Goal: Task Accomplishment & Management: Use online tool/utility

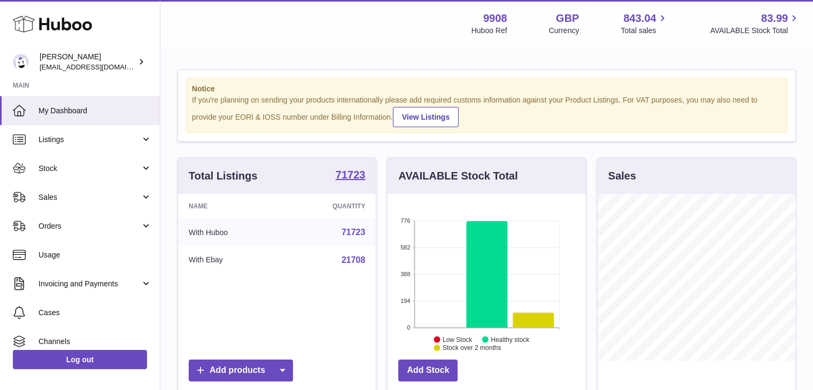
scroll to position [534477, 534445]
click at [78, 193] on span "Sales" at bounding box center [89, 197] width 102 height 10
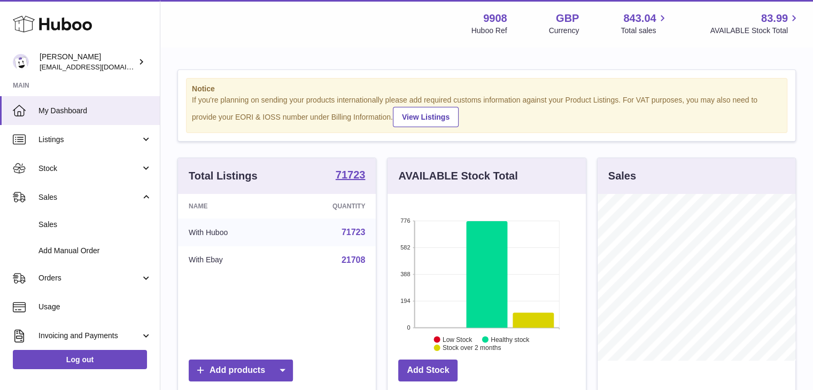
click at [77, 223] on span "Sales" at bounding box center [94, 225] width 113 height 10
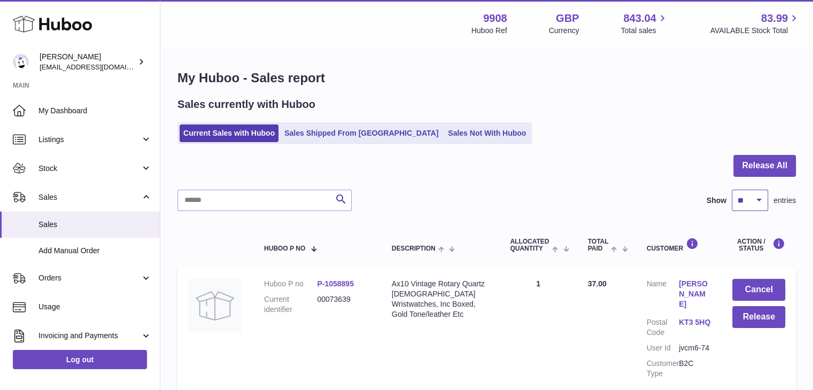
click at [744, 197] on select "** ** ** ***" at bounding box center [750, 200] width 36 height 21
select select "***"
click at [732, 190] on select "** ** ** ***" at bounding box center [750, 200] width 36 height 21
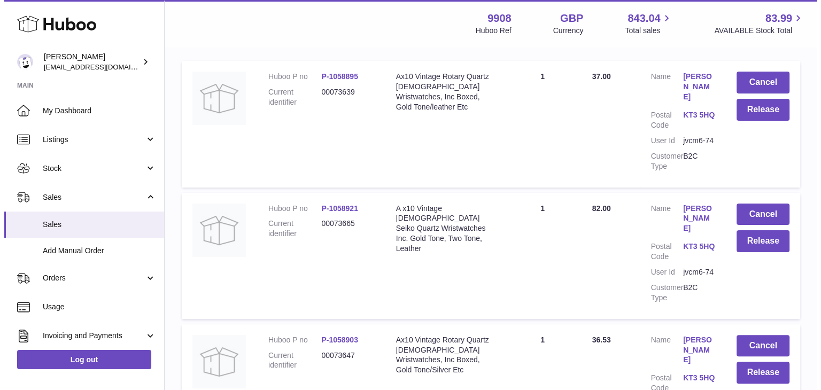
scroll to position [173, 0]
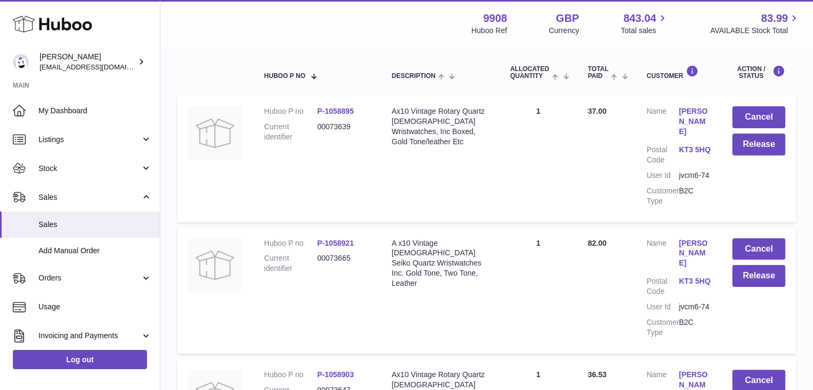
click at [685, 111] on link "[PERSON_NAME]" at bounding box center [695, 121] width 32 height 30
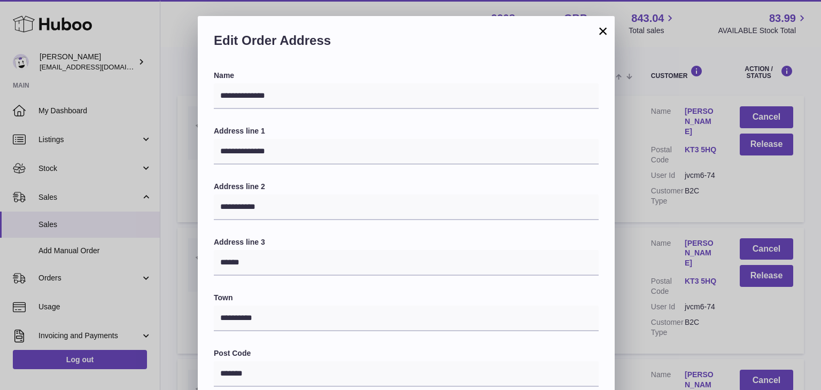
scroll to position [283, 0]
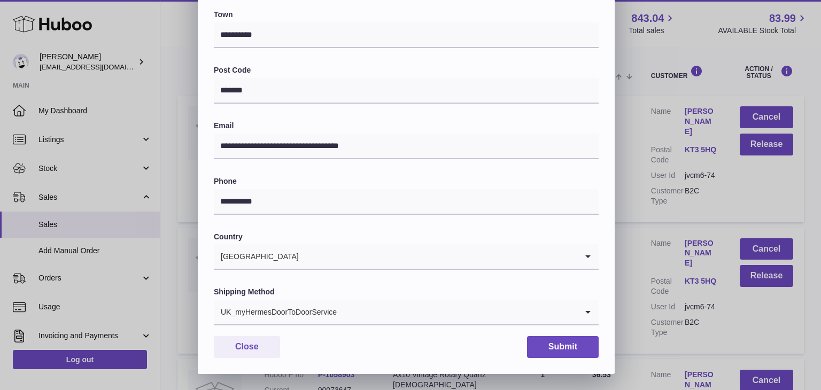
click at [304, 302] on div "UK_myHermesDoorToDoorService" at bounding box center [396, 312] width 364 height 25
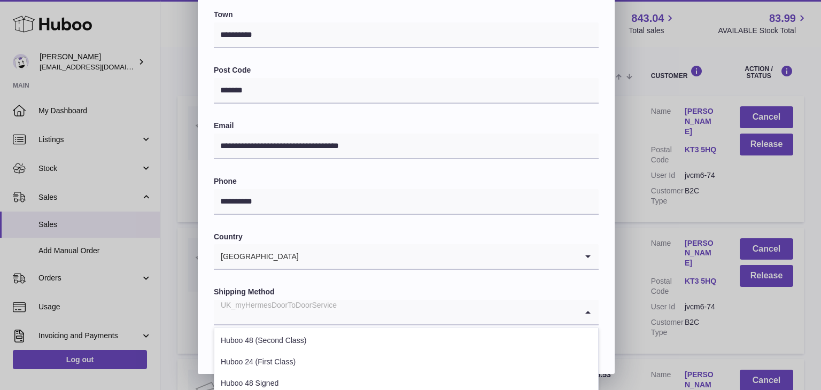
scroll to position [408, 0]
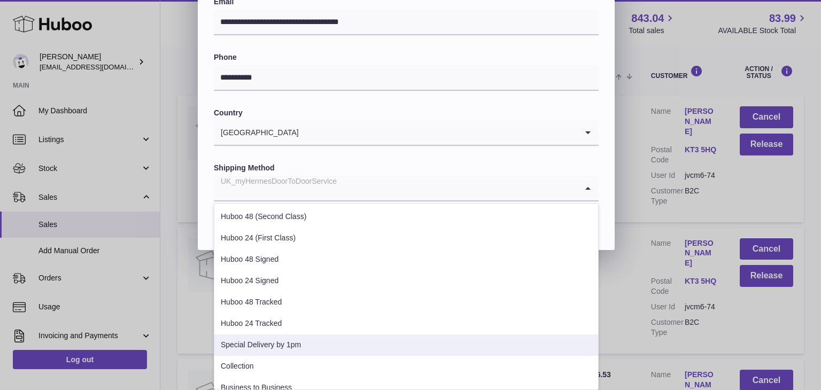
click at [281, 344] on li "Special Delivery by 1pm" at bounding box center [406, 345] width 384 height 21
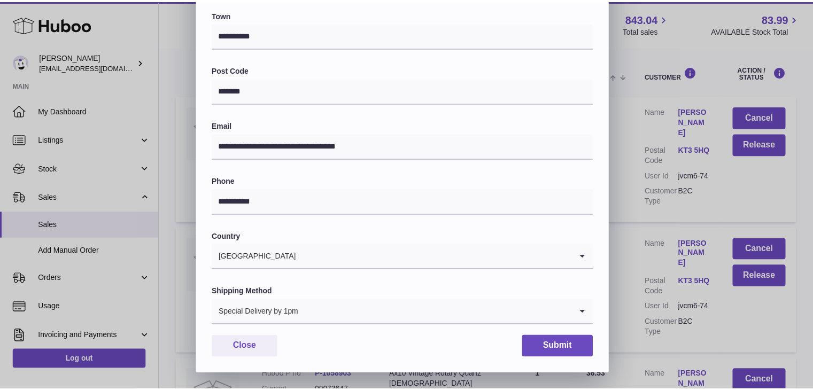
scroll to position [283, 0]
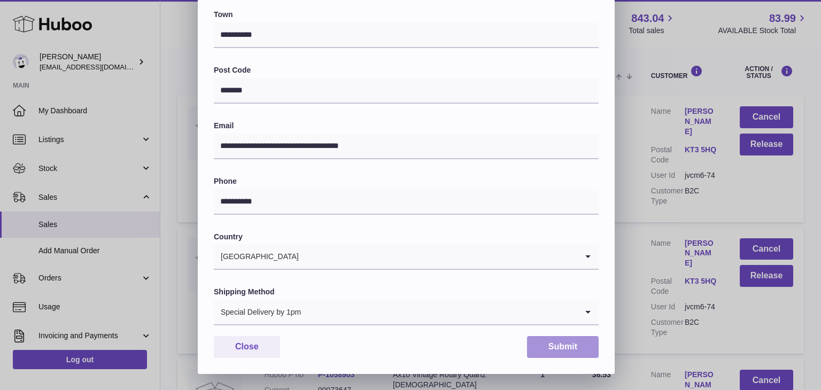
click at [554, 345] on button "Submit" at bounding box center [563, 347] width 72 height 22
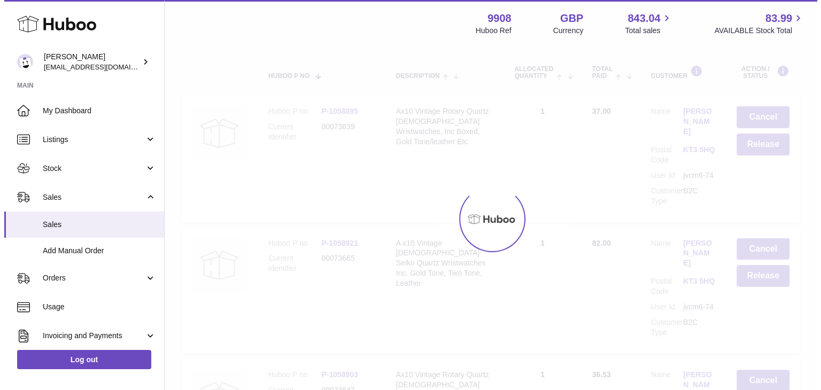
scroll to position [0, 0]
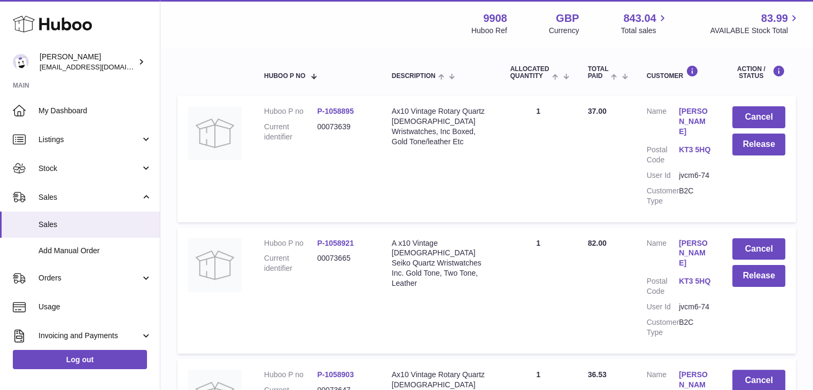
click at [682, 238] on link "[PERSON_NAME]" at bounding box center [695, 253] width 32 height 30
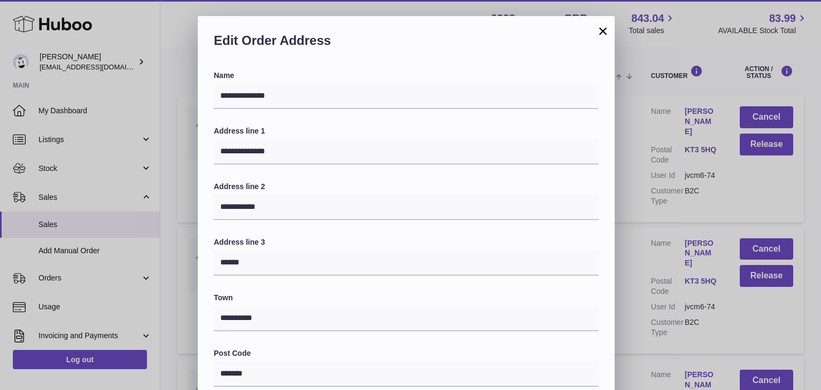
scroll to position [283, 0]
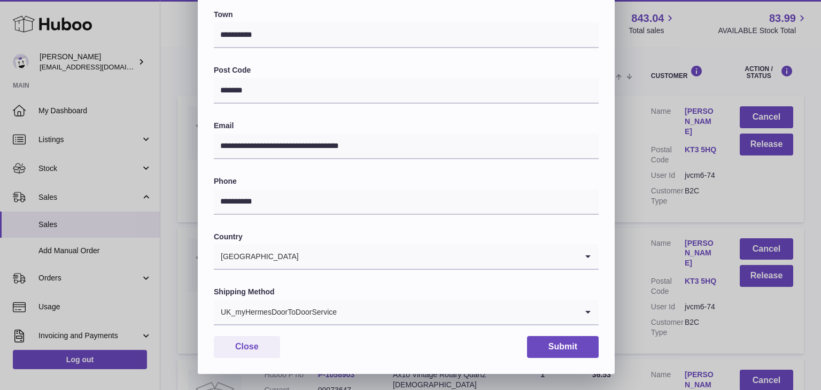
click at [308, 317] on div "UK_myHermesDoorToDoorService" at bounding box center [396, 312] width 364 height 25
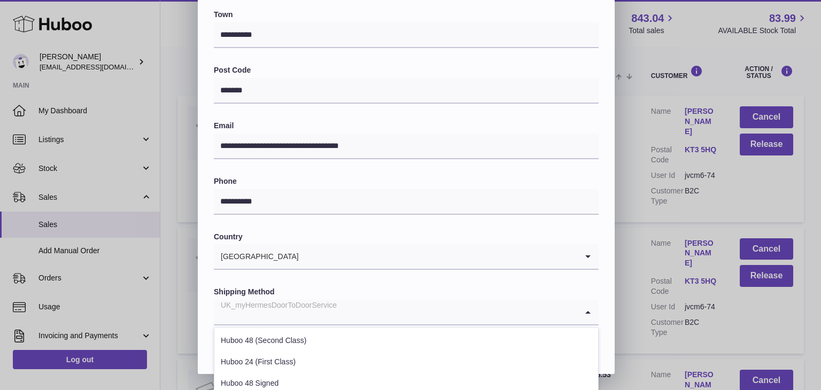
scroll to position [408, 0]
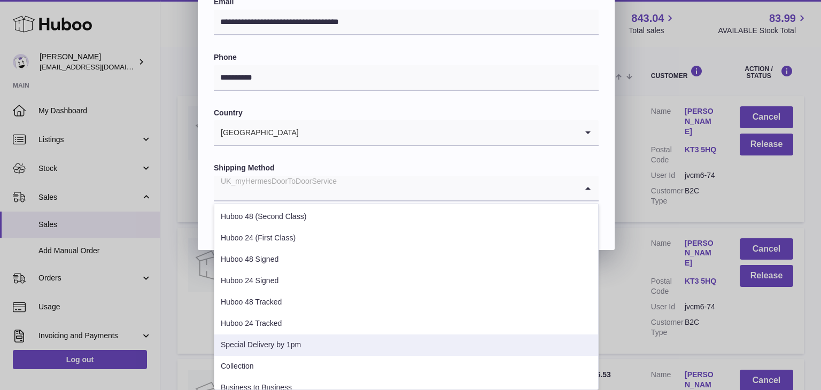
click at [293, 350] on li "Special Delivery by 1pm" at bounding box center [406, 345] width 384 height 21
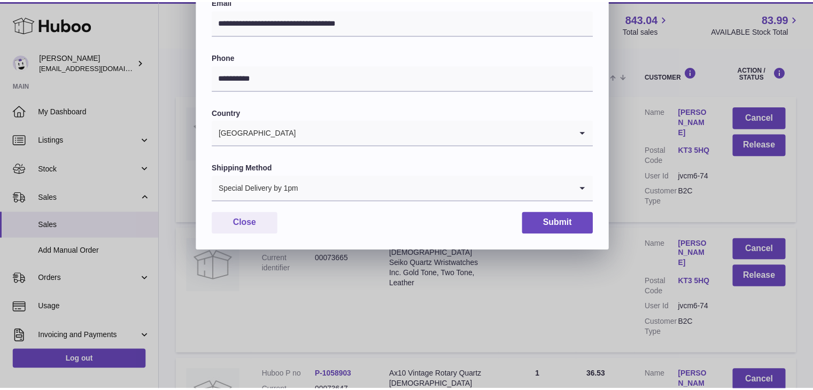
scroll to position [283, 0]
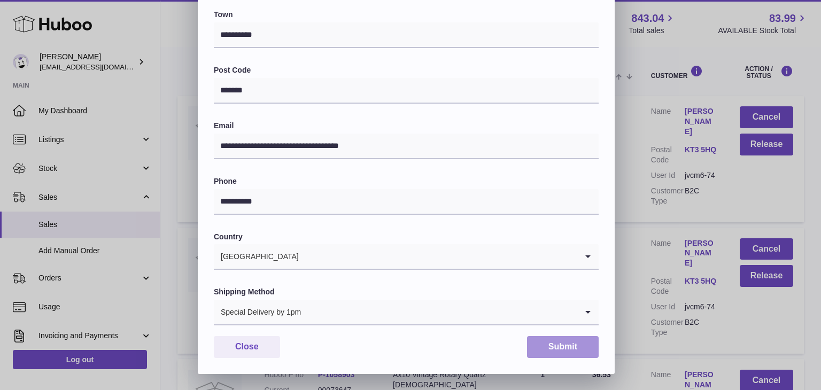
click at [566, 351] on button "Submit" at bounding box center [563, 347] width 72 height 22
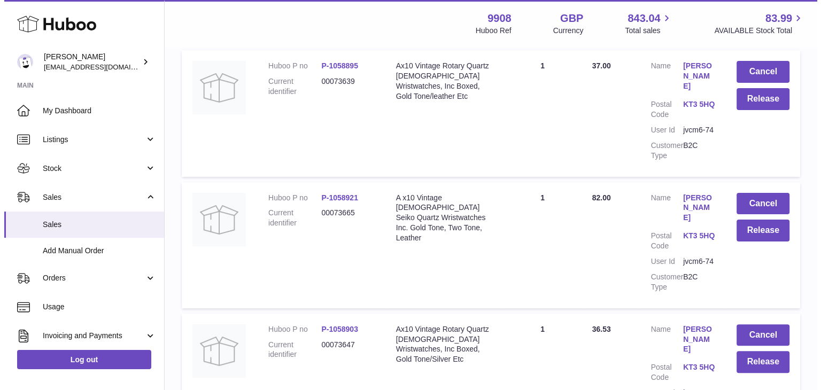
scroll to position [219, 0]
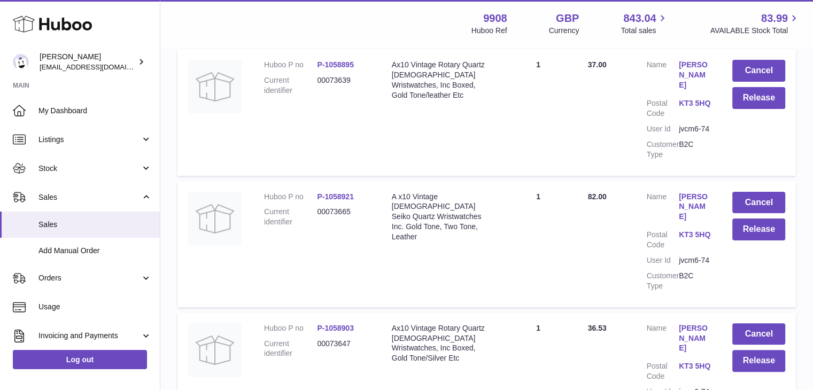
click at [695, 323] on link "[PERSON_NAME]" at bounding box center [695, 338] width 32 height 30
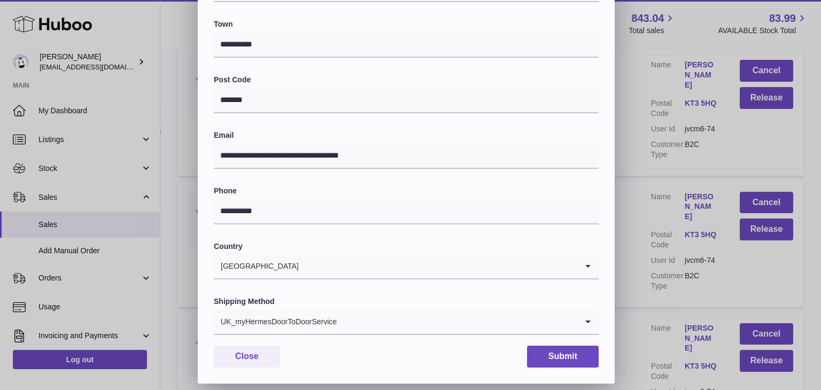
scroll to position [283, 0]
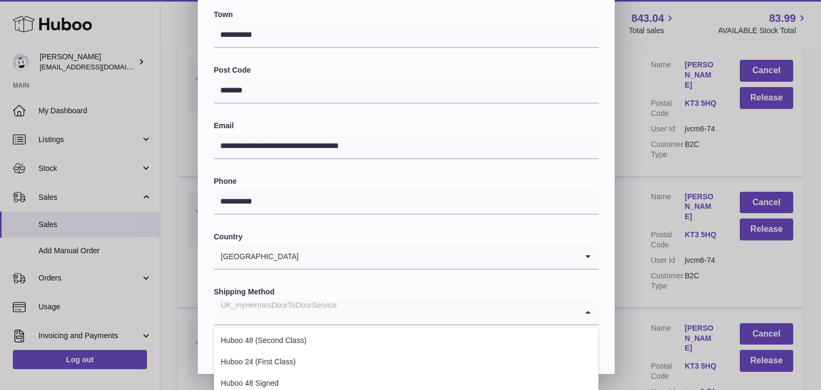
click at [323, 304] on div "UK_myHermesDoorToDoorService" at bounding box center [396, 312] width 364 height 25
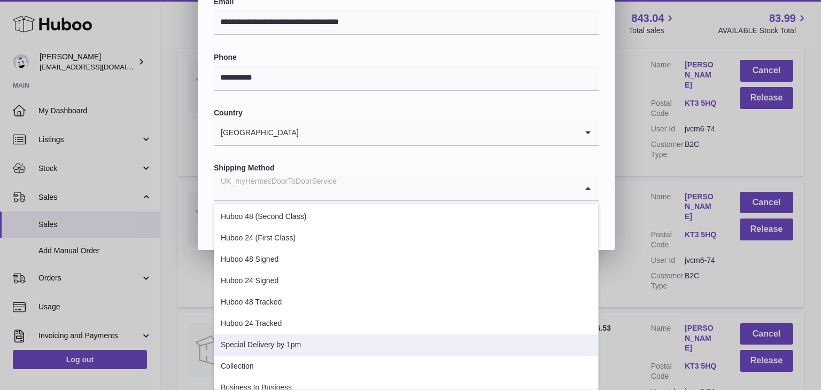
click at [290, 339] on li "Special Delivery by 1pm" at bounding box center [406, 345] width 384 height 21
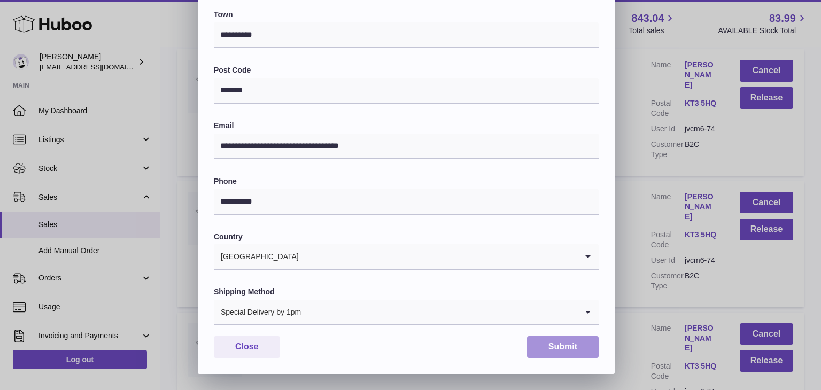
click at [562, 345] on button "Submit" at bounding box center [563, 347] width 72 height 22
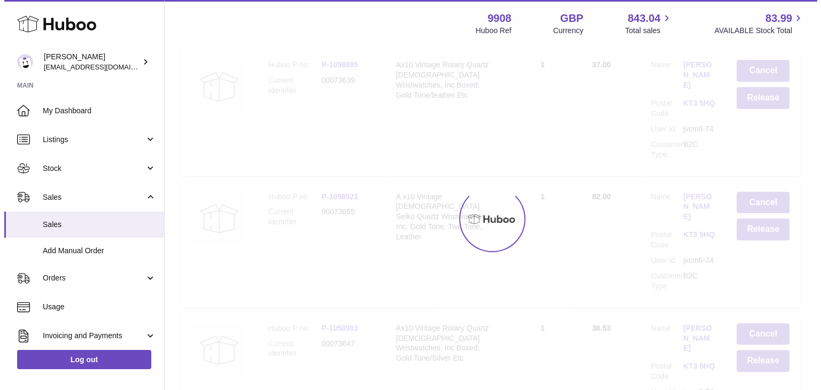
scroll to position [0, 0]
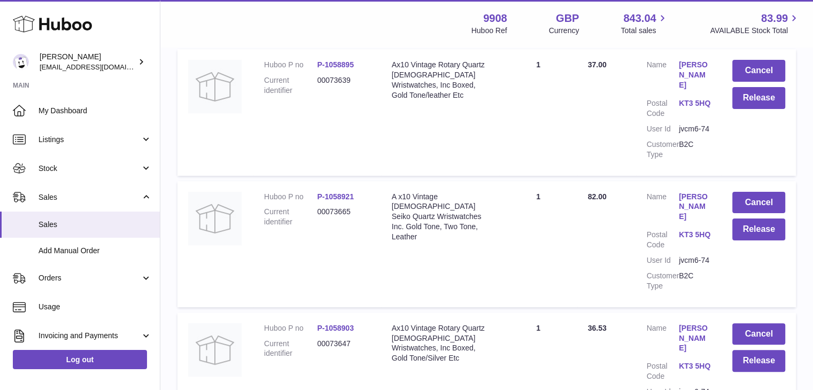
click at [688, 323] on link "[PERSON_NAME]" at bounding box center [695, 338] width 32 height 30
click at [635, 169] on div at bounding box center [406, 195] width 813 height 390
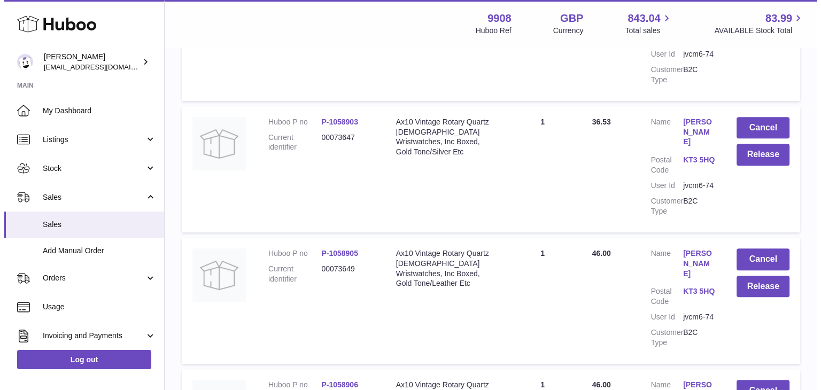
scroll to position [427, 0]
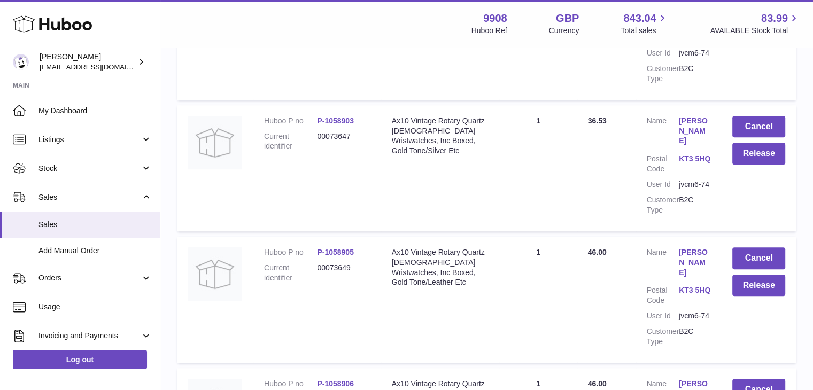
click at [689, 248] on link "[PERSON_NAME]" at bounding box center [695, 263] width 32 height 30
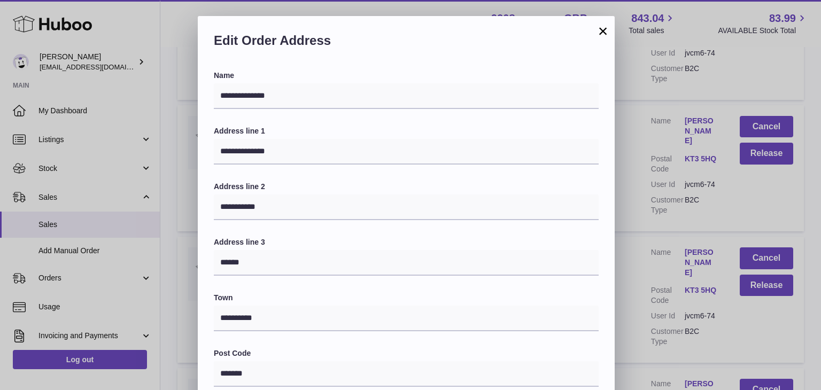
scroll to position [283, 0]
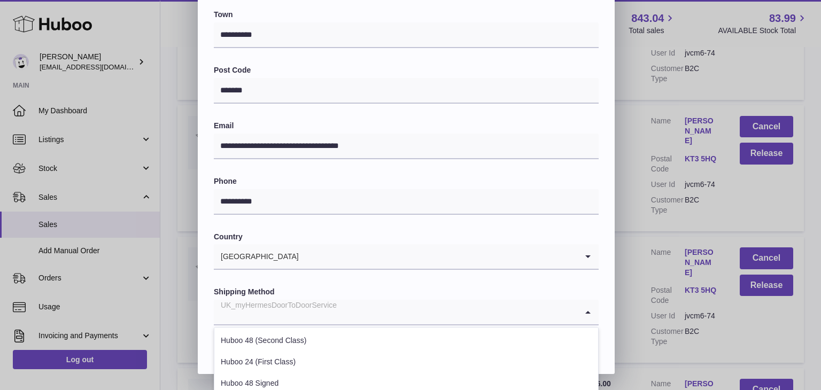
click at [338, 313] on input "Search for option" at bounding box center [396, 312] width 364 height 25
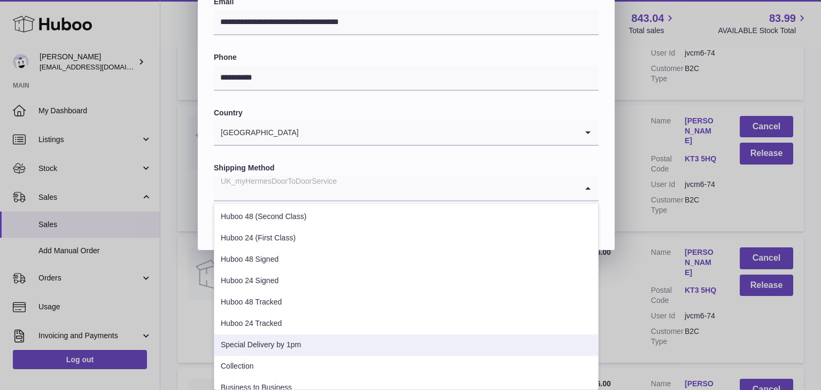
click at [299, 344] on li "Special Delivery by 1pm" at bounding box center [406, 345] width 384 height 21
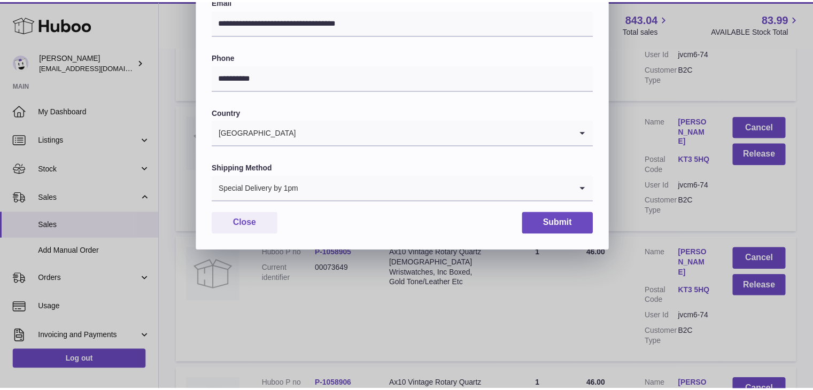
scroll to position [283, 0]
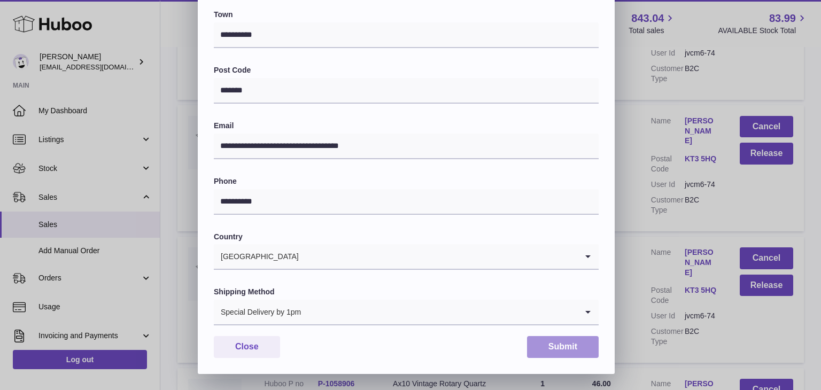
click at [559, 343] on button "Submit" at bounding box center [563, 347] width 72 height 22
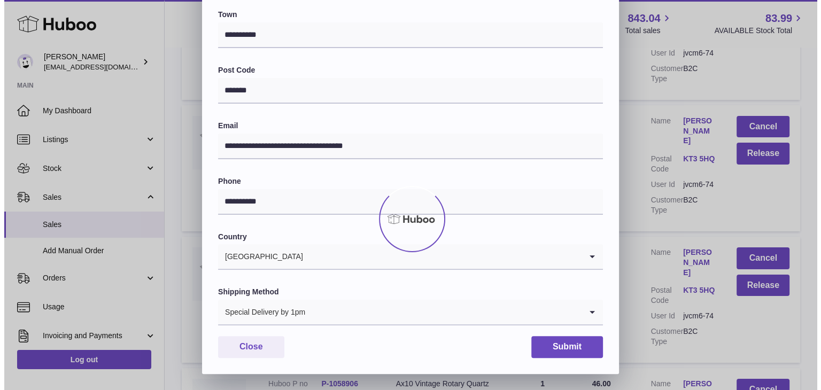
scroll to position [0, 0]
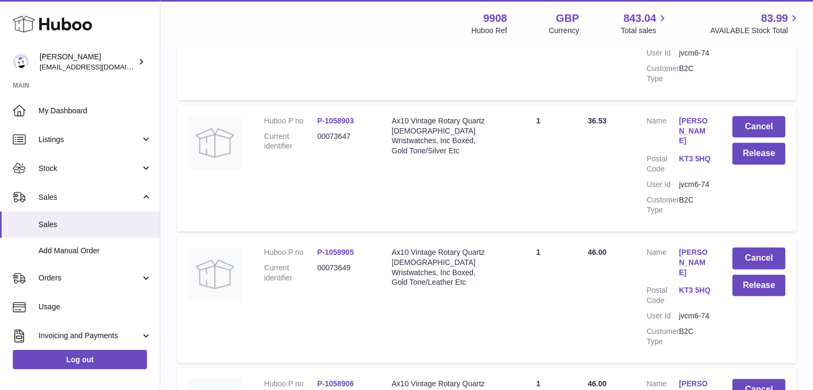
click at [692, 379] on link "[PERSON_NAME]" at bounding box center [695, 394] width 32 height 30
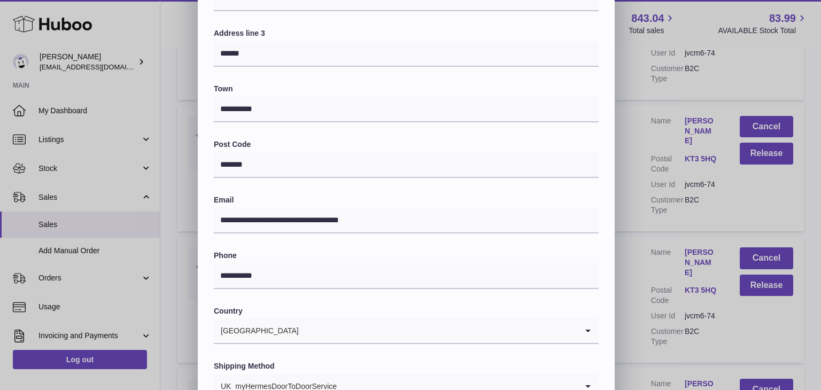
scroll to position [240, 0]
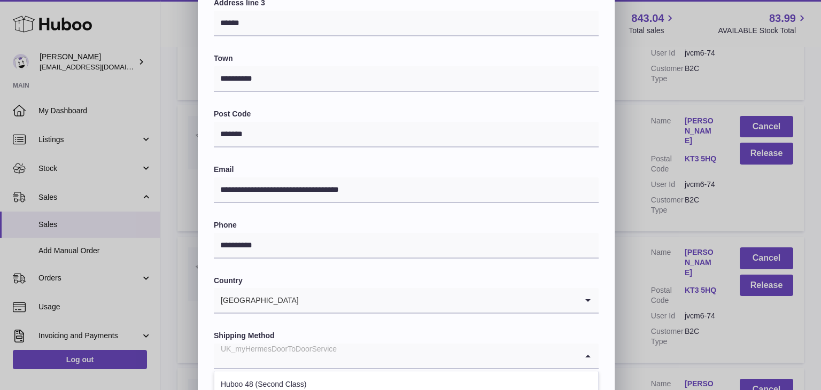
click at [314, 351] on div "UK_myHermesDoorToDoorService" at bounding box center [396, 356] width 364 height 25
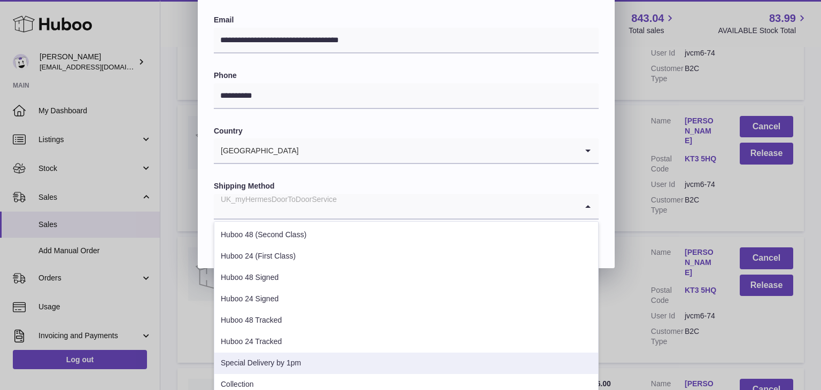
click at [298, 365] on li "Special Delivery by 1pm" at bounding box center [406, 363] width 384 height 21
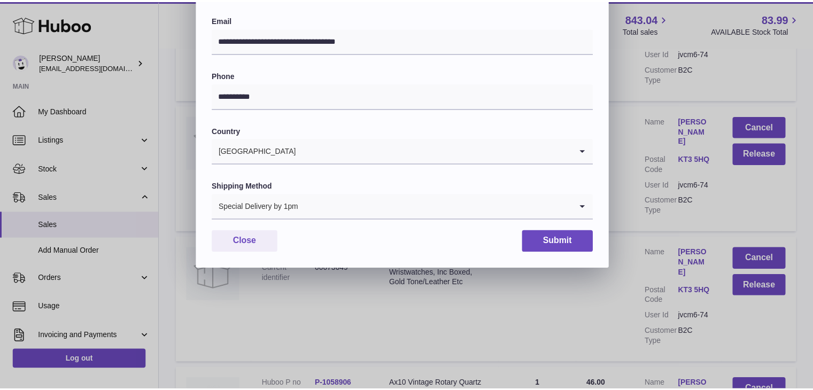
scroll to position [283, 0]
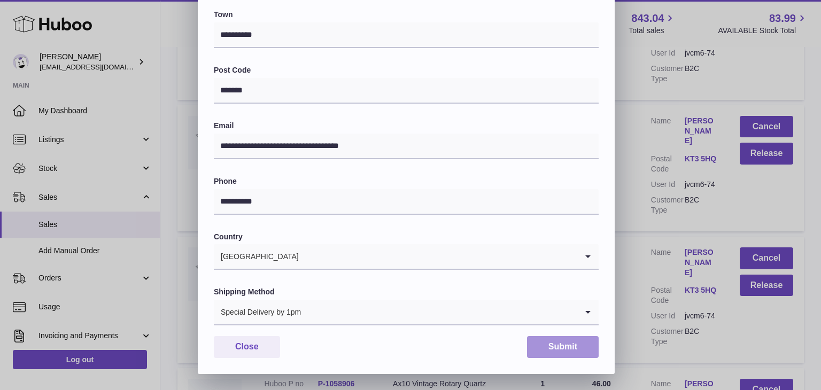
click at [569, 343] on button "Submit" at bounding box center [563, 347] width 72 height 22
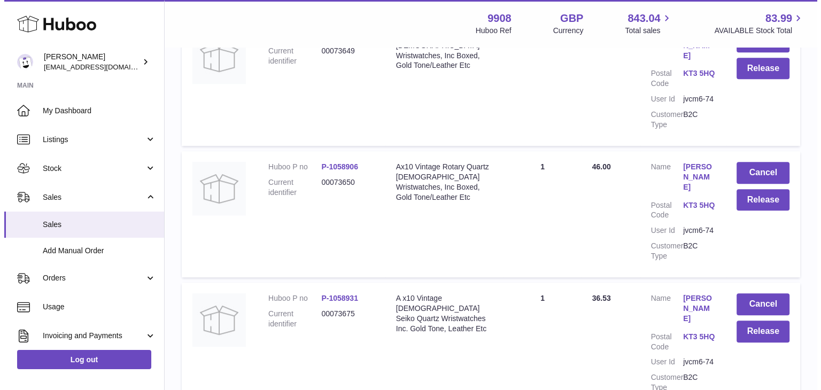
scroll to position [645, 0]
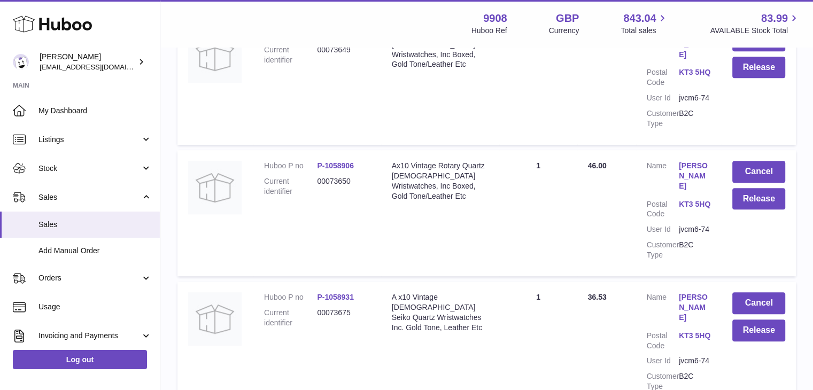
click at [684, 292] on link "[PERSON_NAME]" at bounding box center [695, 307] width 32 height 30
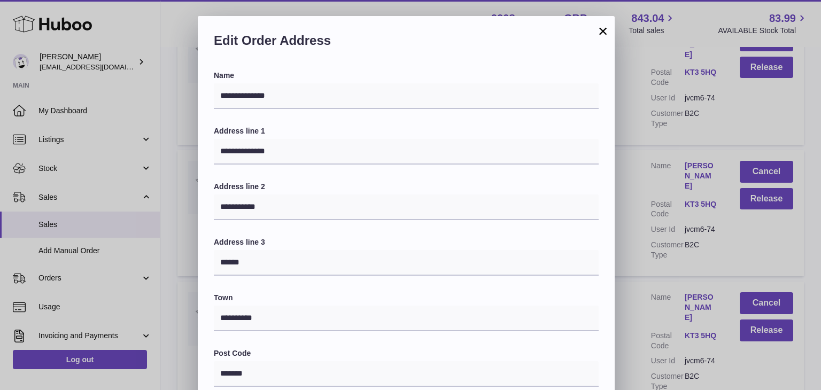
scroll to position [283, 0]
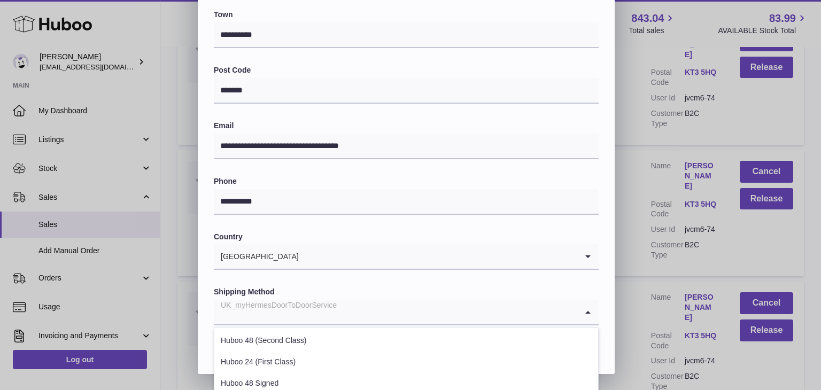
click at [338, 308] on input "Search for option" at bounding box center [396, 312] width 364 height 25
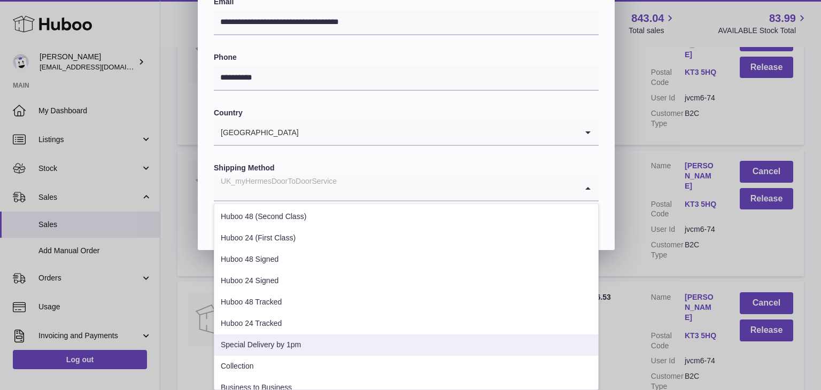
click at [308, 344] on li "Special Delivery by 1pm" at bounding box center [406, 345] width 384 height 21
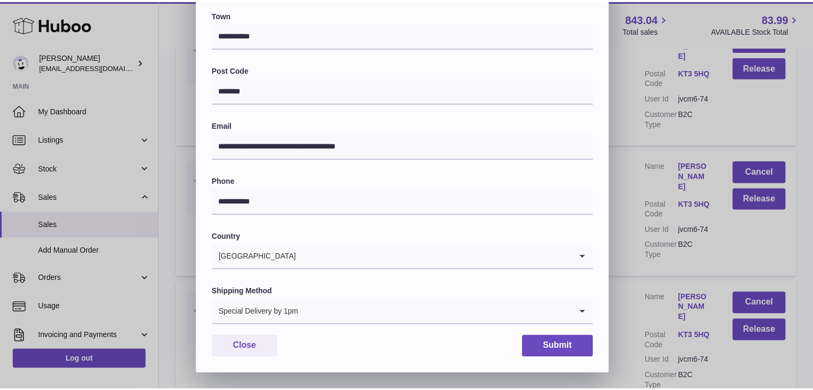
scroll to position [283, 0]
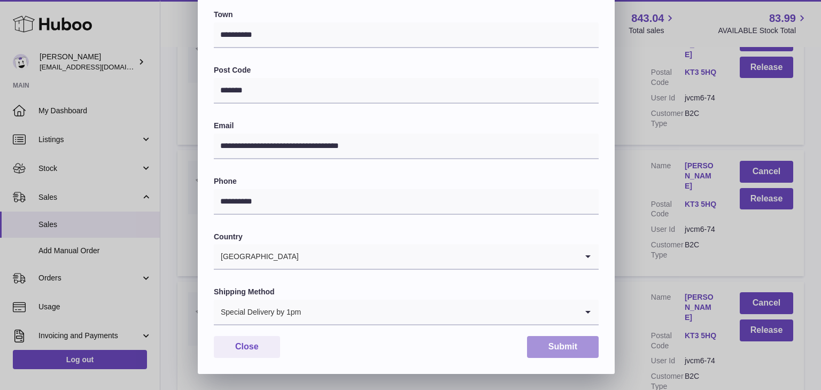
click at [558, 345] on button "Submit" at bounding box center [563, 347] width 72 height 22
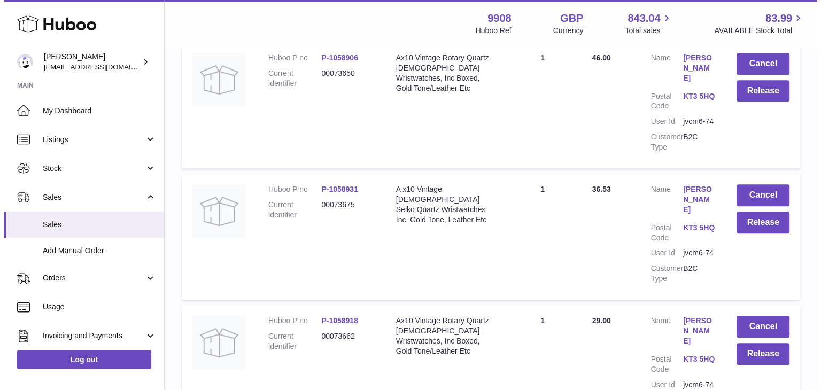
scroll to position [754, 0]
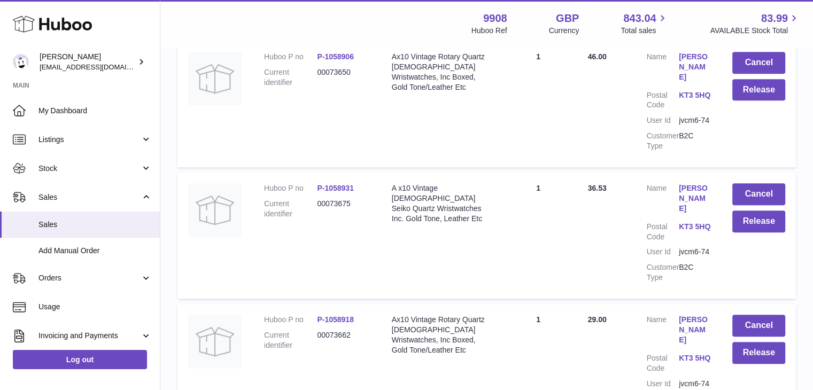
click at [693, 315] on link "[PERSON_NAME]" at bounding box center [695, 330] width 32 height 30
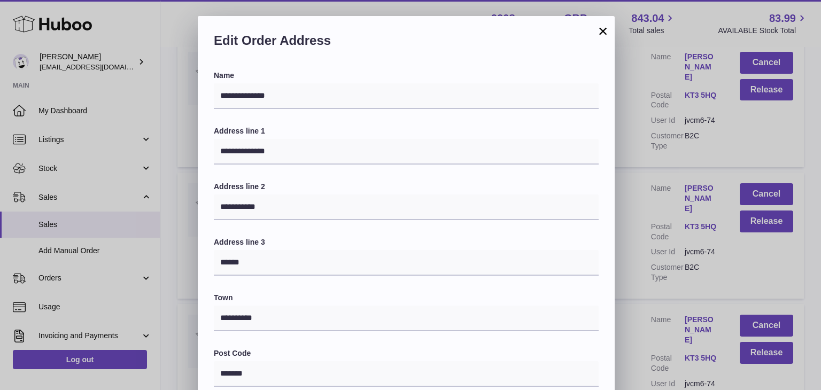
scroll to position [254, 0]
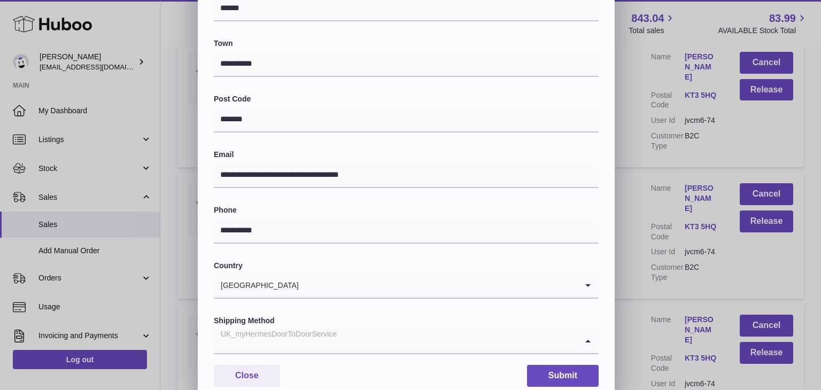
click at [337, 351] on input "Search for option" at bounding box center [396, 341] width 364 height 25
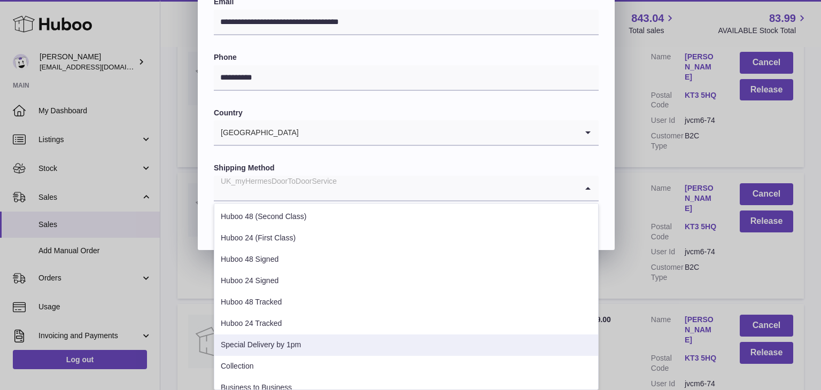
click at [308, 346] on li "Special Delivery by 1pm" at bounding box center [406, 345] width 384 height 21
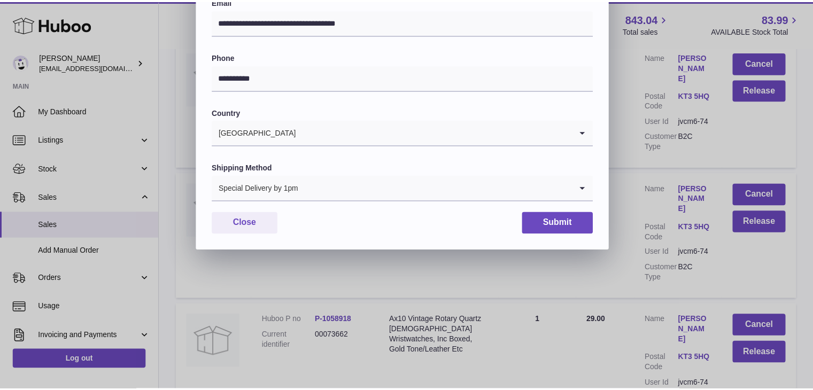
scroll to position [283, 0]
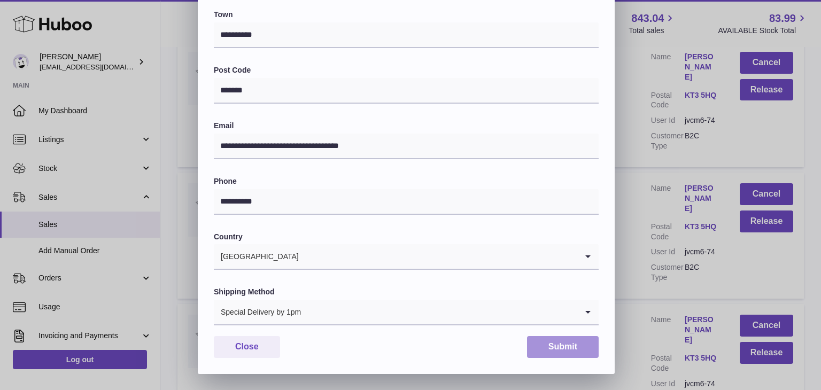
click at [571, 347] on button "Submit" at bounding box center [563, 347] width 72 height 22
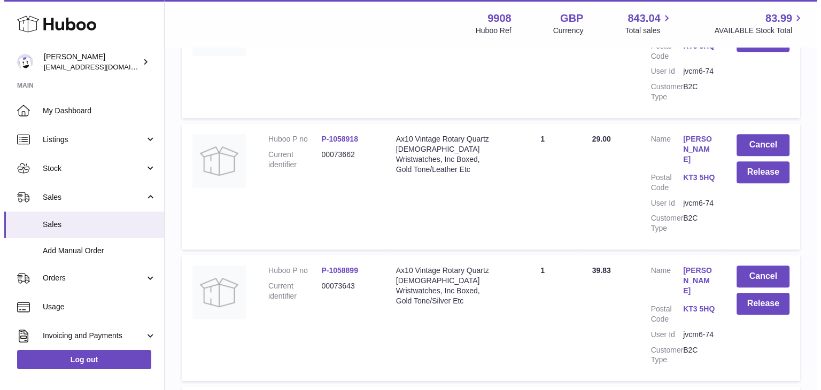
scroll to position [937, 0]
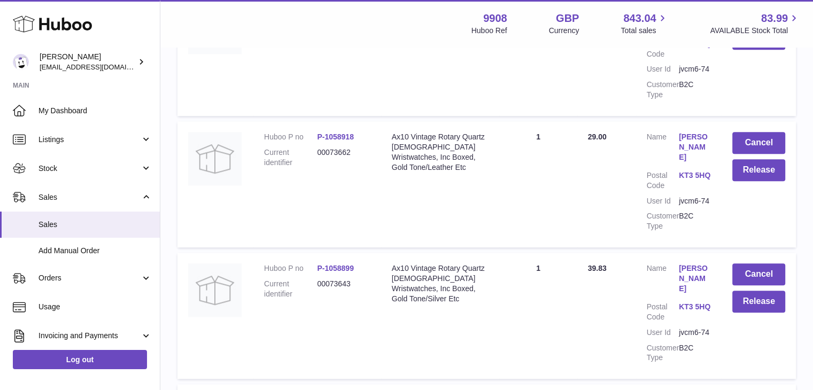
click at [688, 264] on link "[PERSON_NAME]" at bounding box center [695, 279] width 32 height 30
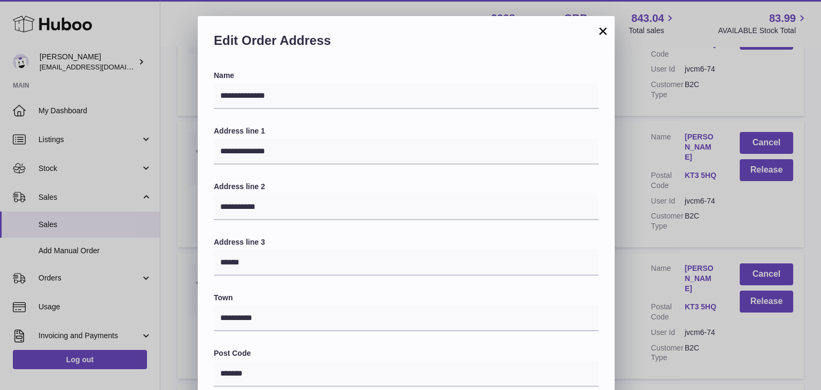
scroll to position [283, 0]
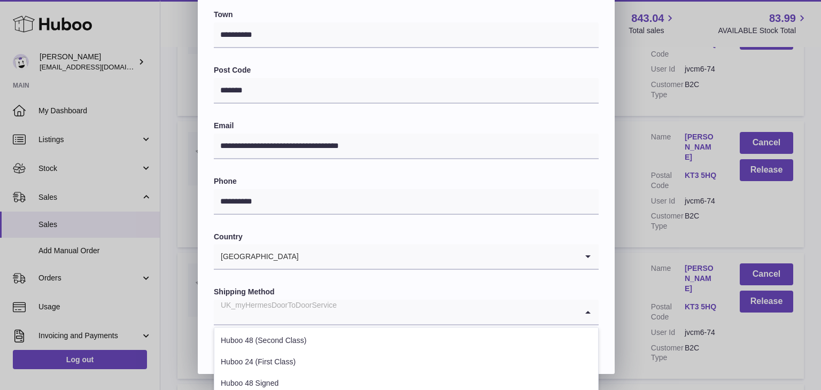
click at [339, 313] on input "Search for option" at bounding box center [396, 312] width 364 height 25
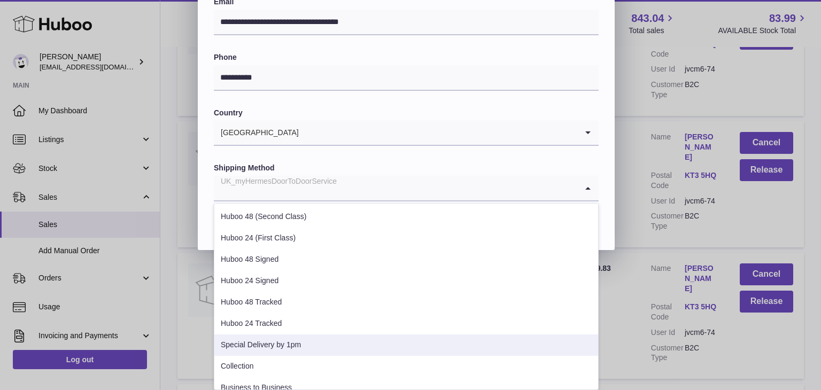
click at [308, 341] on li "Special Delivery by 1pm" at bounding box center [406, 345] width 384 height 21
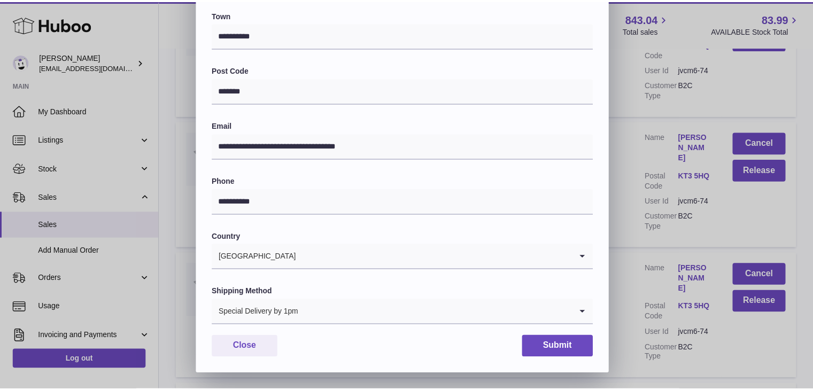
scroll to position [283, 0]
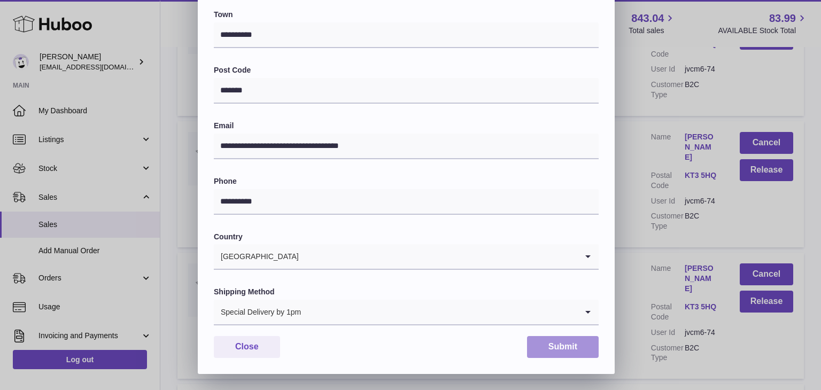
click at [559, 342] on button "Submit" at bounding box center [563, 347] width 72 height 22
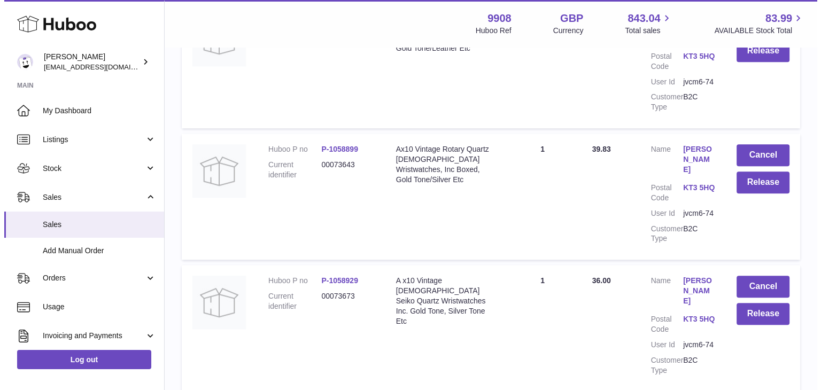
scroll to position [1060, 0]
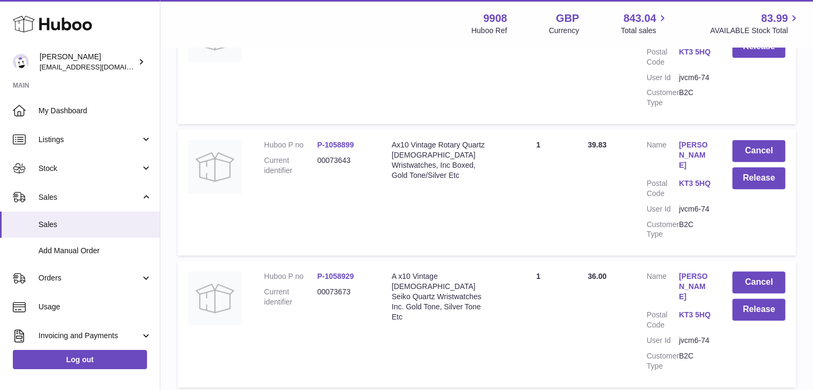
click at [680, 272] on link "[PERSON_NAME]" at bounding box center [695, 287] width 32 height 30
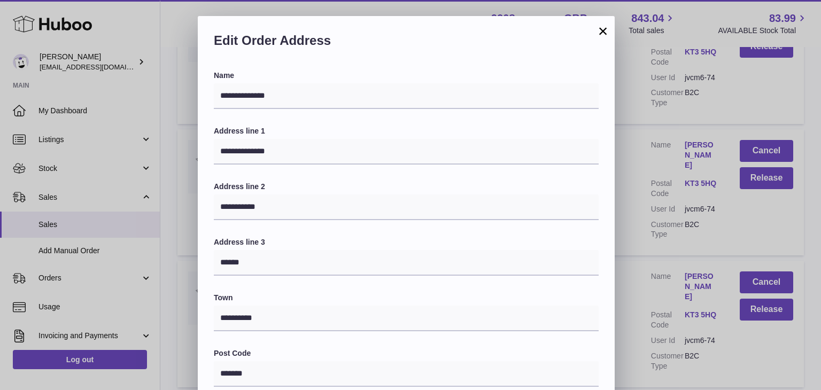
scroll to position [283, 0]
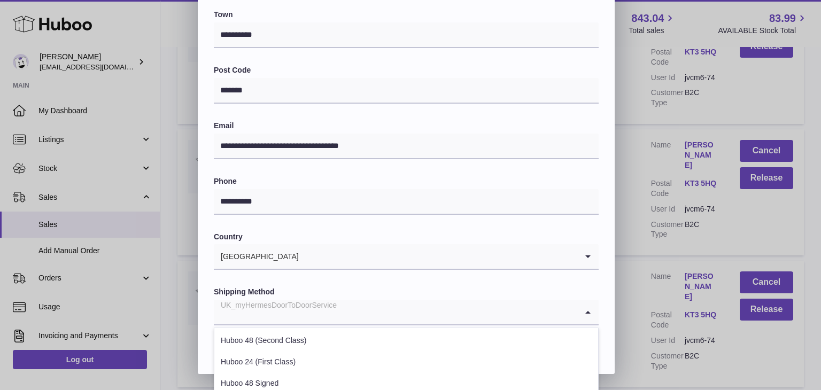
click at [361, 315] on input "Search for option" at bounding box center [396, 312] width 364 height 25
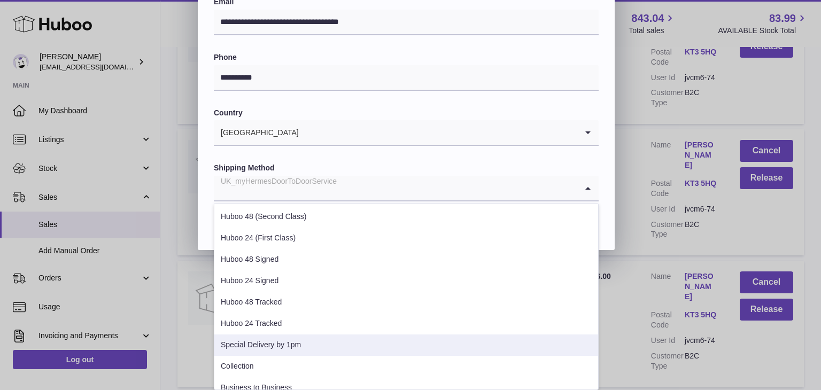
click at [323, 346] on li "Special Delivery by 1pm" at bounding box center [406, 345] width 384 height 21
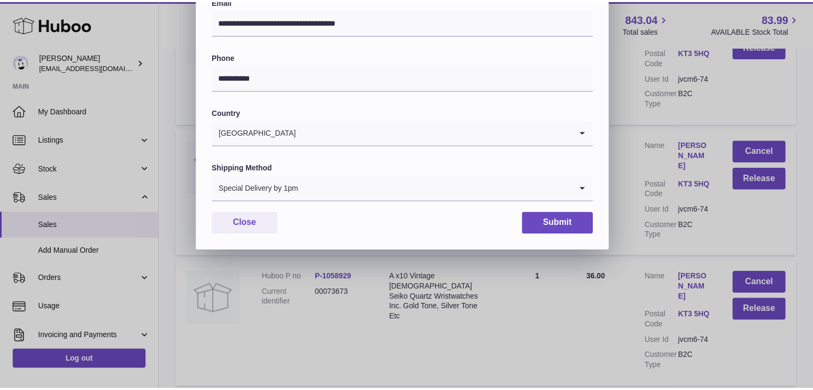
scroll to position [283, 0]
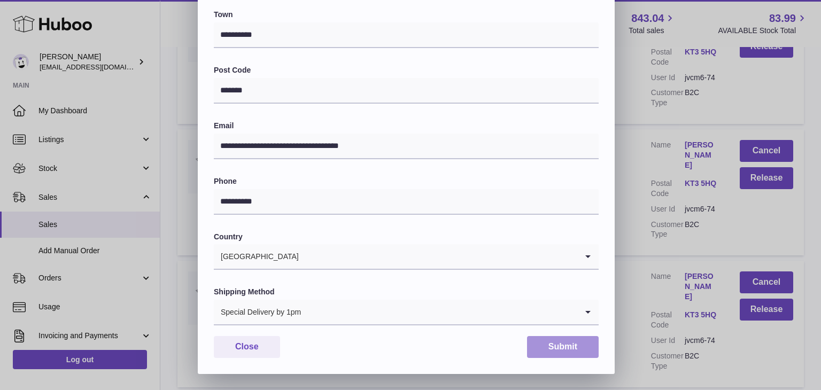
click at [562, 348] on button "Submit" at bounding box center [563, 347] width 72 height 22
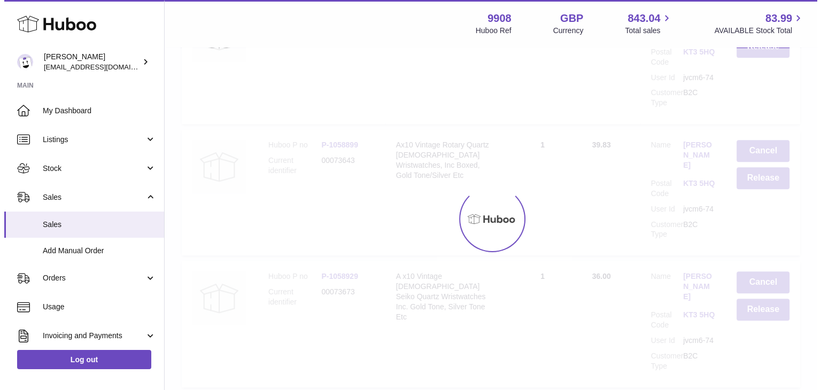
scroll to position [0, 0]
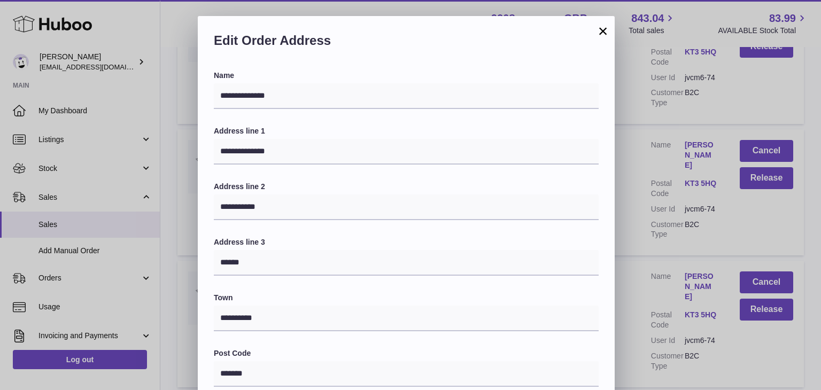
scroll to position [283, 0]
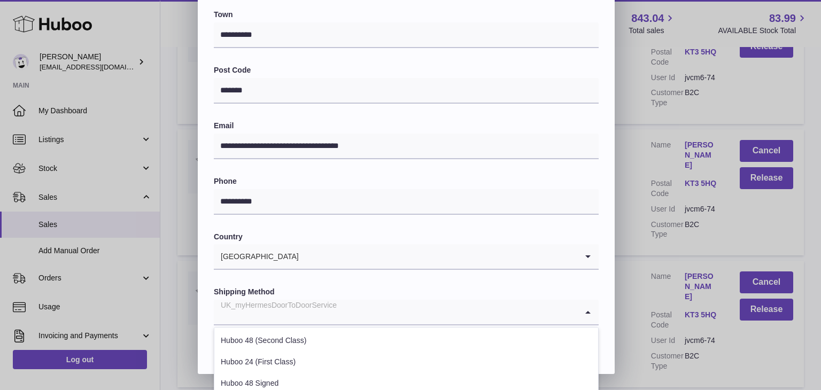
click at [329, 307] on div "UK_myHermesDoorToDoorService" at bounding box center [396, 312] width 364 height 25
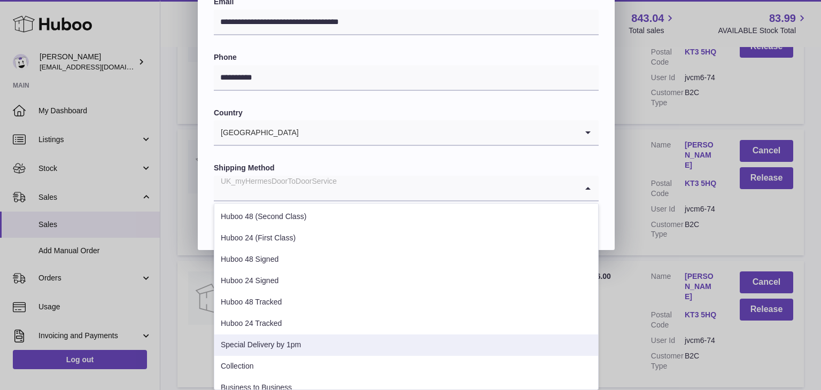
click at [302, 341] on li "Special Delivery by 1pm" at bounding box center [406, 345] width 384 height 21
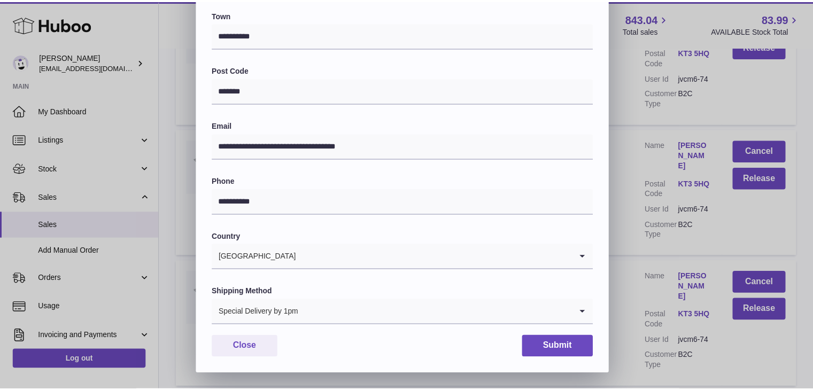
scroll to position [283, 0]
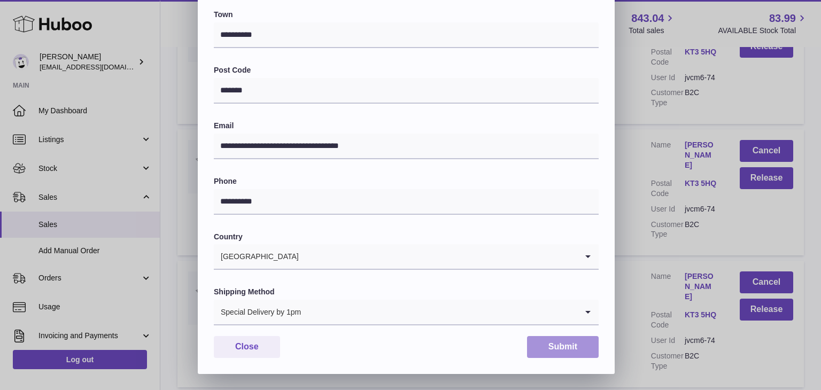
click at [565, 341] on button "Submit" at bounding box center [563, 347] width 72 height 22
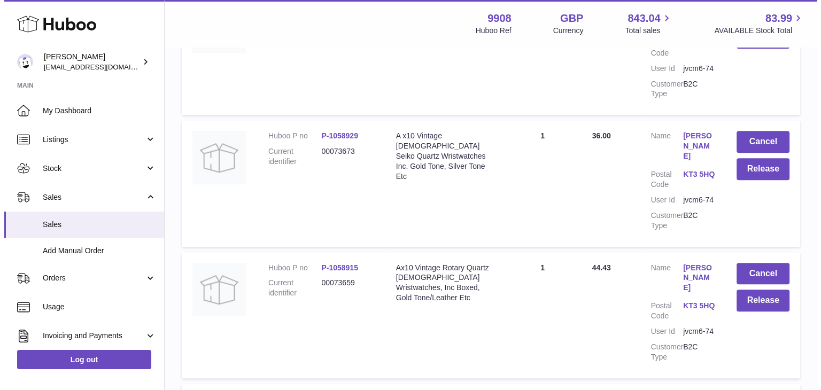
scroll to position [1210, 0]
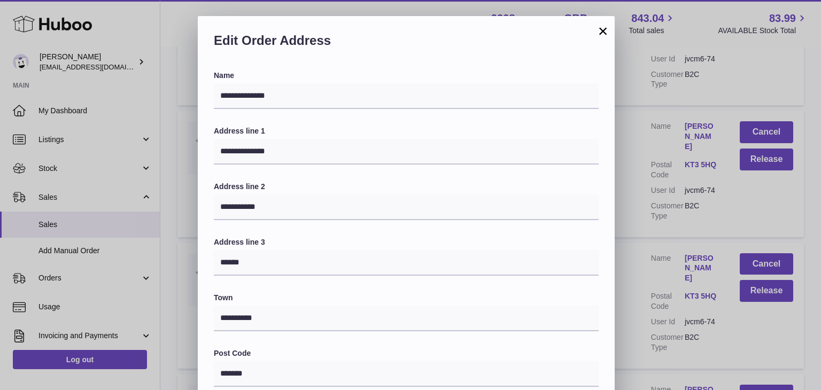
scroll to position [283, 0]
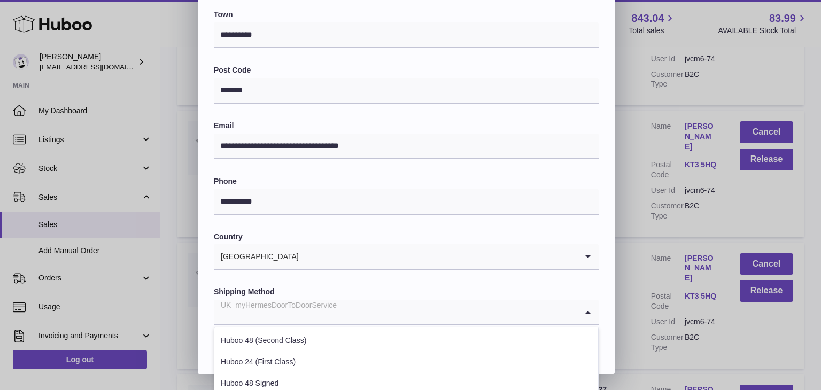
click at [352, 312] on input "Search for option" at bounding box center [396, 312] width 364 height 25
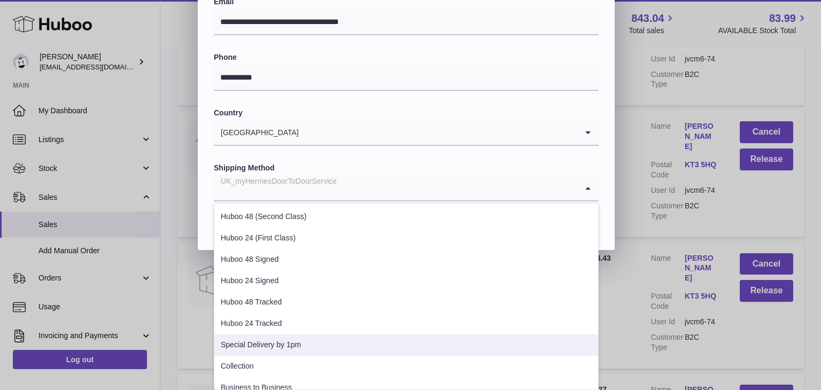
click at [323, 345] on li "Special Delivery by 1pm" at bounding box center [406, 345] width 384 height 21
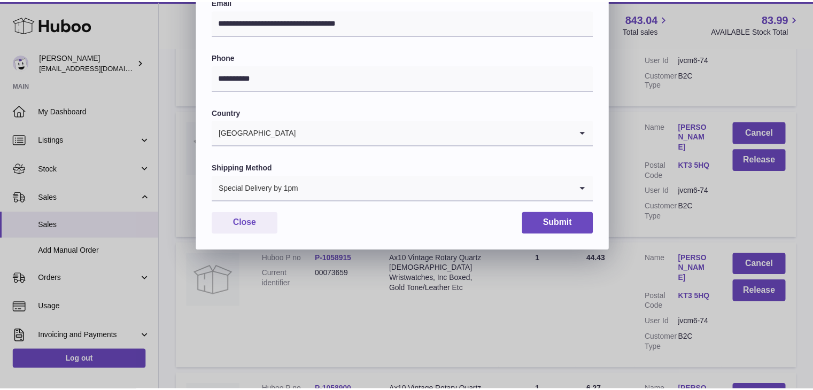
scroll to position [283, 0]
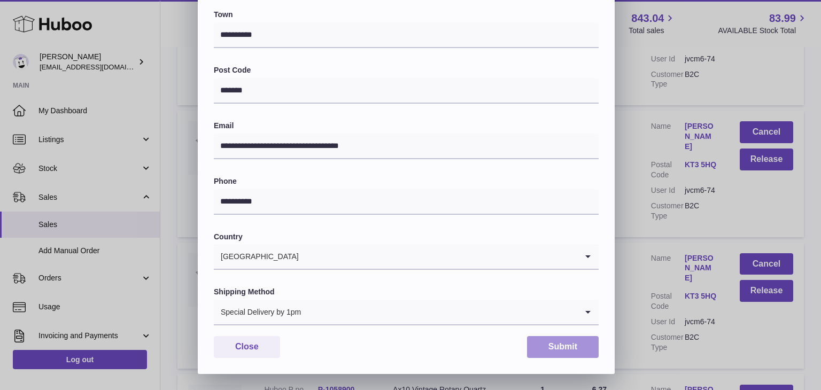
click at [568, 348] on button "Submit" at bounding box center [563, 347] width 72 height 22
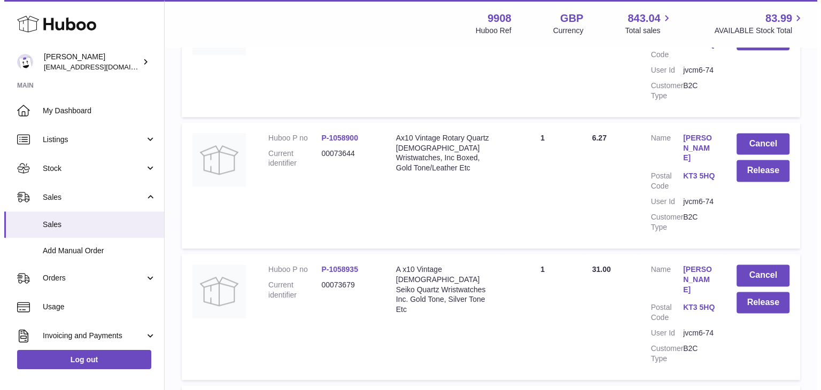
scroll to position [1463, 0]
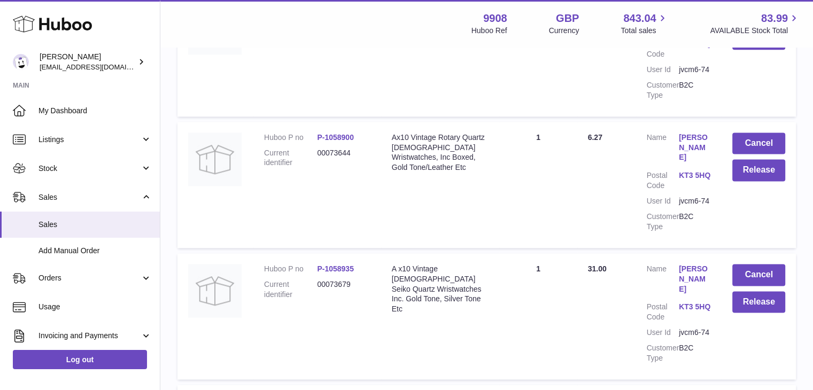
click at [695, 264] on link "[PERSON_NAME]" at bounding box center [695, 279] width 32 height 30
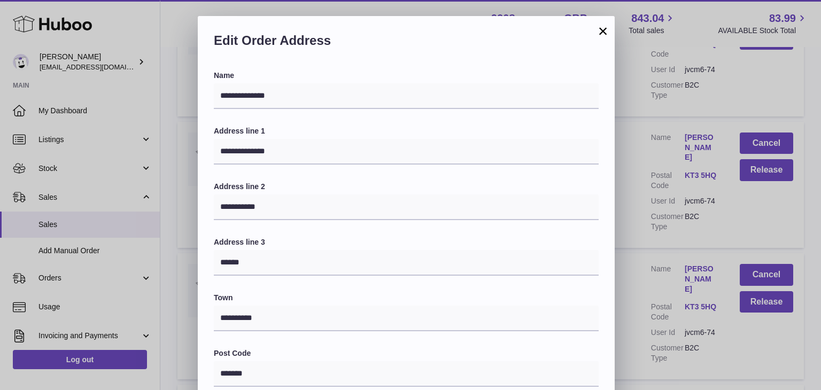
scroll to position [283, 0]
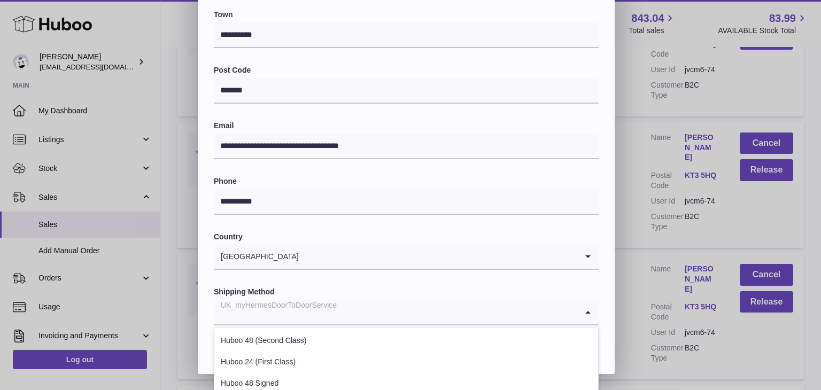
click at [383, 311] on input "Search for option" at bounding box center [396, 312] width 364 height 25
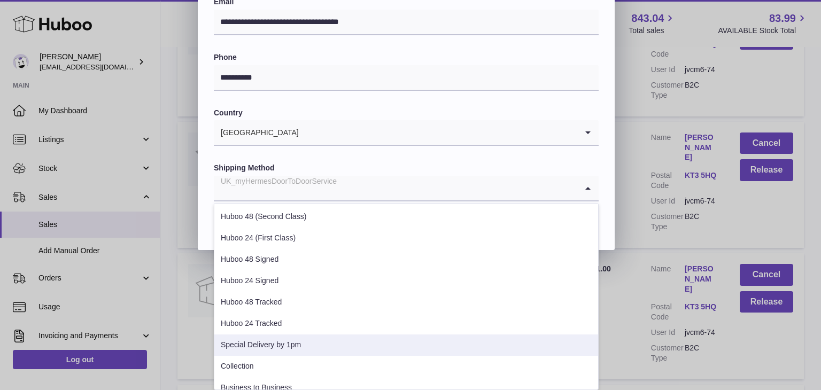
click at [343, 344] on li "Special Delivery by 1pm" at bounding box center [406, 345] width 384 height 21
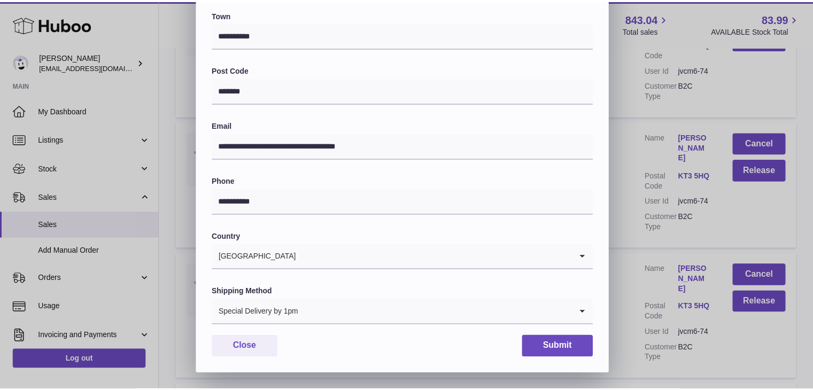
scroll to position [283, 0]
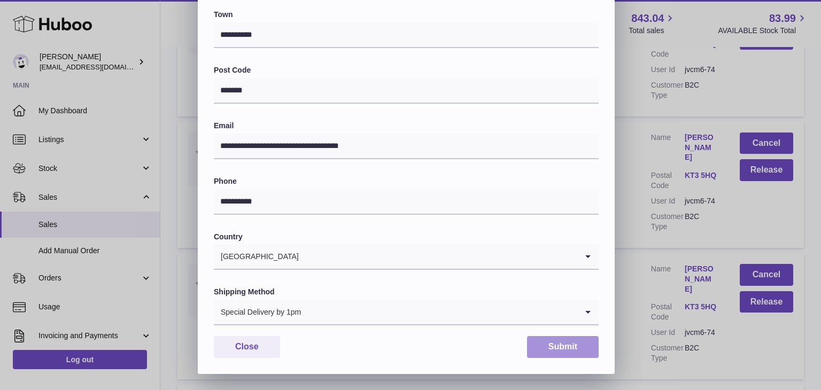
click at [558, 343] on button "Submit" at bounding box center [563, 347] width 72 height 22
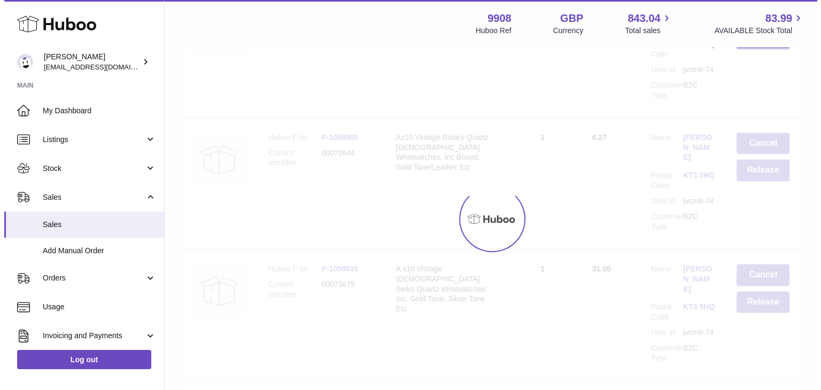
scroll to position [0, 0]
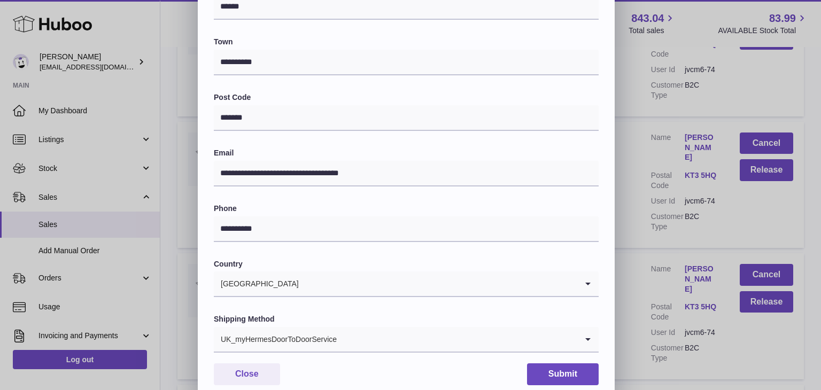
scroll to position [283, 0]
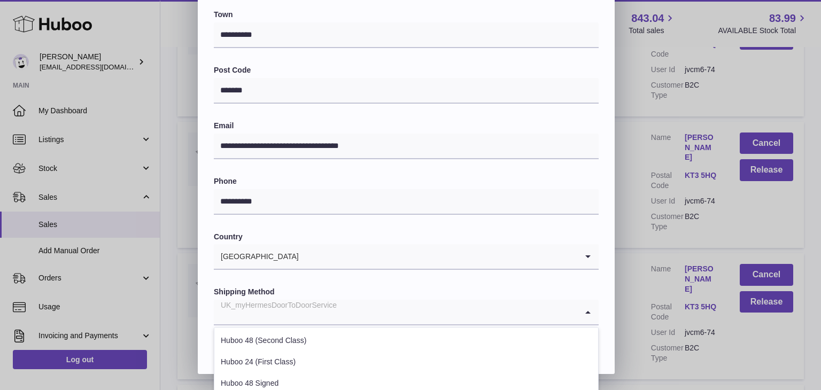
click at [357, 316] on input "Search for option" at bounding box center [396, 312] width 364 height 25
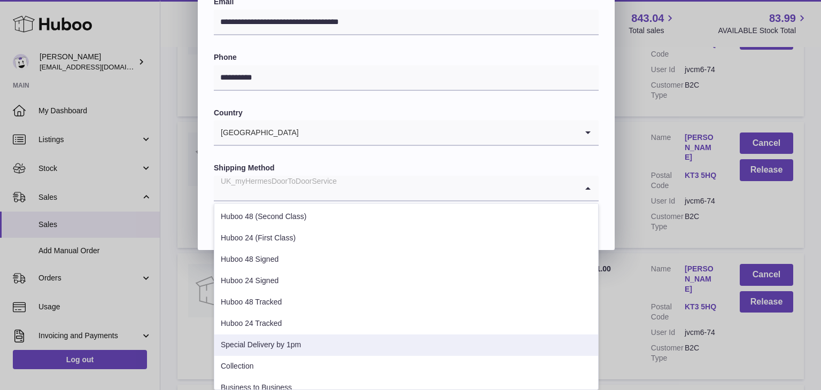
click at [324, 344] on li "Special Delivery by 1pm" at bounding box center [406, 345] width 384 height 21
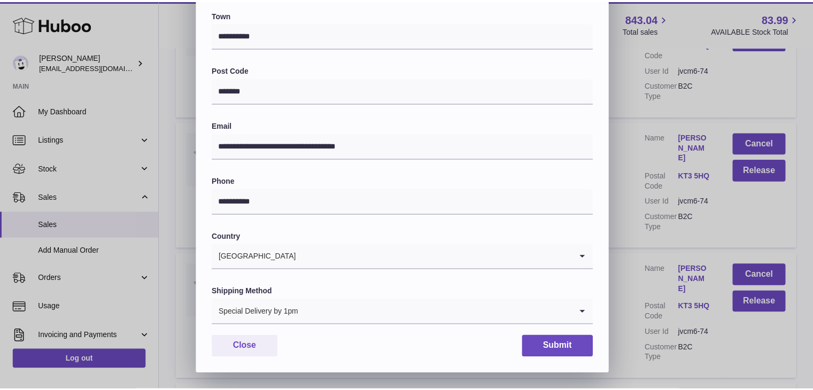
scroll to position [283, 0]
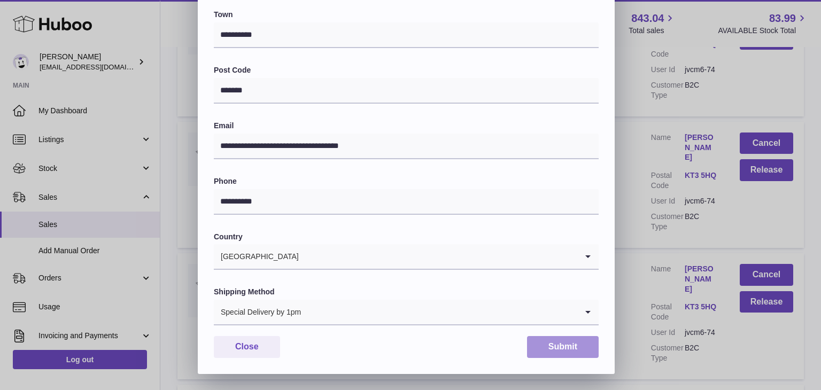
click at [552, 341] on button "Submit" at bounding box center [563, 347] width 72 height 22
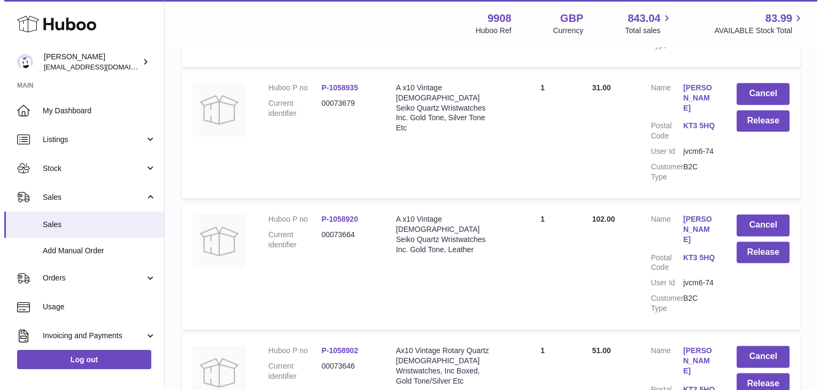
scroll to position [1646, 0]
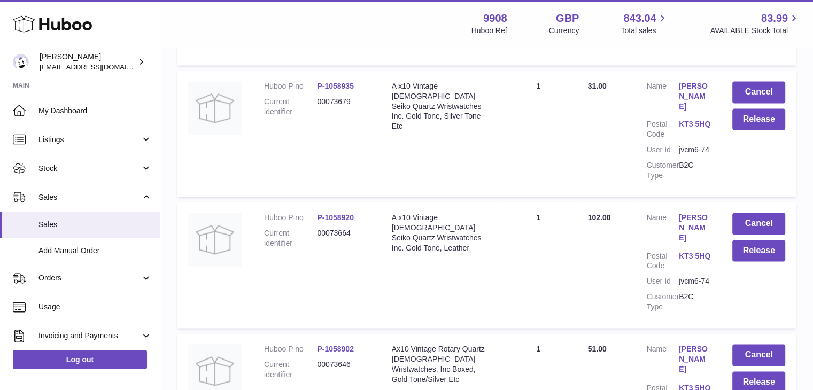
click at [686, 344] on link "[PERSON_NAME]" at bounding box center [695, 359] width 32 height 30
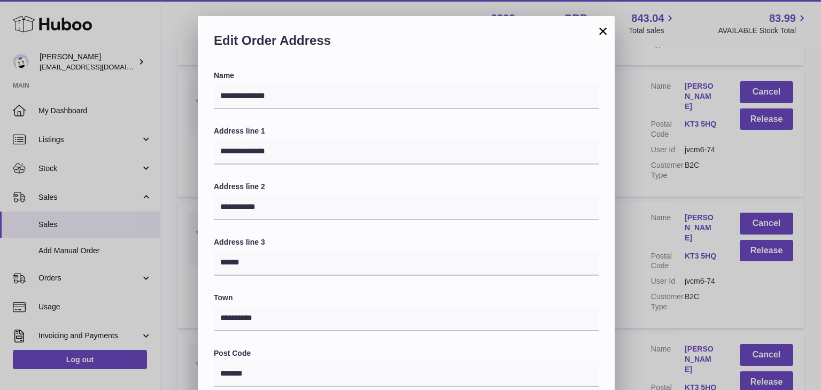
scroll to position [283, 0]
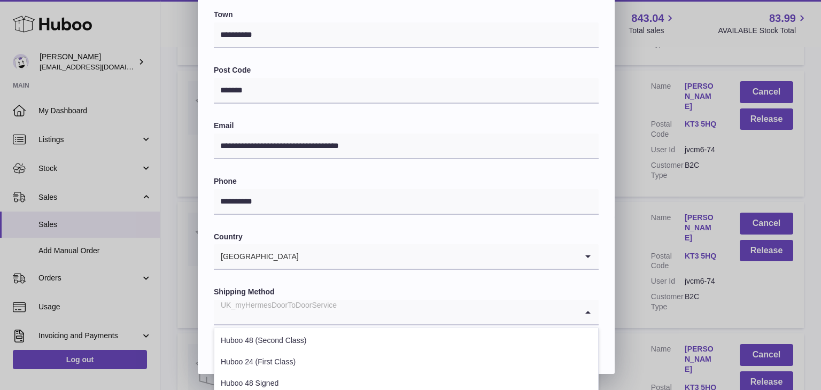
click at [321, 309] on div "UK_myHermesDoorToDoorService" at bounding box center [396, 312] width 364 height 25
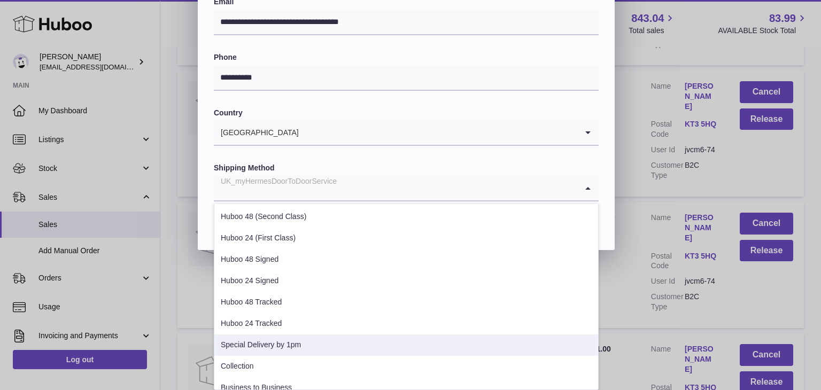
click at [303, 336] on li "Special Delivery by 1pm" at bounding box center [406, 345] width 384 height 21
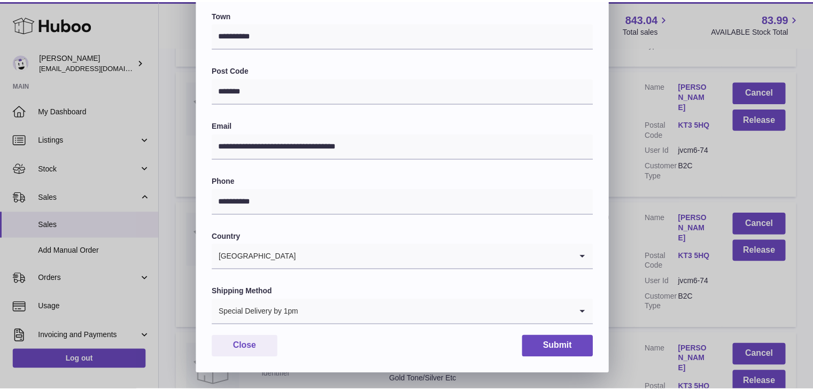
scroll to position [283, 0]
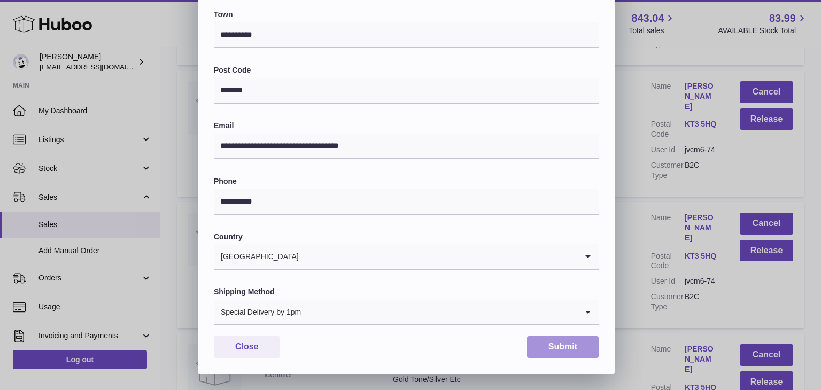
click at [556, 342] on button "Submit" at bounding box center [563, 347] width 72 height 22
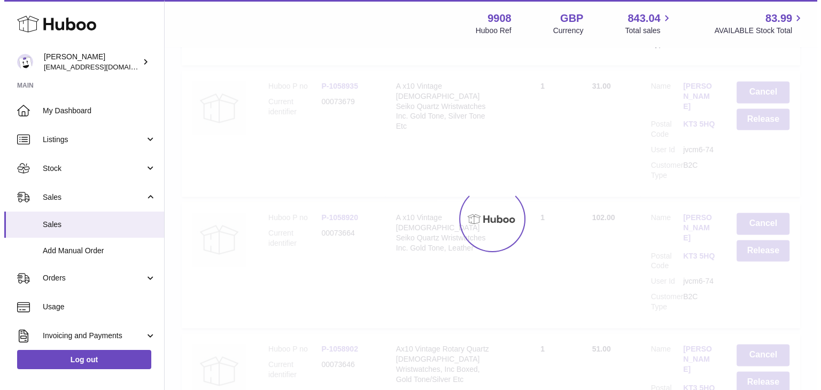
scroll to position [0, 0]
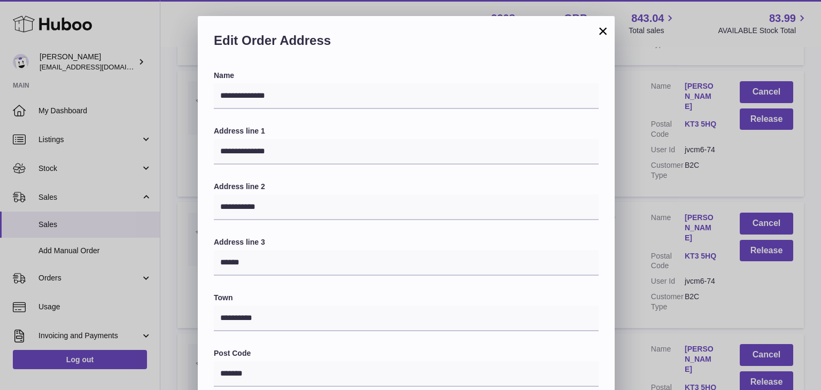
scroll to position [283, 0]
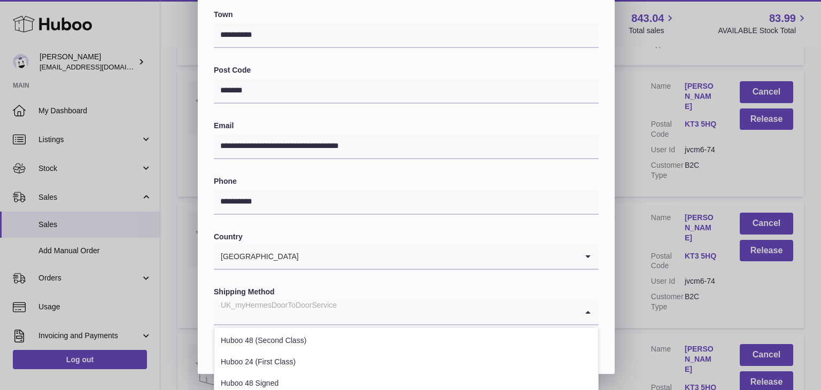
click at [362, 315] on input "Search for option" at bounding box center [396, 312] width 364 height 25
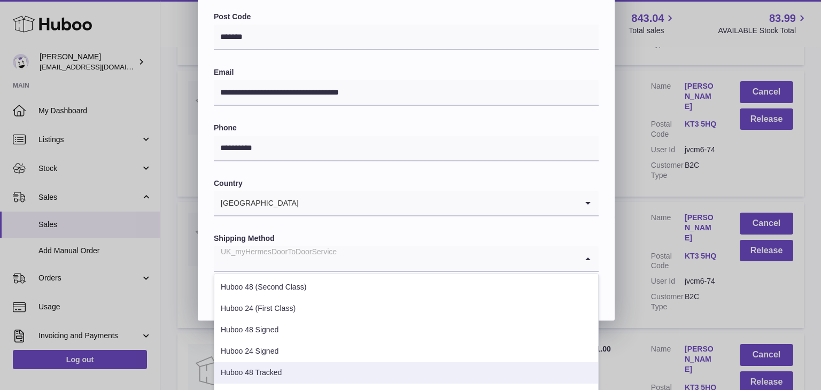
scroll to position [54, 0]
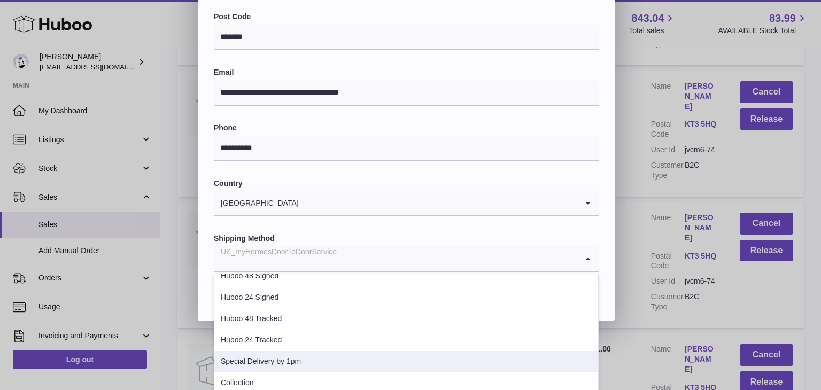
click at [282, 360] on li "Special Delivery by 1pm" at bounding box center [406, 361] width 384 height 21
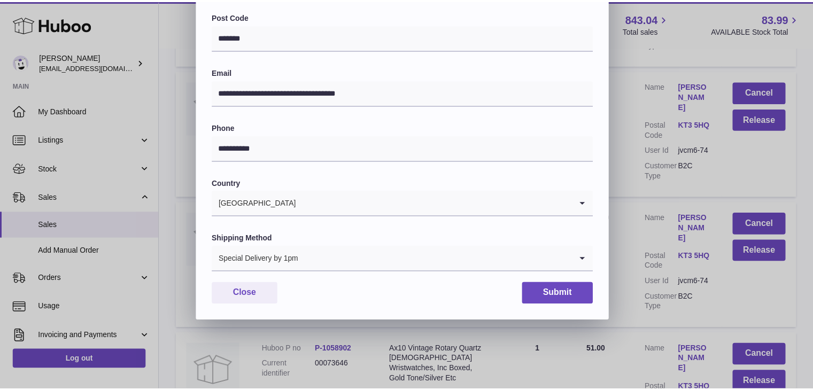
scroll to position [283, 0]
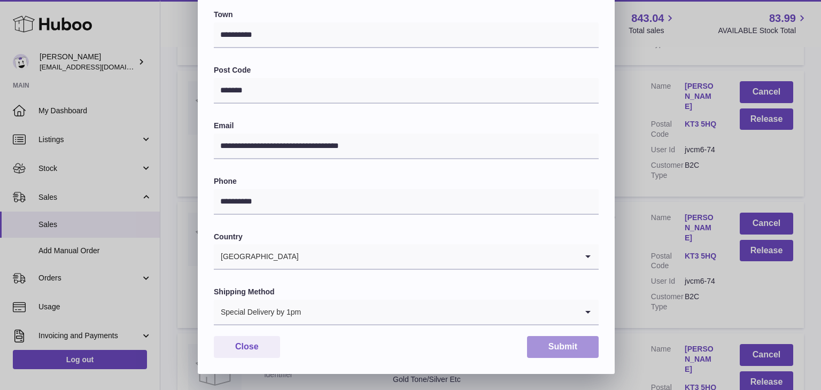
click at [567, 343] on button "Submit" at bounding box center [563, 347] width 72 height 22
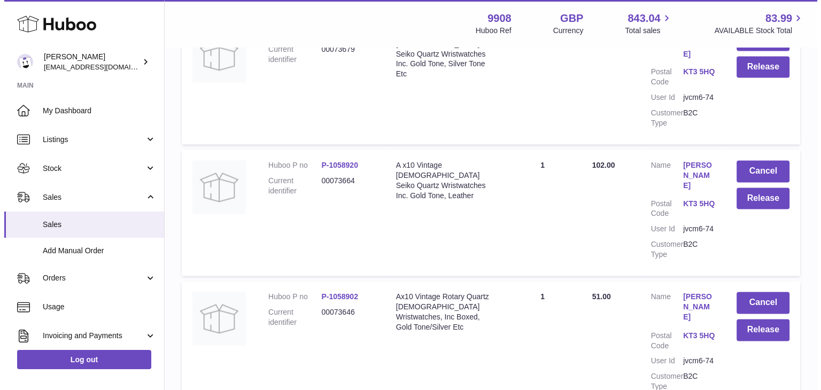
scroll to position [1699, 0]
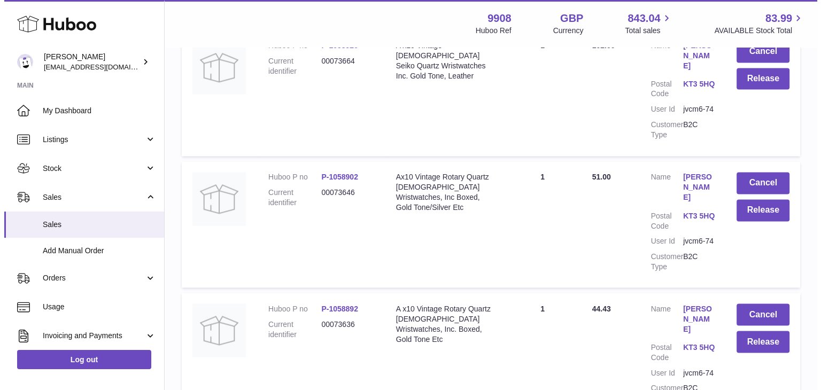
scroll to position [1819, 0]
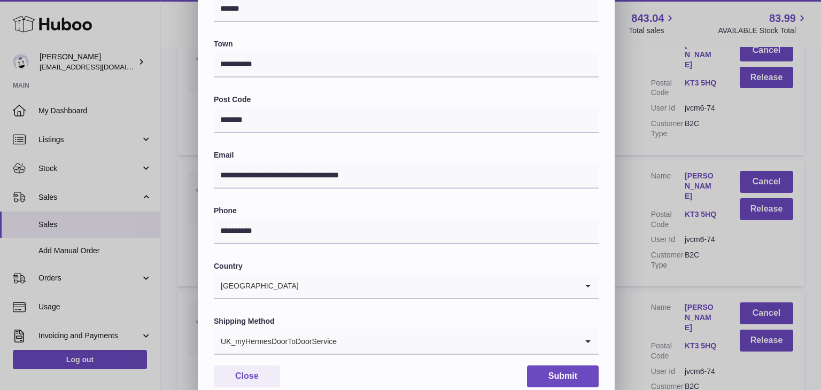
scroll to position [254, 0]
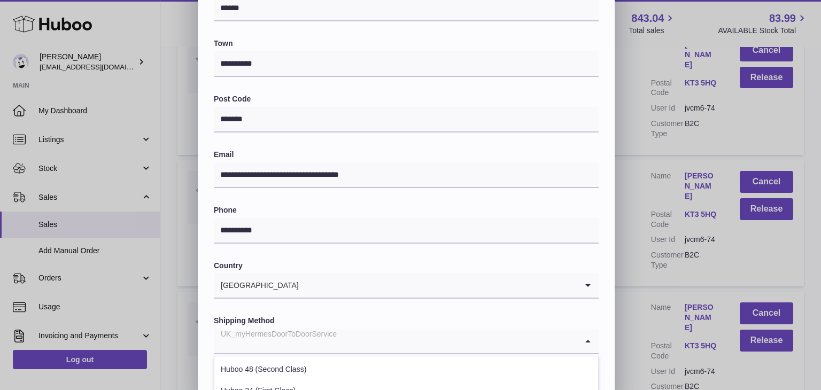
click at [306, 341] on div "UK_myHermesDoorToDoorService" at bounding box center [396, 341] width 364 height 25
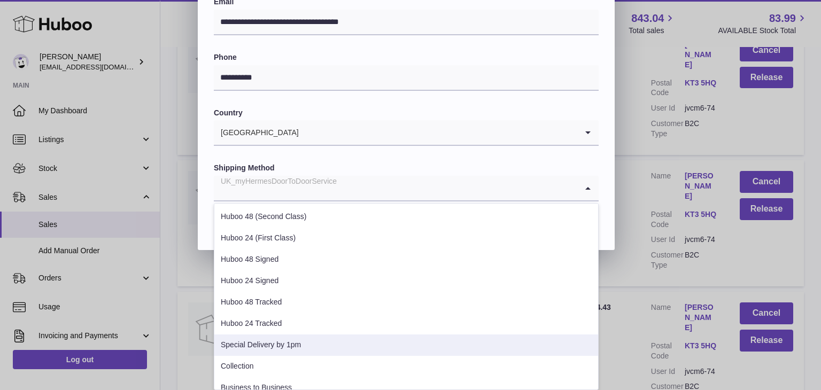
click at [284, 343] on li "Special Delivery by 1pm" at bounding box center [406, 345] width 384 height 21
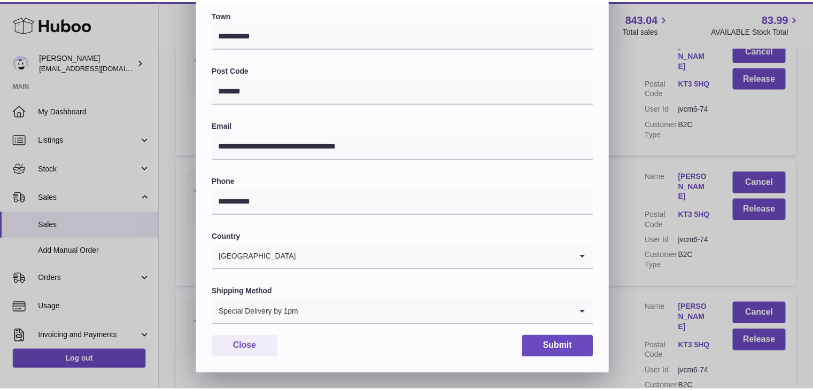
scroll to position [283, 0]
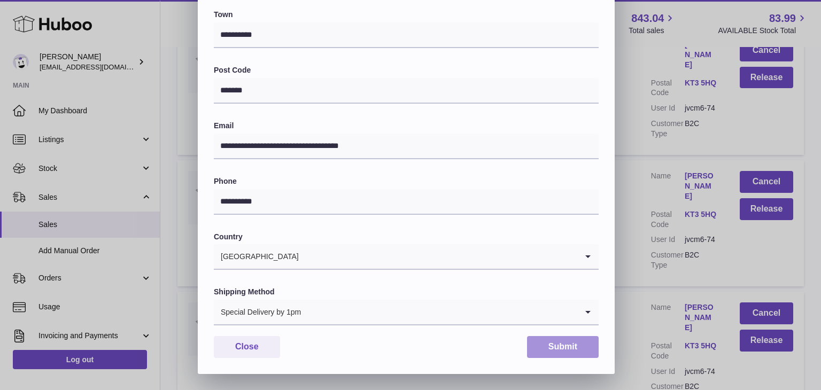
click at [559, 347] on button "Submit" at bounding box center [563, 347] width 72 height 22
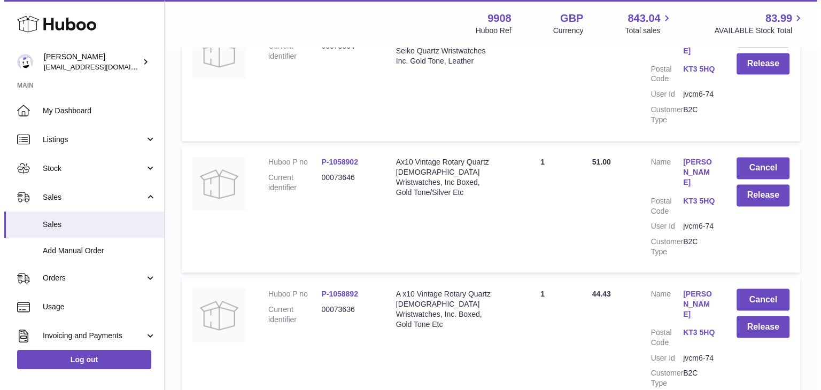
scroll to position [1834, 0]
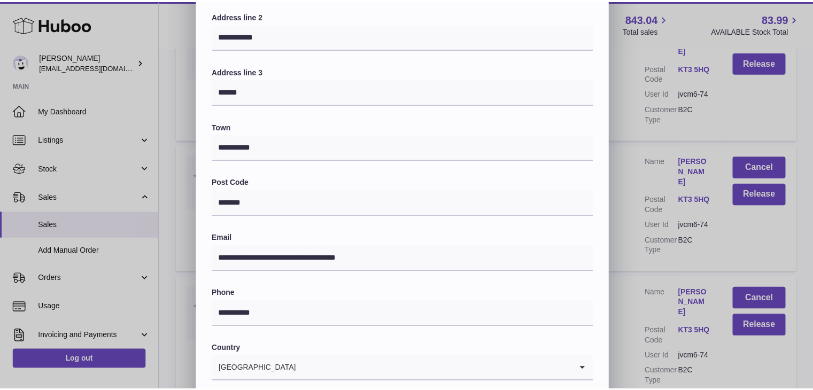
scroll to position [282, 0]
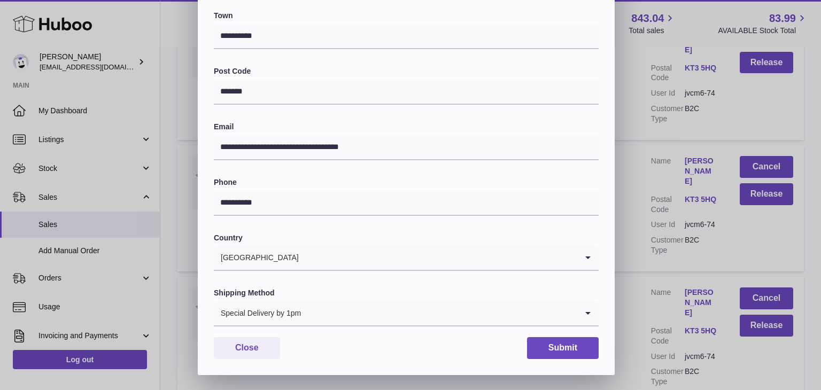
click at [633, 105] on div "**********" at bounding box center [410, 55] width 821 height 642
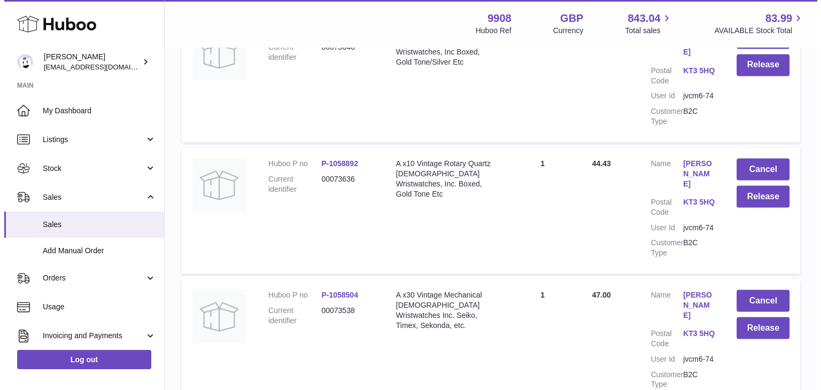
scroll to position [1973, 0]
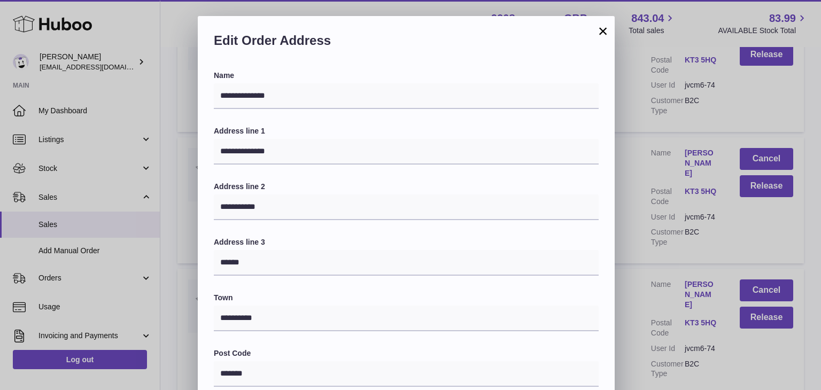
scroll to position [283, 0]
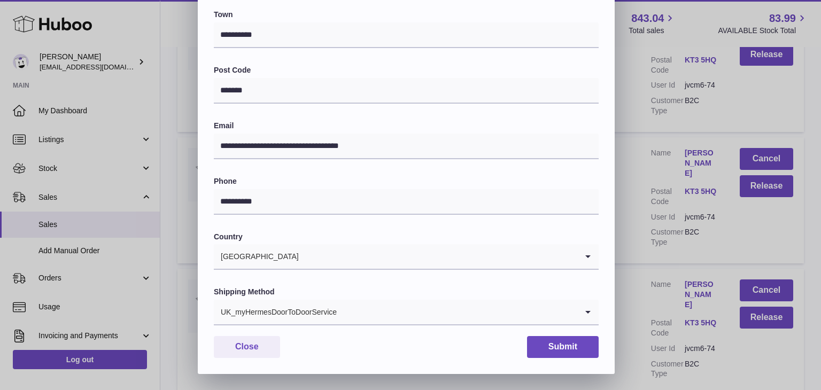
click at [317, 313] on div "UK_myHermesDoorToDoorService" at bounding box center [396, 312] width 364 height 25
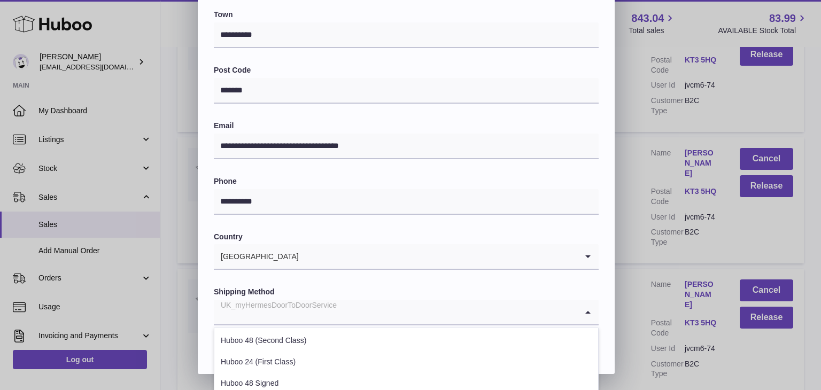
scroll to position [408, 0]
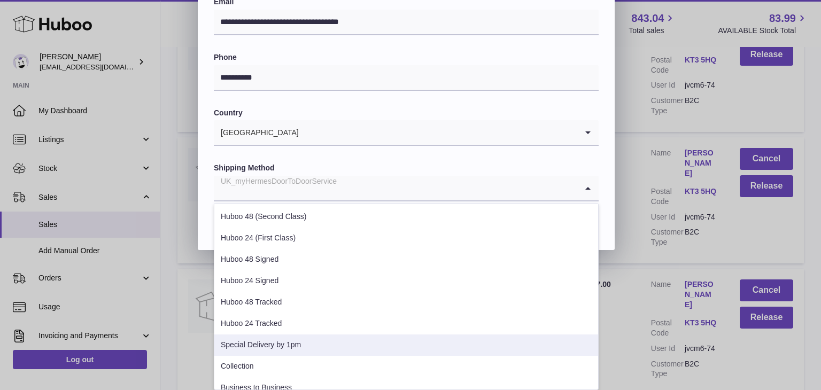
click at [293, 342] on li "Special Delivery by 1pm" at bounding box center [406, 345] width 384 height 21
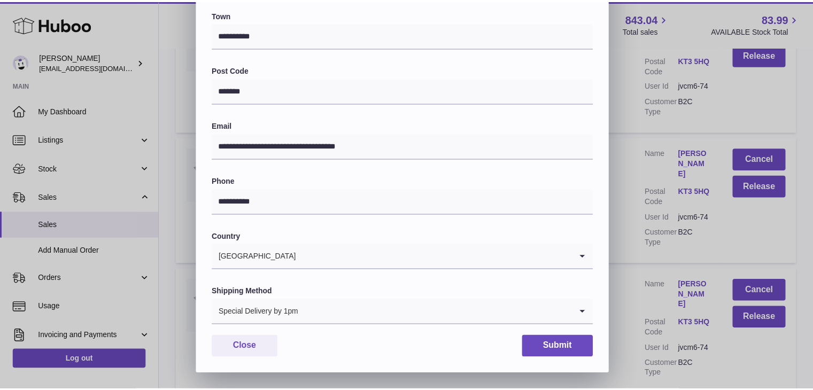
scroll to position [283, 0]
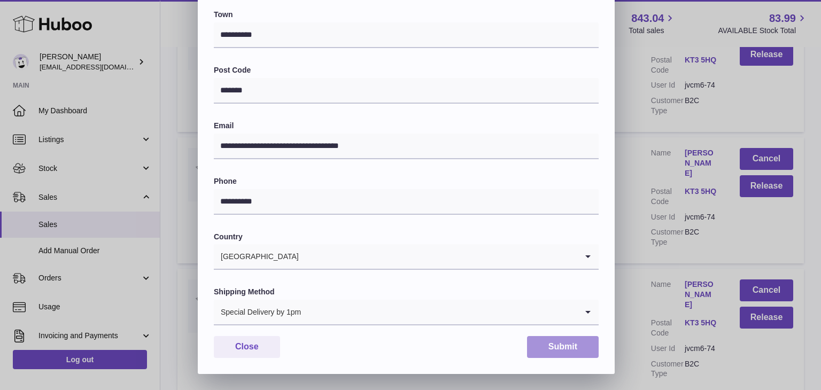
click at [556, 350] on button "Submit" at bounding box center [563, 347] width 72 height 22
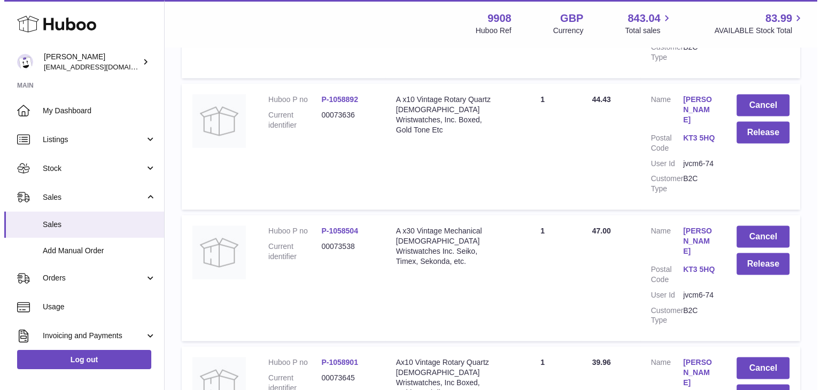
scroll to position [2027, 0]
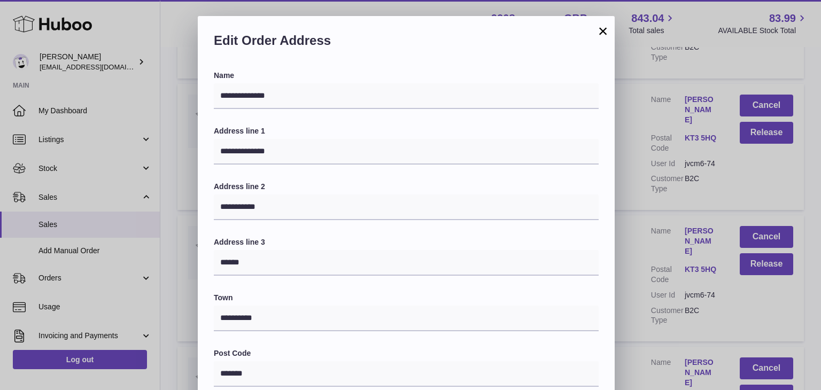
scroll to position [260, 0]
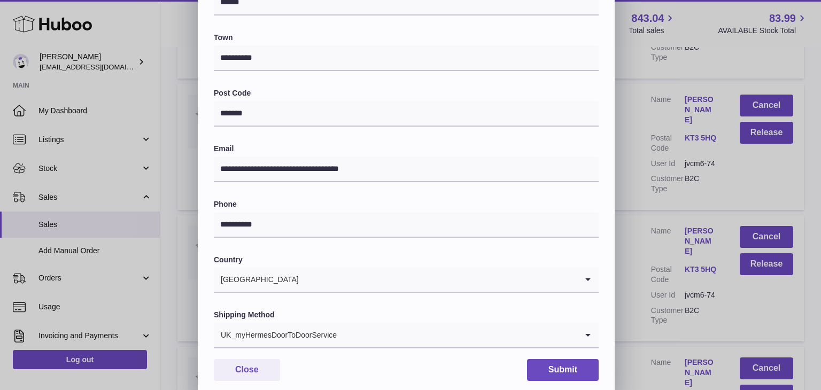
click at [325, 338] on div "UK_myHermesDoorToDoorService" at bounding box center [396, 335] width 364 height 25
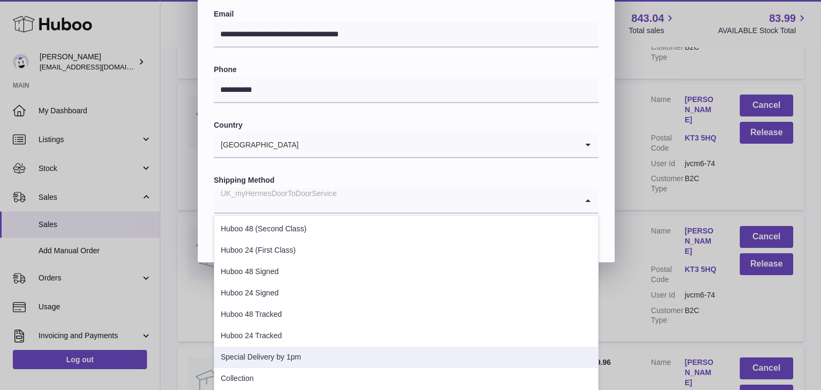
click at [305, 360] on li "Special Delivery by 1pm" at bounding box center [406, 357] width 384 height 21
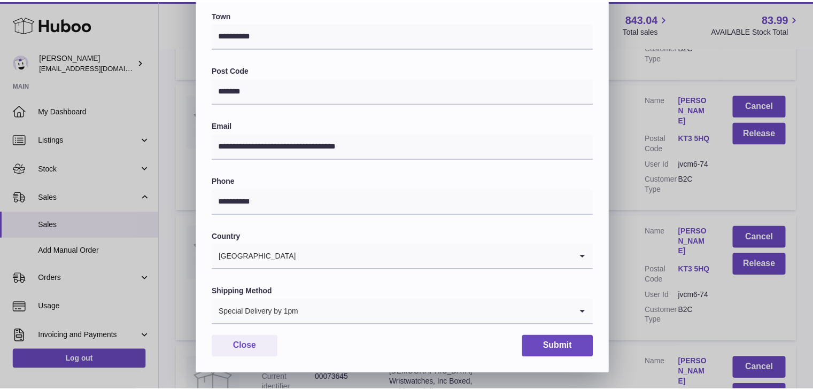
scroll to position [283, 0]
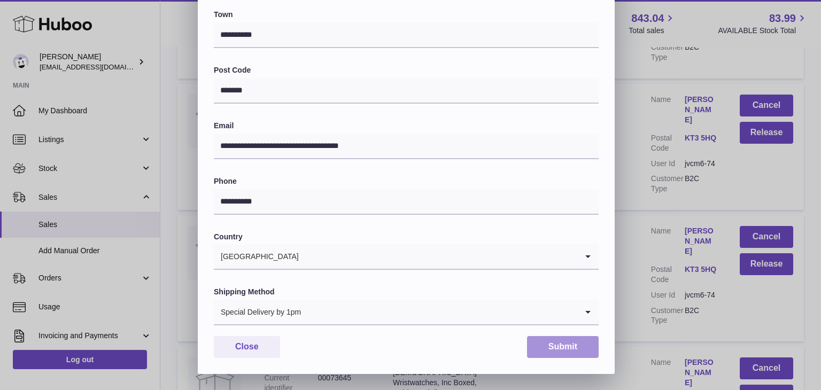
click at [560, 340] on button "Submit" at bounding box center [563, 347] width 72 height 22
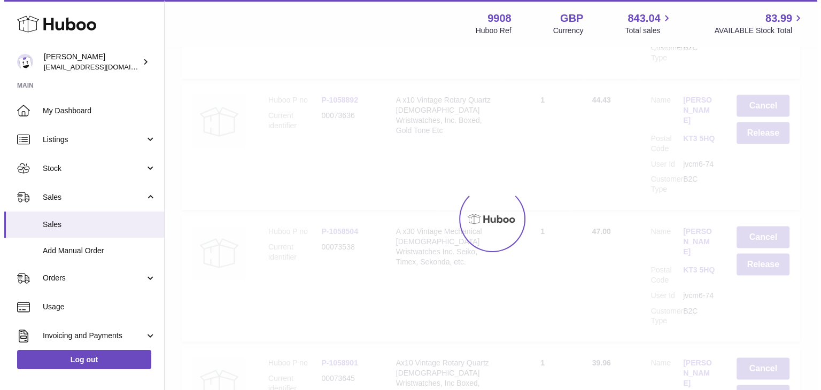
scroll to position [0, 0]
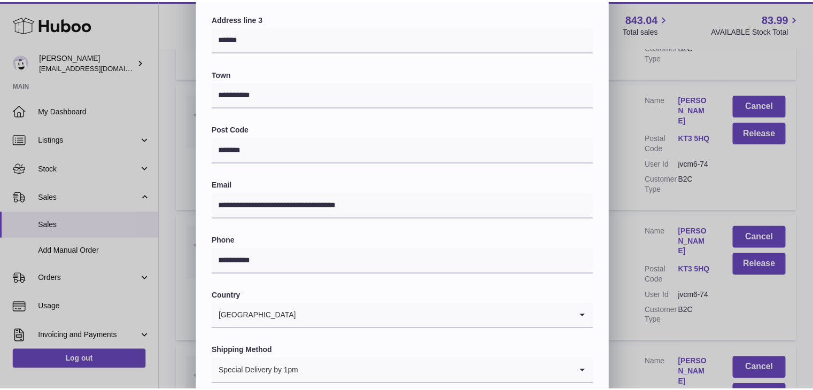
scroll to position [283, 0]
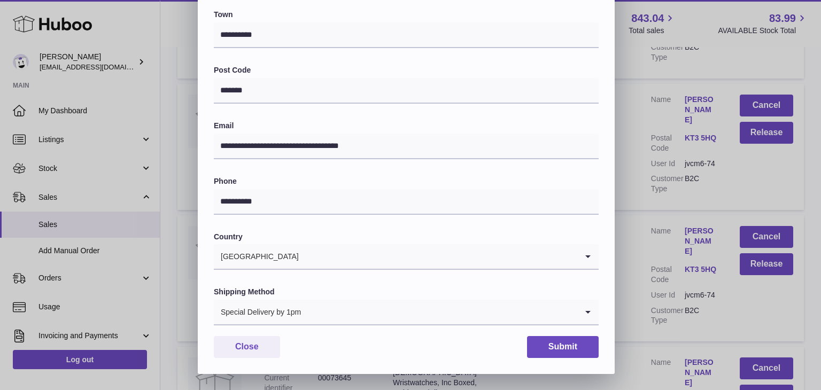
click at [626, 280] on div "**********" at bounding box center [410, 54] width 821 height 642
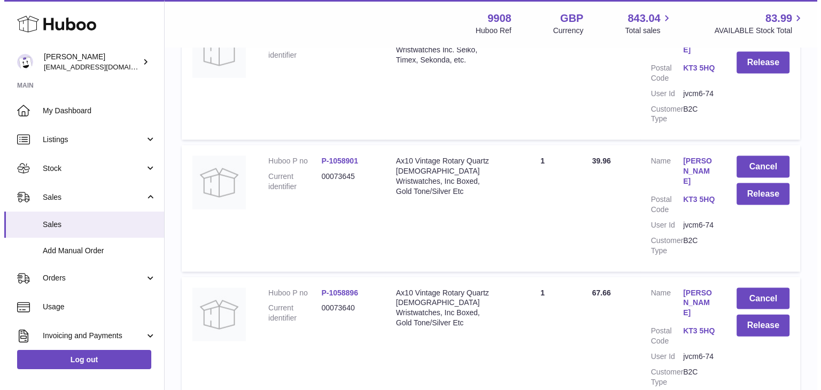
scroll to position [2228, 0]
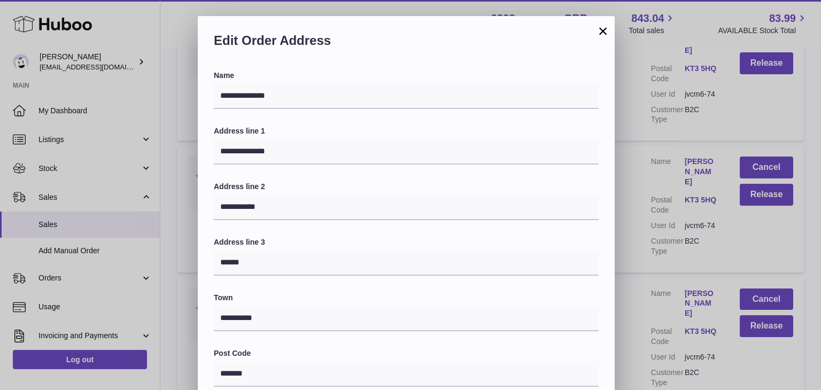
scroll to position [283, 0]
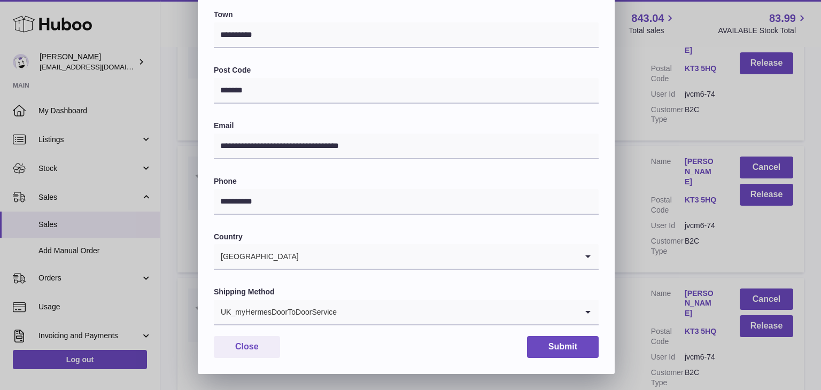
click at [298, 319] on div "UK_myHermesDoorToDoorService" at bounding box center [396, 312] width 364 height 25
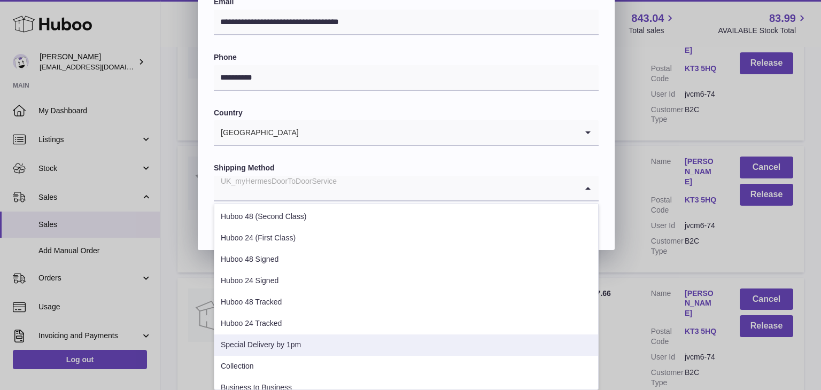
click at [280, 344] on li "Special Delivery by 1pm" at bounding box center [406, 345] width 384 height 21
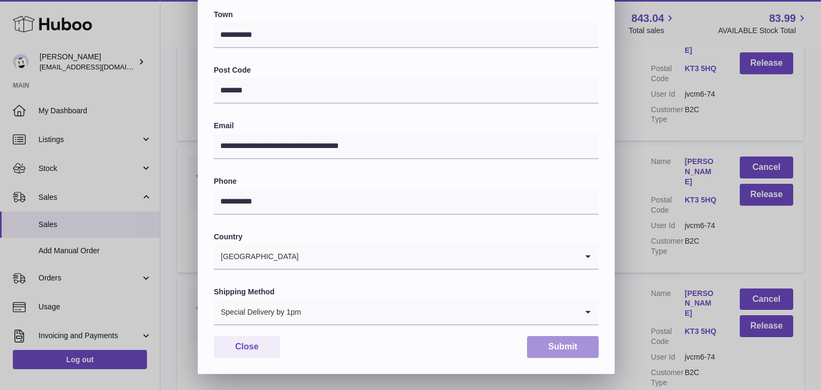
click at [565, 349] on button "Submit" at bounding box center [563, 347] width 72 height 22
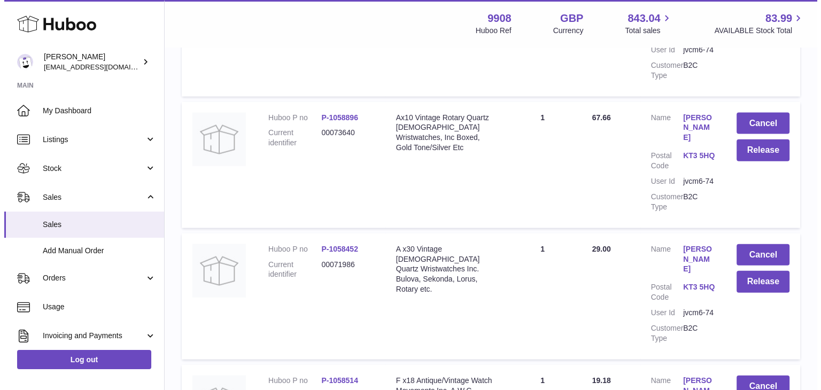
scroll to position [2410, 0]
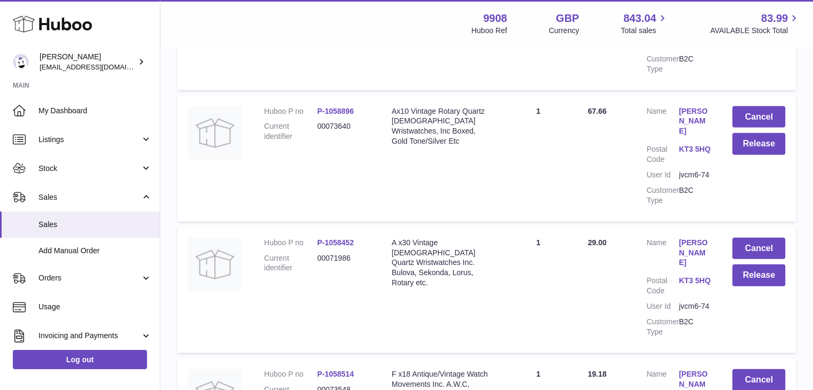
click at [689, 369] on link "[PERSON_NAME]" at bounding box center [695, 384] width 32 height 30
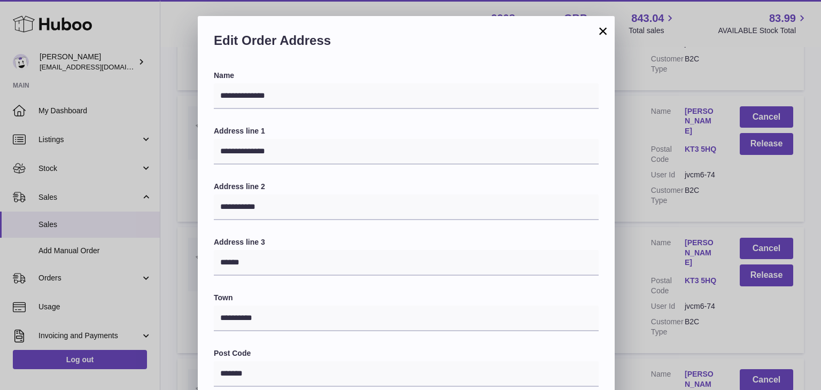
scroll to position [283, 0]
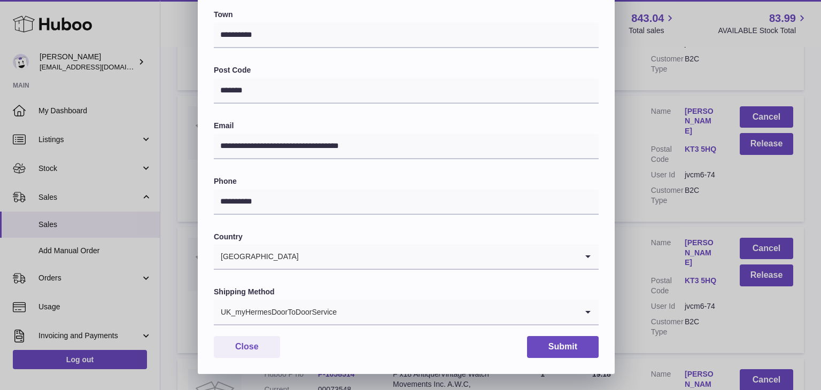
click at [354, 318] on input "Search for option" at bounding box center [457, 312] width 240 height 25
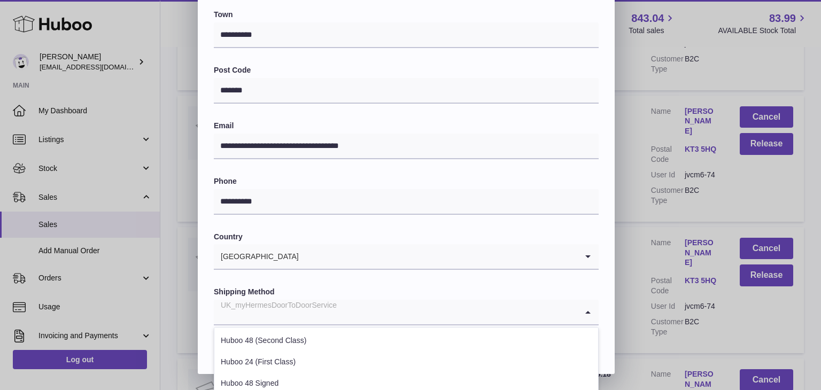
scroll to position [408, 0]
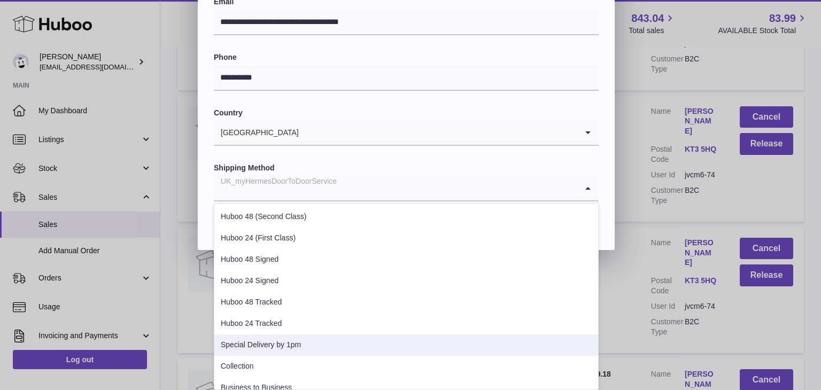
click at [299, 344] on li "Special Delivery by 1pm" at bounding box center [406, 345] width 384 height 21
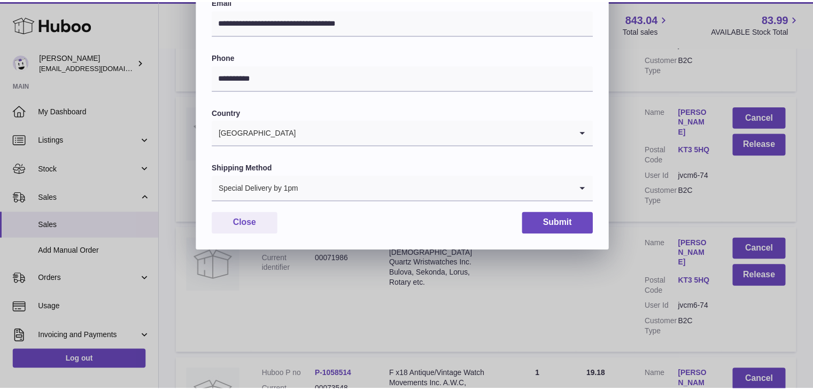
scroll to position [283, 0]
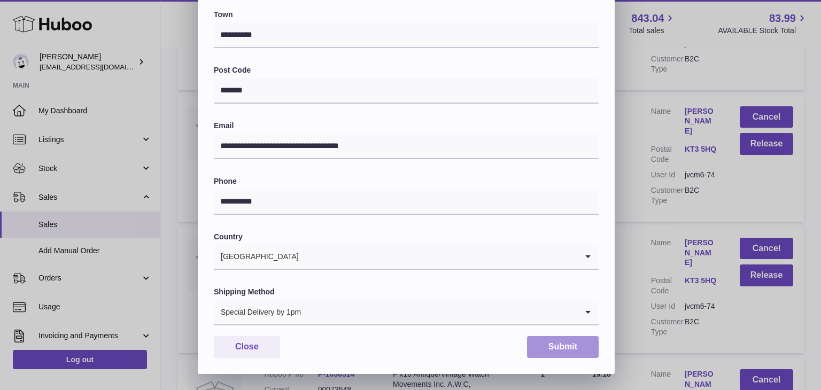
click at [549, 346] on button "Submit" at bounding box center [563, 347] width 72 height 22
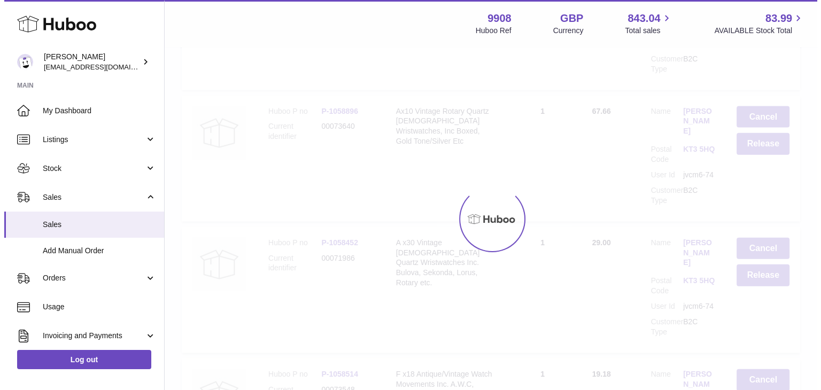
scroll to position [0, 0]
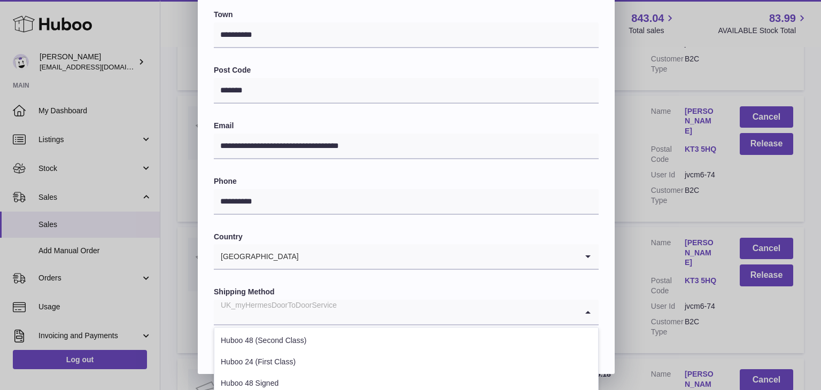
click at [346, 306] on input "Search for option" at bounding box center [396, 312] width 364 height 25
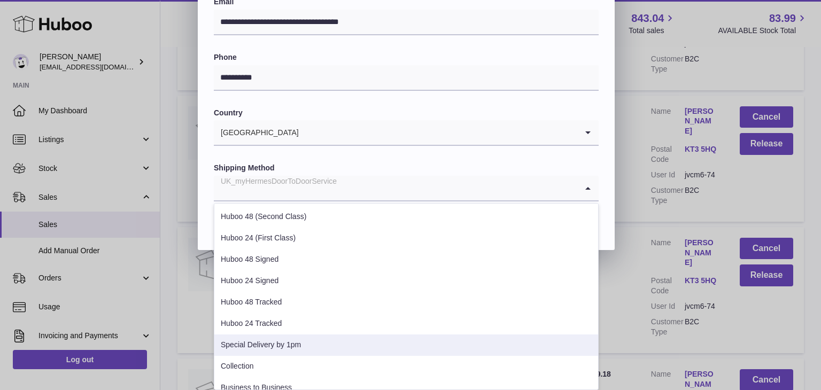
click at [299, 339] on li "Special Delivery by 1pm" at bounding box center [406, 345] width 384 height 21
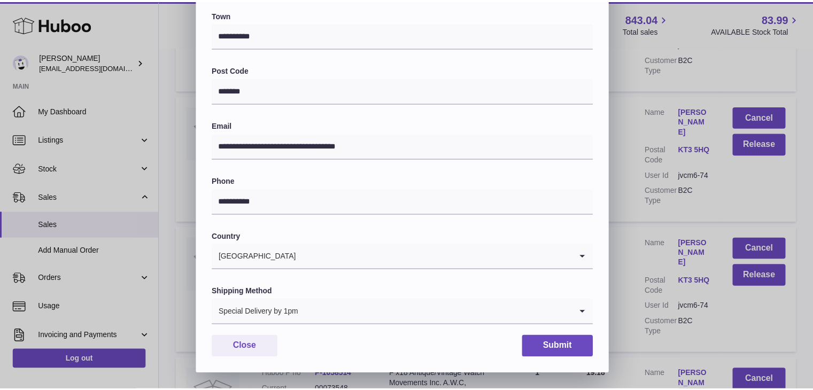
scroll to position [283, 0]
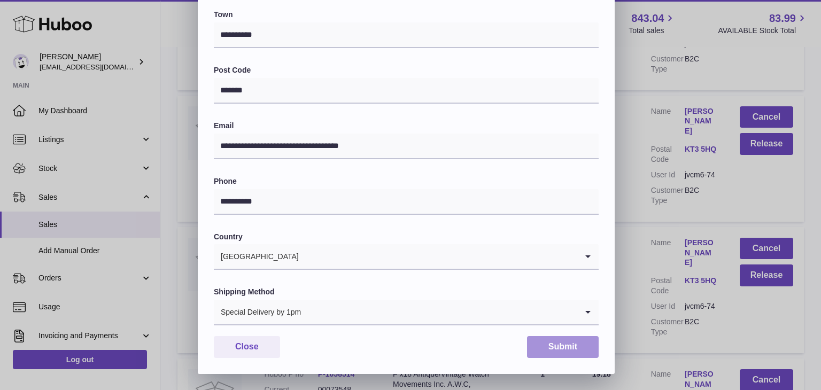
click at [560, 344] on button "Submit" at bounding box center [563, 347] width 72 height 22
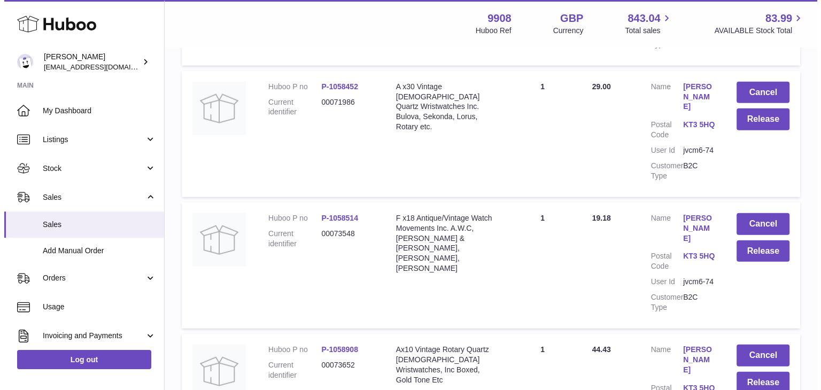
scroll to position [2566, 0]
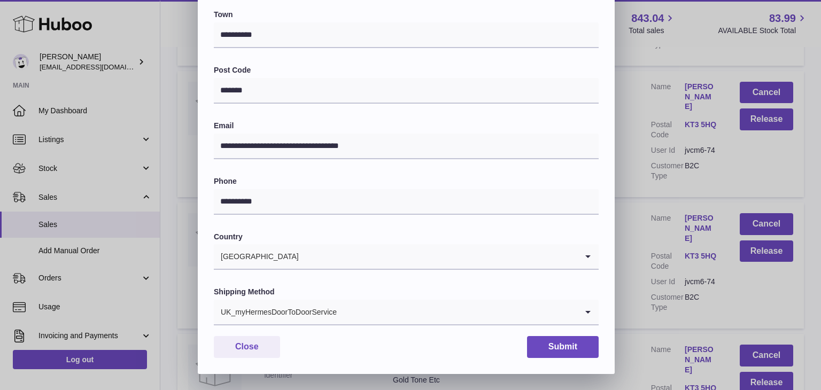
click at [337, 315] on input "Search for option" at bounding box center [457, 312] width 240 height 25
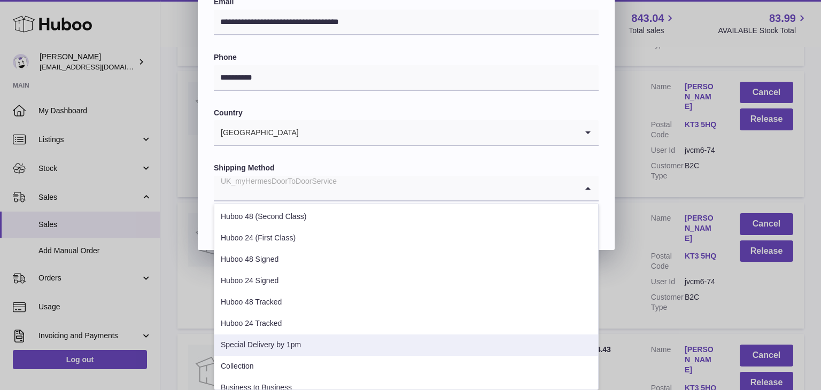
click at [299, 346] on li "Special Delivery by 1pm" at bounding box center [406, 345] width 384 height 21
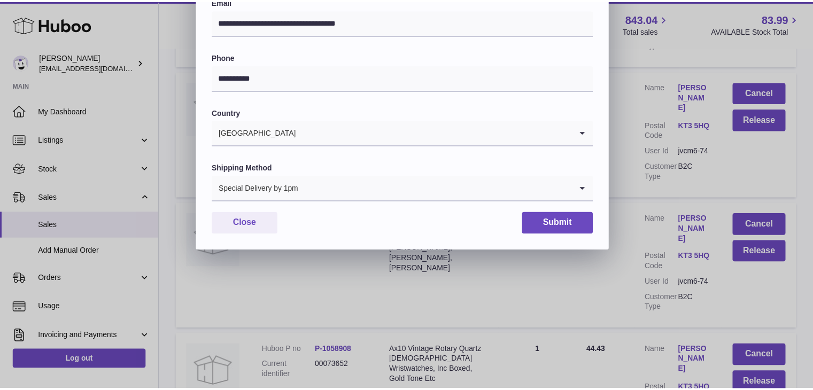
scroll to position [283, 0]
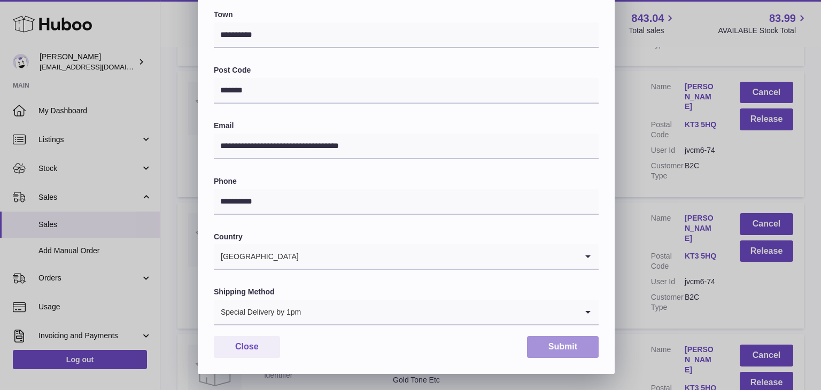
click at [569, 353] on button "Submit" at bounding box center [563, 347] width 72 height 22
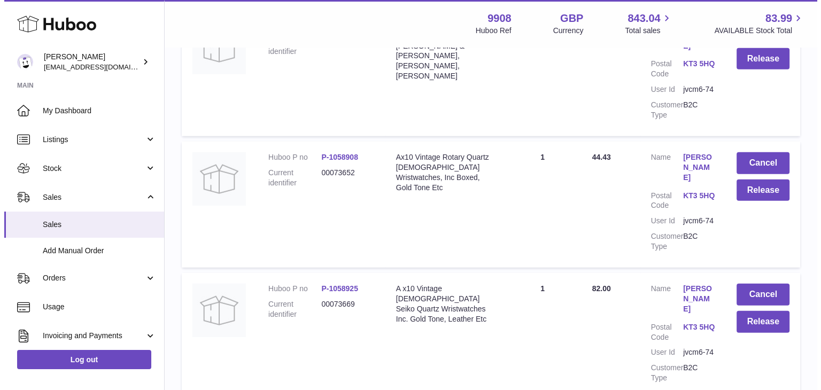
scroll to position [2760, 0]
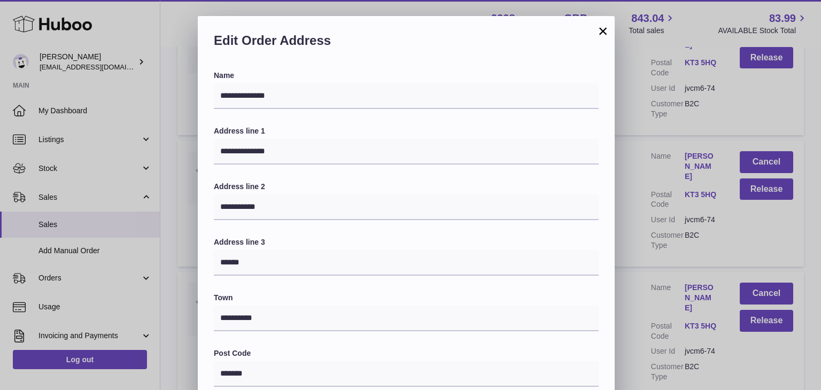
scroll to position [283, 0]
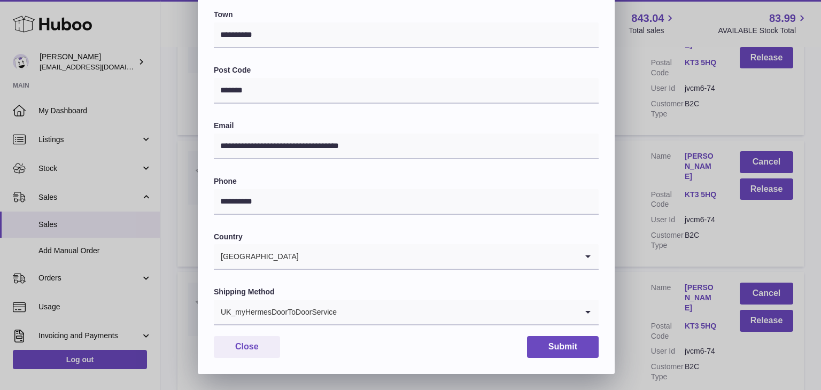
click at [333, 309] on div "UK_myHermesDoorToDoorService" at bounding box center [396, 312] width 364 height 25
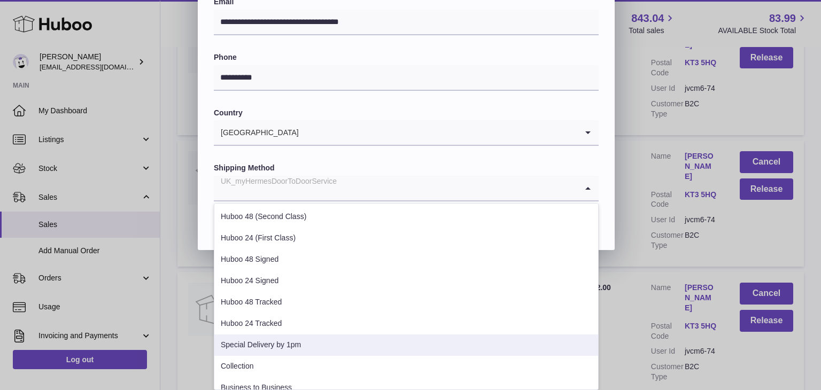
click at [293, 342] on li "Special Delivery by 1pm" at bounding box center [406, 345] width 384 height 21
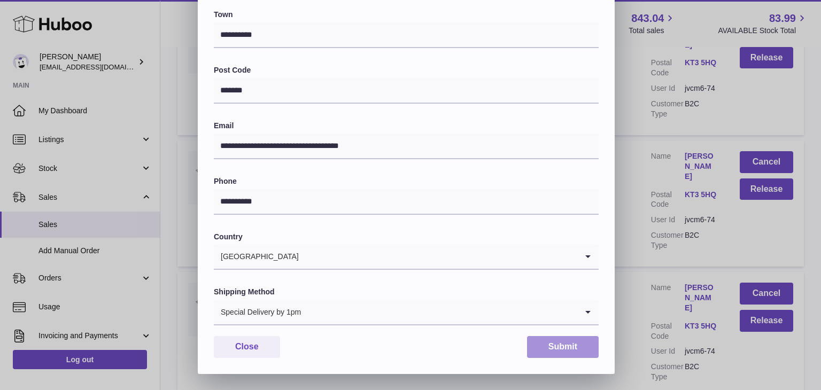
click at [549, 351] on button "Submit" at bounding box center [563, 347] width 72 height 22
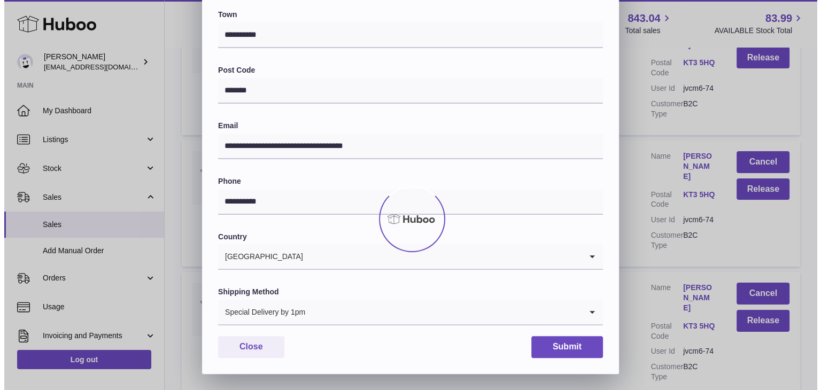
scroll to position [0, 0]
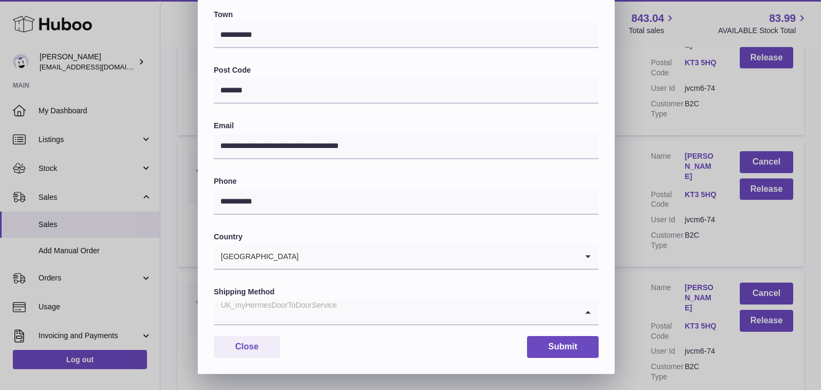
click at [325, 311] on div "UK_myHermesDoorToDoorService" at bounding box center [396, 312] width 364 height 25
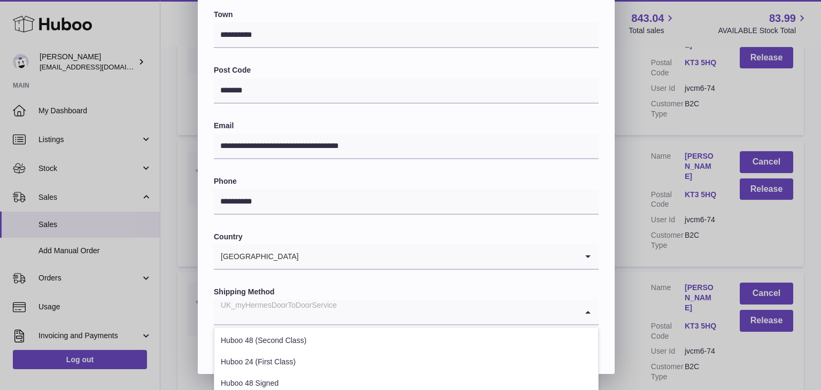
scroll to position [408, 0]
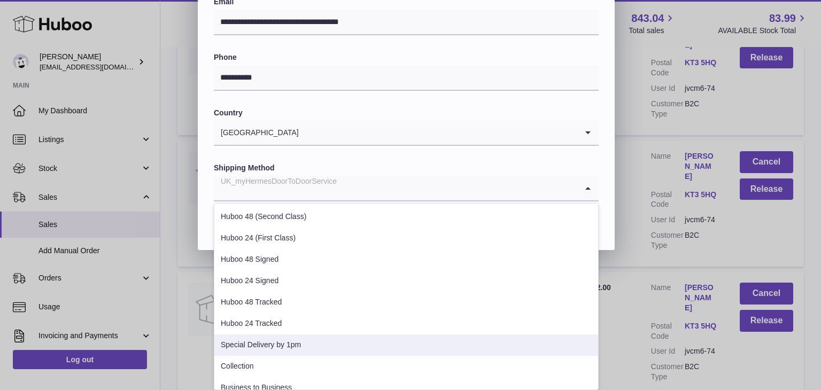
click at [286, 343] on li "Special Delivery by 1pm" at bounding box center [406, 345] width 384 height 21
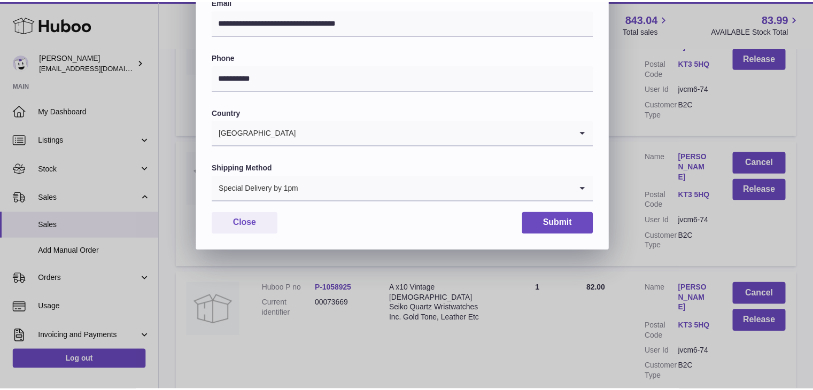
scroll to position [283, 0]
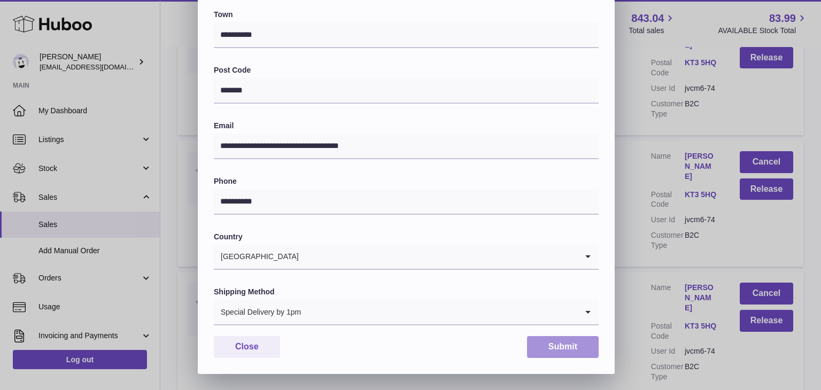
click at [556, 345] on button "Submit" at bounding box center [563, 347] width 72 height 22
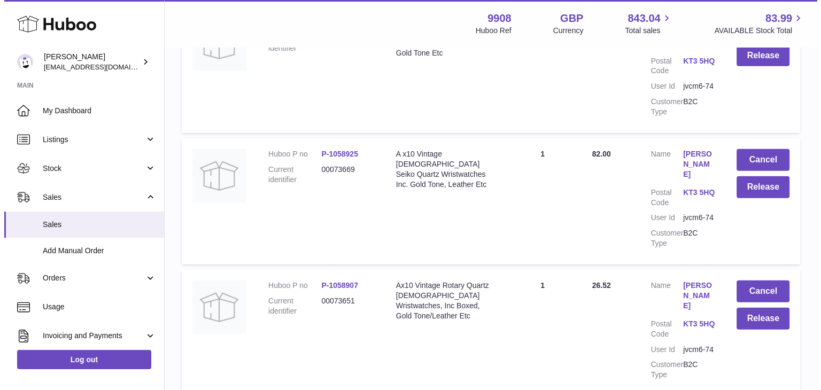
scroll to position [2897, 0]
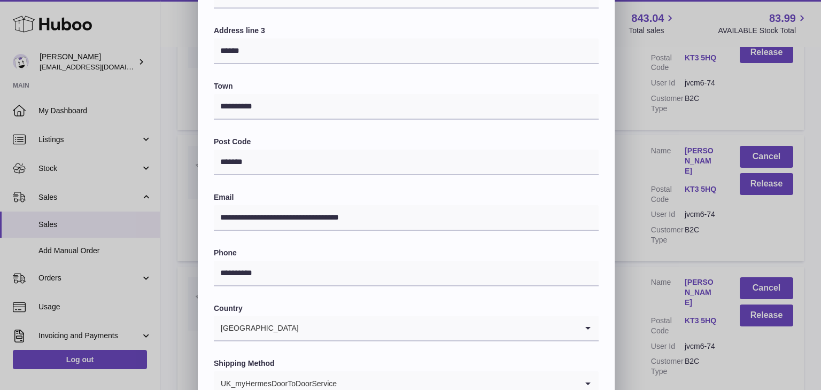
scroll to position [283, 0]
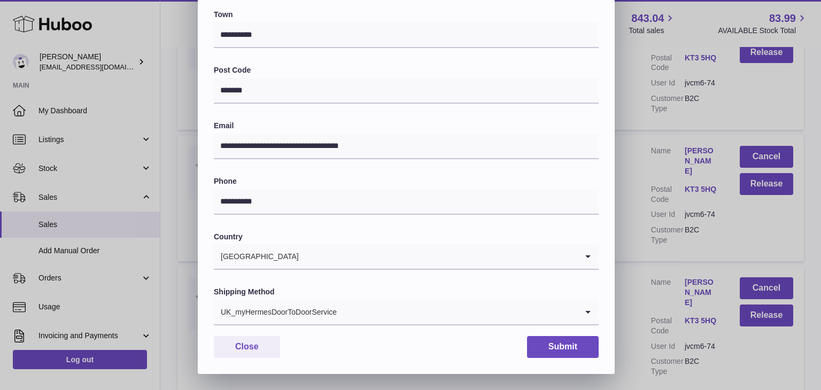
click at [346, 314] on input "Search for option" at bounding box center [457, 312] width 240 height 25
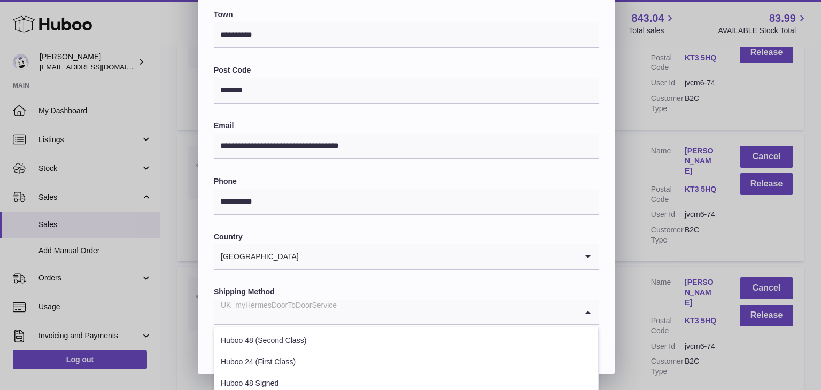
scroll to position [408, 0]
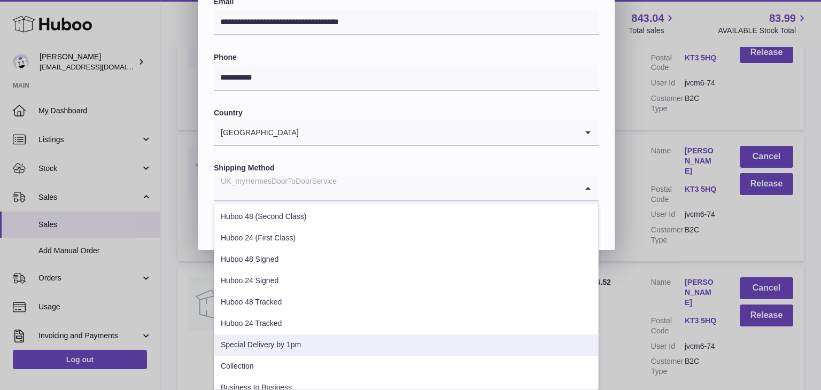
click at [310, 338] on li "Special Delivery by 1pm" at bounding box center [406, 345] width 384 height 21
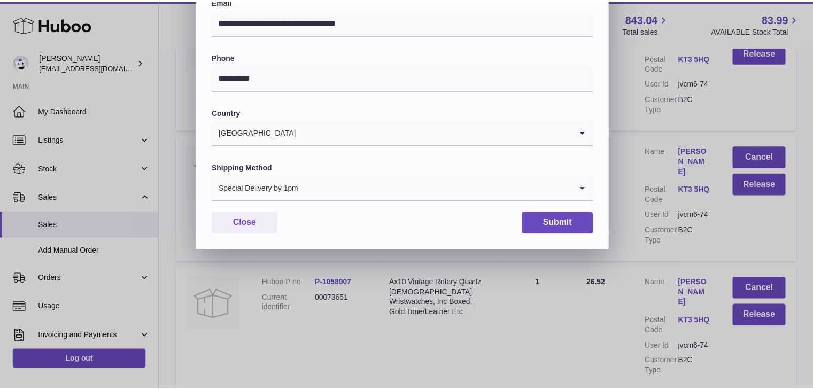
scroll to position [283, 0]
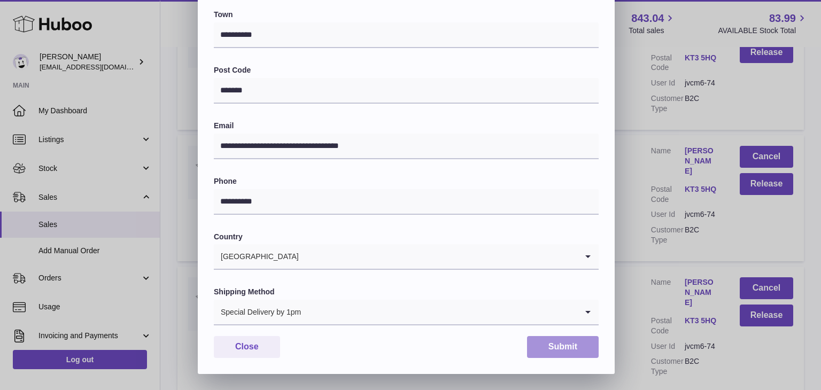
click at [549, 346] on button "Submit" at bounding box center [563, 347] width 72 height 22
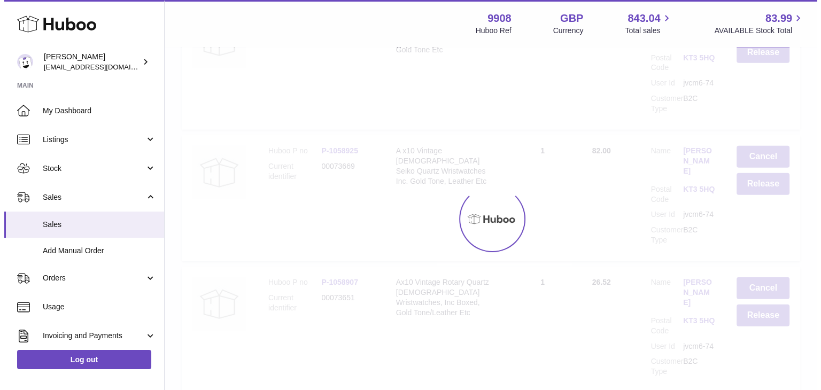
scroll to position [0, 0]
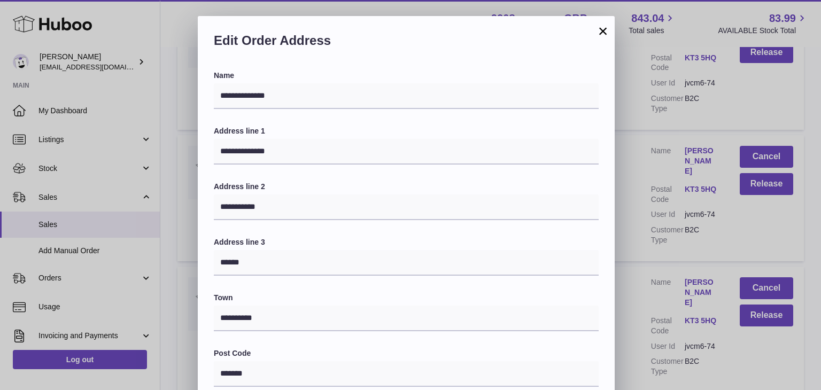
scroll to position [283, 0]
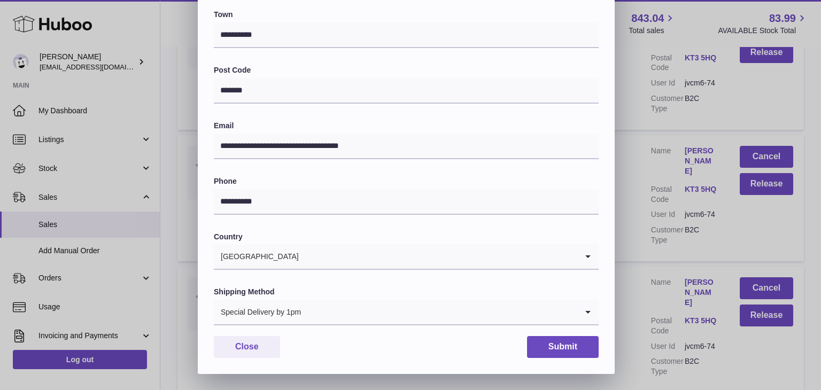
click at [325, 310] on input "Search for option" at bounding box center [440, 312] width 276 height 25
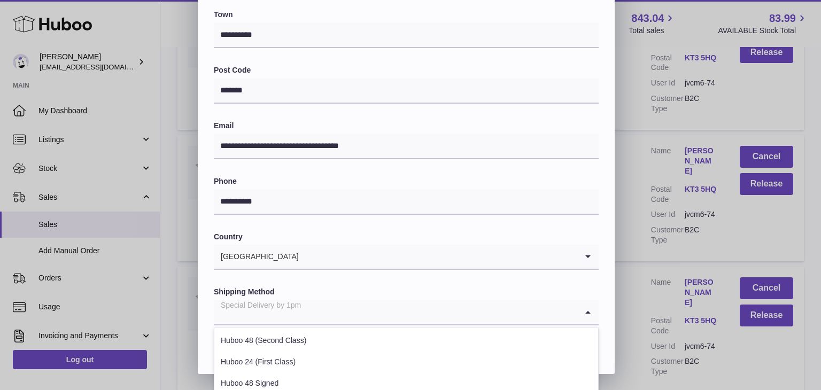
scroll to position [408, 0]
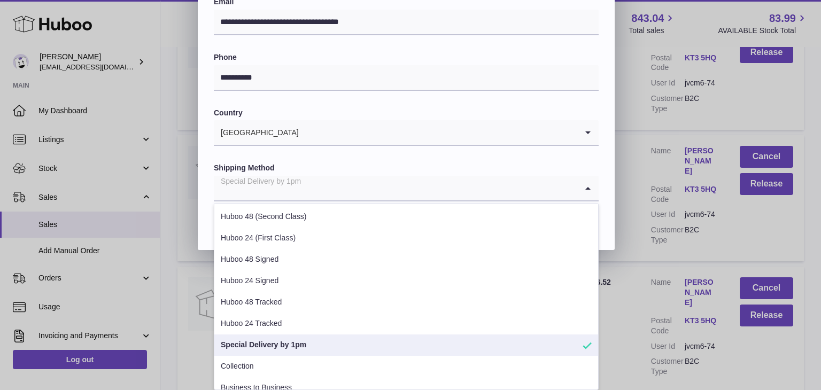
click at [268, 350] on li "Special Delivery by 1pm" at bounding box center [406, 345] width 384 height 21
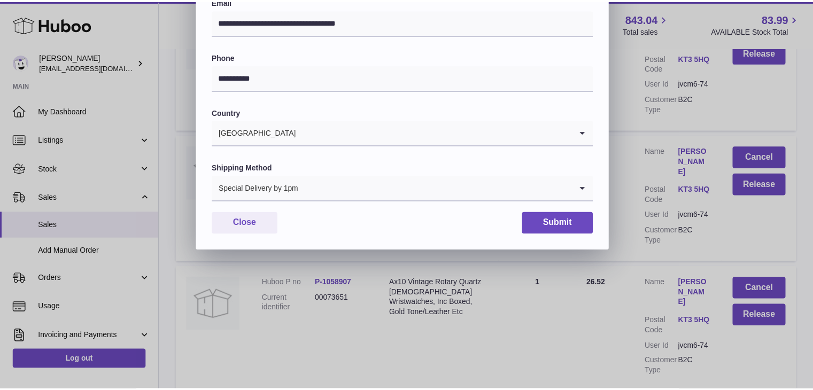
scroll to position [283, 0]
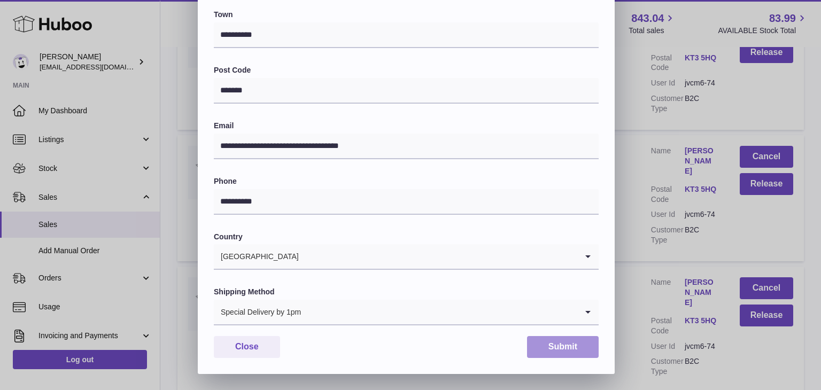
click at [576, 351] on button "Submit" at bounding box center [563, 347] width 72 height 22
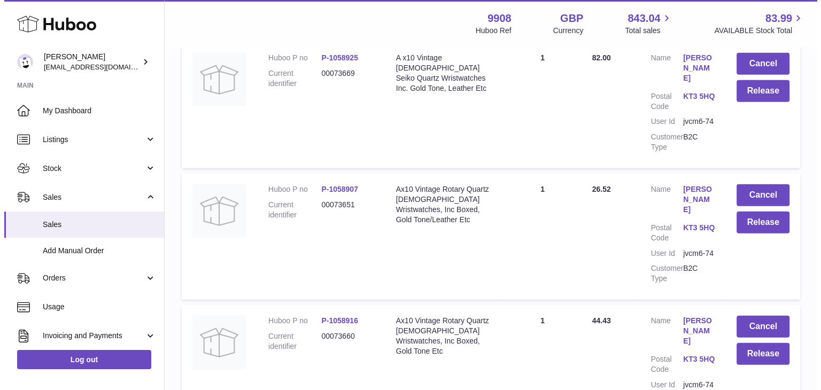
scroll to position [3011, 0]
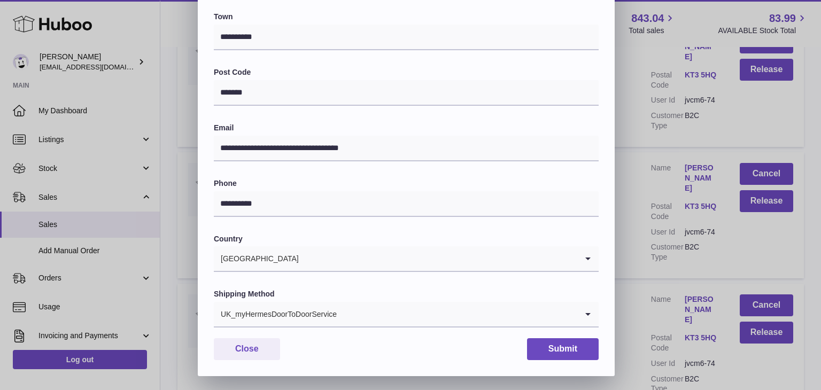
scroll to position [283, 0]
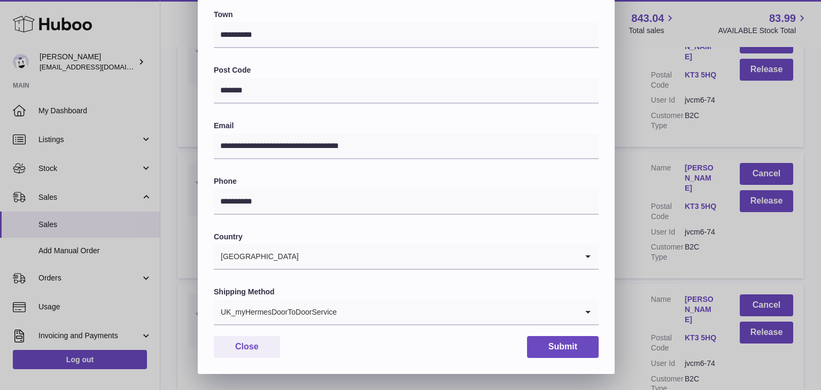
click at [341, 309] on input "Search for option" at bounding box center [457, 312] width 240 height 25
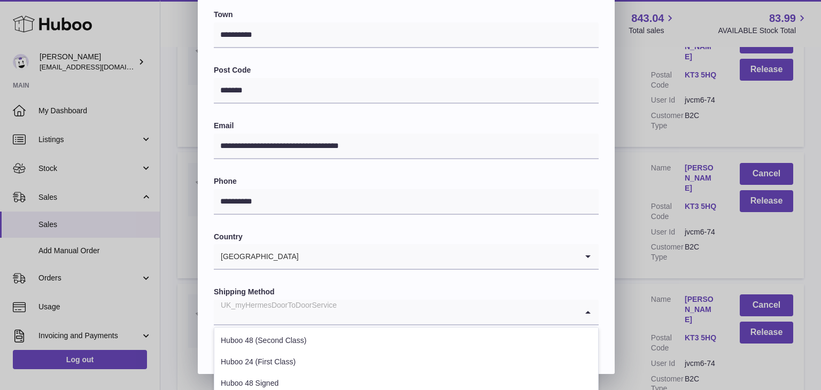
scroll to position [408, 0]
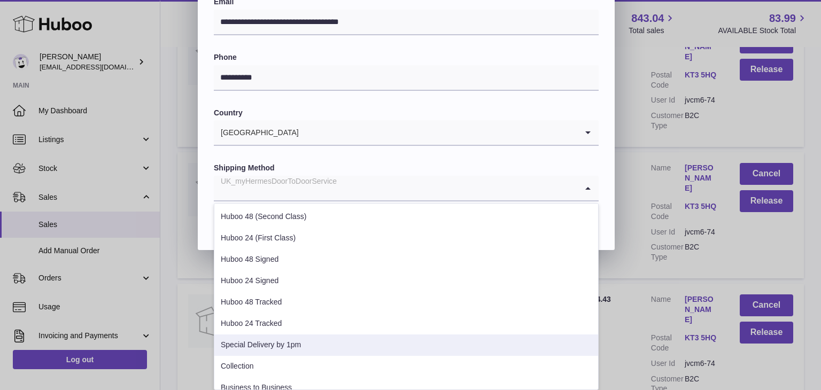
click at [287, 346] on li "Special Delivery by 1pm" at bounding box center [406, 345] width 384 height 21
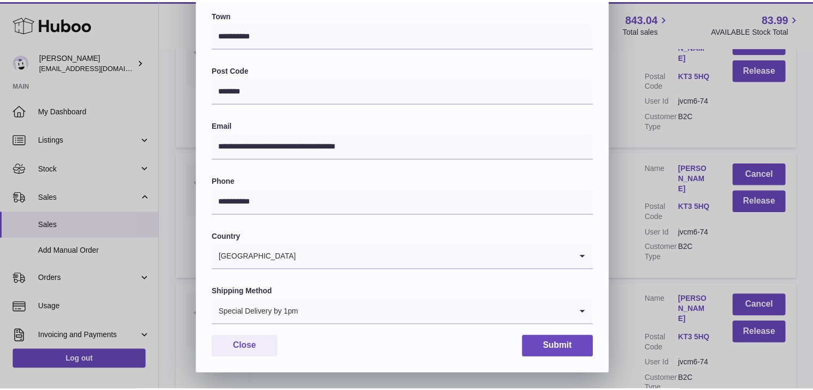
scroll to position [283, 0]
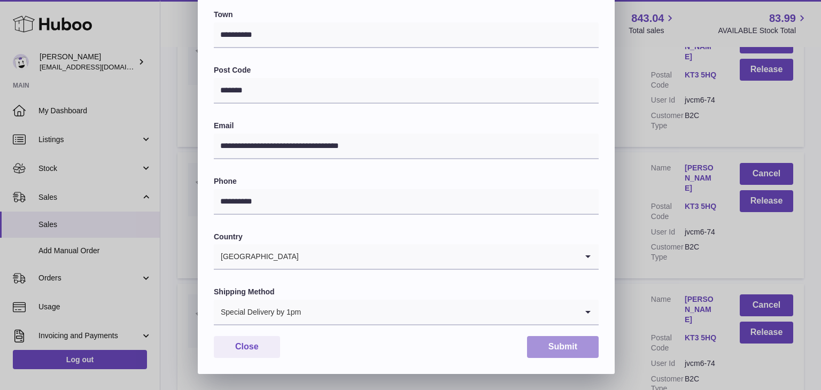
click at [562, 348] on button "Submit" at bounding box center [563, 347] width 72 height 22
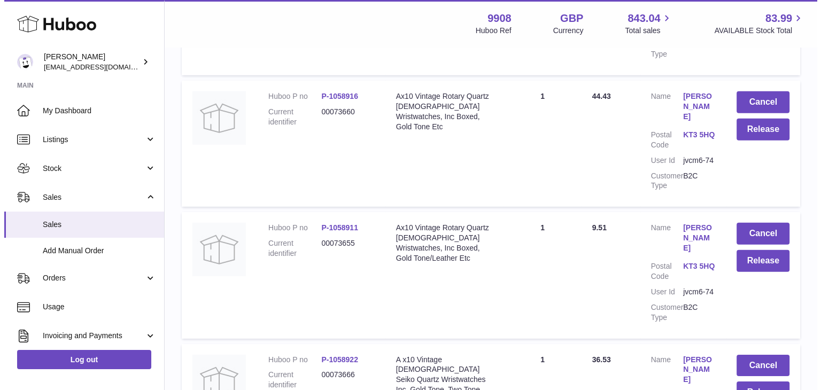
scroll to position [3223, 0]
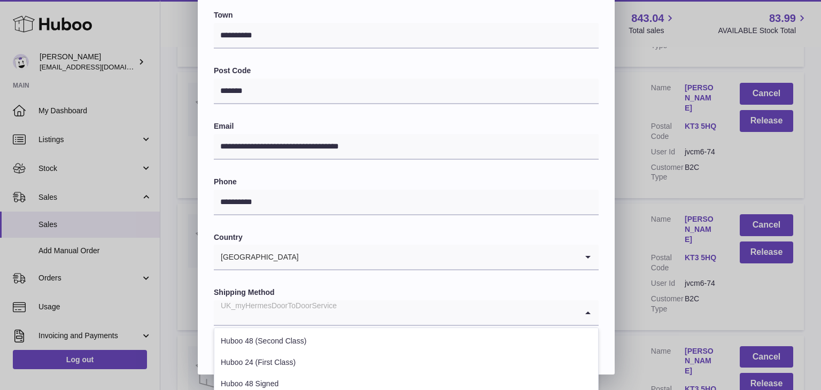
click at [325, 313] on div "UK_myHermesDoorToDoorService" at bounding box center [396, 312] width 364 height 25
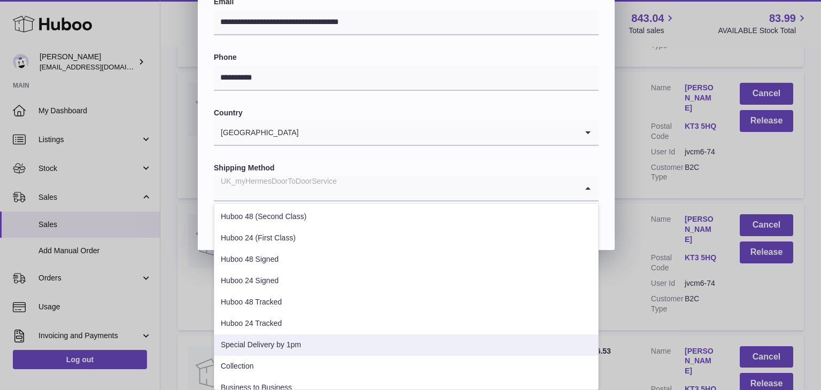
click at [295, 341] on li "Special Delivery by 1pm" at bounding box center [406, 345] width 384 height 21
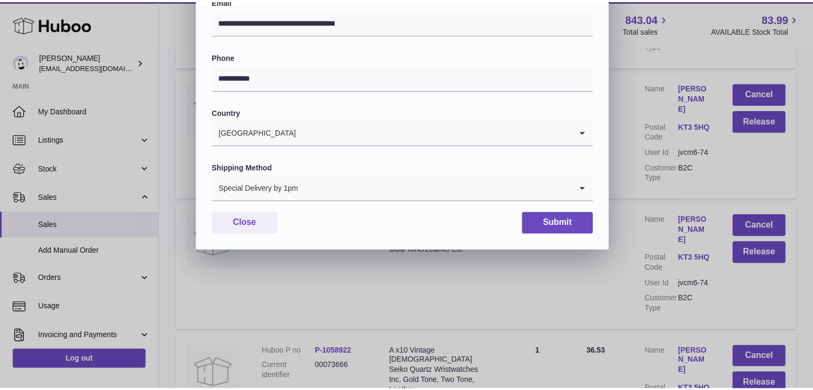
scroll to position [283, 0]
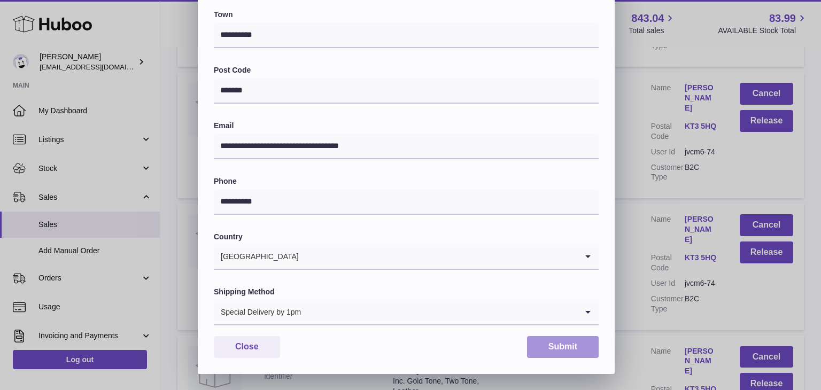
click at [552, 351] on button "Submit" at bounding box center [563, 347] width 72 height 22
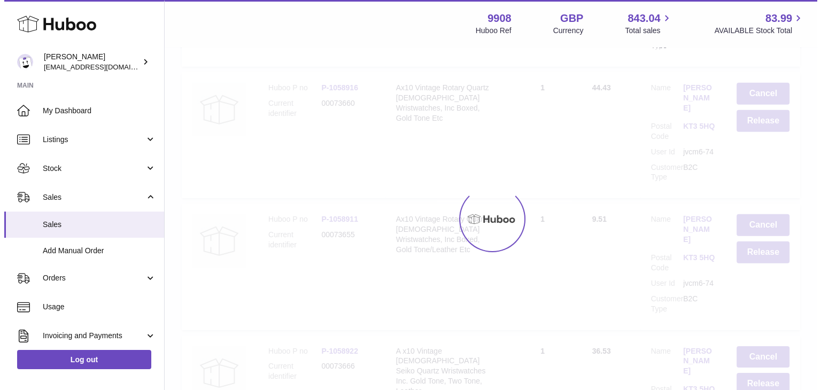
scroll to position [0, 0]
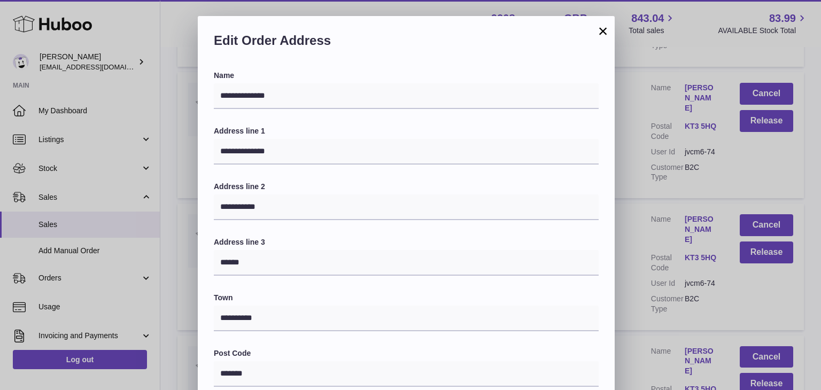
scroll to position [283, 0]
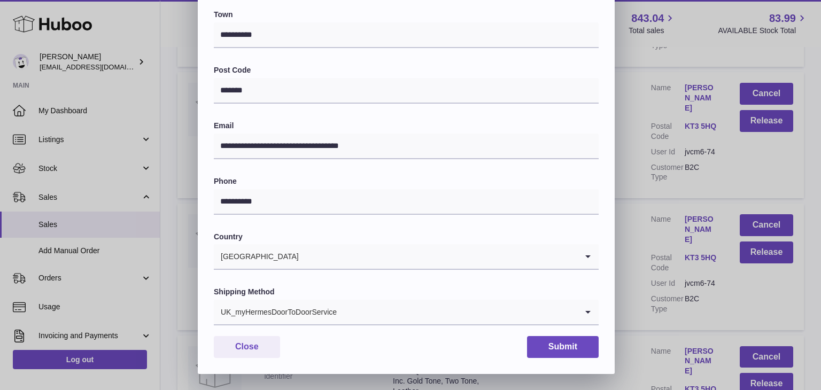
click at [377, 311] on input "Search for option" at bounding box center [457, 312] width 240 height 25
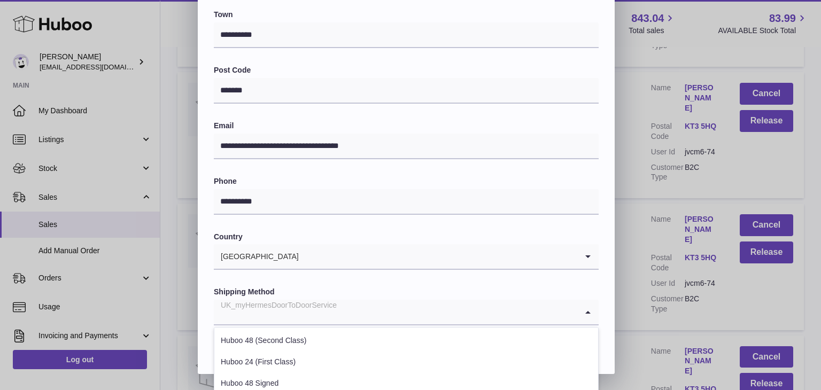
scroll to position [408, 0]
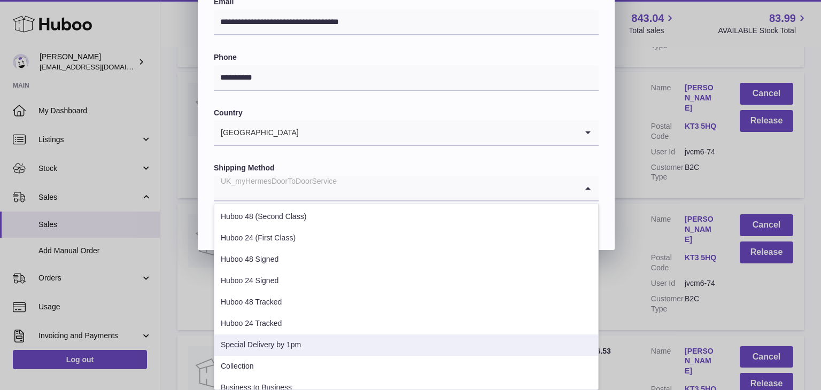
click at [334, 336] on li "Special Delivery by 1pm" at bounding box center [406, 345] width 384 height 21
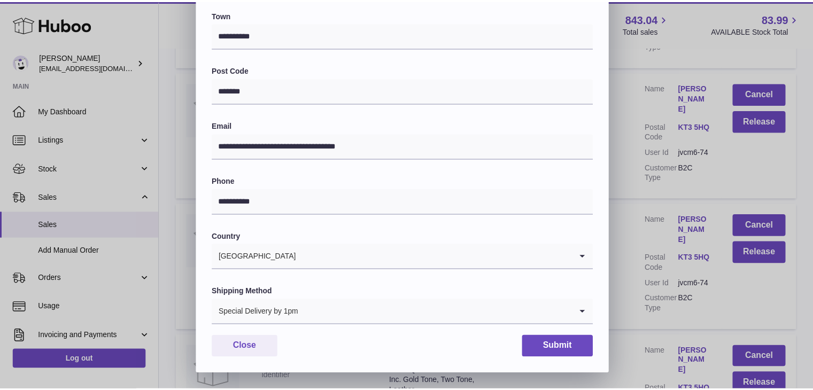
scroll to position [283, 0]
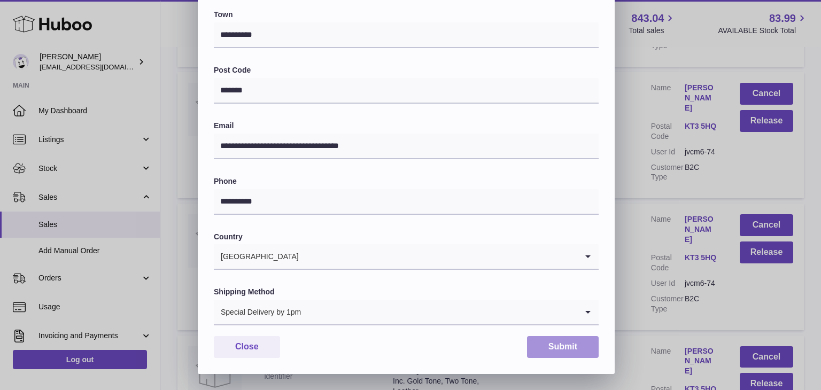
click at [558, 354] on button "Submit" at bounding box center [563, 347] width 72 height 22
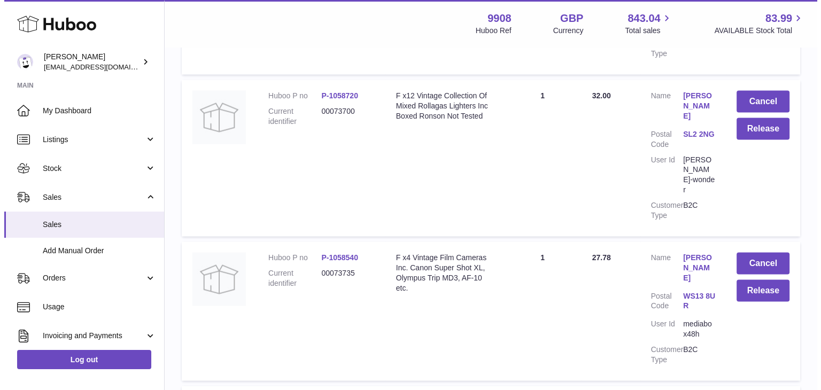
scroll to position [6099, 0]
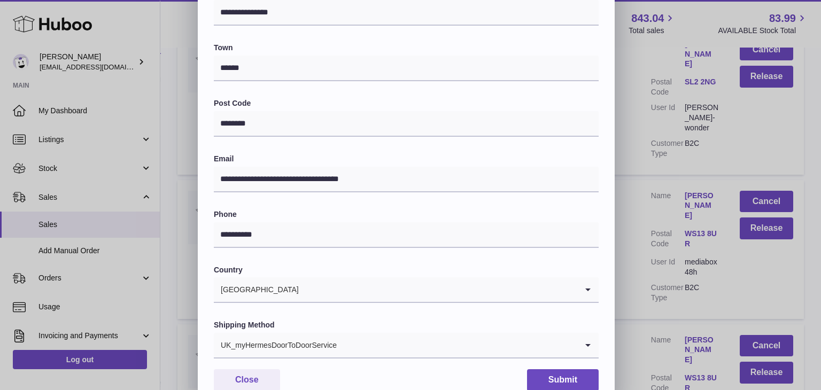
scroll to position [283, 0]
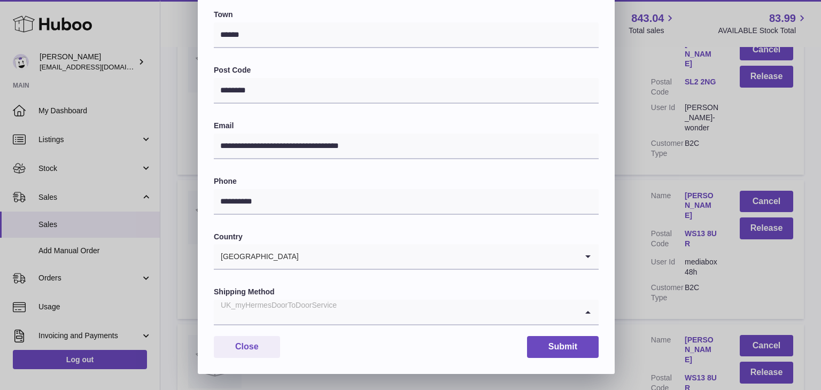
click at [314, 308] on div "UK_myHermesDoorToDoorService" at bounding box center [396, 312] width 364 height 25
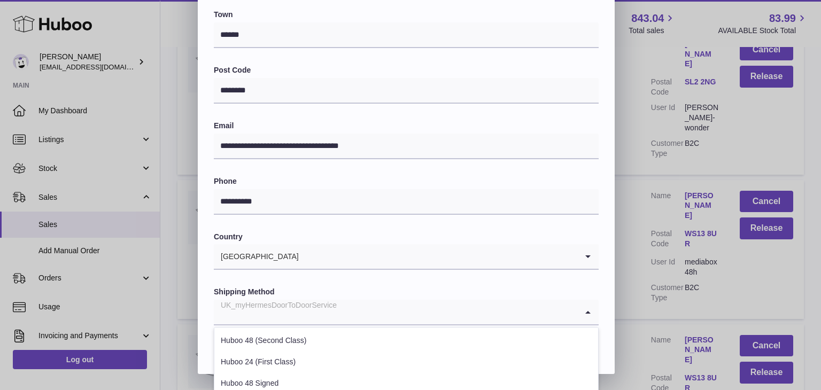
scroll to position [408, 0]
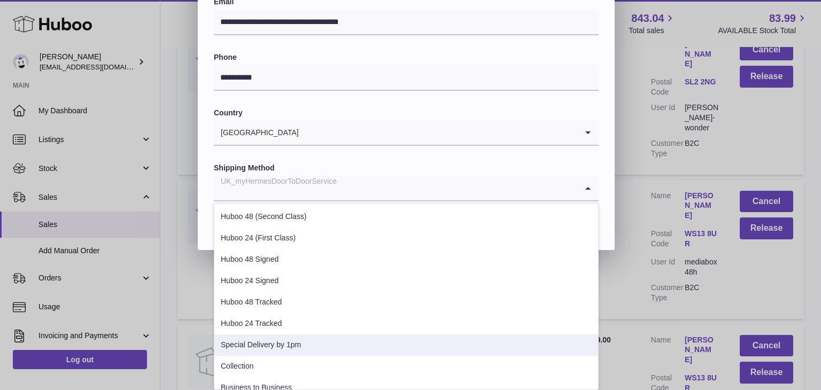
click at [284, 343] on li "Special Delivery by 1pm" at bounding box center [406, 345] width 384 height 21
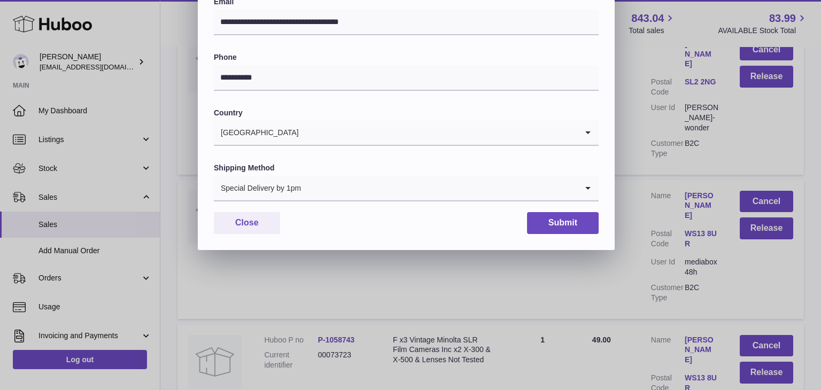
scroll to position [283, 0]
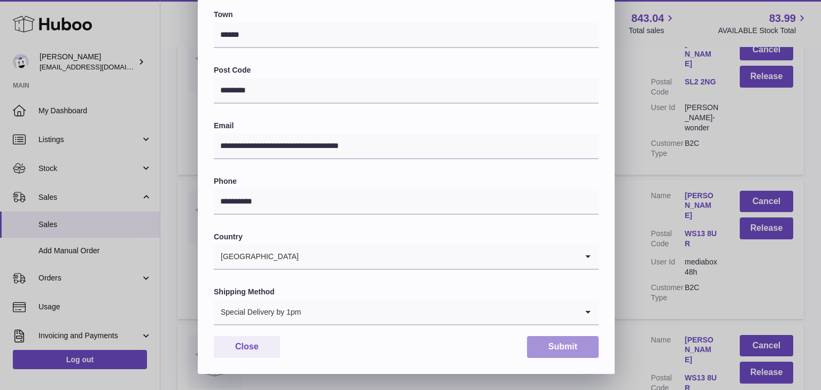
click at [539, 350] on button "Submit" at bounding box center [563, 347] width 72 height 22
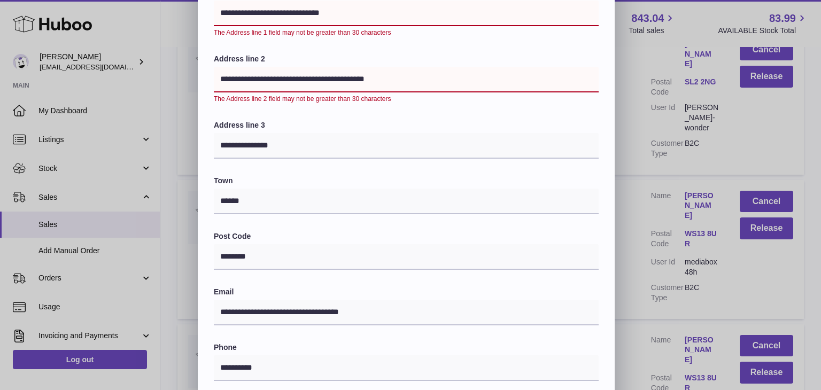
scroll to position [127, 0]
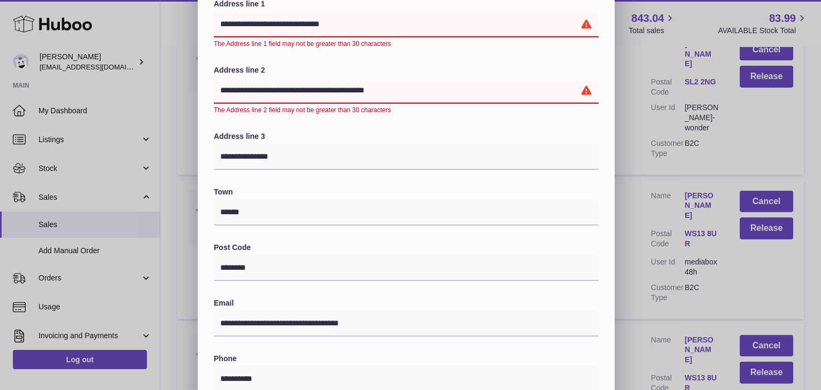
drag, startPoint x: 337, startPoint y: 25, endPoint x: 279, endPoint y: 19, distance: 58.6
click at [279, 19] on input "**********" at bounding box center [406, 25] width 385 height 26
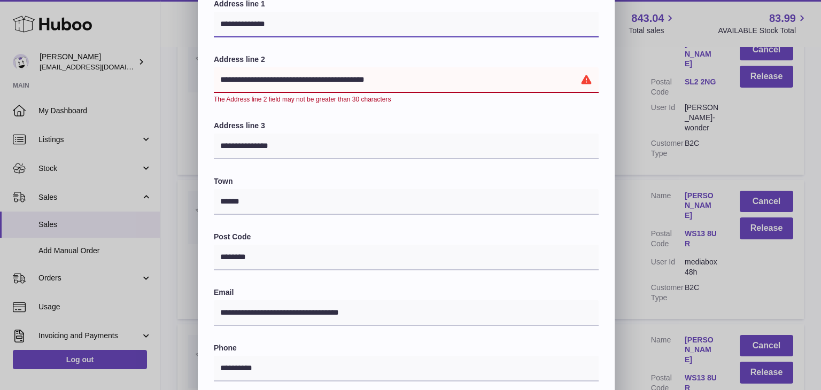
type input "**********"
drag, startPoint x: 395, startPoint y: 84, endPoint x: 188, endPoint y: 97, distance: 207.3
click at [188, 97] on div "**********" at bounding box center [410, 215] width 821 height 652
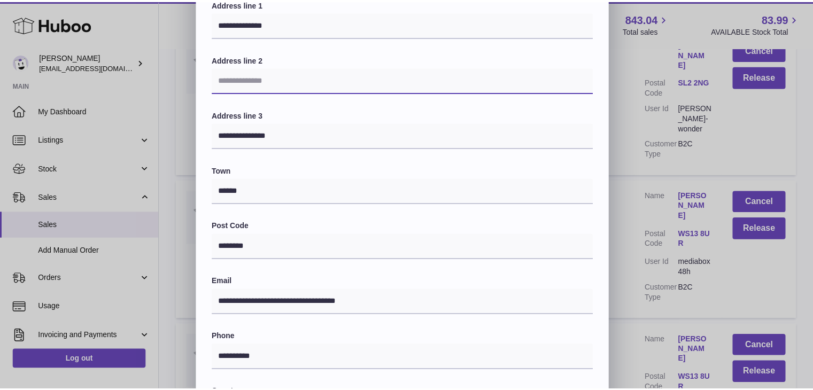
scroll to position [283, 0]
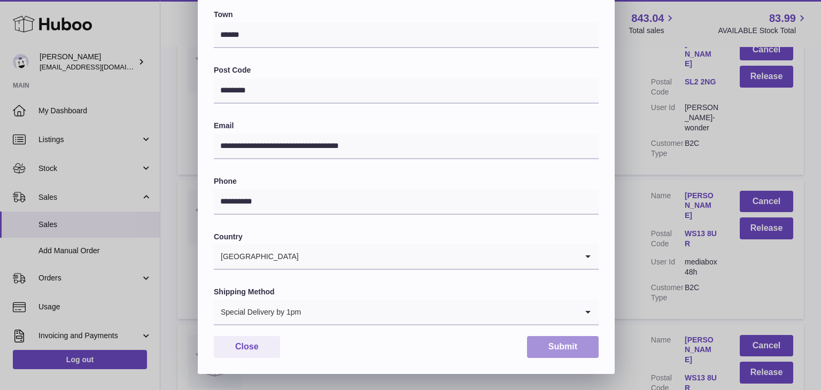
click at [563, 347] on button "Submit" at bounding box center [563, 347] width 72 height 22
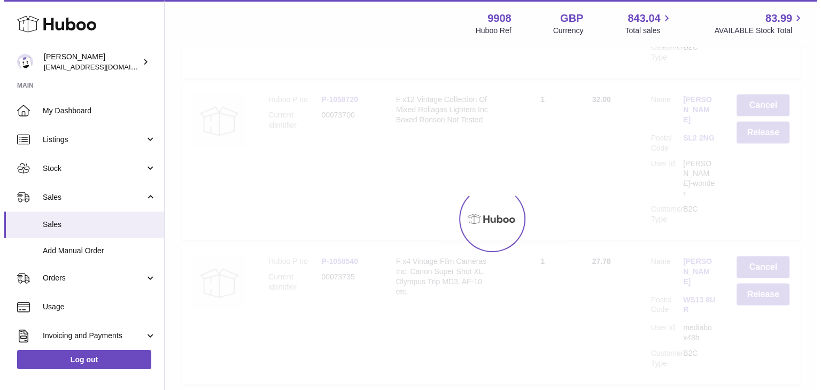
scroll to position [0, 0]
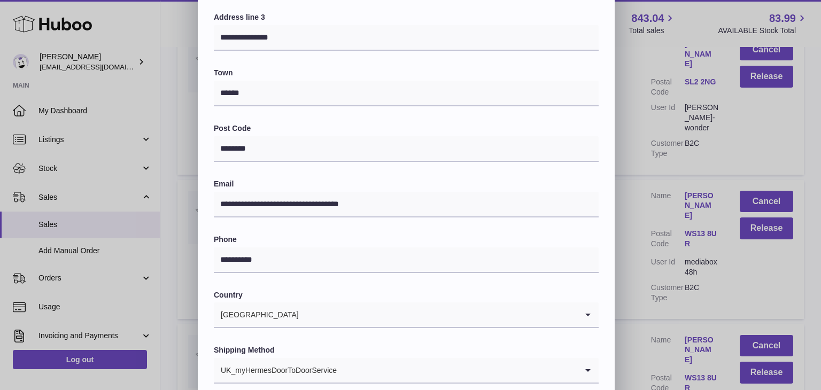
scroll to position [283, 0]
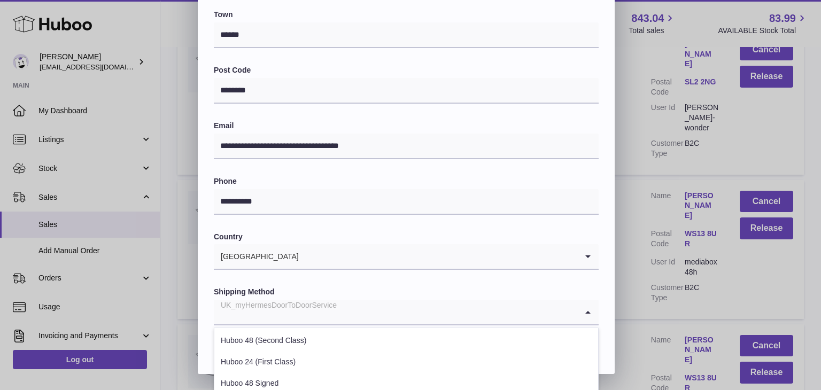
click at [347, 304] on input "Search for option" at bounding box center [396, 312] width 364 height 25
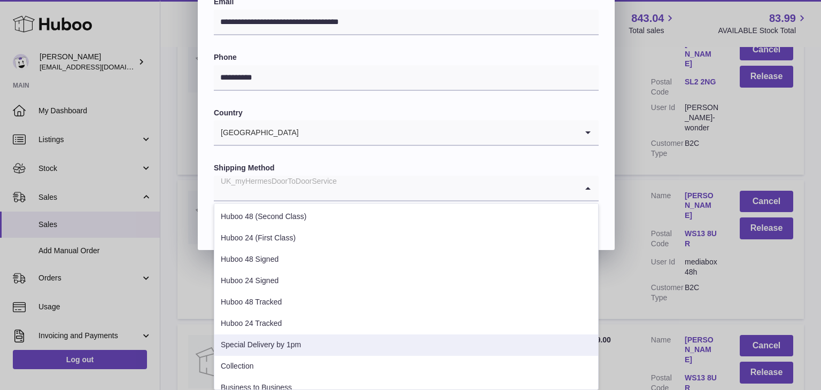
click at [299, 341] on li "Special Delivery by 1pm" at bounding box center [406, 345] width 384 height 21
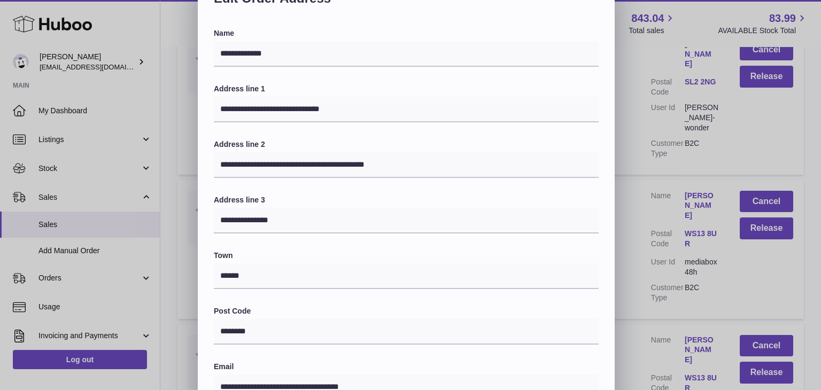
scroll to position [42, 0]
drag, startPoint x: 402, startPoint y: 159, endPoint x: 193, endPoint y: 164, distance: 208.6
click at [193, 164] on div "**********" at bounding box center [410, 295] width 821 height 642
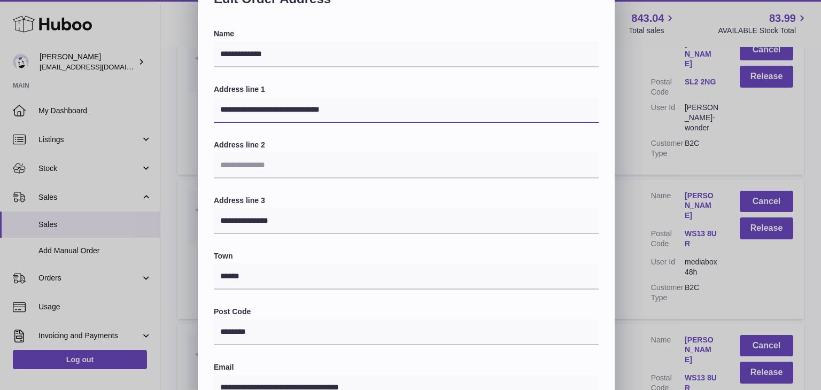
drag, startPoint x: 341, startPoint y: 110, endPoint x: 274, endPoint y: 109, distance: 67.4
click at [274, 109] on input "**********" at bounding box center [406, 110] width 385 height 26
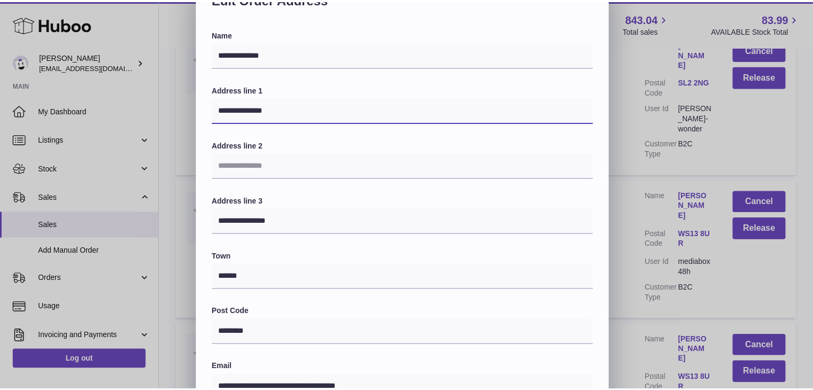
scroll to position [283, 0]
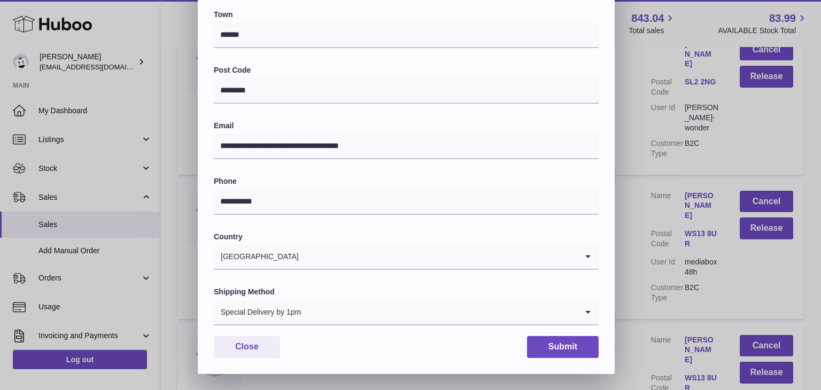
type input "**********"
click at [570, 341] on button "Submit" at bounding box center [563, 347] width 72 height 22
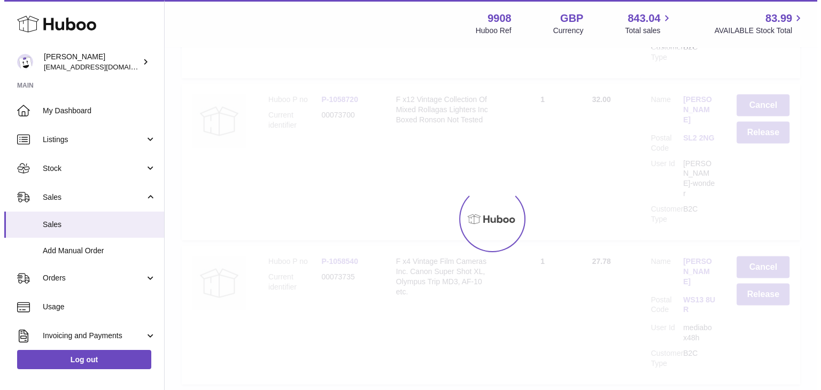
scroll to position [0, 0]
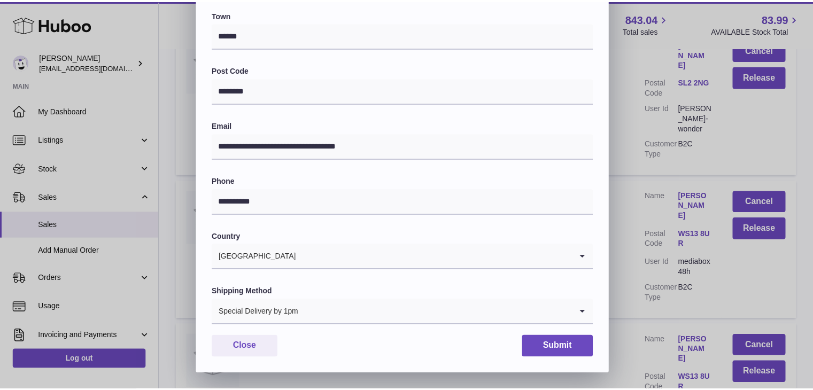
scroll to position [283, 0]
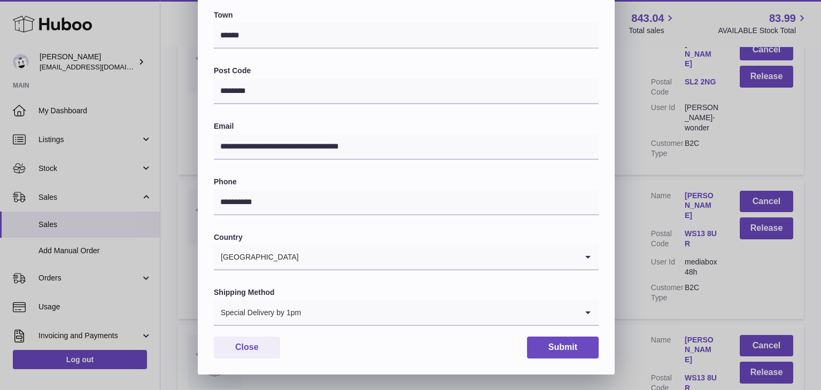
click at [634, 238] on div "**********" at bounding box center [410, 54] width 821 height 642
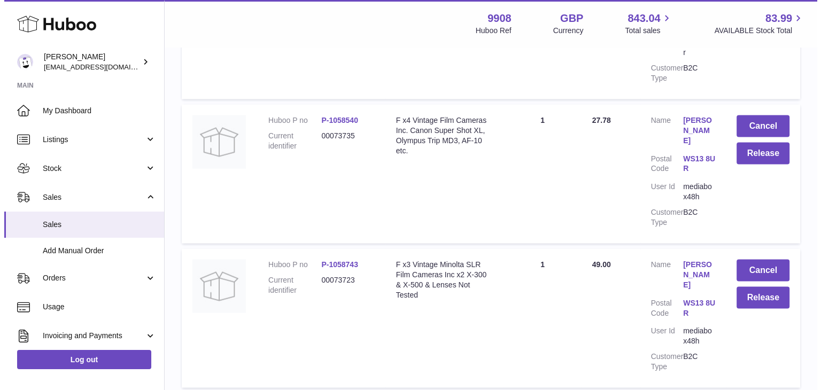
scroll to position [6244, 0]
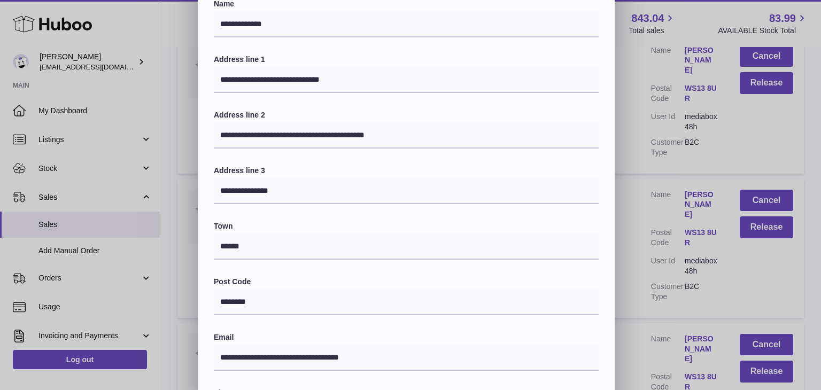
scroll to position [0, 0]
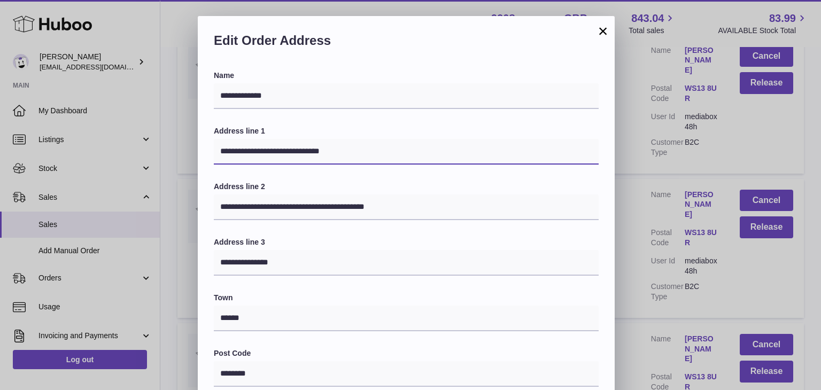
drag, startPoint x: 346, startPoint y: 148, endPoint x: 275, endPoint y: 146, distance: 71.1
click at [275, 146] on input "**********" at bounding box center [406, 152] width 385 height 26
type input "**********"
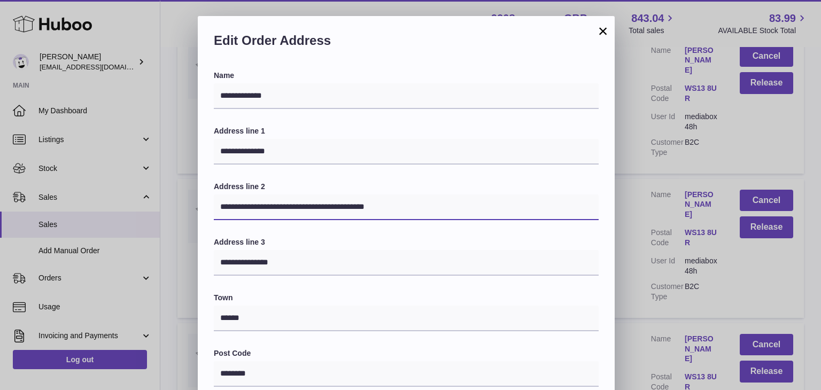
drag, startPoint x: 415, startPoint y: 208, endPoint x: 104, endPoint y: 202, distance: 311.2
click at [104, 202] on div "**********" at bounding box center [410, 337] width 821 height 642
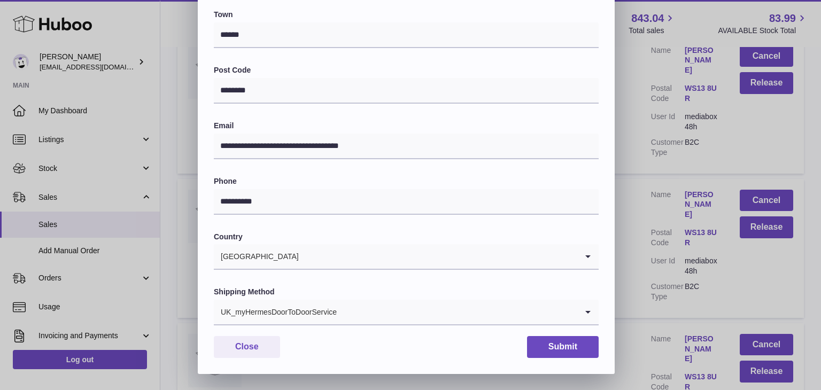
scroll to position [283, 0]
click at [328, 326] on div "UK_myHermesDoorToDoorService Loading..." at bounding box center [406, 313] width 385 height 26
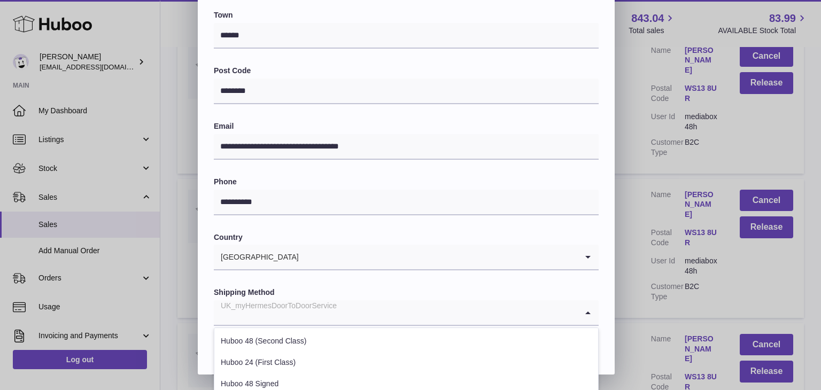
scroll to position [408, 0]
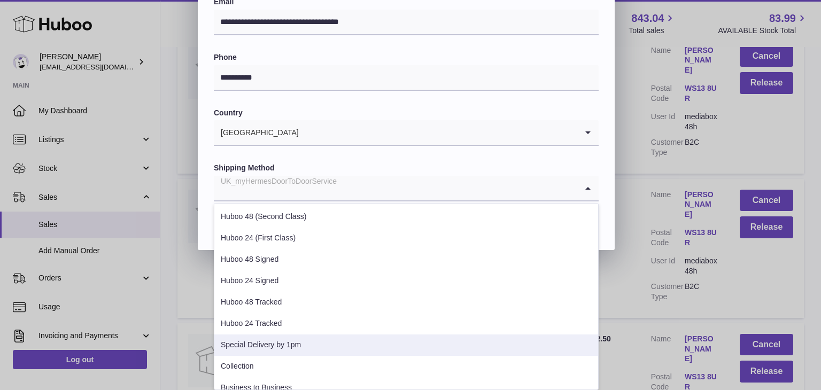
click at [319, 345] on li "Special Delivery by 1pm" at bounding box center [406, 345] width 384 height 21
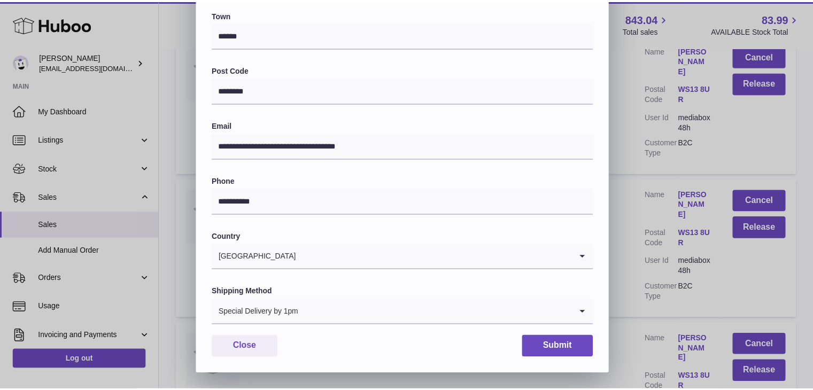
scroll to position [283, 0]
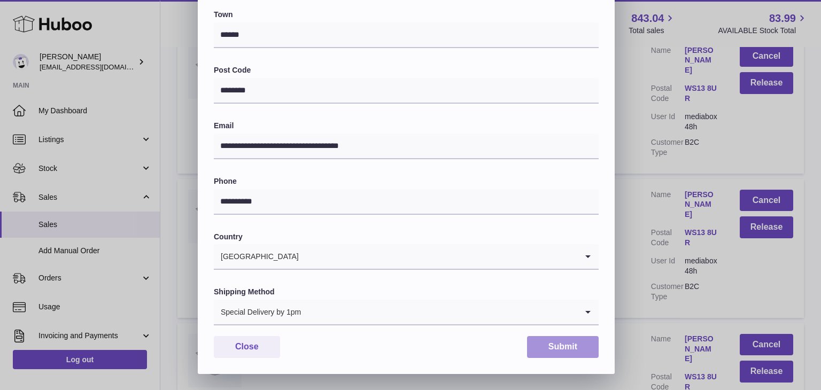
click at [556, 344] on button "Submit" at bounding box center [563, 347] width 72 height 22
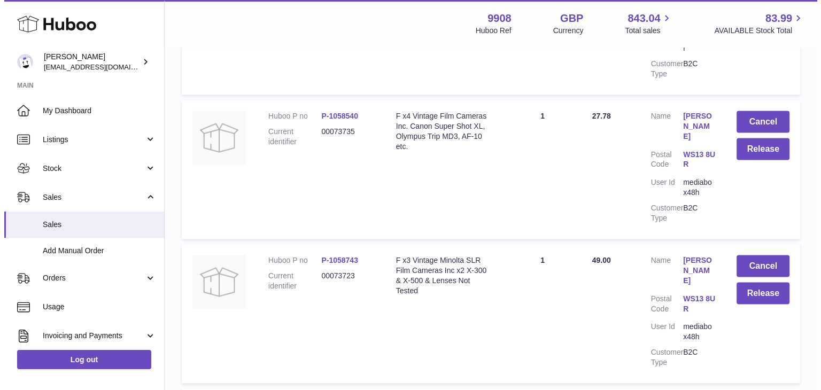
scroll to position [6275, 0]
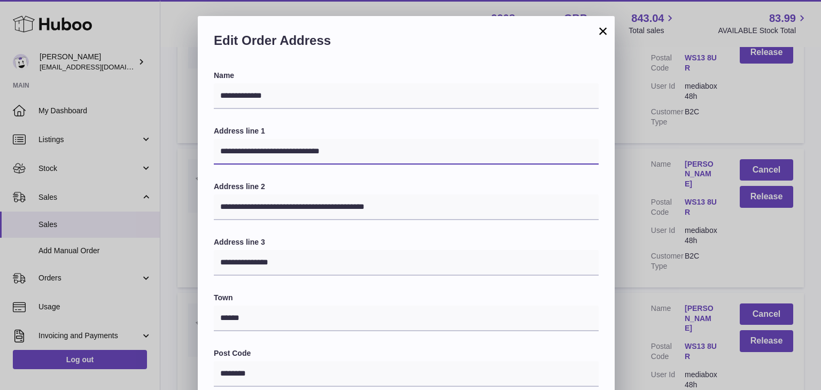
drag, startPoint x: 354, startPoint y: 154, endPoint x: 273, endPoint y: 150, distance: 81.9
click at [273, 150] on input "**********" at bounding box center [406, 152] width 385 height 26
type input "**********"
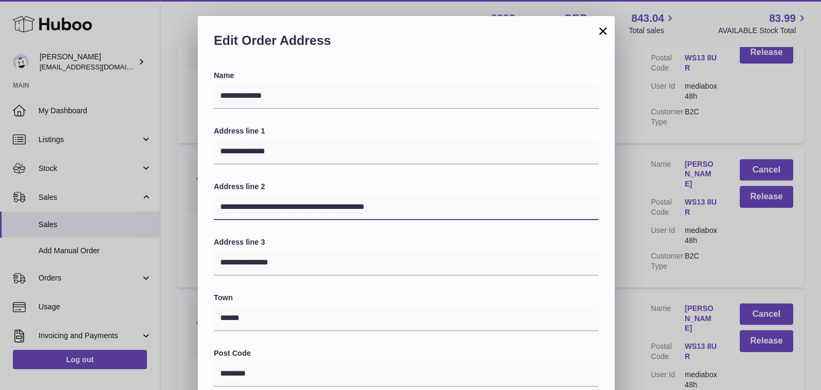
drag, startPoint x: 417, startPoint y: 205, endPoint x: 176, endPoint y: 204, distance: 241.1
click at [176, 204] on div "**********" at bounding box center [410, 337] width 821 height 642
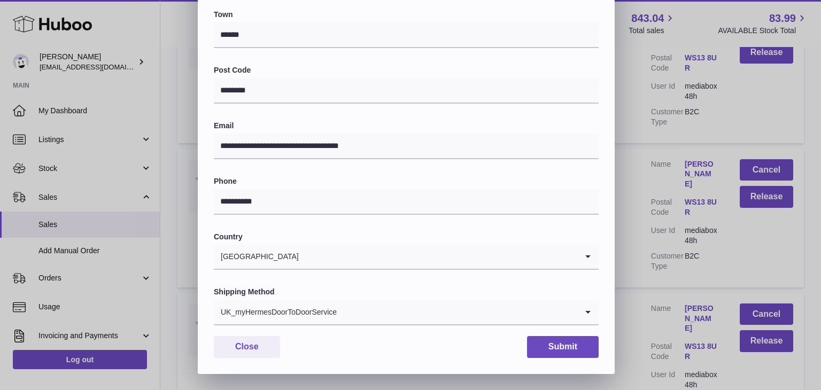
click at [375, 311] on input "Search for option" at bounding box center [457, 312] width 240 height 25
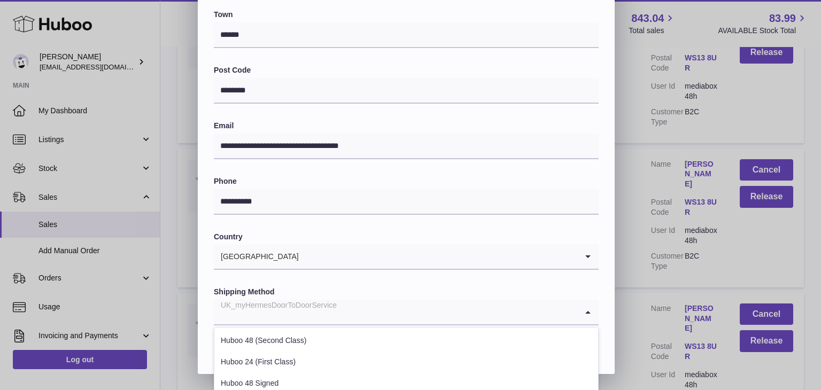
scroll to position [408, 0]
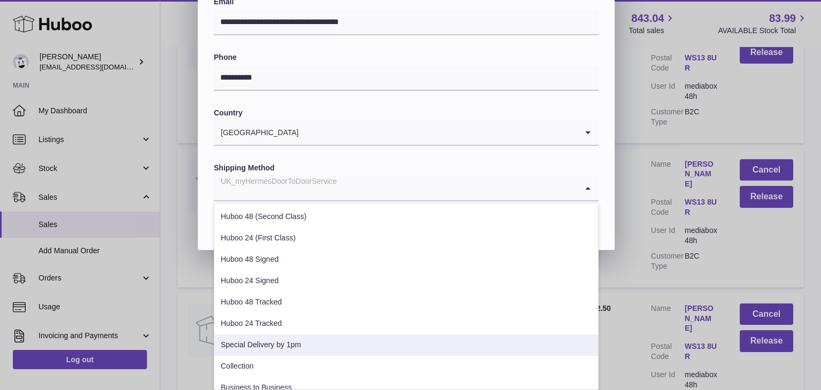
click at [344, 337] on li "Special Delivery by 1pm" at bounding box center [406, 345] width 384 height 21
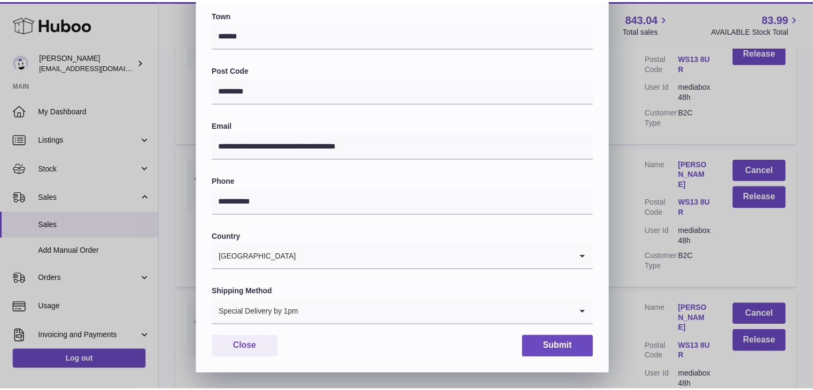
scroll to position [283, 0]
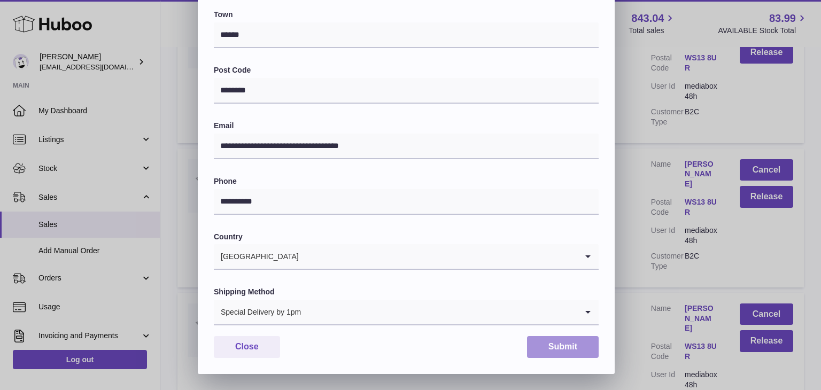
click at [557, 349] on button "Submit" at bounding box center [563, 347] width 72 height 22
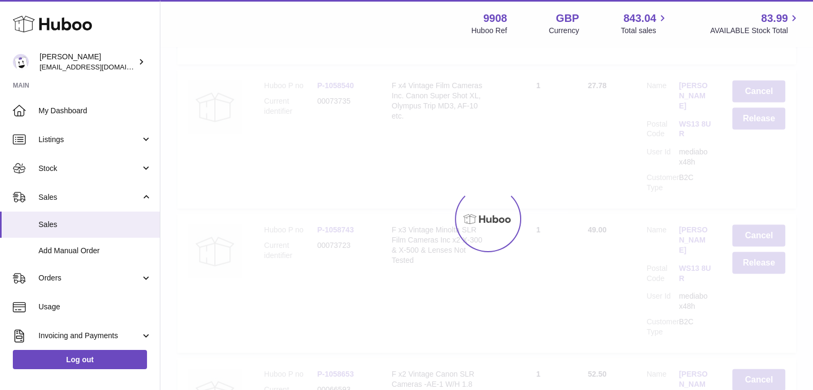
scroll to position [0, 0]
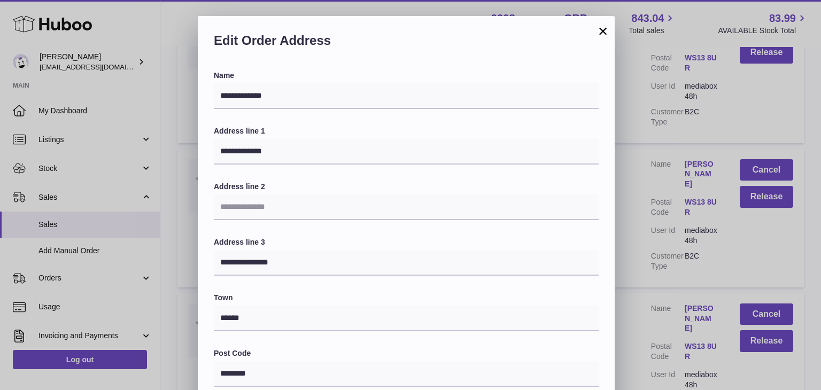
click at [597, 30] on button "×" at bounding box center [603, 31] width 13 height 13
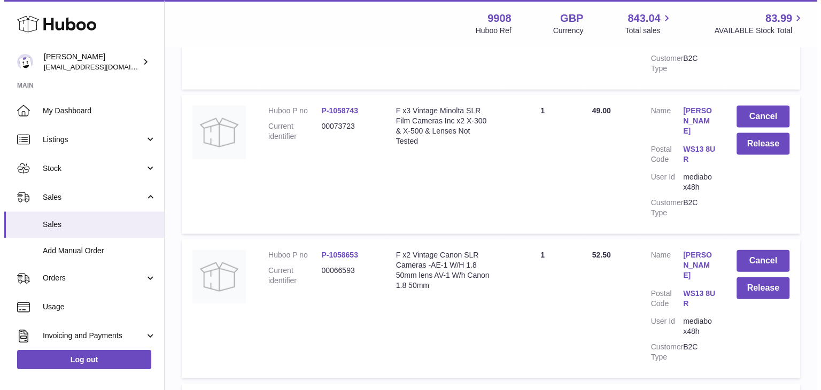
scroll to position [6394, 0]
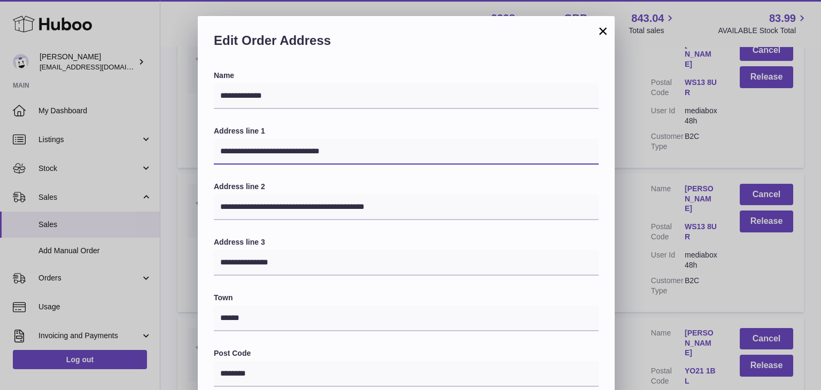
drag, startPoint x: 361, startPoint y: 157, endPoint x: 274, endPoint y: 150, distance: 87.9
click at [274, 150] on input "**********" at bounding box center [406, 152] width 385 height 26
type input "**********"
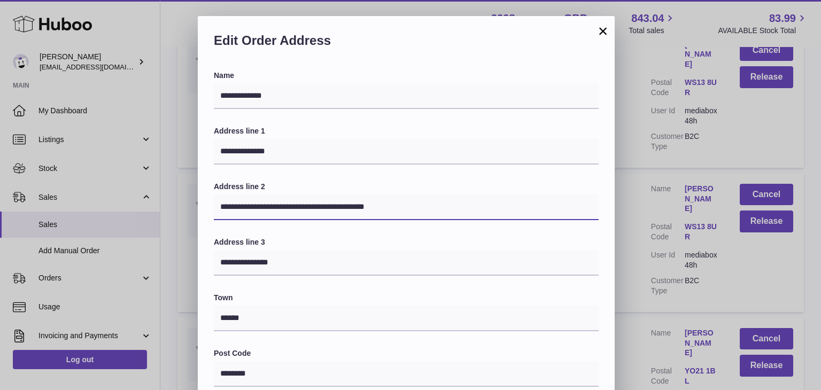
drag, startPoint x: 406, startPoint y: 202, endPoint x: 156, endPoint y: 204, distance: 249.7
click at [156, 204] on div "**********" at bounding box center [410, 337] width 821 height 642
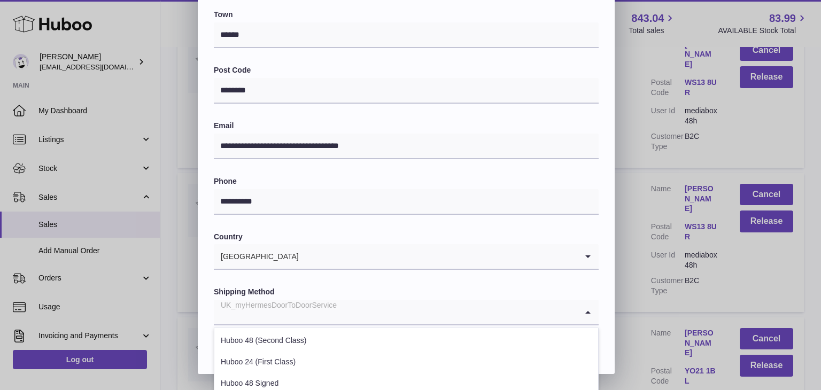
click at [319, 303] on div "UK_myHermesDoorToDoorService" at bounding box center [396, 312] width 364 height 25
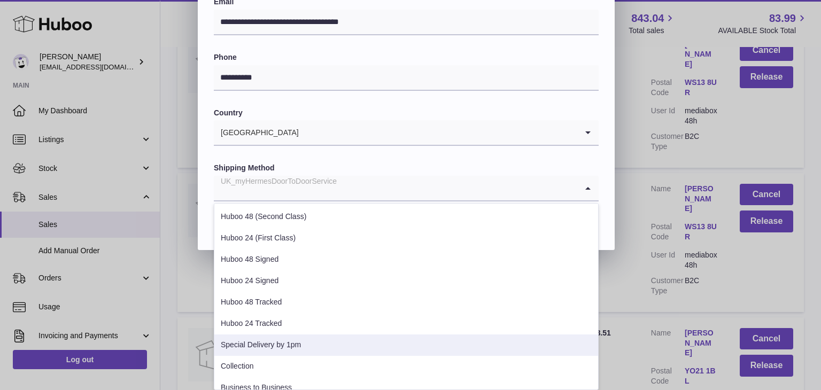
click at [289, 346] on li "Special Delivery by 1pm" at bounding box center [406, 345] width 384 height 21
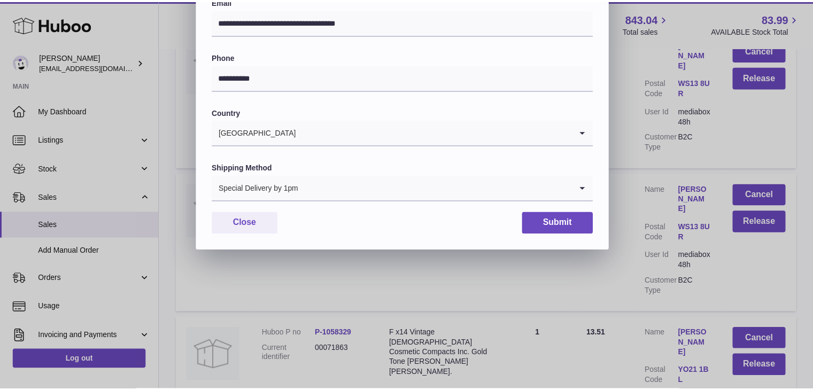
scroll to position [283, 0]
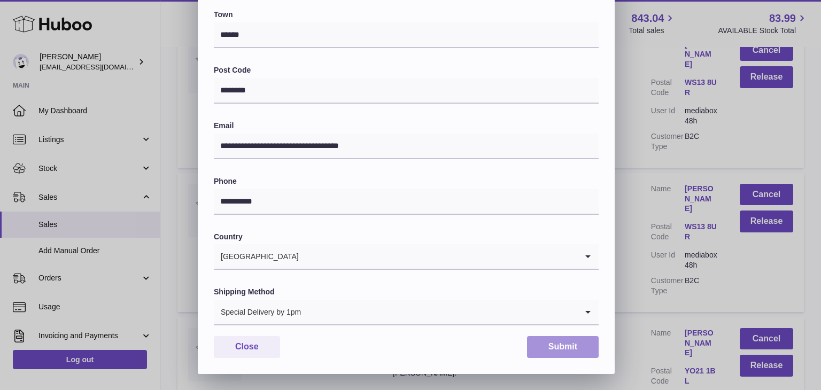
click at [545, 349] on button "Submit" at bounding box center [563, 347] width 72 height 22
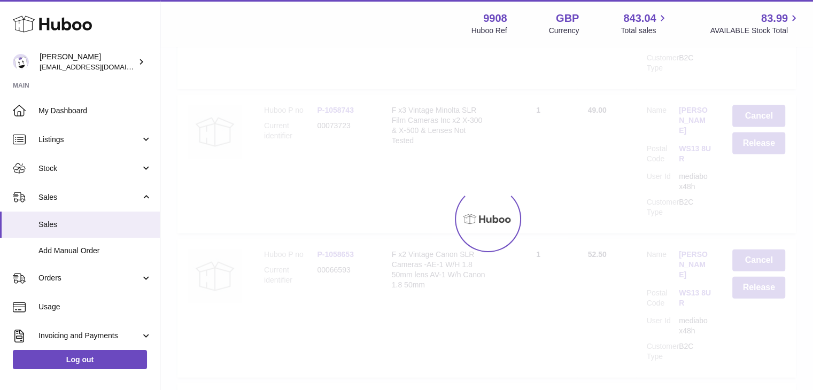
scroll to position [0, 0]
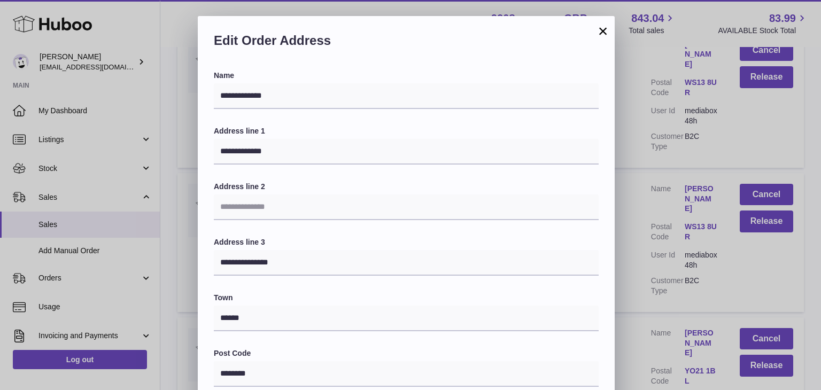
click at [621, 165] on div "**********" at bounding box center [410, 337] width 821 height 642
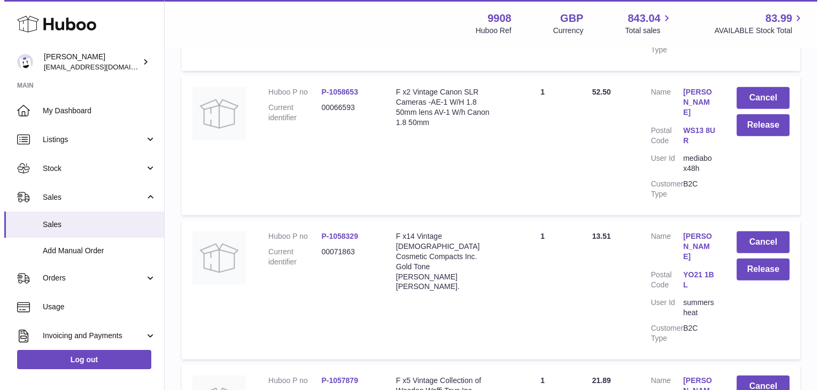
scroll to position [6565, 0]
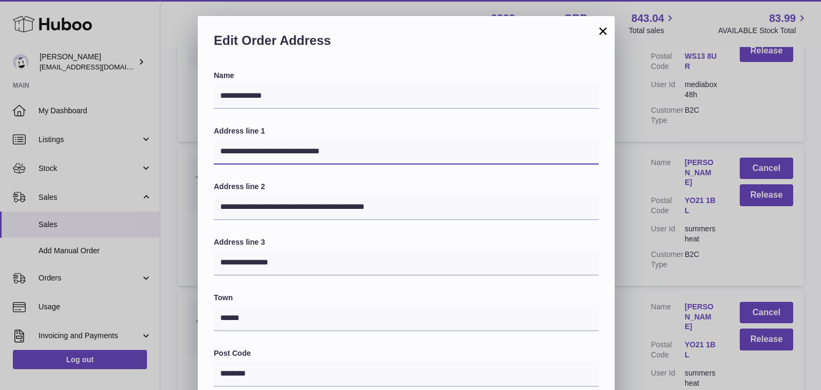
drag, startPoint x: 331, startPoint y: 149, endPoint x: 276, endPoint y: 145, distance: 55.2
click at [276, 145] on input "**********" at bounding box center [406, 152] width 385 height 26
type input "**********"
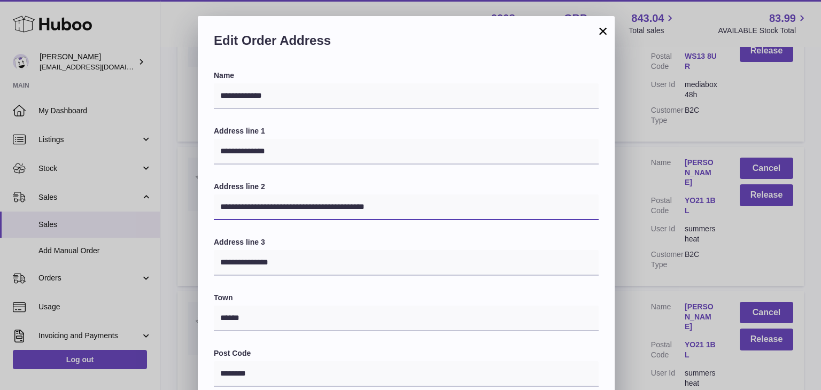
drag, startPoint x: 406, startPoint y: 214, endPoint x: 103, endPoint y: 198, distance: 303.0
click at [103, 198] on div "**********" at bounding box center [410, 337] width 821 height 642
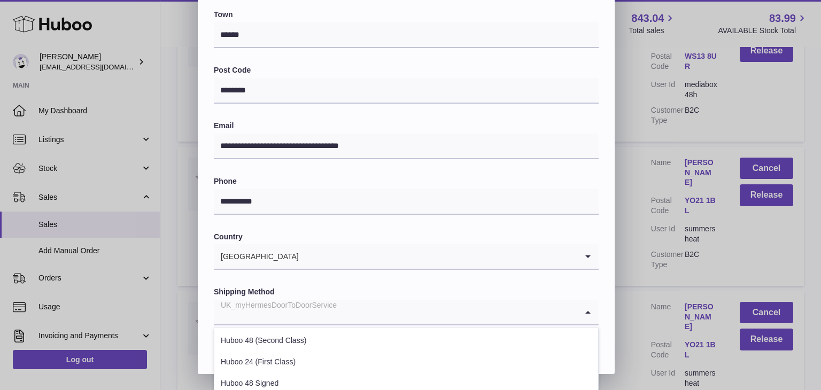
click at [289, 305] on div "UK_myHermesDoorToDoorService" at bounding box center [396, 312] width 364 height 25
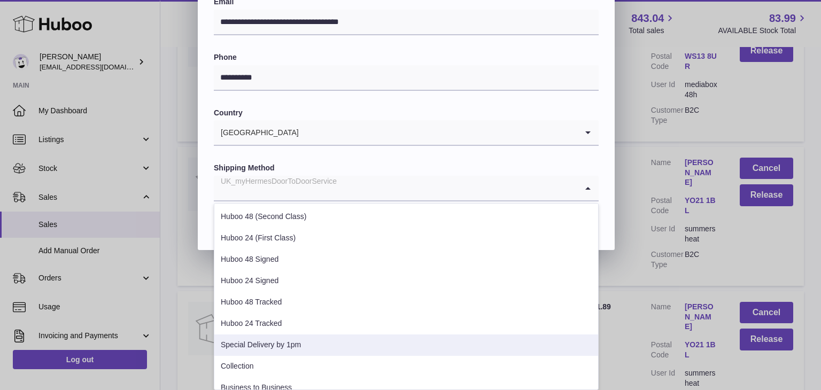
click at [276, 344] on li "Special Delivery by 1pm" at bounding box center [406, 345] width 384 height 21
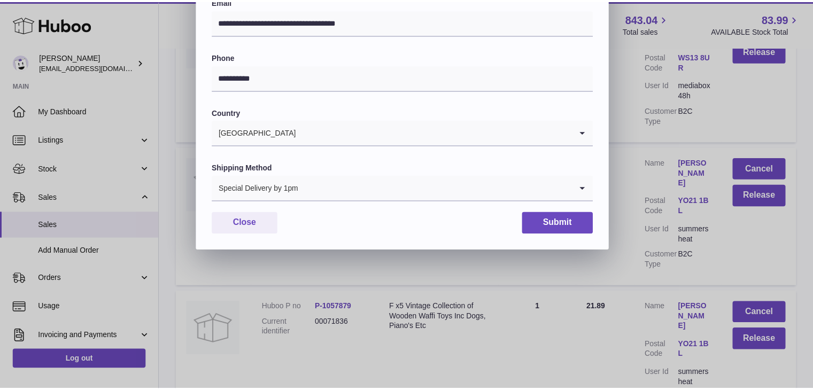
scroll to position [283, 0]
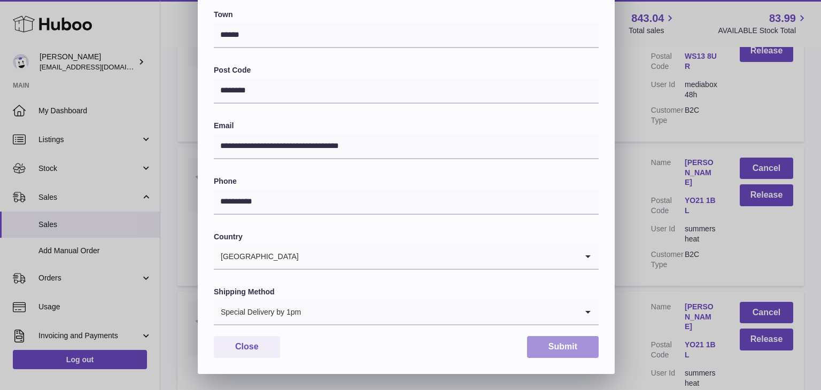
click at [550, 343] on button "Submit" at bounding box center [563, 347] width 72 height 22
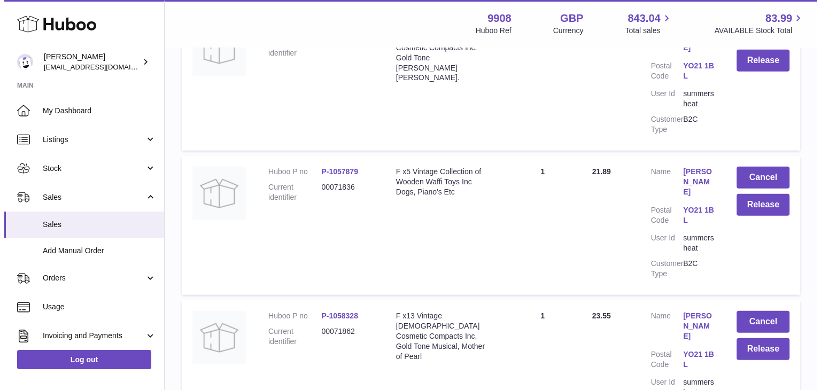
scroll to position [6772, 0]
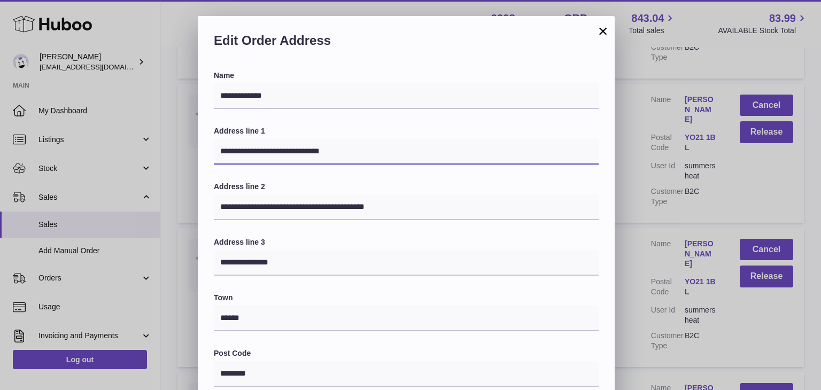
drag, startPoint x: 358, startPoint y: 150, endPoint x: 280, endPoint y: 146, distance: 78.1
click at [280, 146] on input "**********" at bounding box center [406, 152] width 385 height 26
type input "**********"
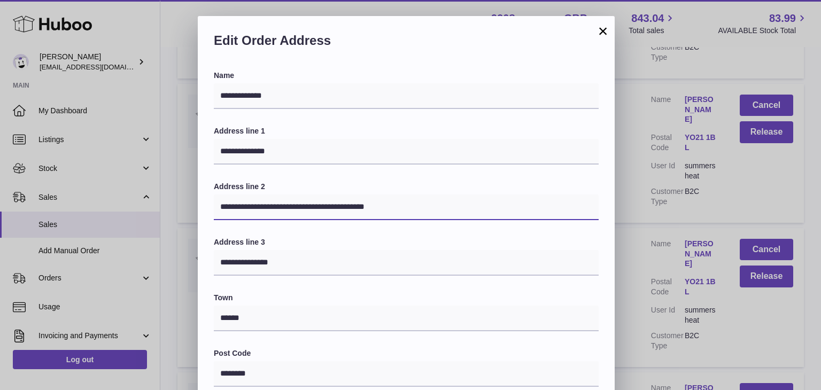
drag, startPoint x: 413, startPoint y: 205, endPoint x: 129, endPoint y: 178, distance: 284.7
click at [129, 178] on div "**********" at bounding box center [410, 337] width 821 height 642
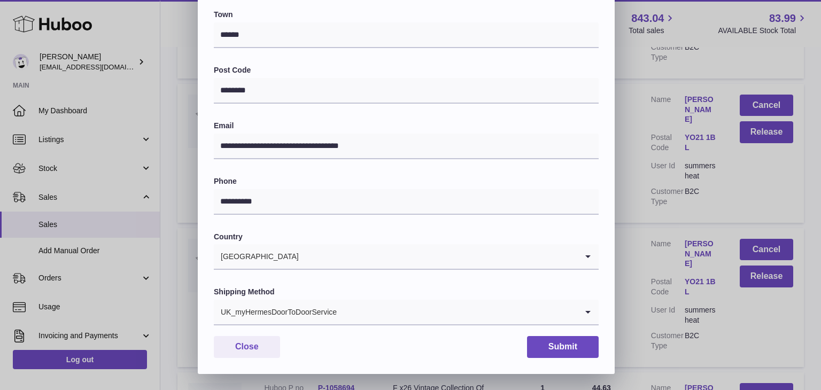
click at [325, 312] on div "UK_myHermesDoorToDoorService" at bounding box center [396, 312] width 364 height 25
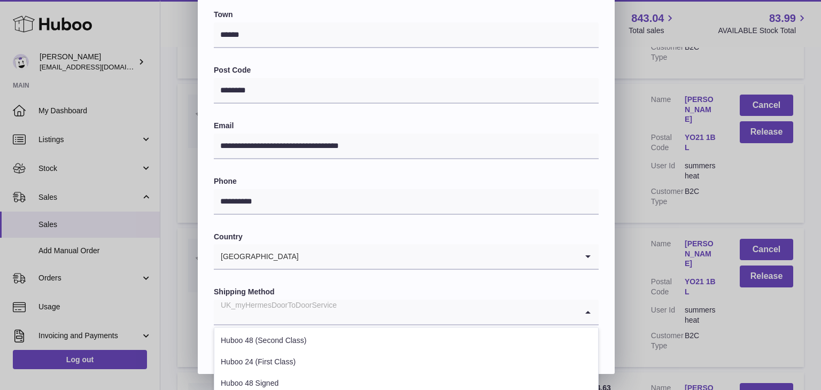
scroll to position [408, 0]
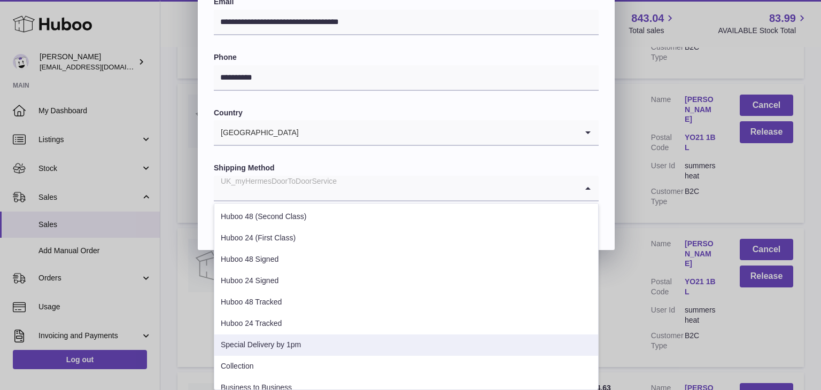
click at [306, 336] on li "Special Delivery by 1pm" at bounding box center [406, 345] width 384 height 21
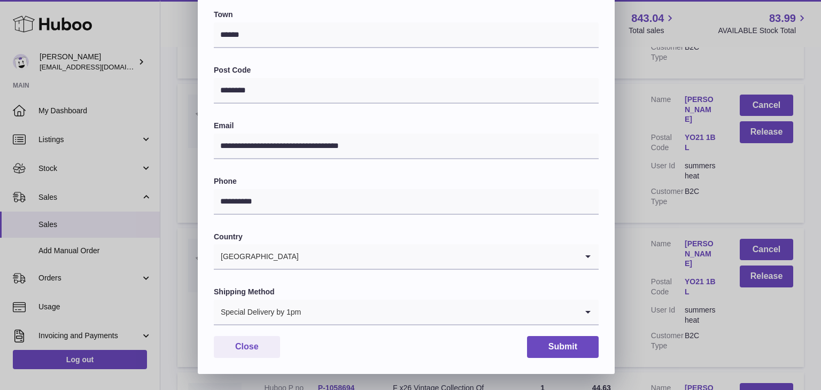
scroll to position [283, 0]
click at [549, 342] on button "Submit" at bounding box center [563, 347] width 72 height 22
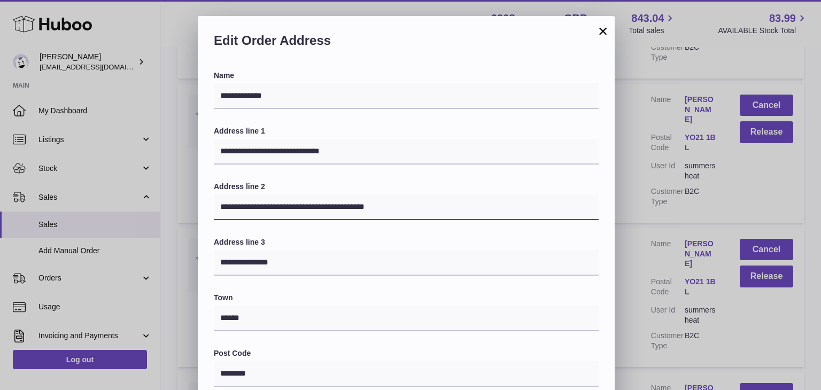
drag, startPoint x: 402, startPoint y: 204, endPoint x: 182, endPoint y: 210, distance: 220.4
click at [182, 210] on div "**********" at bounding box center [410, 337] width 821 height 642
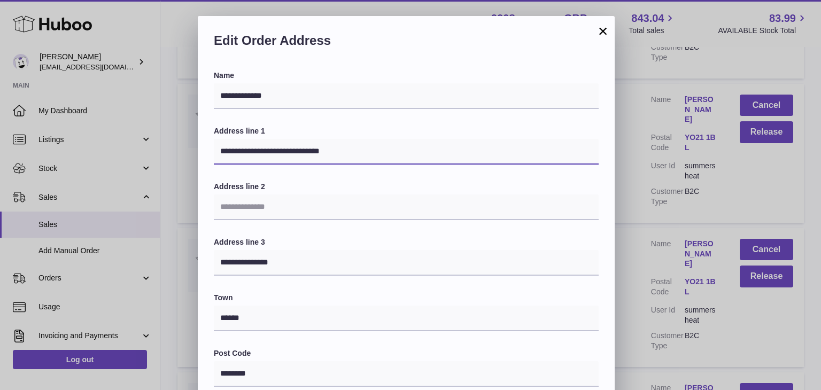
drag, startPoint x: 341, startPoint y: 149, endPoint x: 274, endPoint y: 156, distance: 67.7
click at [274, 156] on input "**********" at bounding box center [406, 152] width 385 height 26
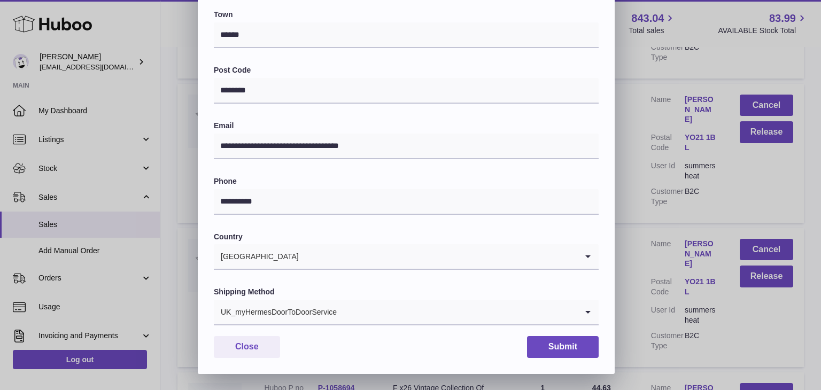
type input "**********"
click at [326, 325] on div "UK_myHermesDoorToDoorService Loading..." at bounding box center [406, 313] width 385 height 26
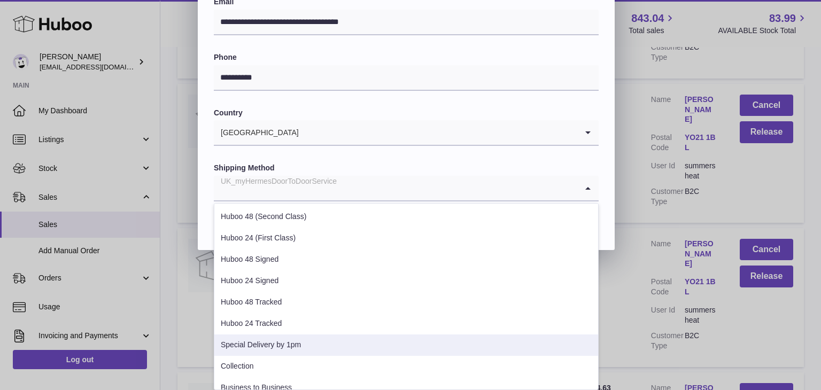
click at [315, 341] on li "Special Delivery by 1pm" at bounding box center [406, 345] width 384 height 21
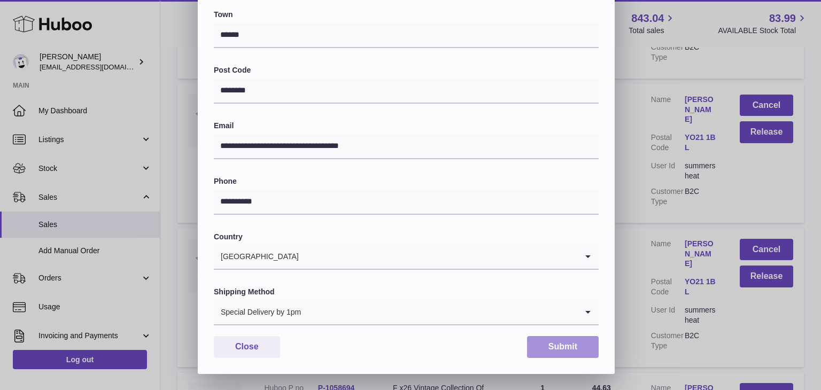
click at [562, 341] on button "Submit" at bounding box center [563, 347] width 72 height 22
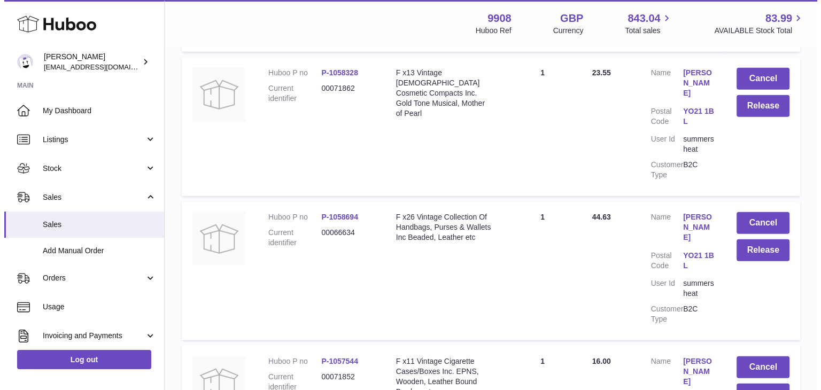
scroll to position [7032, 0]
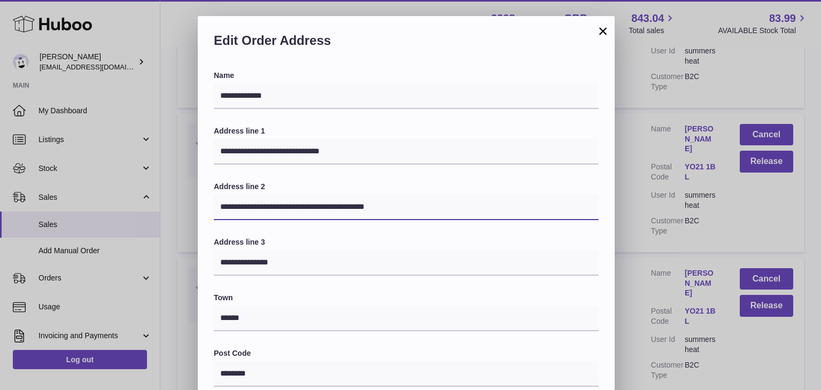
drag, startPoint x: 407, startPoint y: 208, endPoint x: 142, endPoint y: 221, distance: 266.1
click at [142, 221] on div "**********" at bounding box center [410, 337] width 821 height 642
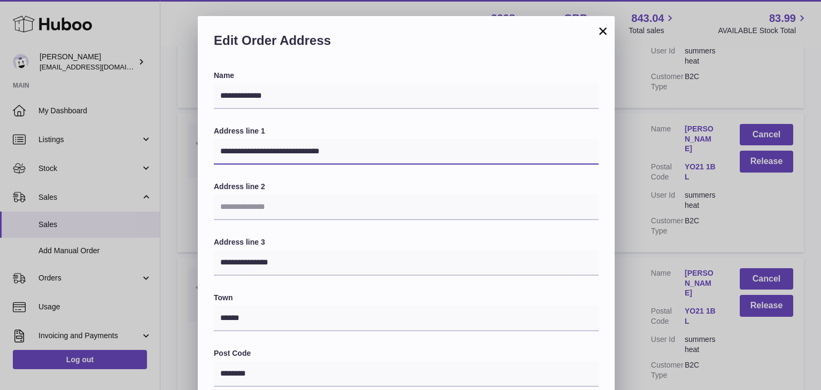
drag, startPoint x: 323, startPoint y: 152, endPoint x: 274, endPoint y: 151, distance: 49.7
click at [274, 151] on input "**********" at bounding box center [406, 152] width 385 height 26
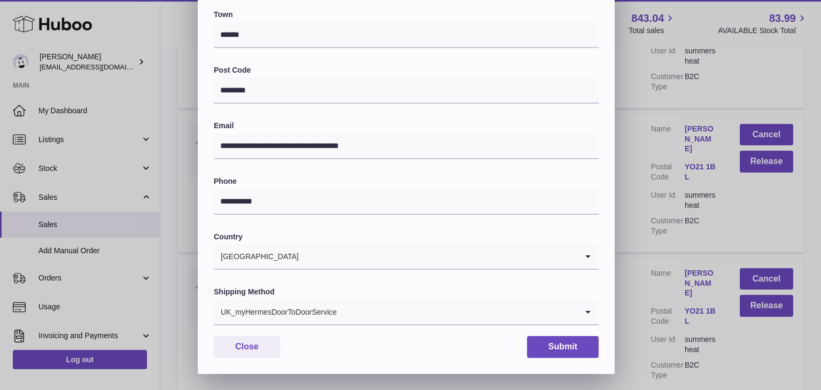
type input "**********"
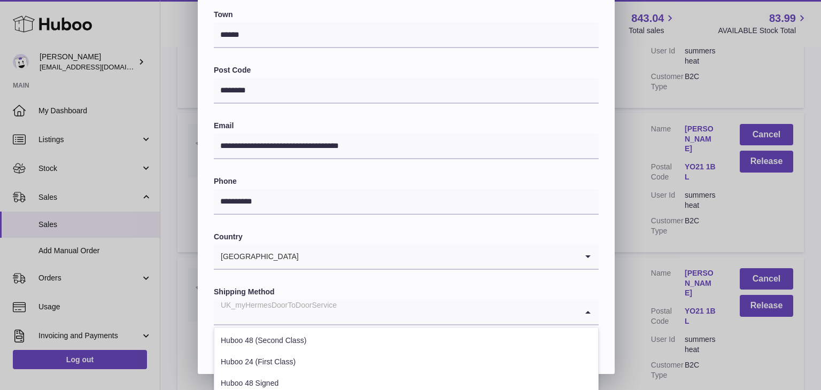
click at [299, 316] on div "UK_myHermesDoorToDoorService" at bounding box center [396, 312] width 364 height 25
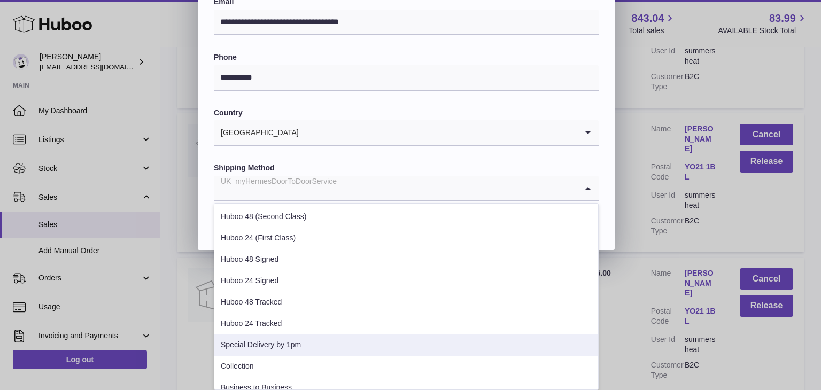
click at [288, 337] on li "Special Delivery by 1pm" at bounding box center [406, 345] width 384 height 21
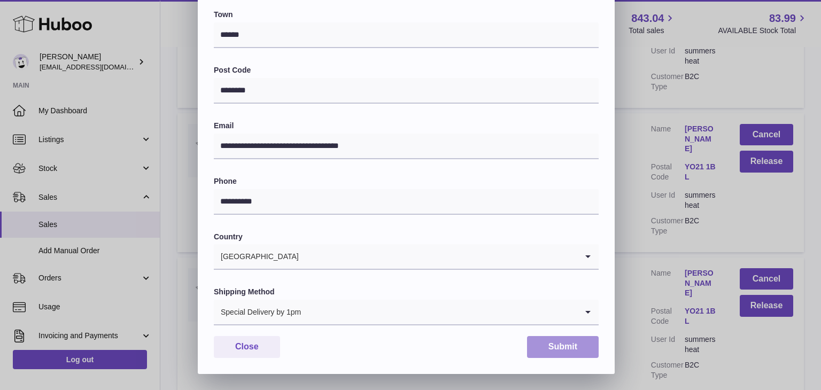
click at [548, 345] on button "Submit" at bounding box center [563, 347] width 72 height 22
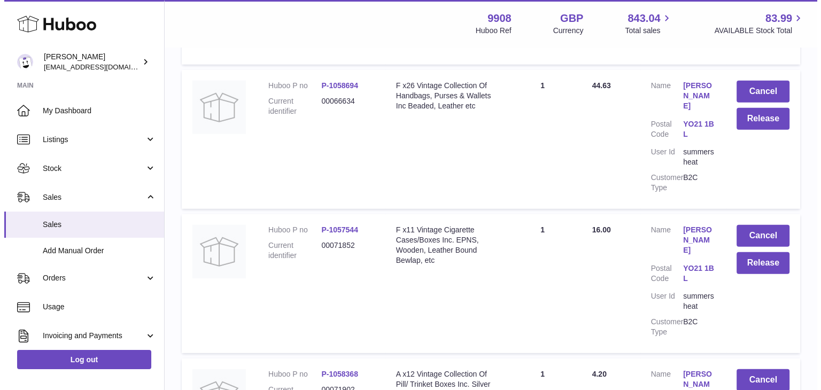
scroll to position [7142, 0]
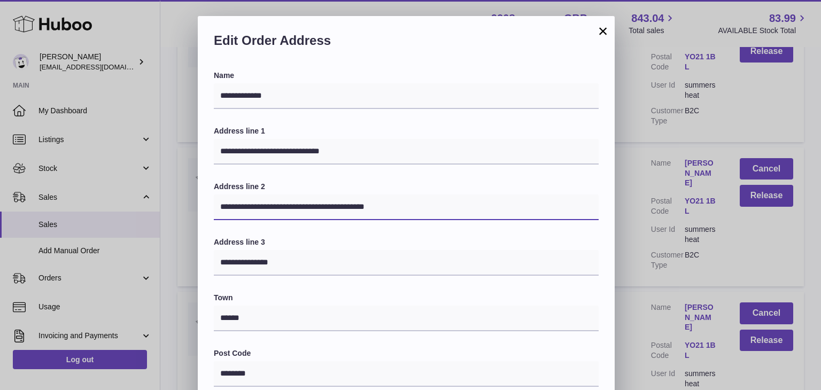
drag, startPoint x: 406, startPoint y: 196, endPoint x: 218, endPoint y: 220, distance: 189.7
click at [218, 220] on input "**********" at bounding box center [406, 208] width 385 height 26
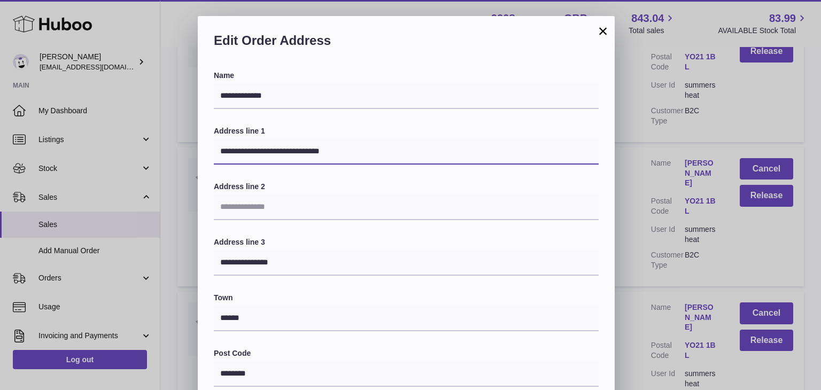
drag, startPoint x: 348, startPoint y: 150, endPoint x: 275, endPoint y: 148, distance: 72.7
click at [275, 148] on input "**********" at bounding box center [406, 152] width 385 height 26
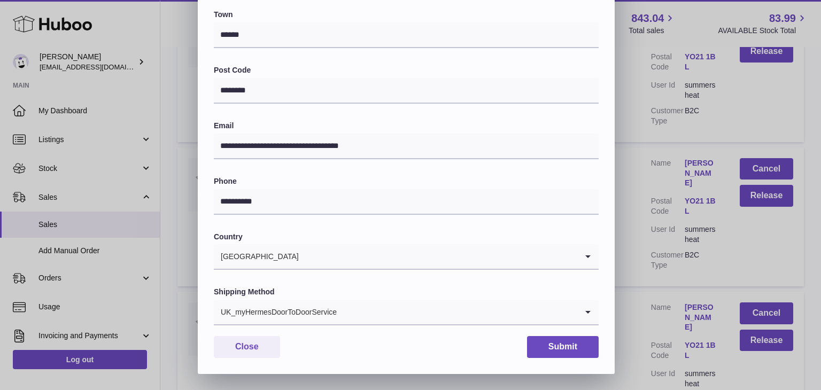
type input "**********"
click at [306, 310] on div "UK_myHermesDoorToDoorService" at bounding box center [396, 312] width 364 height 25
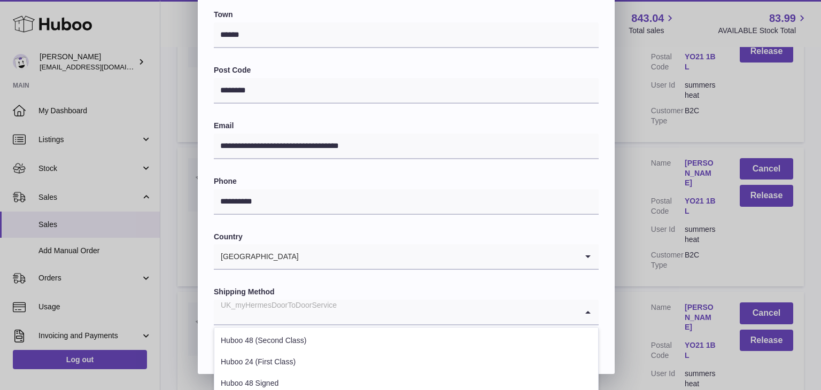
scroll to position [408, 0]
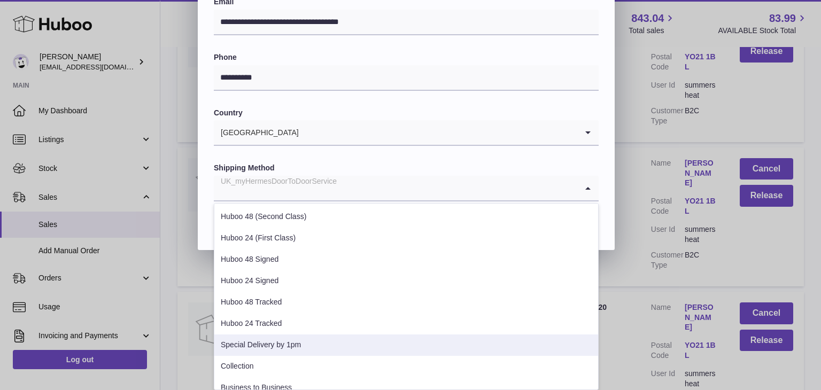
click at [295, 342] on li "Special Delivery by 1pm" at bounding box center [406, 345] width 384 height 21
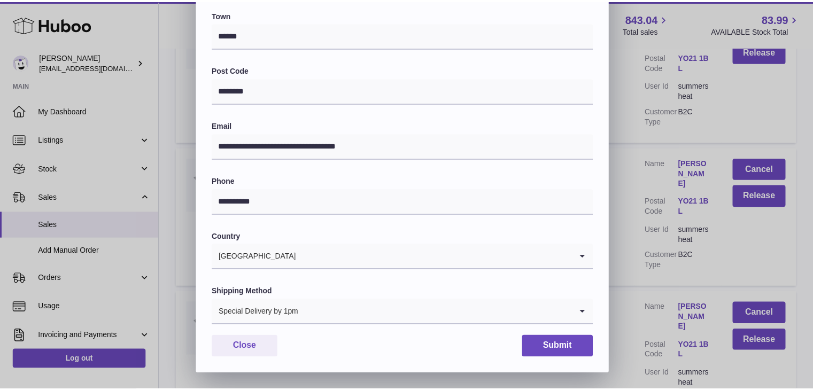
scroll to position [283, 0]
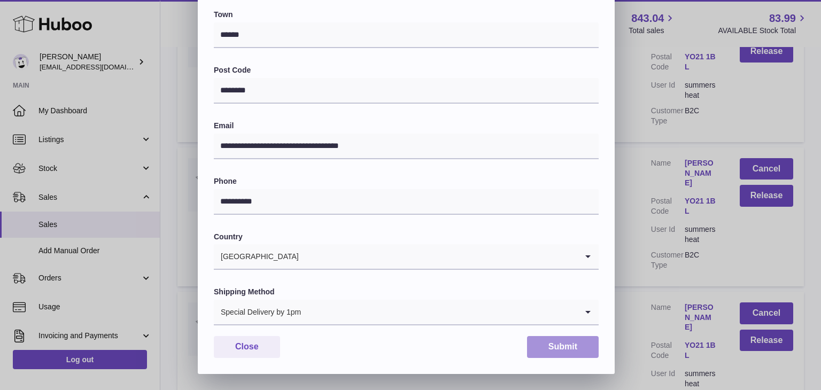
click at [547, 342] on button "Submit" at bounding box center [563, 347] width 72 height 22
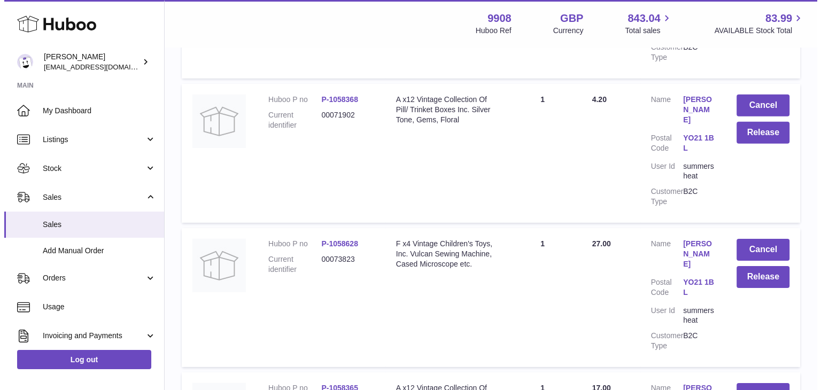
scroll to position [7421, 0]
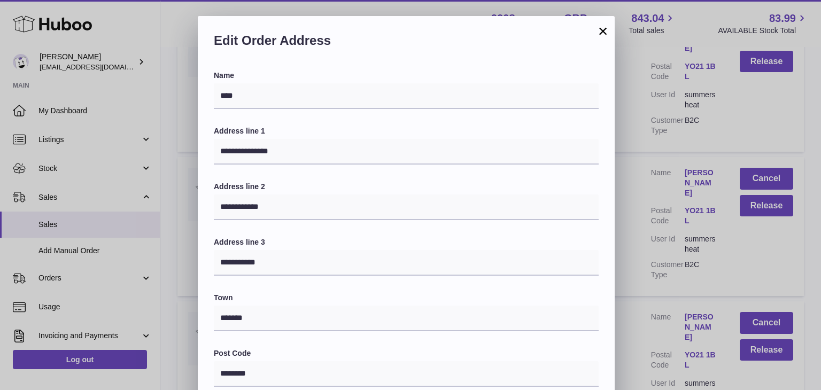
scroll to position [283, 0]
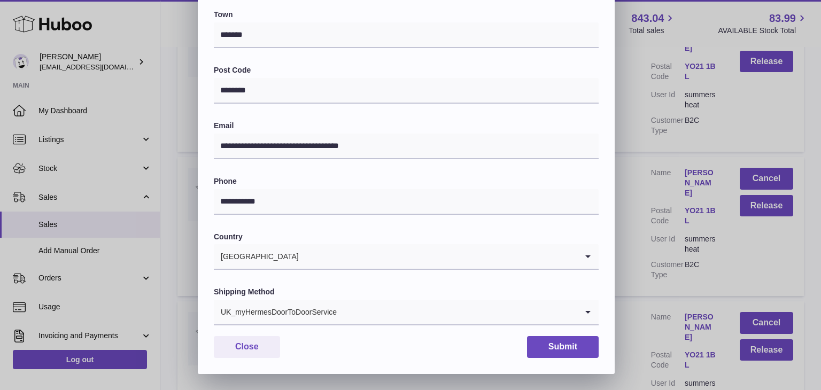
click at [344, 315] on input "Search for option" at bounding box center [457, 312] width 240 height 25
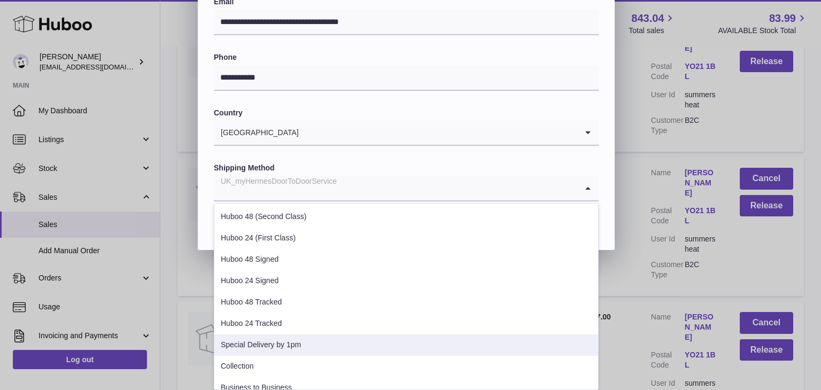
click at [312, 345] on li "Special Delivery by 1pm" at bounding box center [406, 345] width 384 height 21
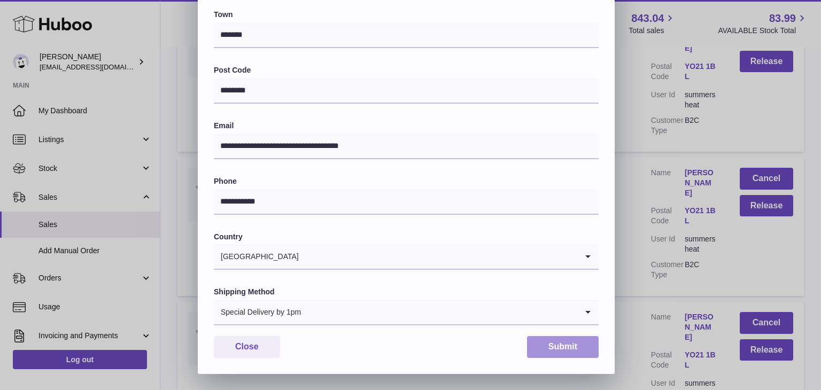
click at [559, 341] on button "Submit" at bounding box center [563, 347] width 72 height 22
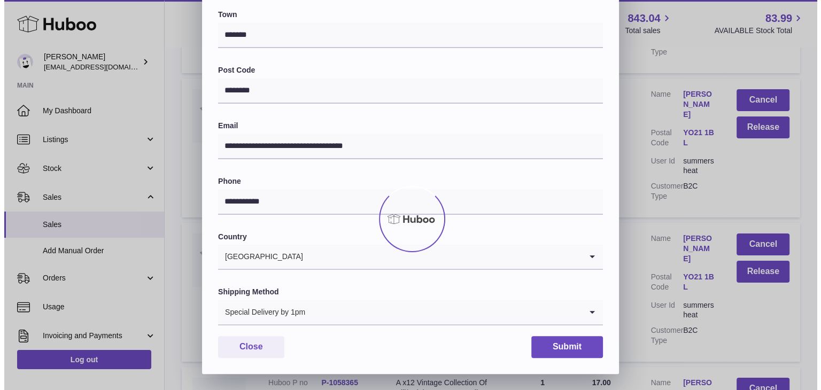
scroll to position [0, 0]
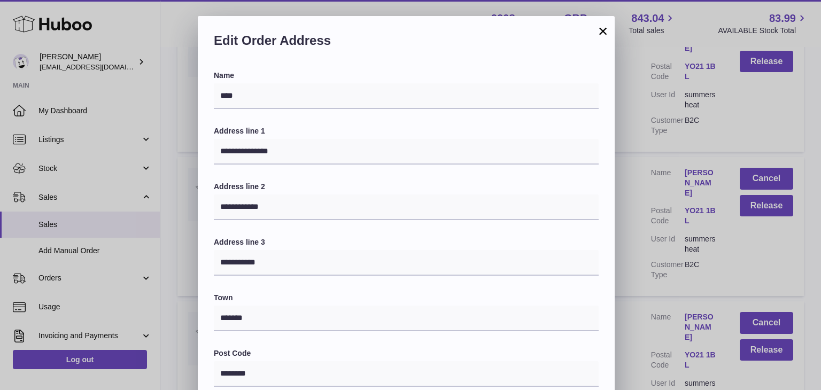
scroll to position [283, 0]
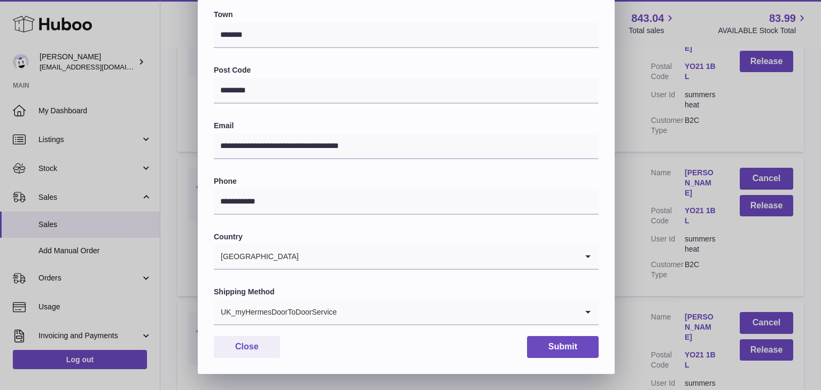
click at [325, 308] on div "UK_myHermesDoorToDoorService" at bounding box center [396, 312] width 364 height 25
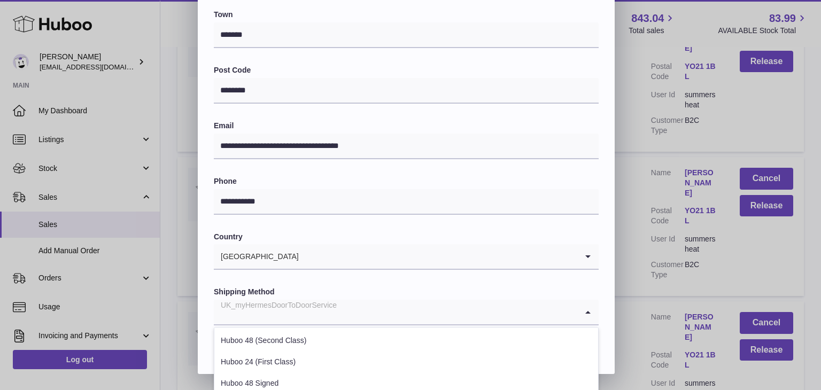
scroll to position [408, 0]
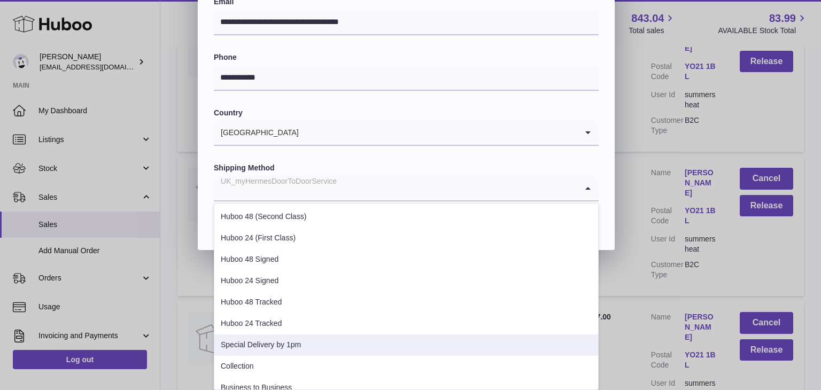
click at [296, 342] on li "Special Delivery by 1pm" at bounding box center [406, 345] width 384 height 21
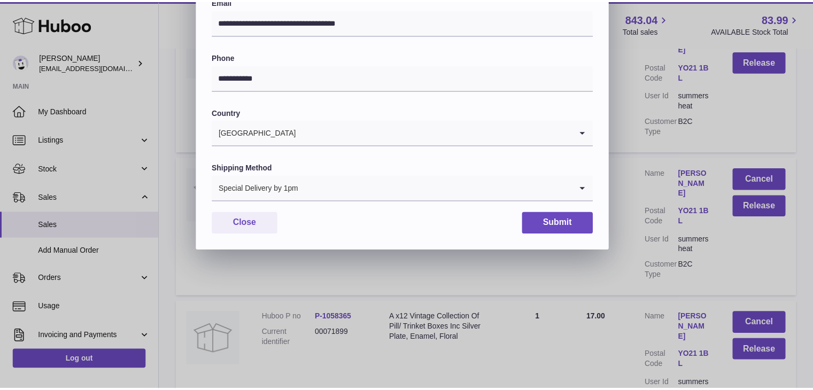
scroll to position [283, 0]
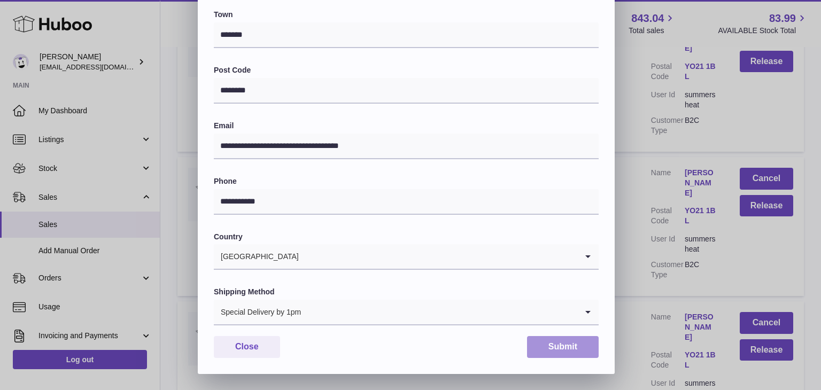
click at [550, 347] on button "Submit" at bounding box center [563, 347] width 72 height 22
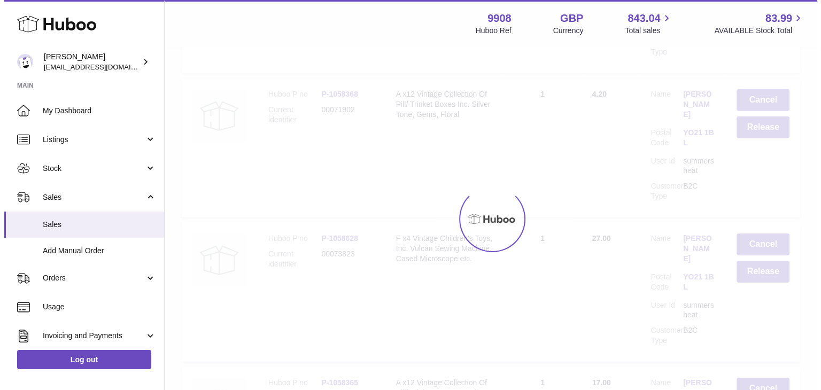
scroll to position [0, 0]
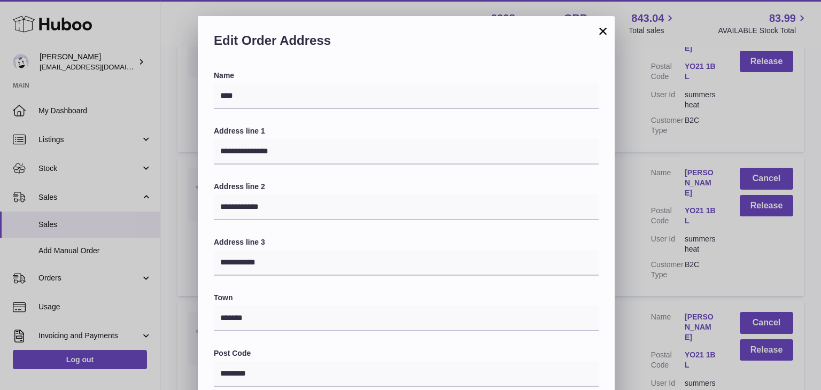
scroll to position [283, 0]
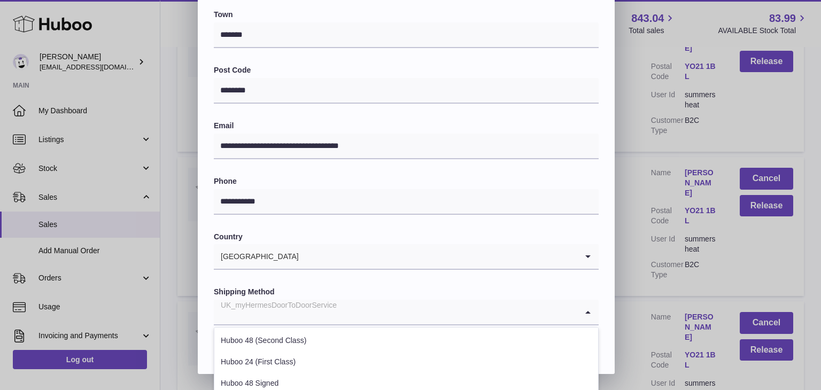
click at [354, 310] on input "Search for option" at bounding box center [396, 312] width 364 height 25
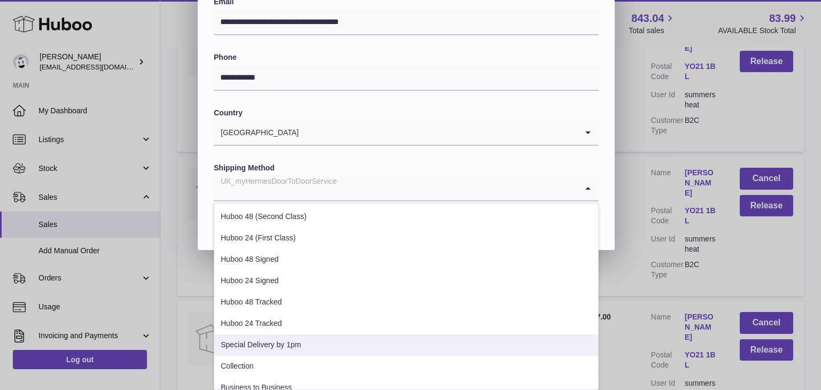
click at [317, 342] on li "Special Delivery by 1pm" at bounding box center [406, 345] width 384 height 21
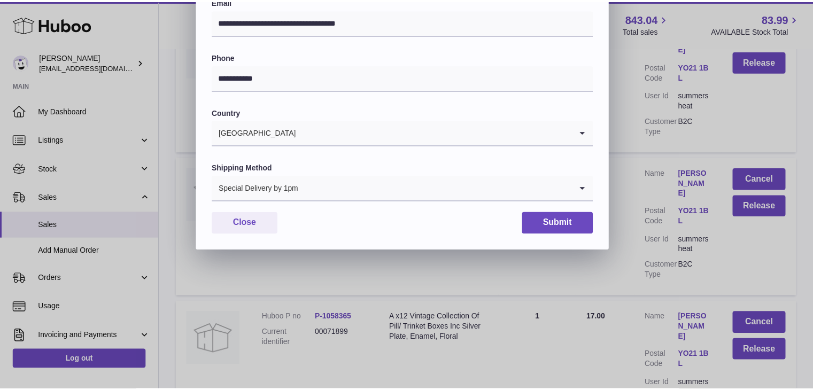
scroll to position [283, 0]
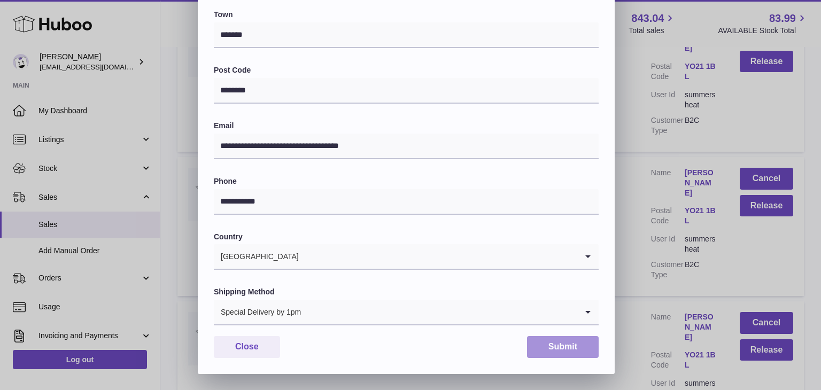
click at [554, 346] on button "Submit" at bounding box center [563, 347] width 72 height 22
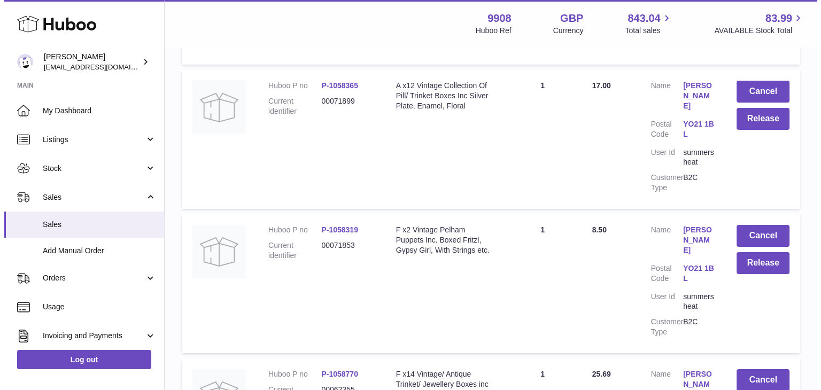
scroll to position [7733, 0]
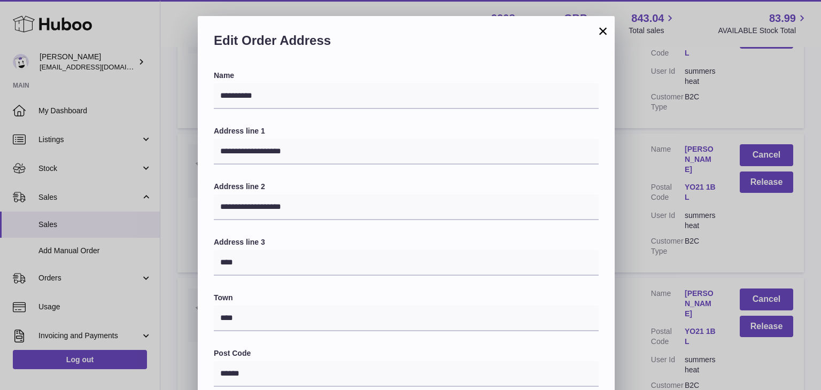
scroll to position [283, 0]
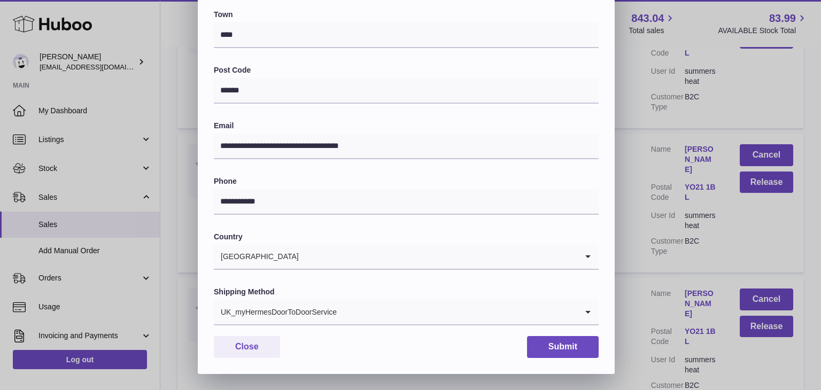
click at [383, 307] on input "Search for option" at bounding box center [457, 312] width 240 height 25
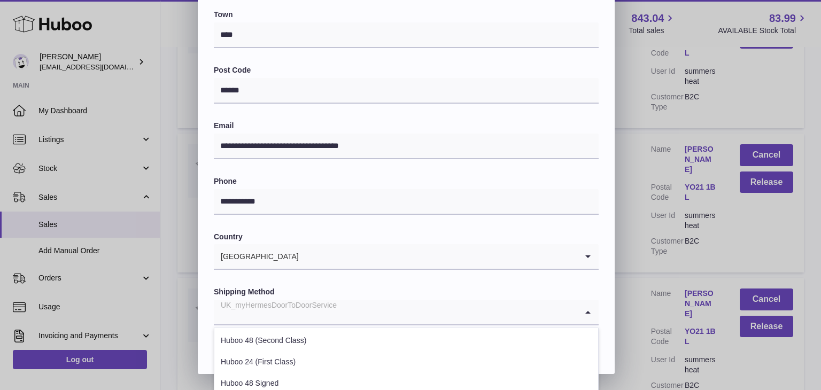
scroll to position [408, 0]
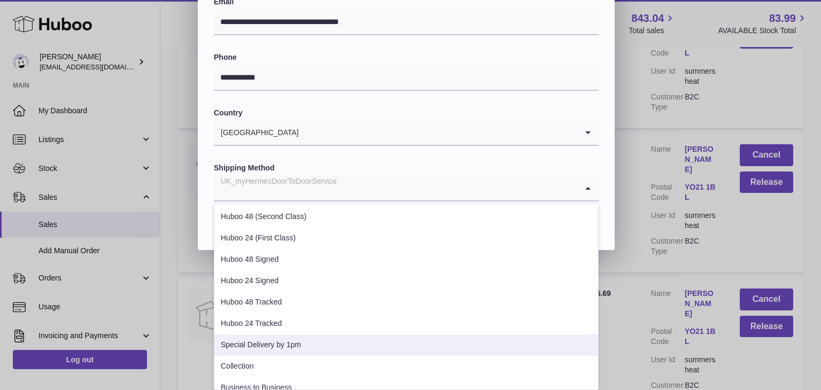
click at [340, 345] on li "Special Delivery by 1pm" at bounding box center [406, 345] width 384 height 21
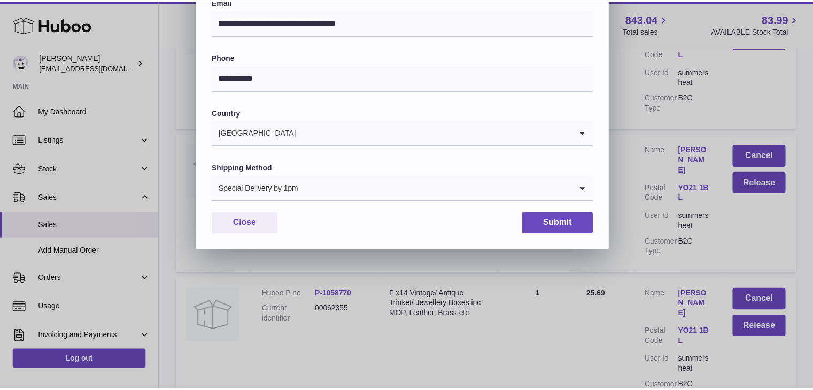
scroll to position [283, 0]
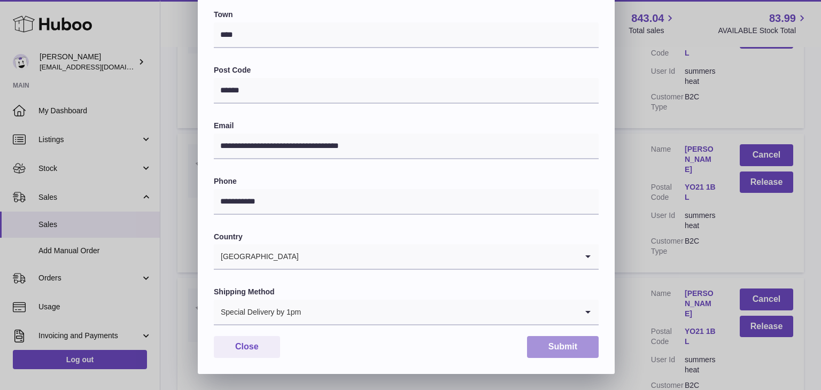
click at [555, 342] on button "Submit" at bounding box center [563, 347] width 72 height 22
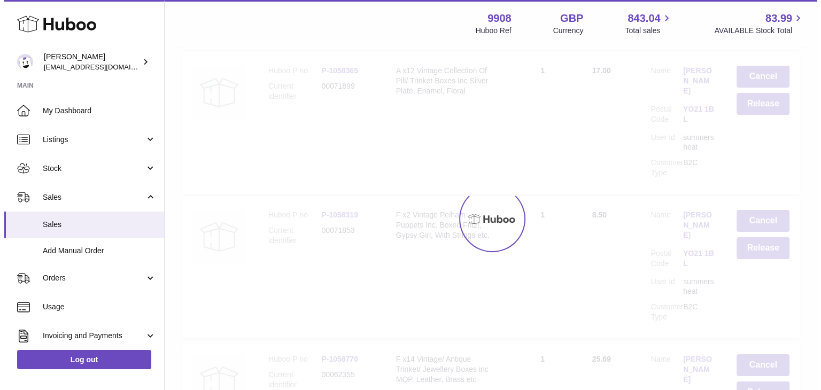
scroll to position [0, 0]
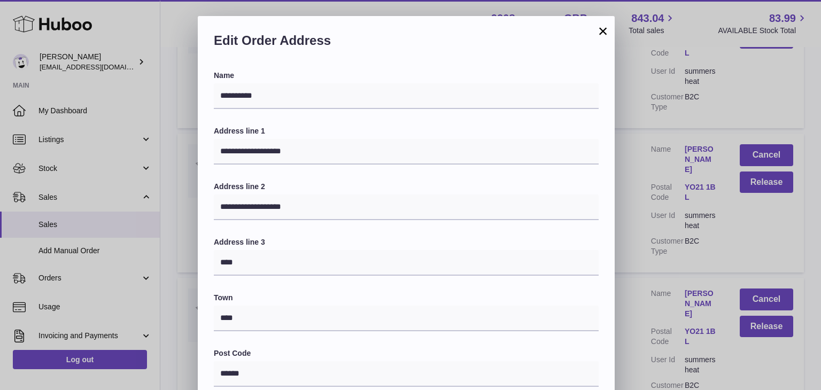
scroll to position [283, 0]
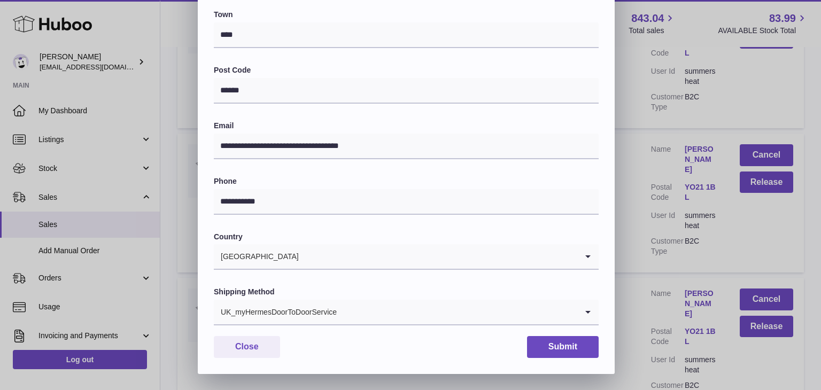
click at [405, 307] on input "Search for option" at bounding box center [457, 312] width 240 height 25
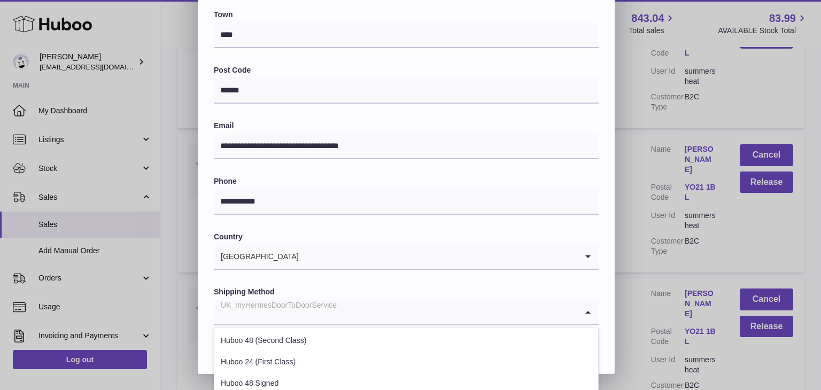
scroll to position [408, 0]
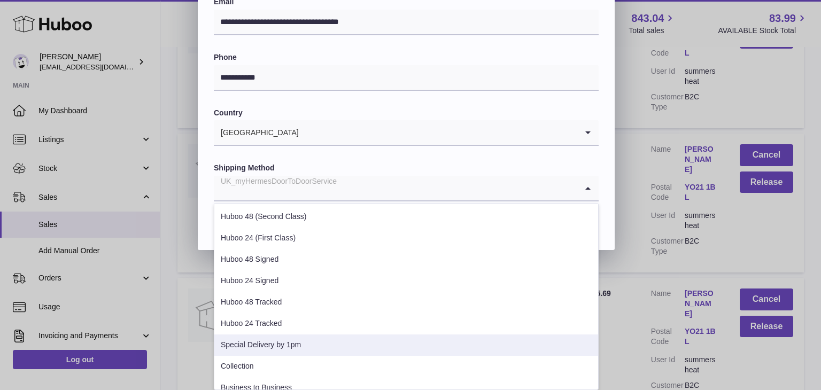
click at [356, 341] on li "Special Delivery by 1pm" at bounding box center [406, 345] width 384 height 21
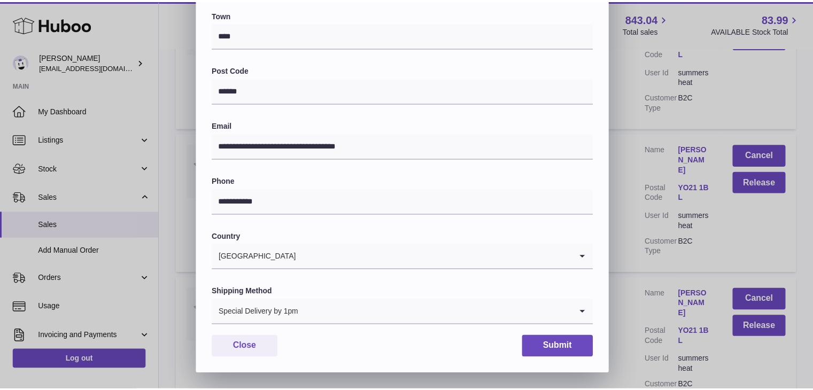
scroll to position [283, 0]
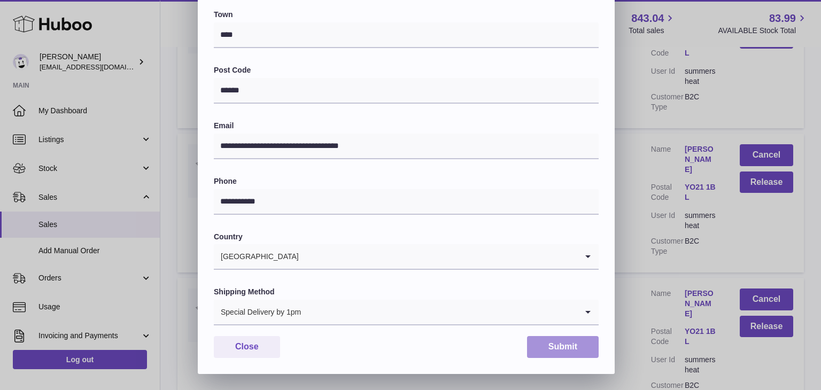
click at [553, 341] on button "Submit" at bounding box center [563, 347] width 72 height 22
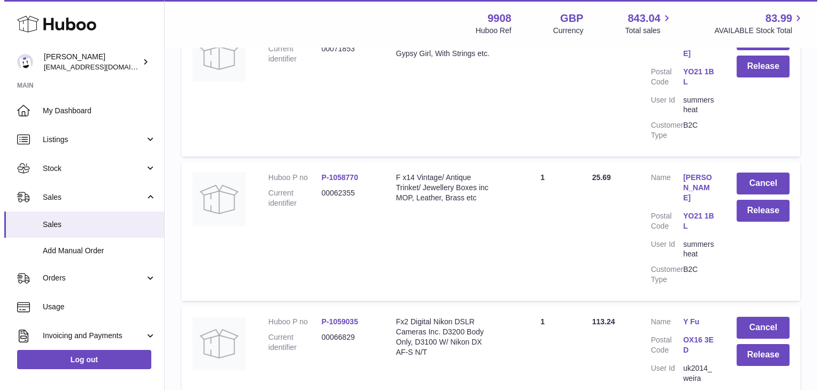
scroll to position [7919, 0]
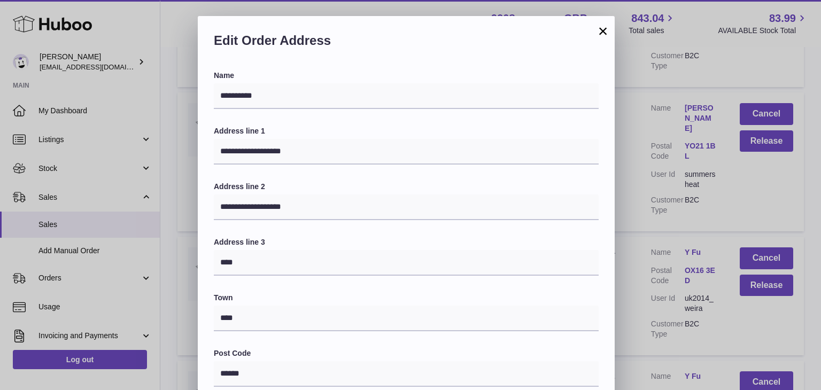
scroll to position [283, 0]
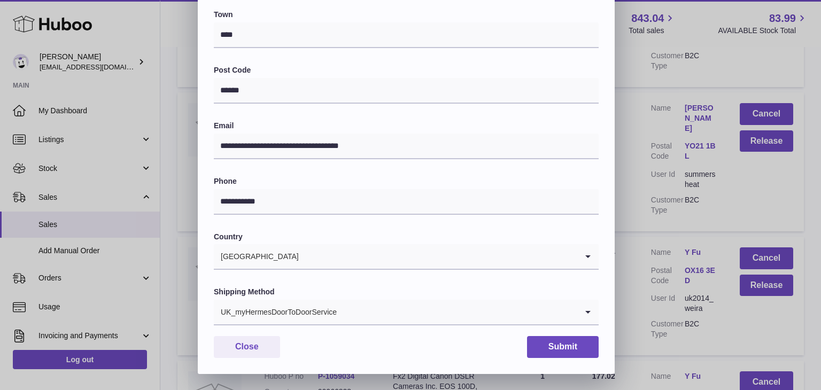
click at [357, 308] on input "Search for option" at bounding box center [457, 312] width 240 height 25
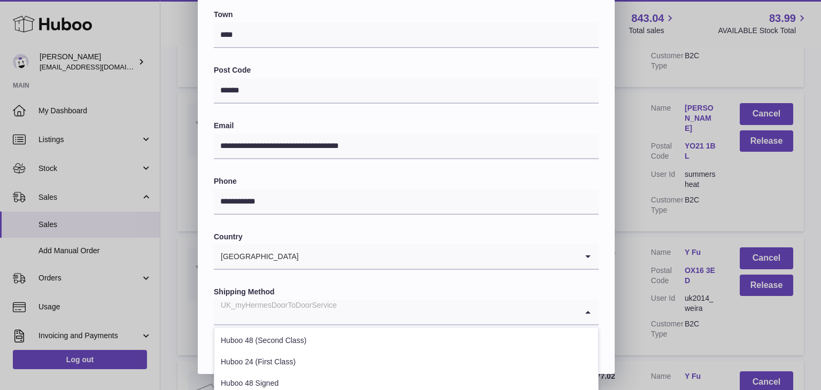
scroll to position [408, 0]
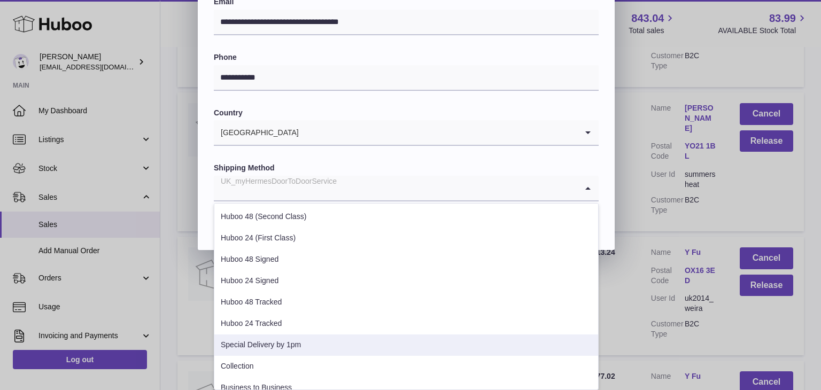
click at [331, 336] on li "Special Delivery by 1pm" at bounding box center [406, 345] width 384 height 21
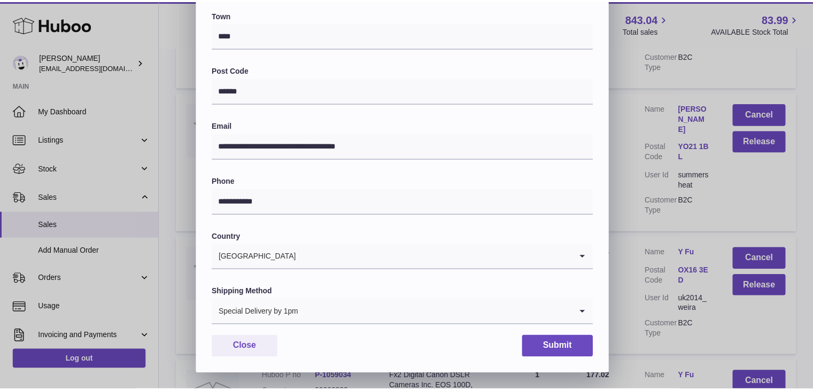
scroll to position [283, 0]
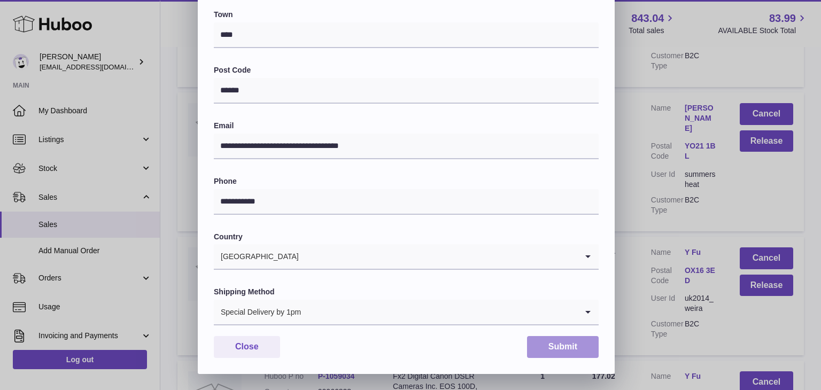
click at [564, 343] on button "Submit" at bounding box center [563, 347] width 72 height 22
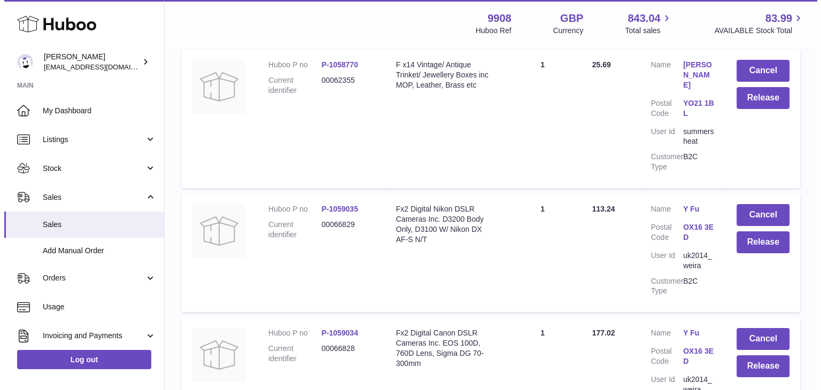
scroll to position [8032, 0]
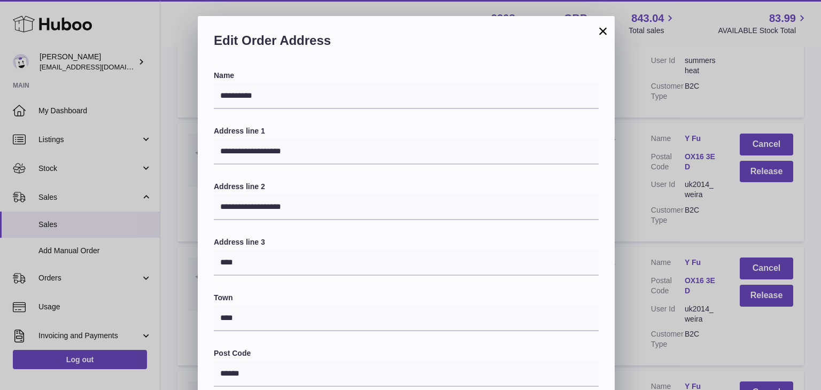
scroll to position [283, 0]
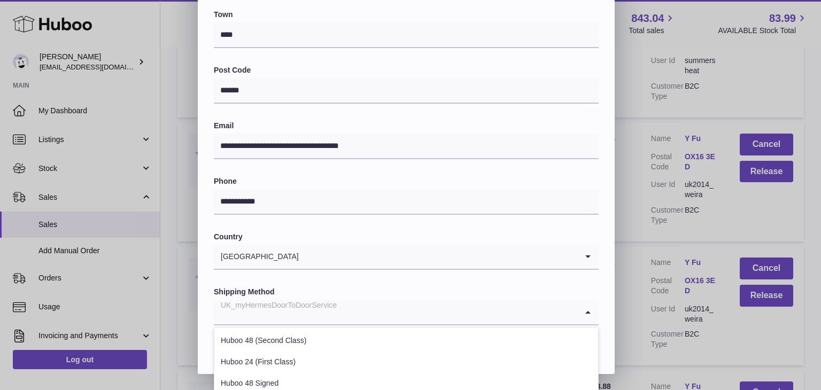
click at [349, 313] on input "Search for option" at bounding box center [396, 312] width 364 height 25
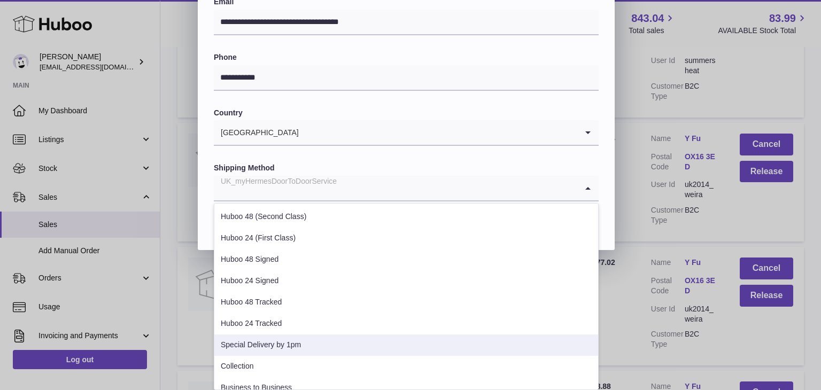
click at [327, 337] on li "Special Delivery by 1pm" at bounding box center [406, 345] width 384 height 21
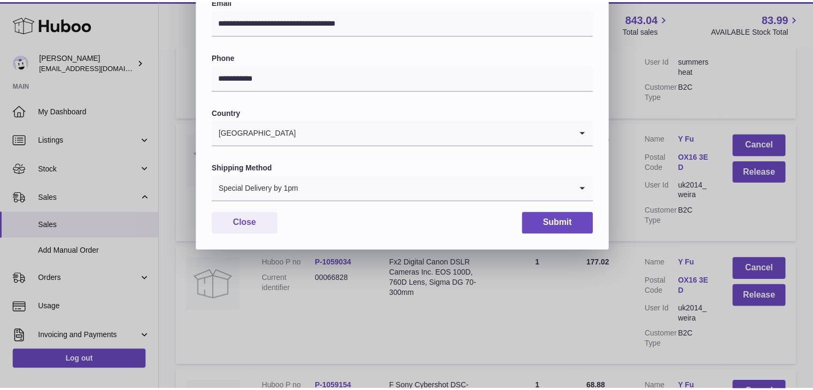
scroll to position [283, 0]
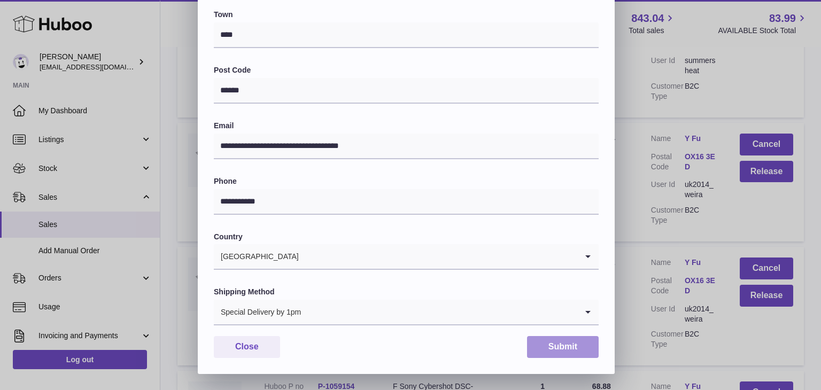
click at [555, 343] on button "Submit" at bounding box center [563, 347] width 72 height 22
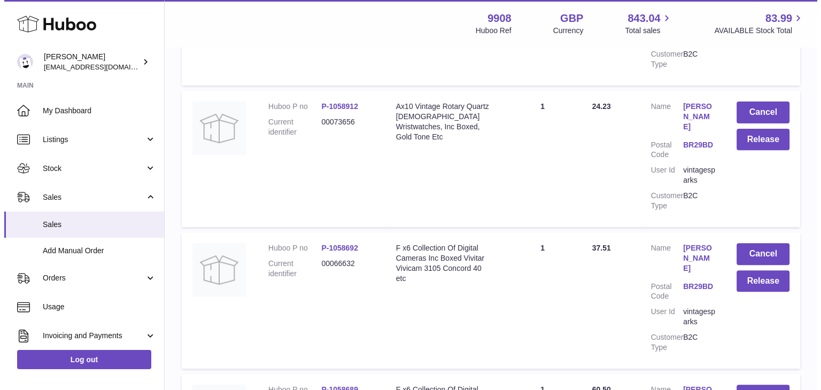
scroll to position [8504, 0]
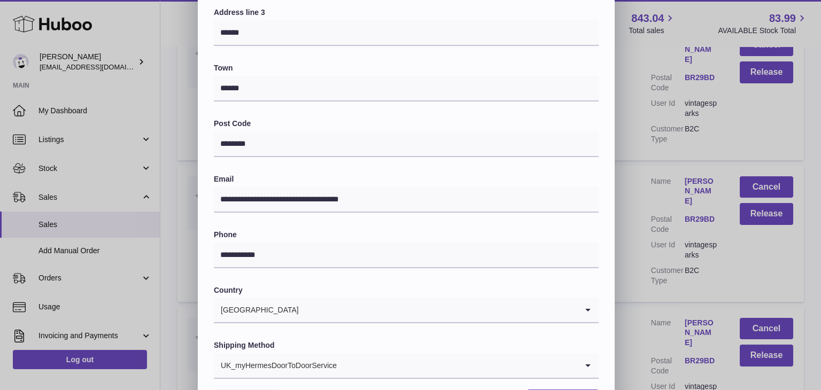
scroll to position [265, 0]
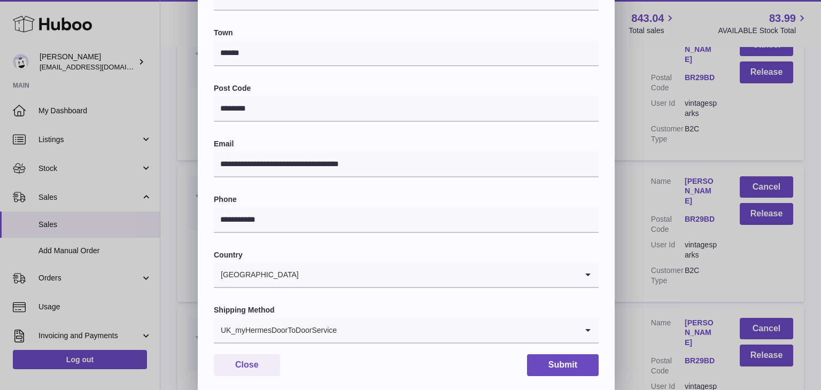
click at [304, 322] on div "UK_myHermesDoorToDoorService" at bounding box center [396, 330] width 364 height 25
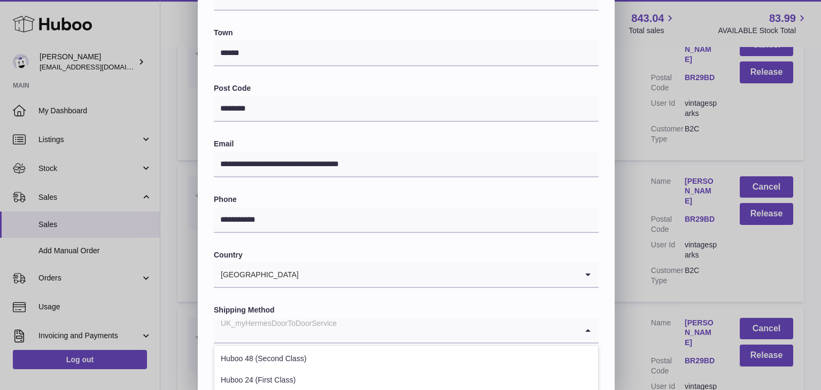
scroll to position [408, 0]
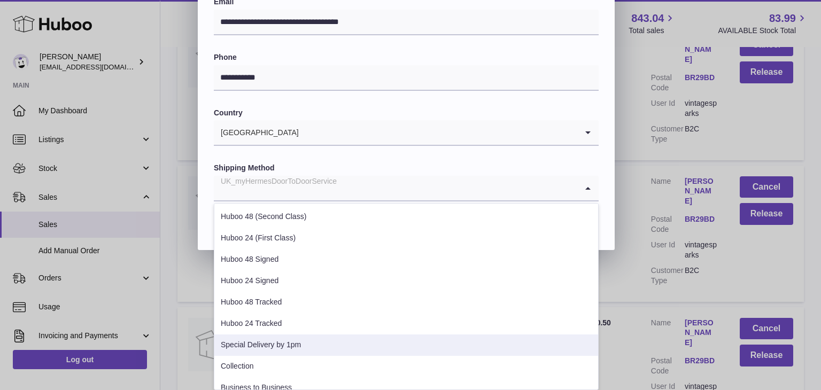
click at [287, 340] on li "Special Delivery by 1pm" at bounding box center [406, 345] width 384 height 21
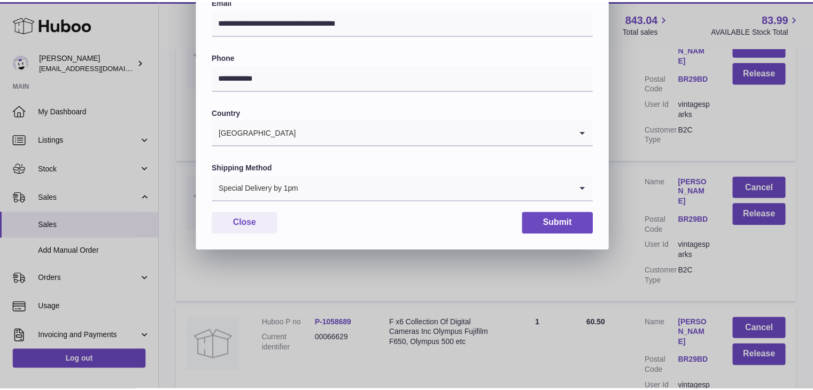
scroll to position [283, 0]
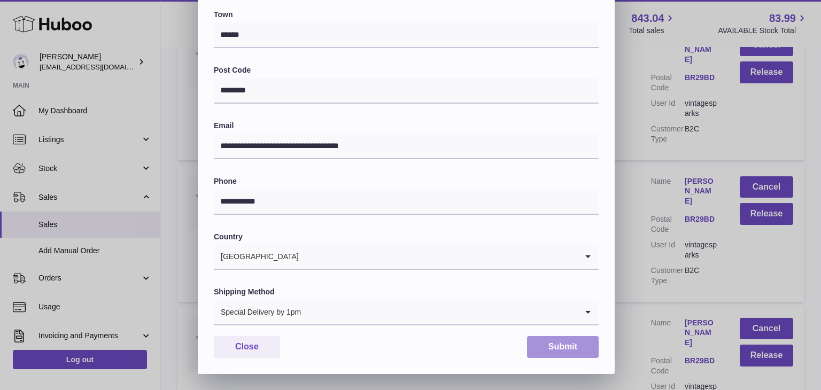
click at [563, 352] on button "Submit" at bounding box center [563, 347] width 72 height 22
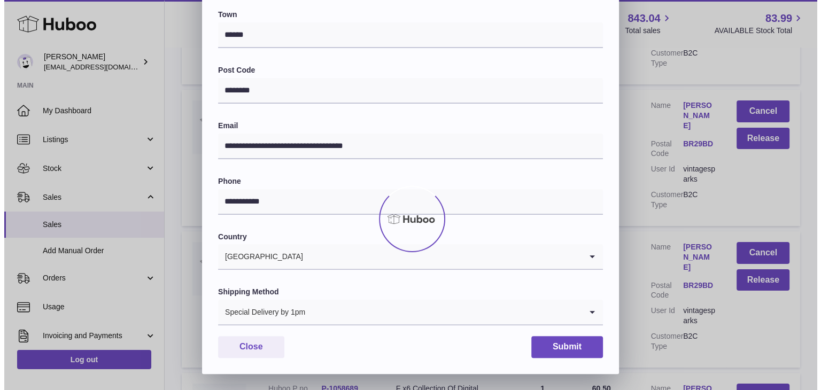
scroll to position [0, 0]
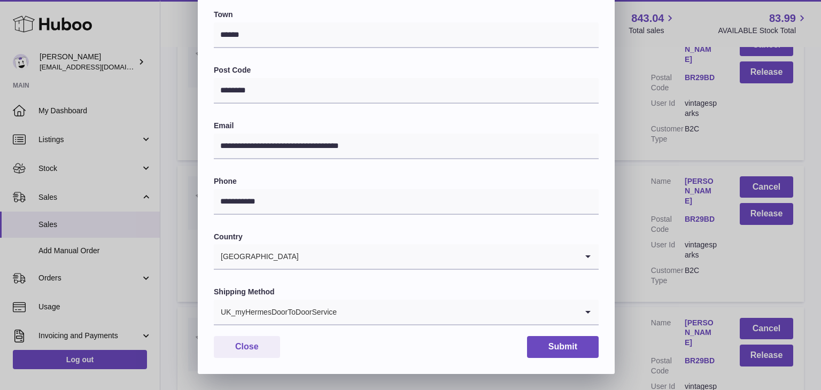
click at [325, 309] on div "UK_myHermesDoorToDoorService" at bounding box center [396, 312] width 364 height 25
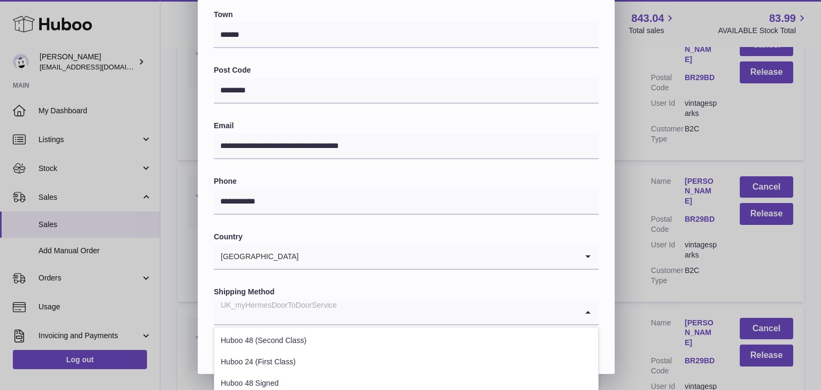
scroll to position [408, 0]
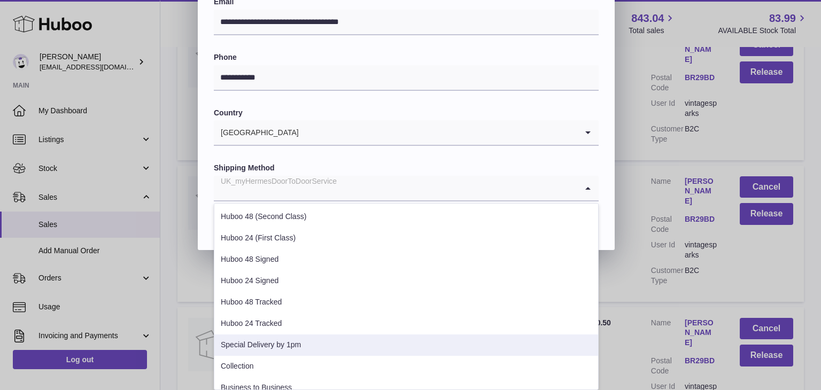
click at [298, 339] on li "Special Delivery by 1pm" at bounding box center [406, 345] width 384 height 21
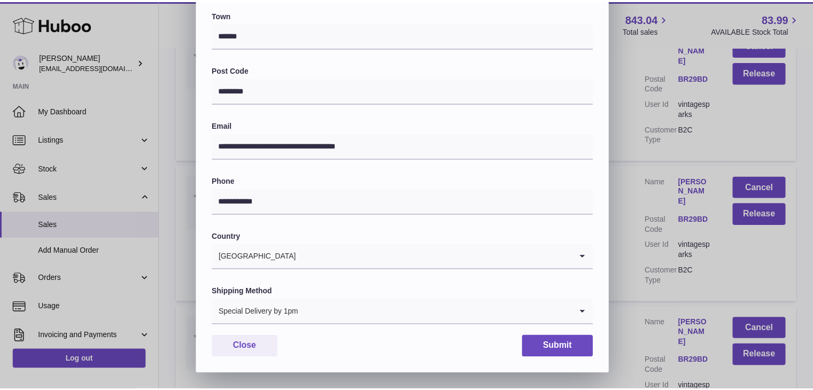
scroll to position [283, 0]
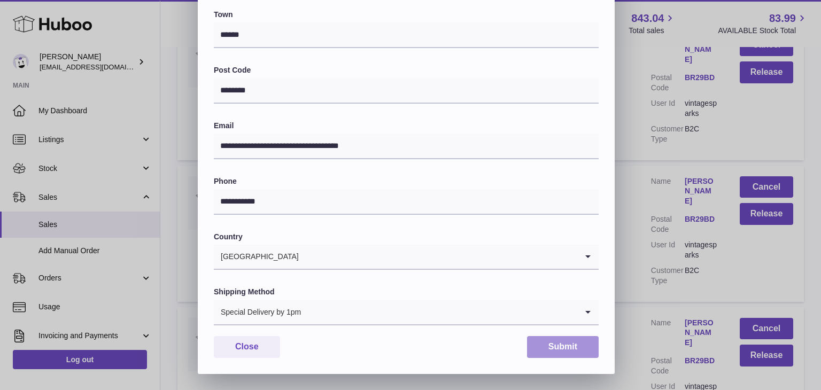
click at [567, 338] on button "Submit" at bounding box center [563, 347] width 72 height 22
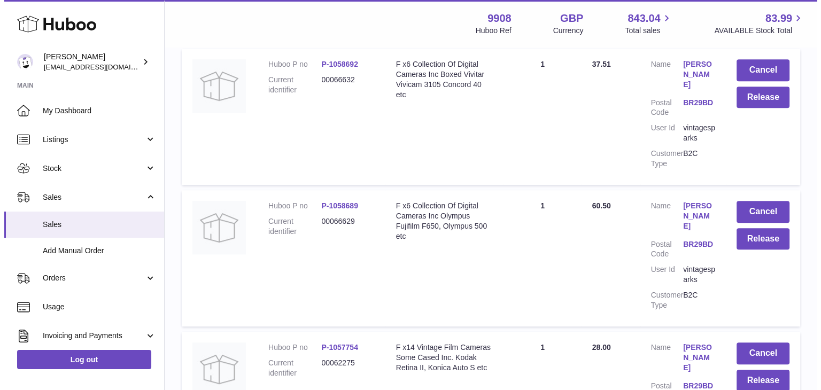
scroll to position [8687, 0]
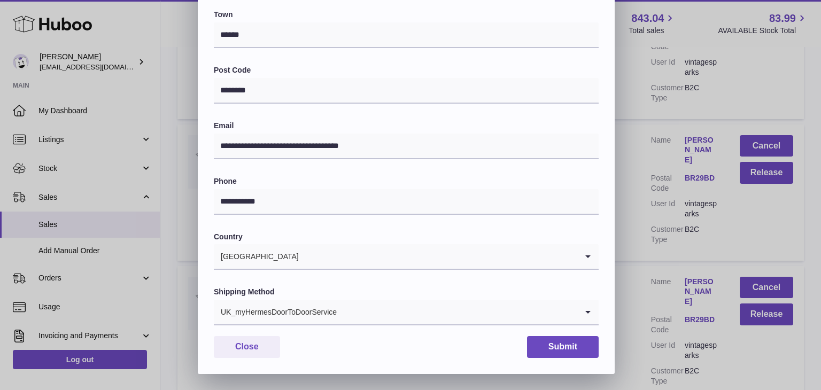
click at [404, 307] on input "Search for option" at bounding box center [457, 312] width 240 height 25
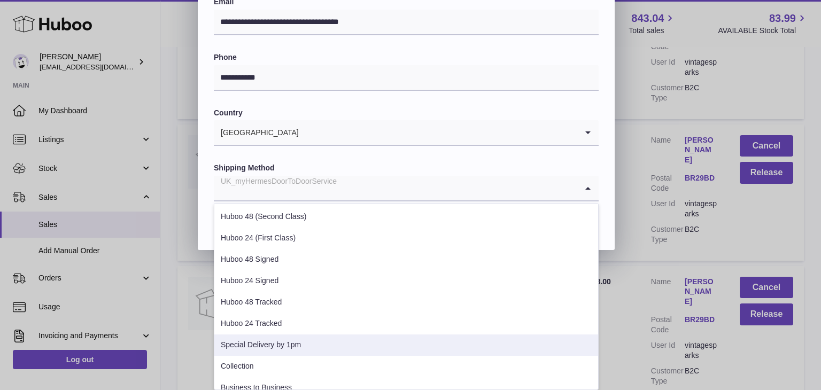
click at [361, 341] on li "Special Delivery by 1pm" at bounding box center [406, 345] width 384 height 21
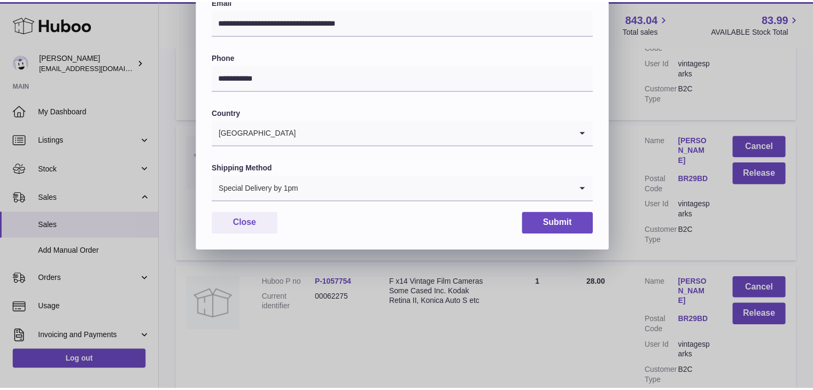
scroll to position [283, 0]
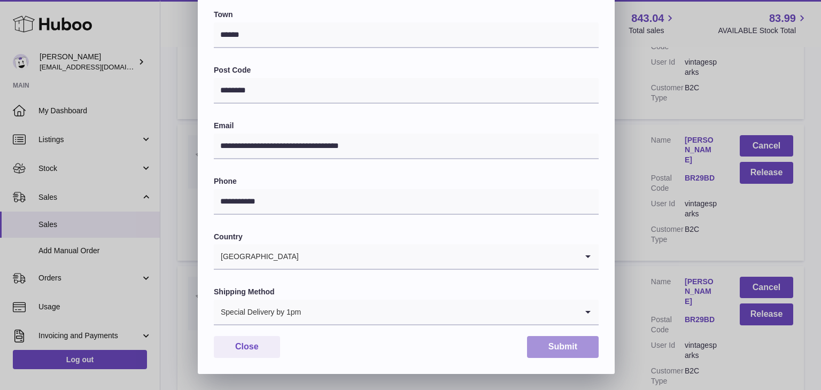
click at [553, 339] on button "Submit" at bounding box center [563, 347] width 72 height 22
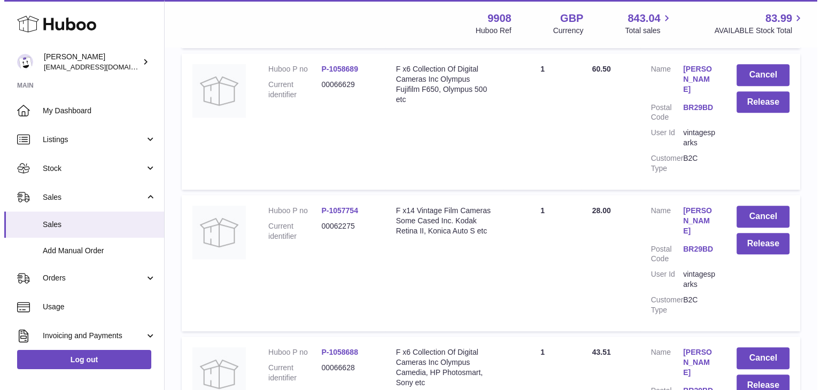
scroll to position [8825, 0]
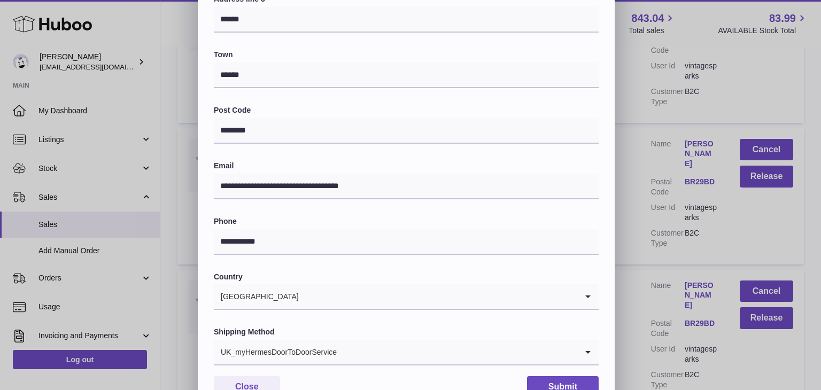
scroll to position [245, 0]
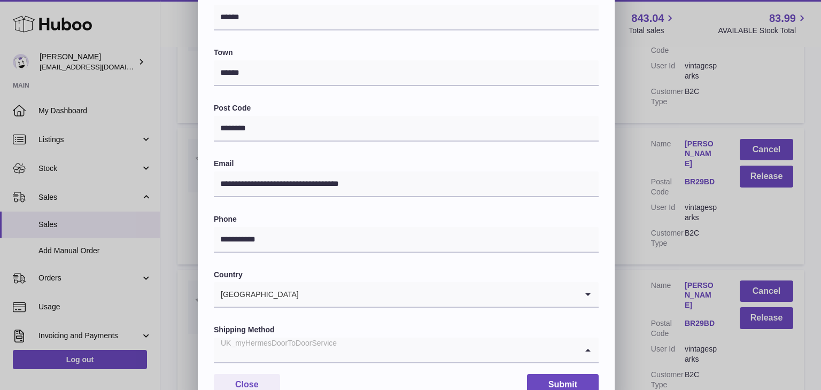
click at [379, 350] on input "Search for option" at bounding box center [396, 350] width 364 height 25
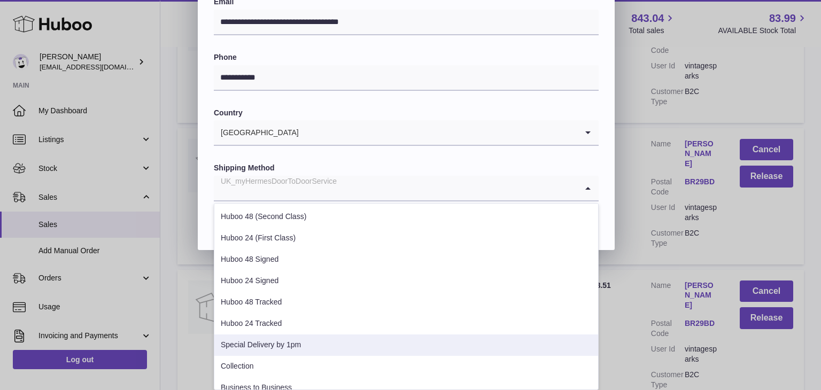
click at [342, 350] on li "Special Delivery by 1pm" at bounding box center [406, 345] width 384 height 21
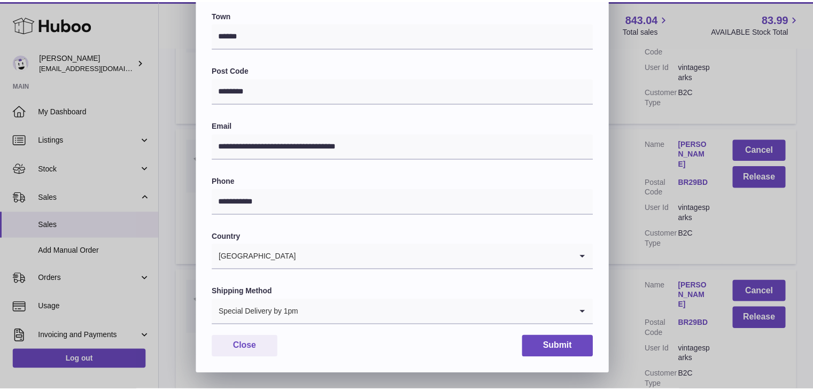
scroll to position [283, 0]
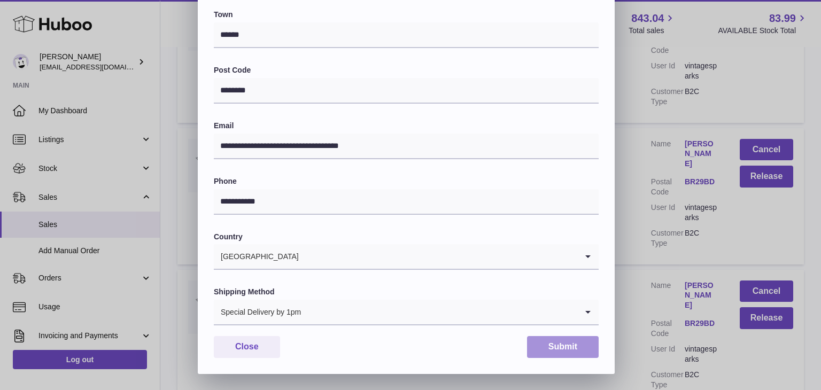
click at [550, 344] on button "Submit" at bounding box center [563, 347] width 72 height 22
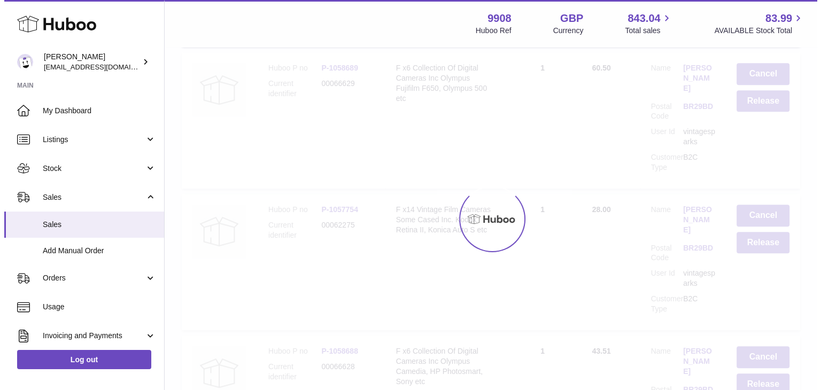
scroll to position [0, 0]
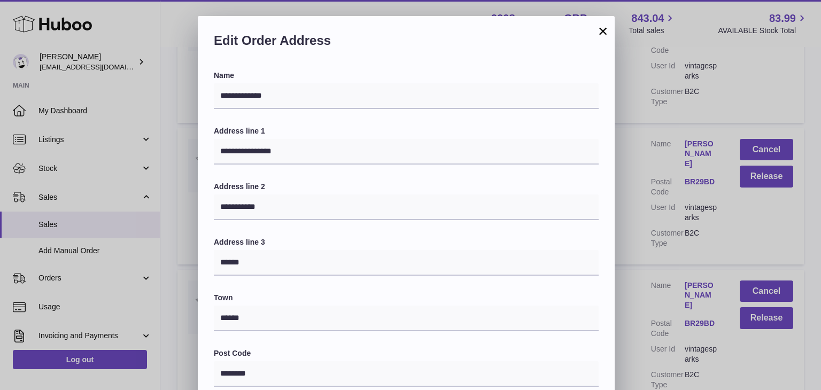
scroll to position [283, 0]
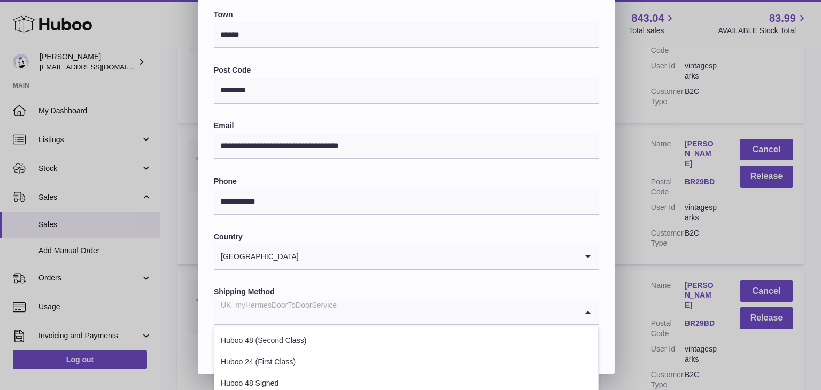
click at [360, 307] on input "Search for option" at bounding box center [396, 312] width 364 height 25
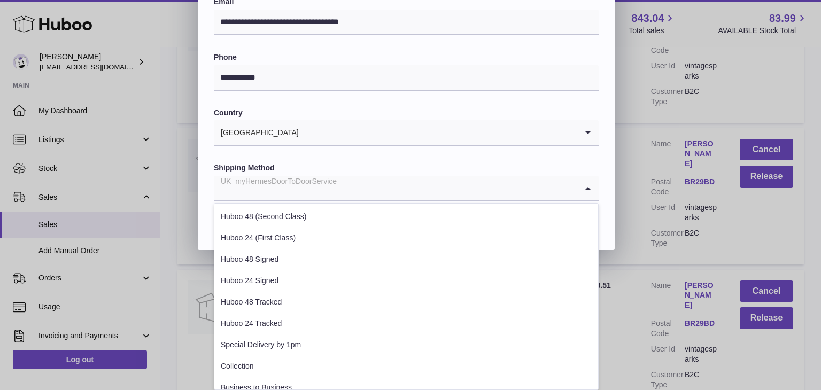
scroll to position [407, 0]
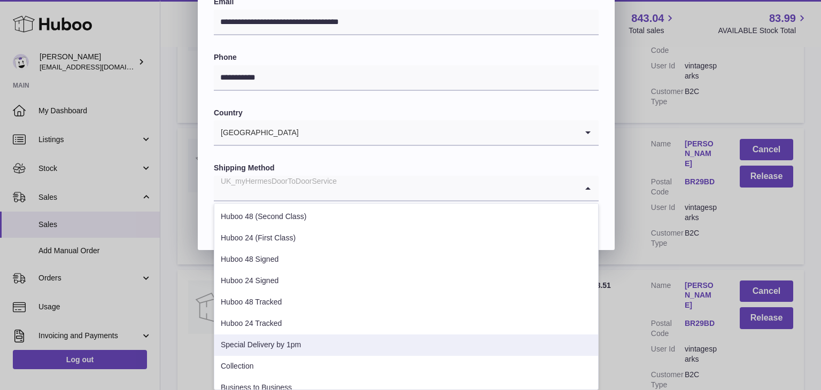
click at [310, 349] on li "Special Delivery by 1pm" at bounding box center [406, 345] width 384 height 21
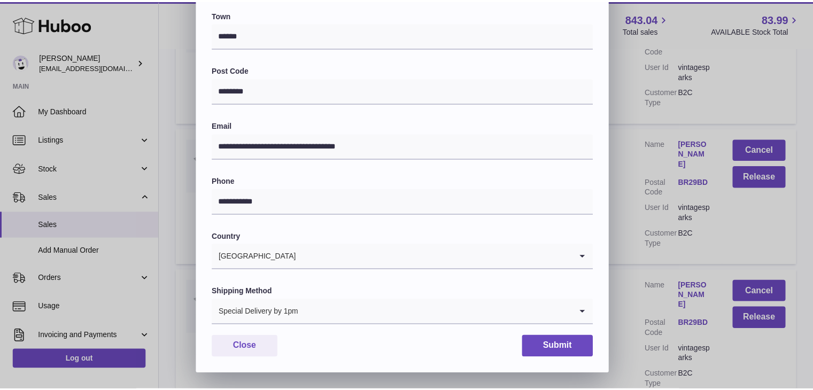
scroll to position [283, 0]
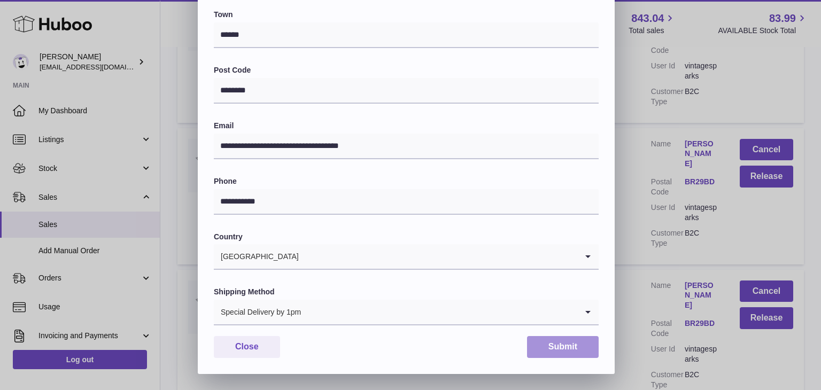
click at [554, 348] on button "Submit" at bounding box center [563, 347] width 72 height 22
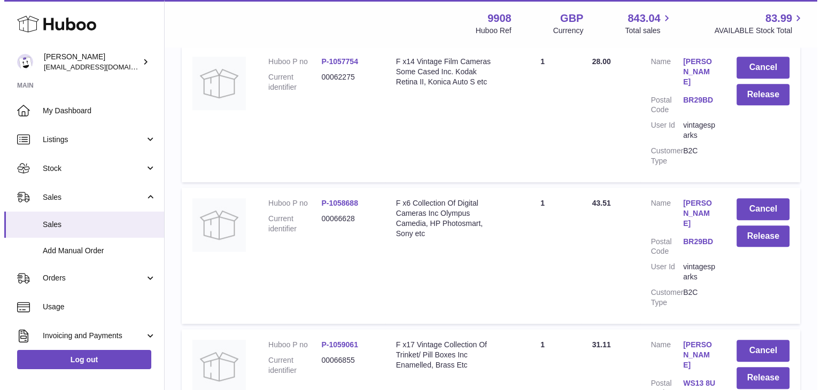
scroll to position [8976, 0]
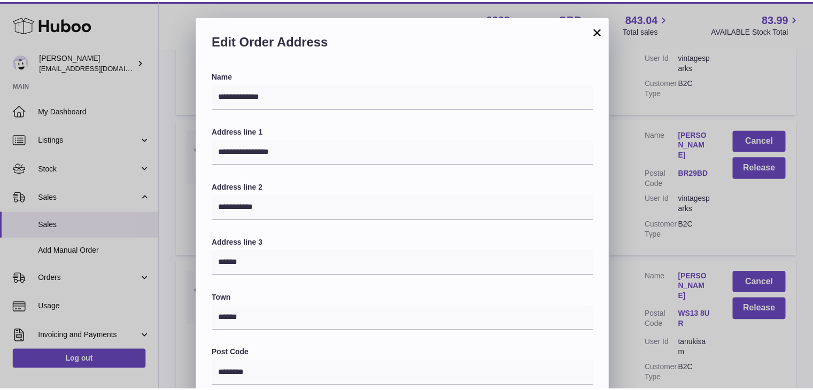
scroll to position [283, 0]
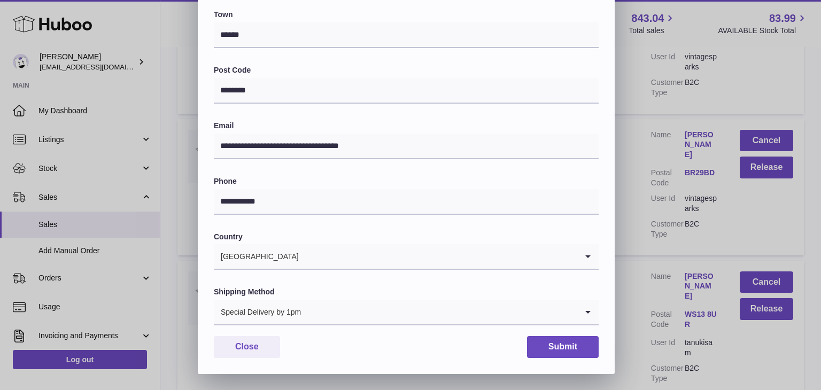
click at [627, 204] on div "**********" at bounding box center [410, 54] width 821 height 642
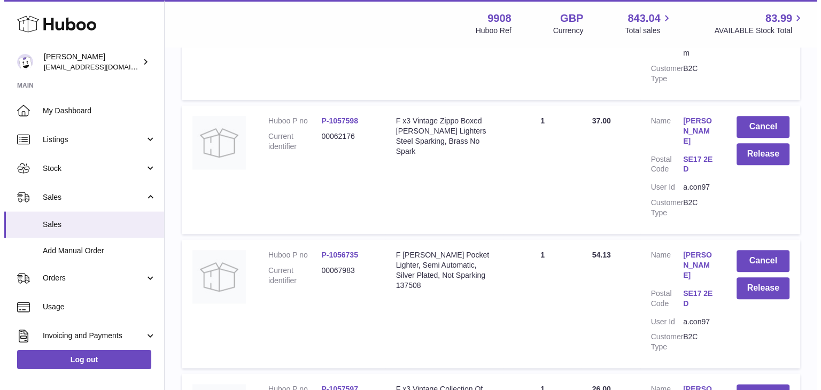
scroll to position [9343, 0]
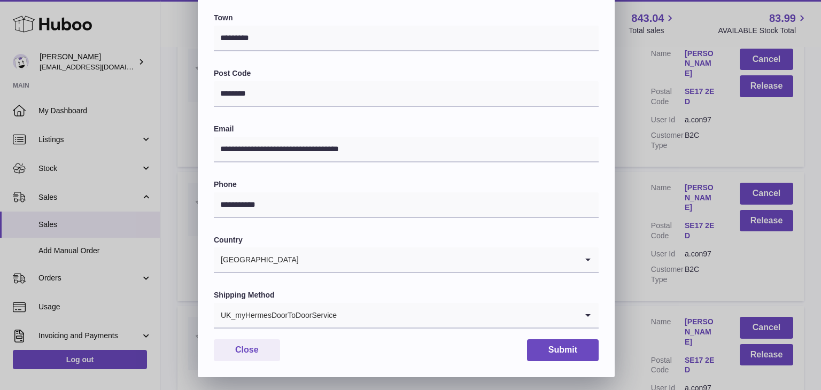
scroll to position [283, 0]
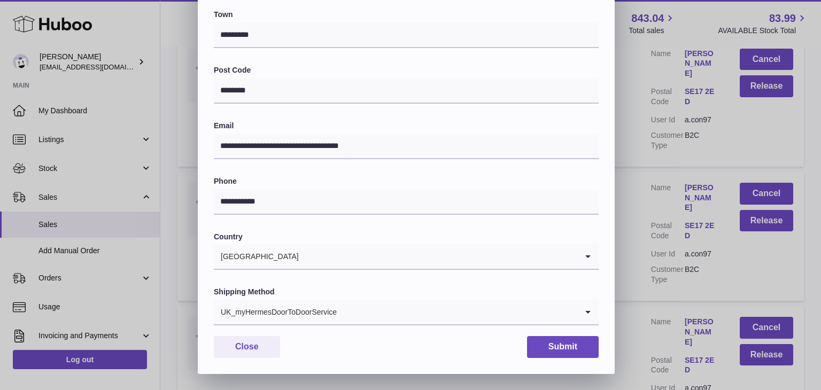
click at [353, 314] on input "Search for option" at bounding box center [457, 312] width 240 height 25
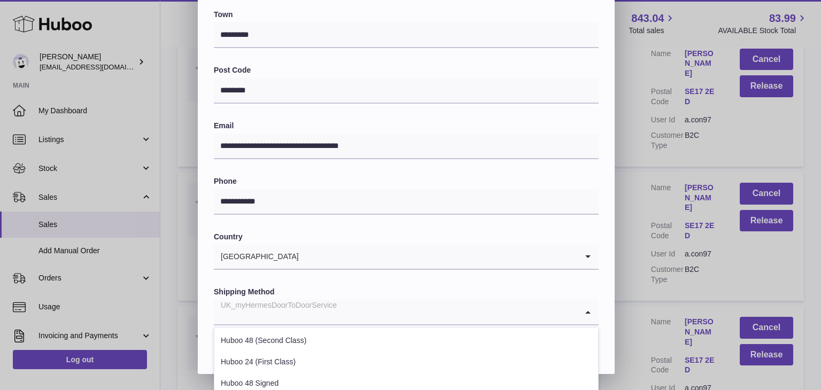
scroll to position [408, 0]
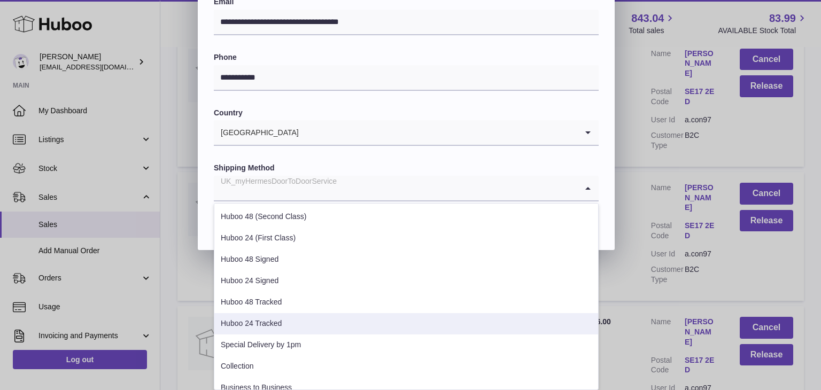
click at [319, 328] on li "Huboo 24 Tracked" at bounding box center [406, 323] width 384 height 21
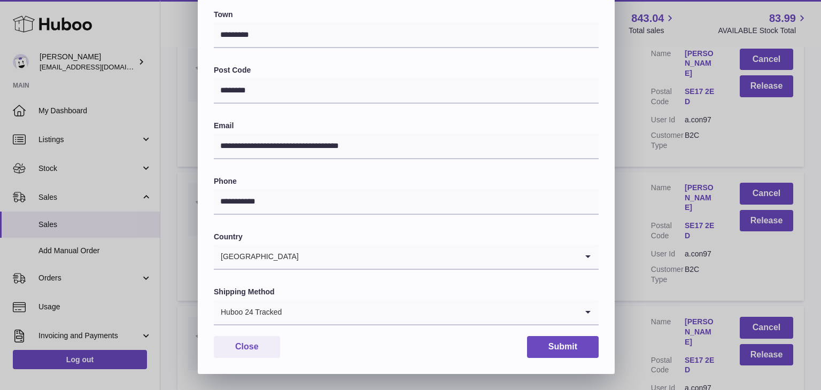
scroll to position [283, 0]
click at [558, 344] on button "Submit" at bounding box center [563, 347] width 72 height 22
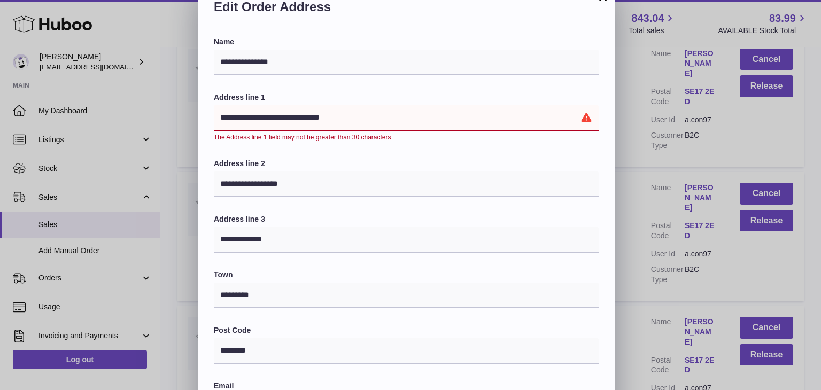
scroll to position [32, 0]
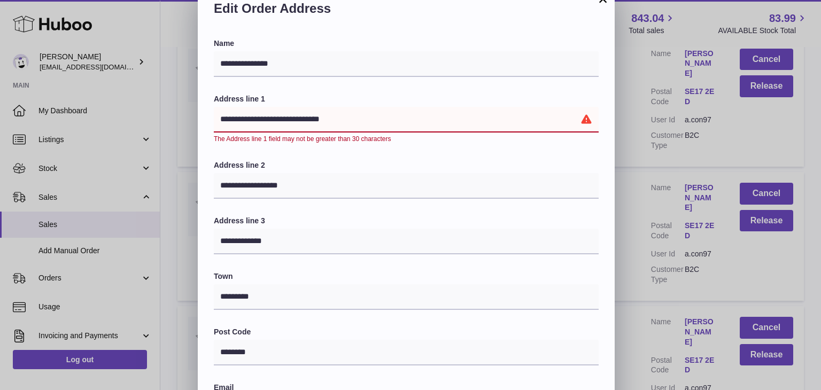
click at [363, 116] on input "**********" at bounding box center [406, 120] width 385 height 26
drag, startPoint x: 363, startPoint y: 116, endPoint x: 300, endPoint y: 117, distance: 62.6
click at [300, 117] on input "**********" at bounding box center [406, 120] width 385 height 26
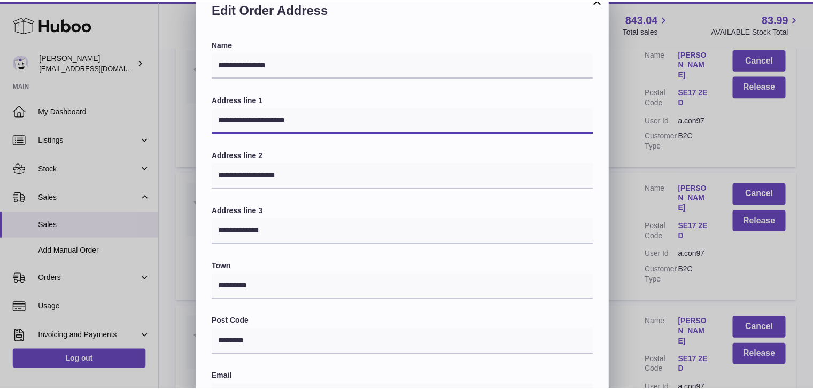
scroll to position [283, 0]
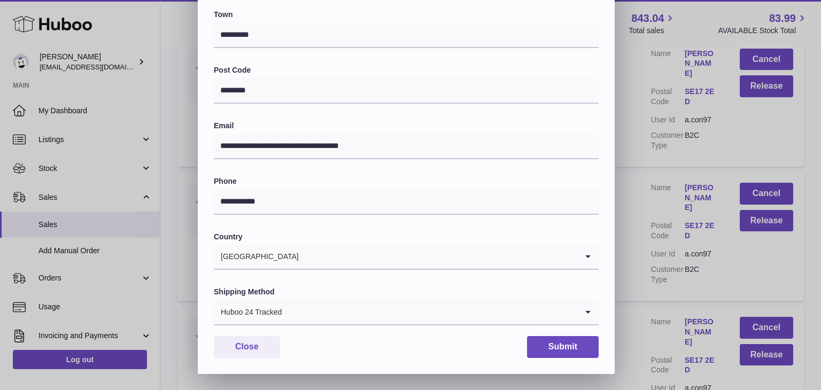
type input "**********"
click at [550, 341] on button "Submit" at bounding box center [563, 347] width 72 height 22
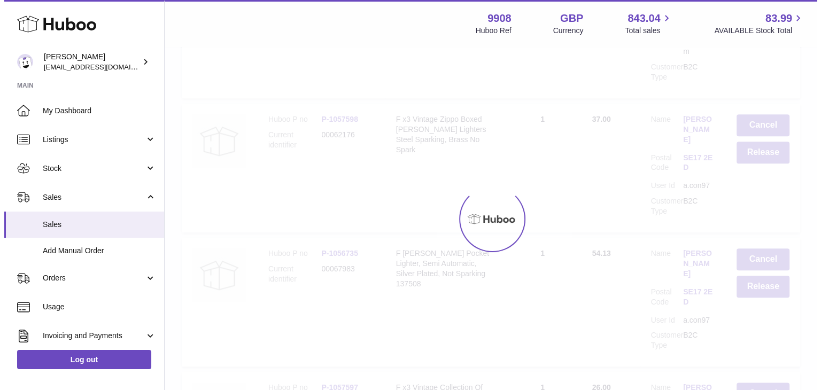
scroll to position [0, 0]
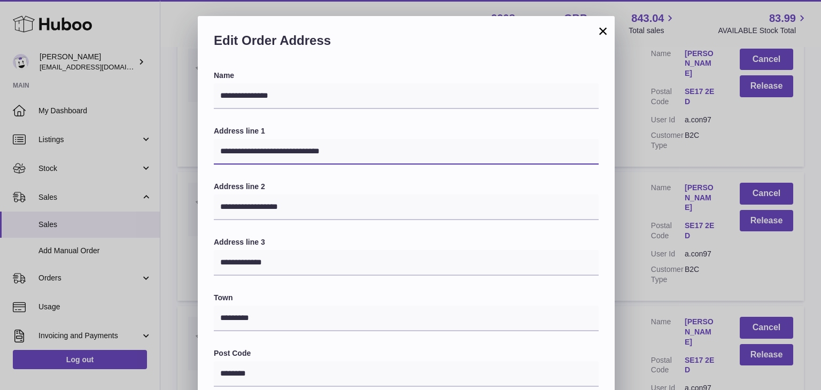
drag, startPoint x: 346, startPoint y: 155, endPoint x: 298, endPoint y: 152, distance: 48.7
click at [298, 152] on input "**********" at bounding box center [406, 152] width 385 height 26
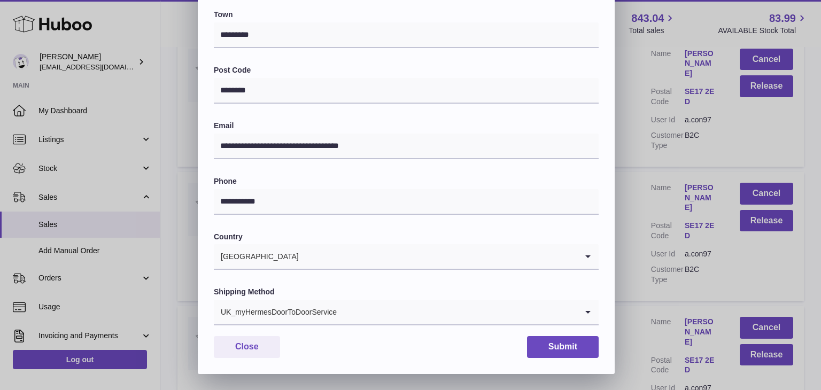
type input "**********"
click at [315, 313] on div "UK_myHermesDoorToDoorService" at bounding box center [396, 312] width 364 height 25
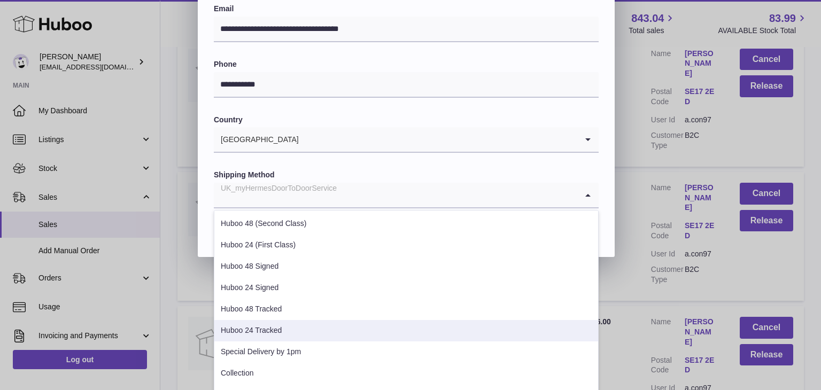
click at [297, 327] on li "Huboo 24 Tracked" at bounding box center [406, 330] width 384 height 21
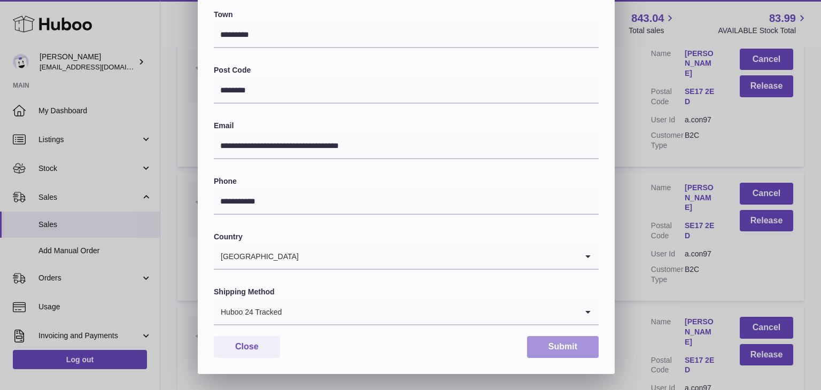
click at [559, 346] on button "Submit" at bounding box center [563, 347] width 72 height 22
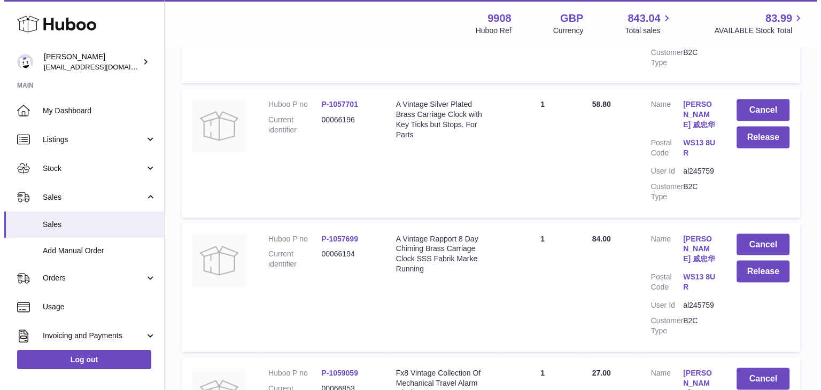
scroll to position [10179, 0]
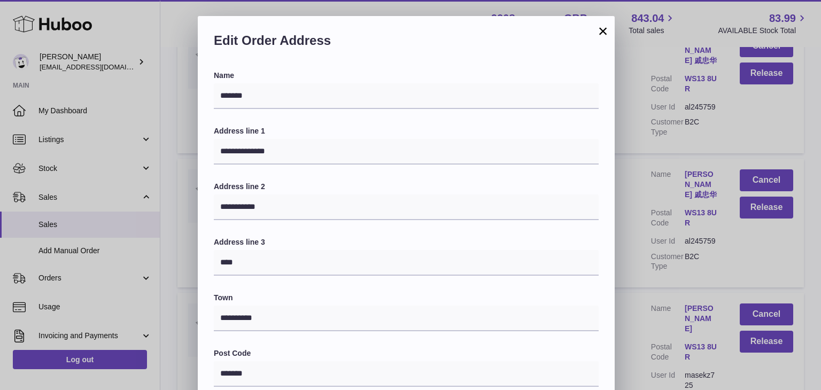
scroll to position [283, 0]
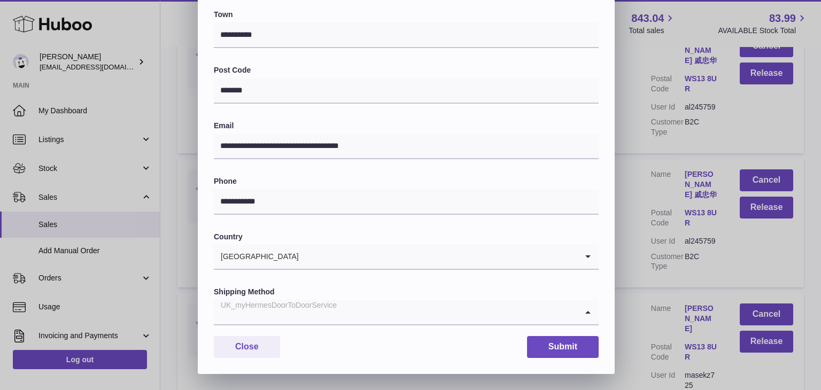
click at [337, 311] on input "Search for option" at bounding box center [396, 312] width 364 height 25
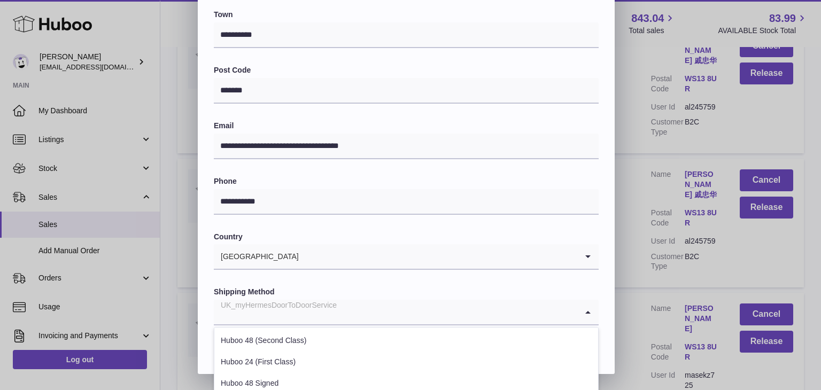
scroll to position [408, 0]
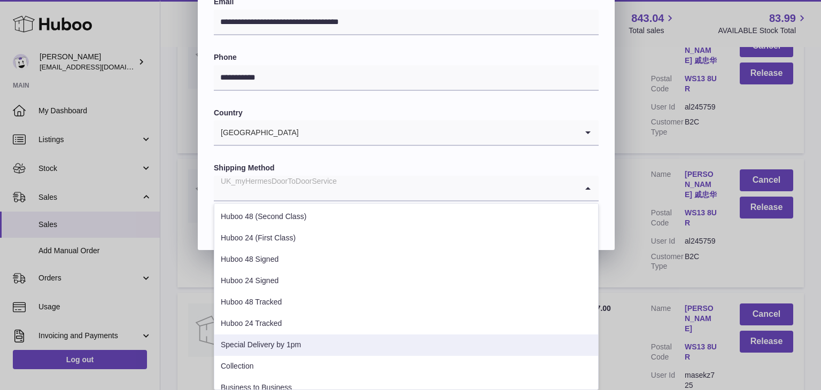
click at [309, 338] on li "Special Delivery by 1pm" at bounding box center [406, 345] width 384 height 21
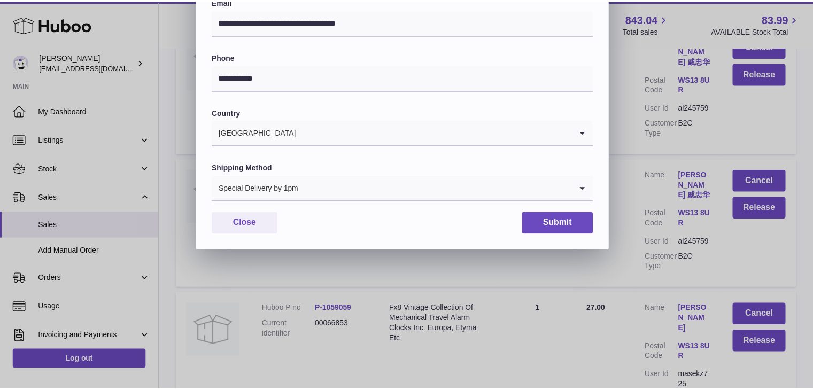
scroll to position [283, 0]
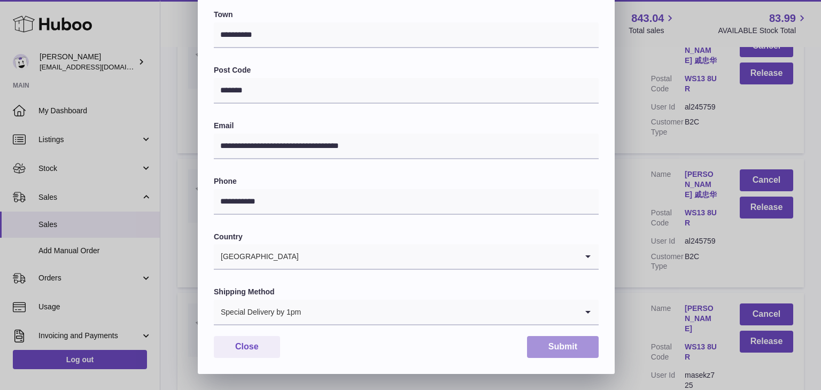
click at [557, 343] on button "Submit" at bounding box center [563, 347] width 72 height 22
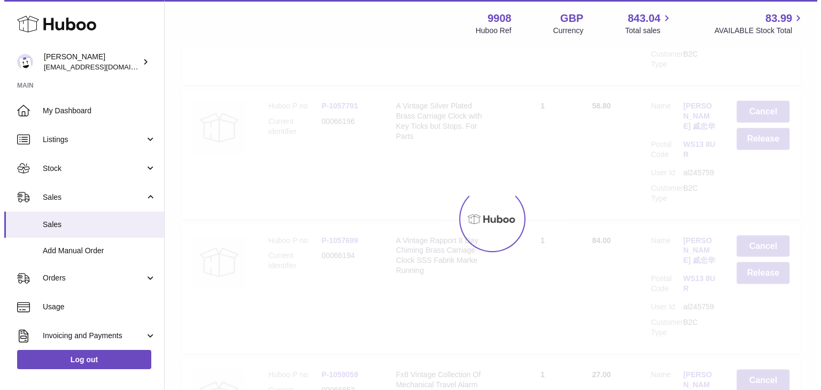
scroll to position [0, 0]
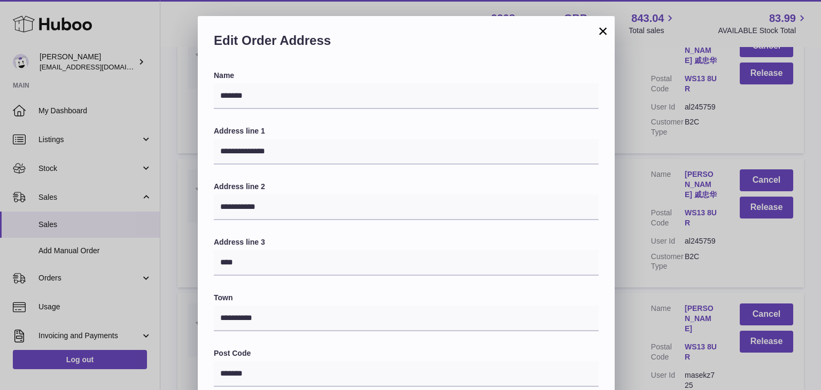
scroll to position [283, 0]
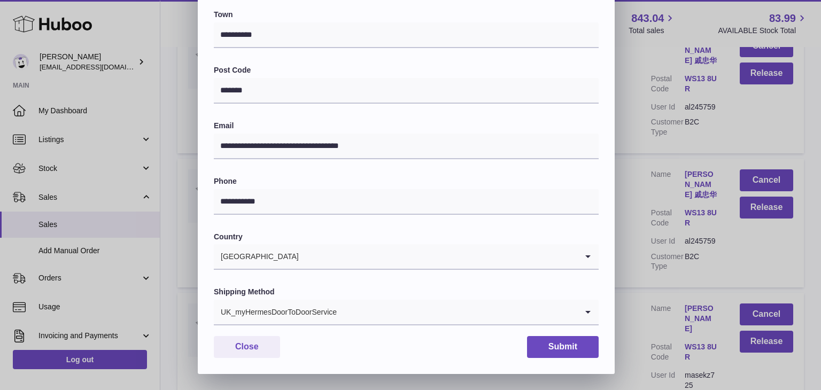
click at [354, 311] on input "Search for option" at bounding box center [457, 312] width 240 height 25
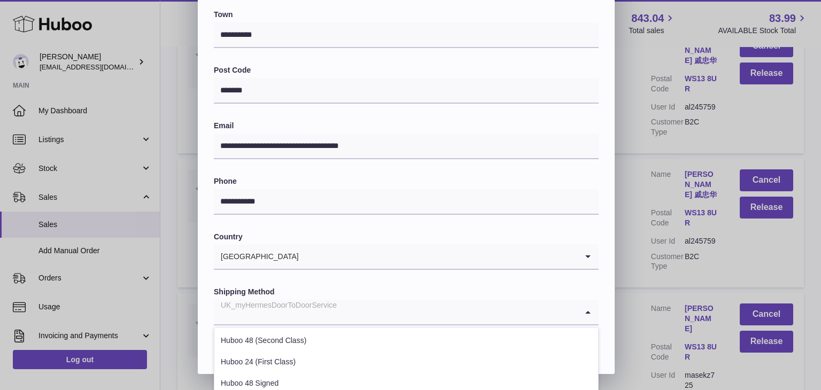
scroll to position [408, 0]
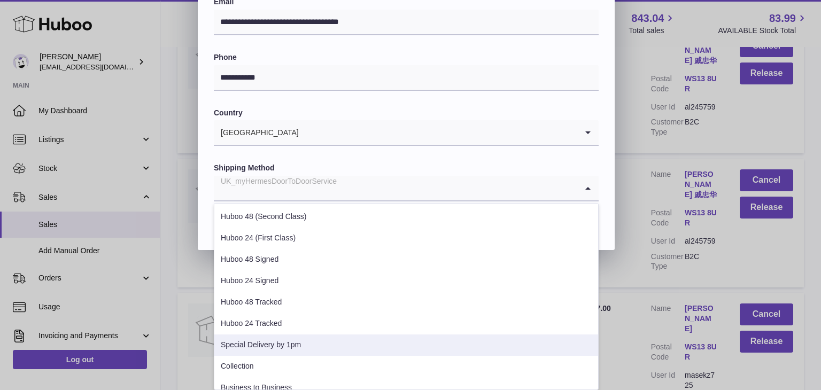
click at [321, 336] on li "Special Delivery by 1pm" at bounding box center [406, 345] width 384 height 21
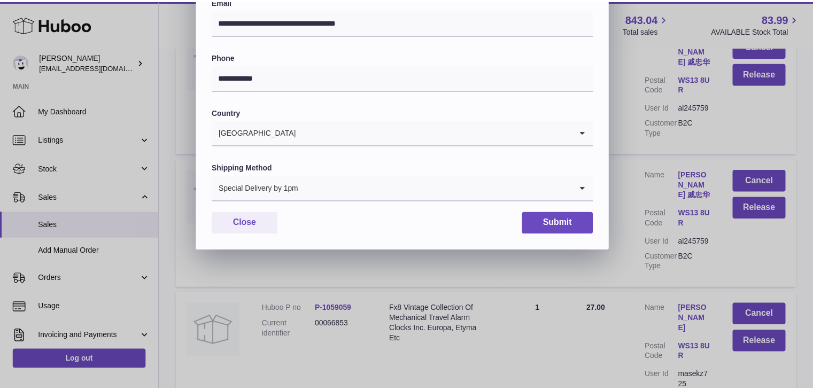
scroll to position [283, 0]
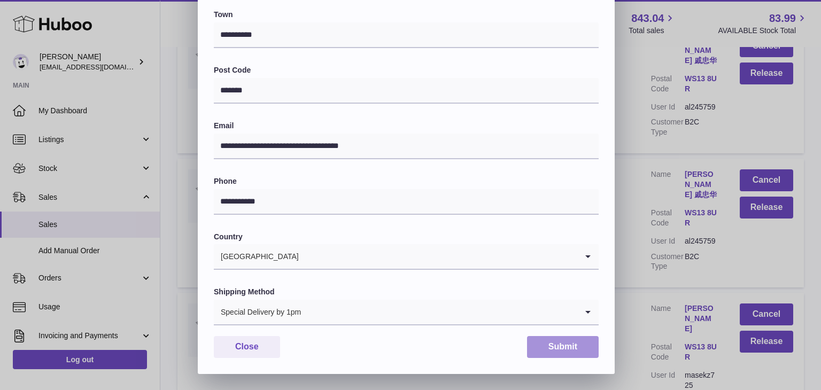
click at [554, 350] on button "Submit" at bounding box center [563, 347] width 72 height 22
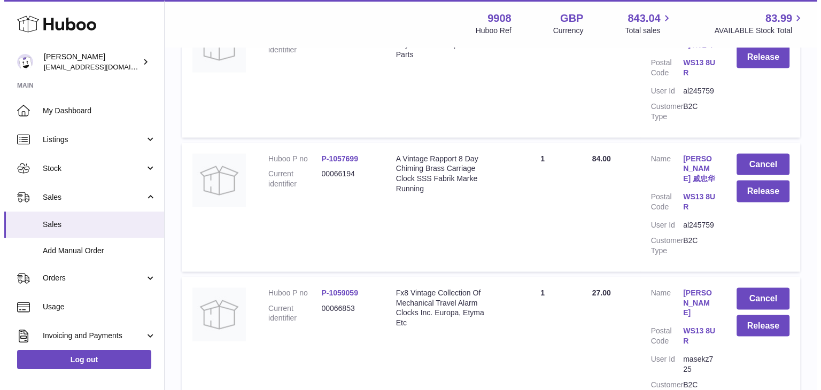
scroll to position [10262, 0]
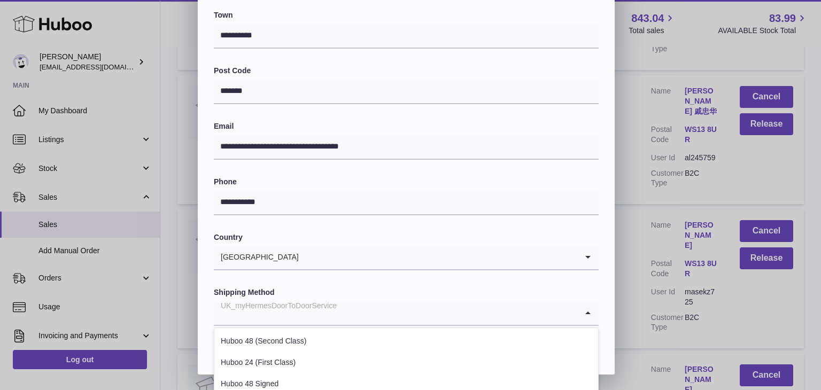
click at [360, 308] on input "Search for option" at bounding box center [396, 312] width 364 height 25
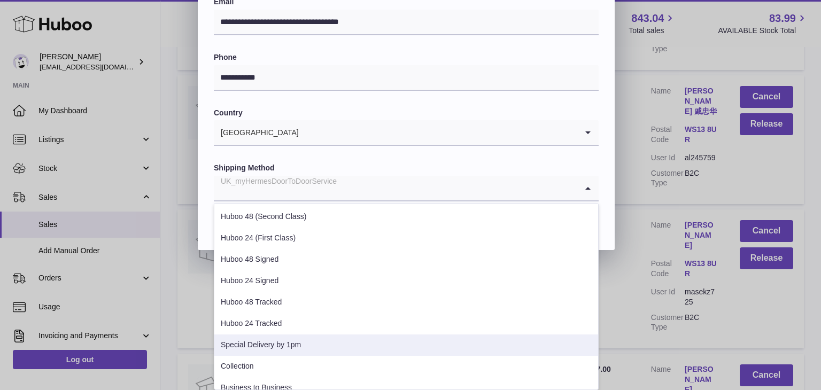
click at [330, 343] on li "Special Delivery by 1pm" at bounding box center [406, 345] width 384 height 21
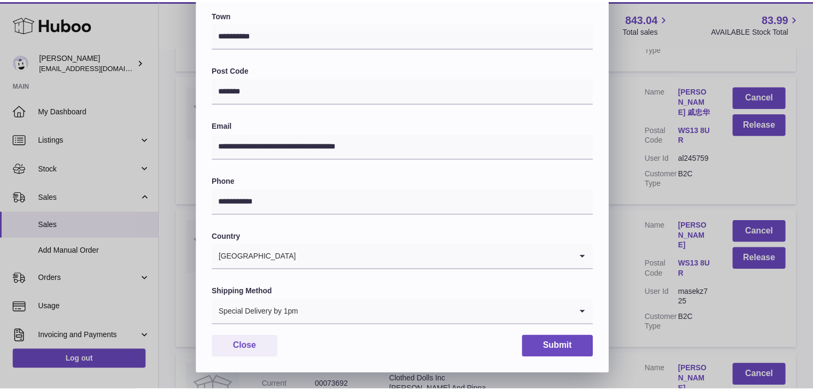
scroll to position [283, 0]
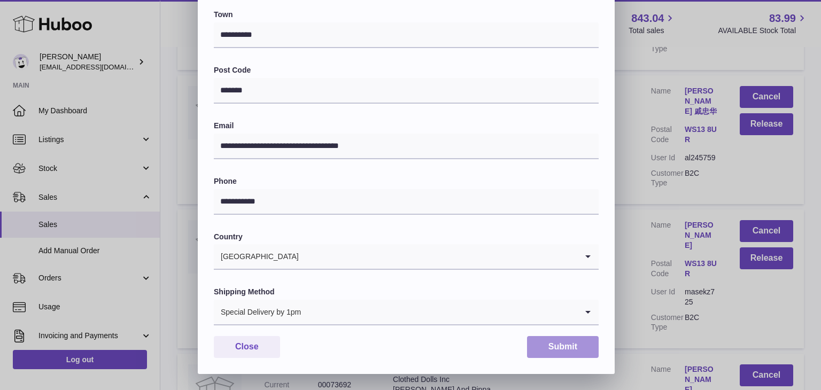
click at [537, 347] on button "Submit" at bounding box center [563, 347] width 72 height 22
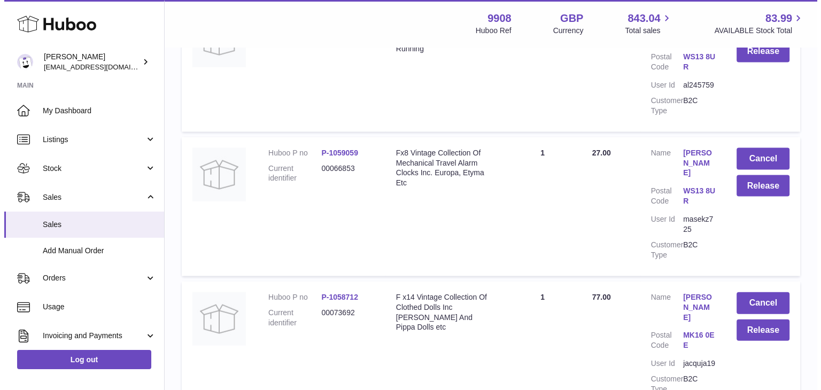
scroll to position [10411, 0]
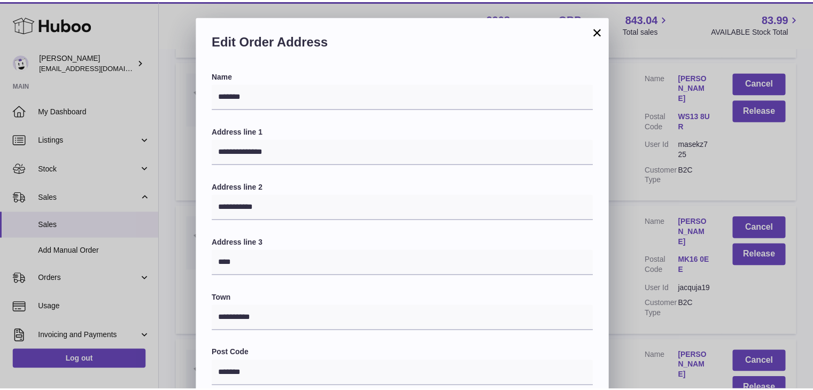
scroll to position [283, 0]
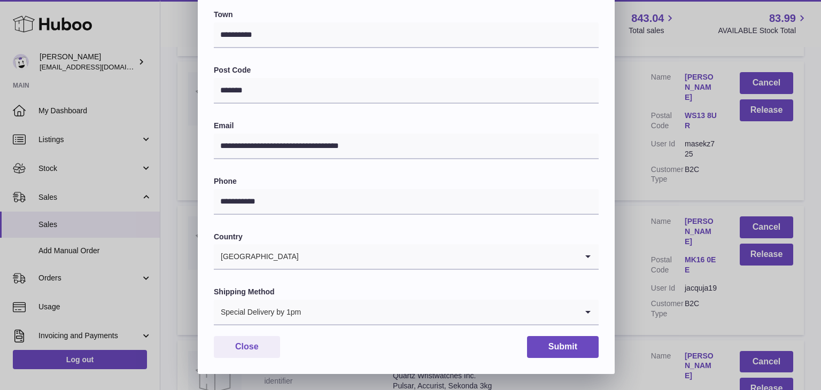
click at [636, 265] on div "**********" at bounding box center [410, 54] width 821 height 642
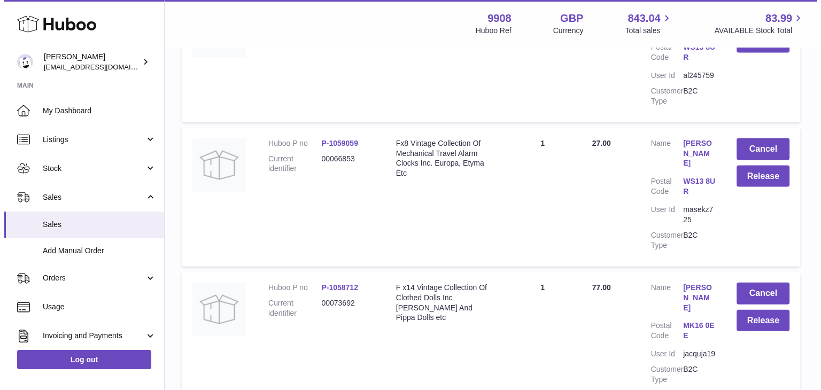
scroll to position [0, 0]
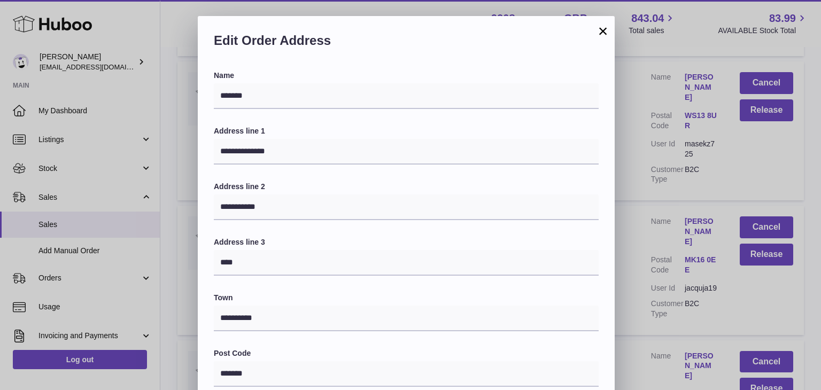
scroll to position [283, 0]
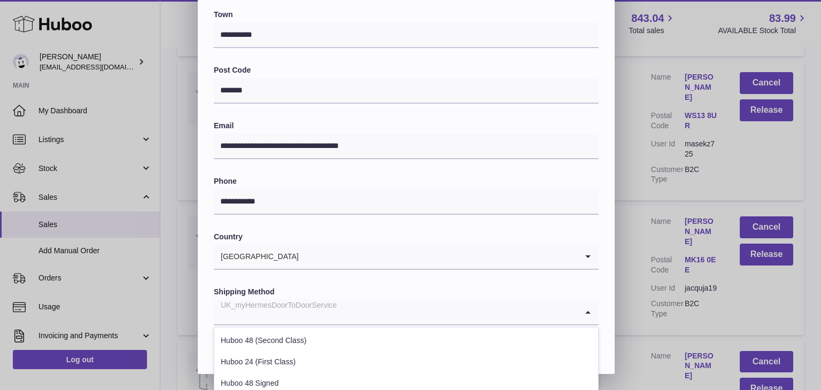
click at [355, 313] on input "Search for option" at bounding box center [396, 312] width 364 height 25
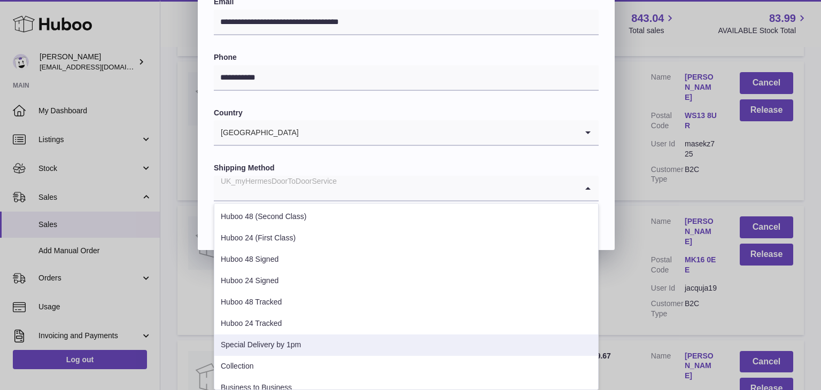
click at [318, 343] on li "Special Delivery by 1pm" at bounding box center [406, 345] width 384 height 21
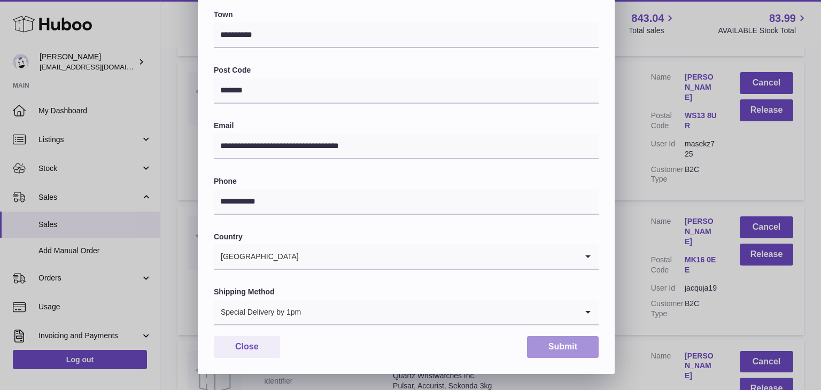
click at [545, 346] on button "Submit" at bounding box center [563, 347] width 72 height 22
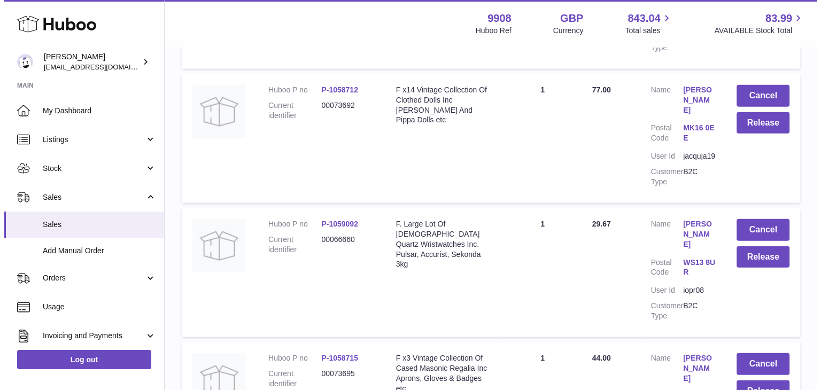
scroll to position [10628, 0]
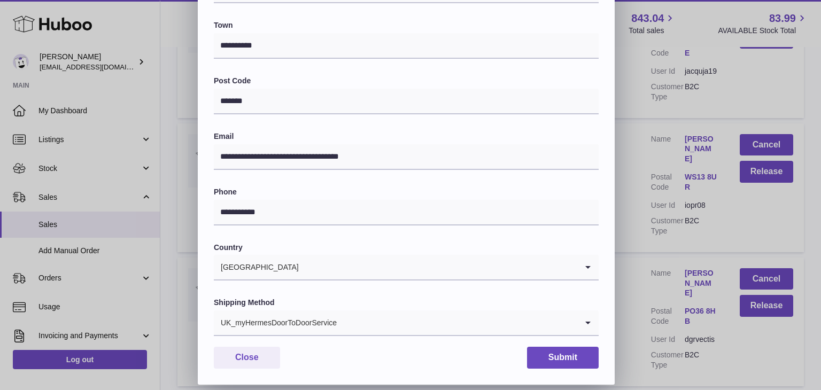
scroll to position [283, 0]
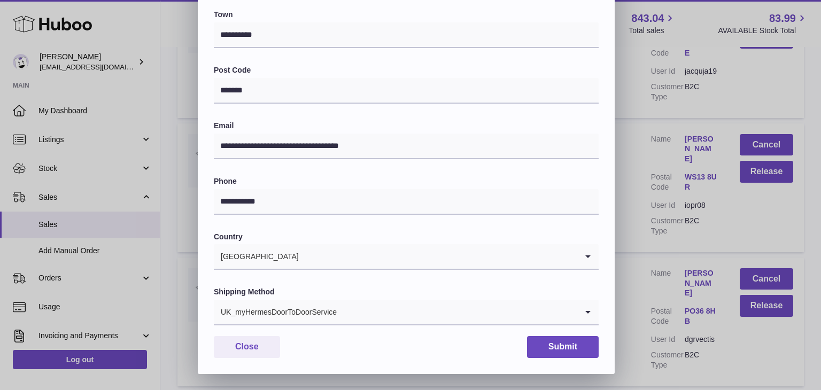
click at [361, 313] on input "Search for option" at bounding box center [457, 312] width 240 height 25
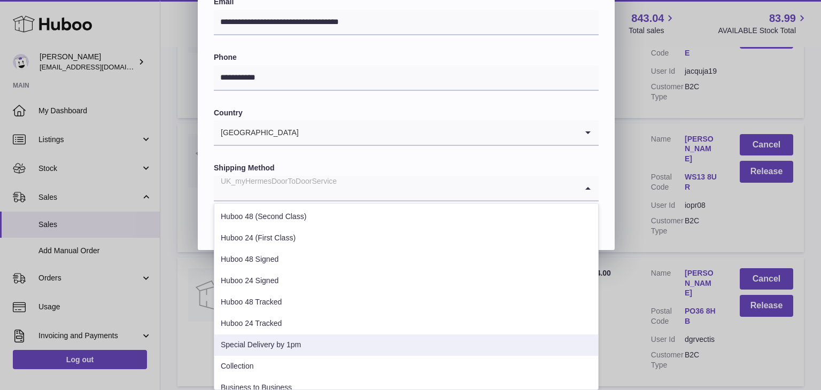
click at [321, 341] on li "Special Delivery by 1pm" at bounding box center [406, 345] width 384 height 21
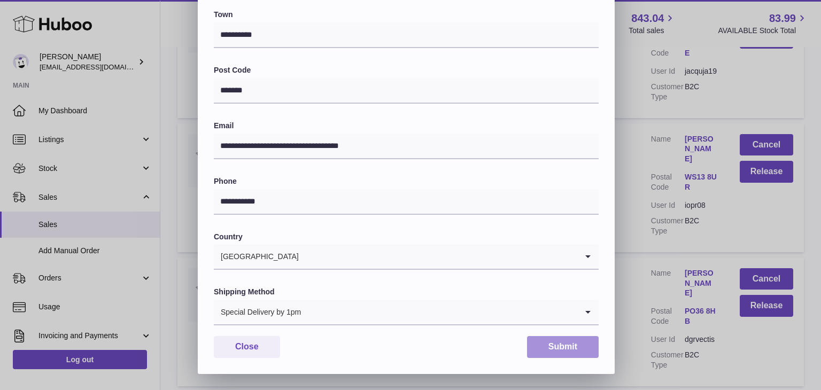
click at [544, 341] on button "Submit" at bounding box center [563, 347] width 72 height 22
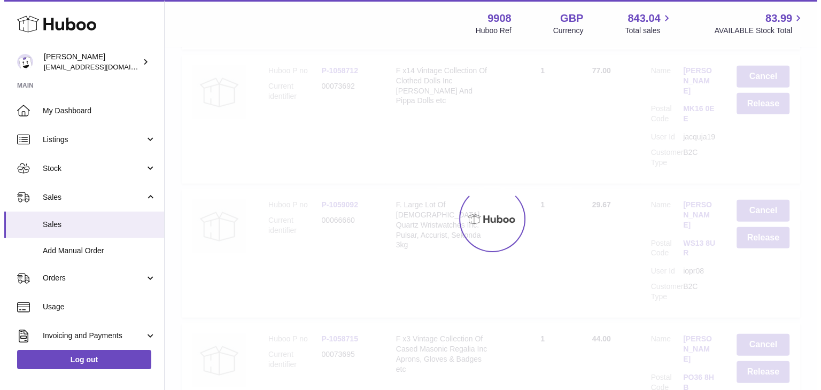
scroll to position [0, 0]
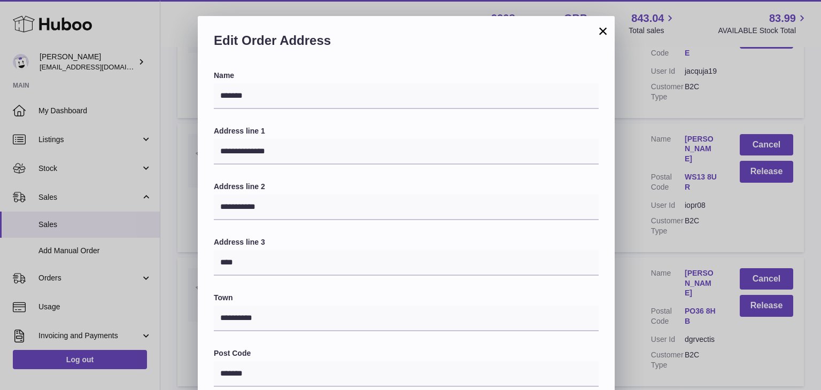
scroll to position [283, 0]
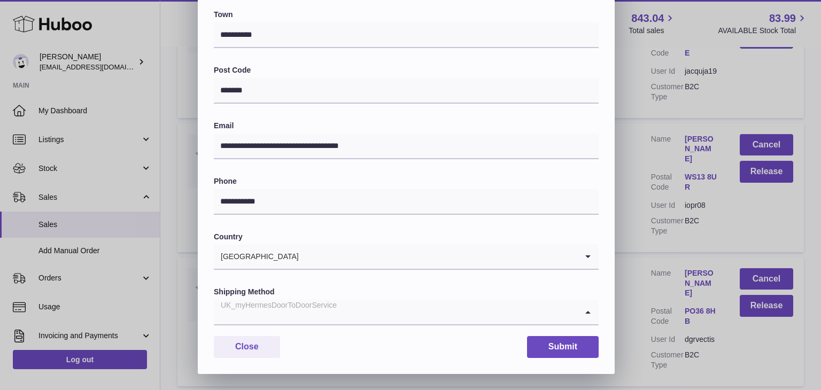
click at [427, 306] on input "Search for option" at bounding box center [396, 312] width 364 height 25
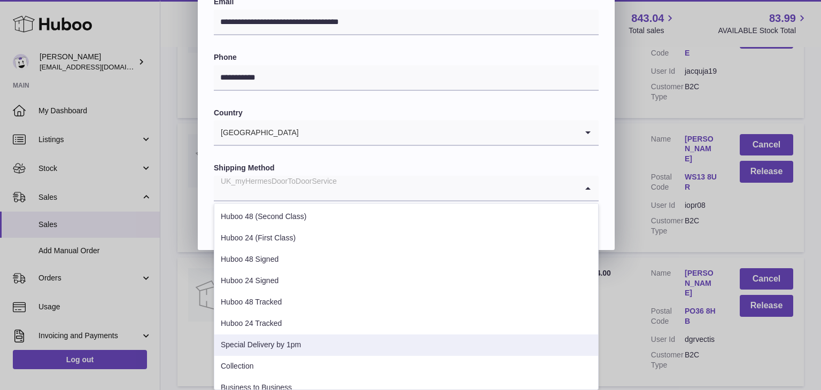
click at [361, 342] on li "Special Delivery by 1pm" at bounding box center [406, 345] width 384 height 21
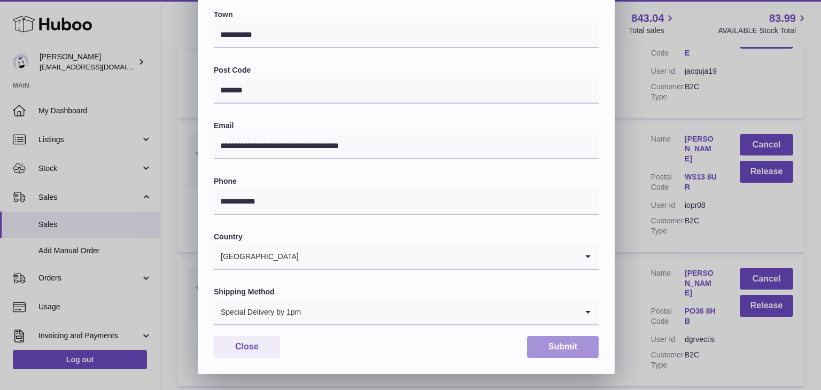
click at [549, 338] on button "Submit" at bounding box center [563, 347] width 72 height 22
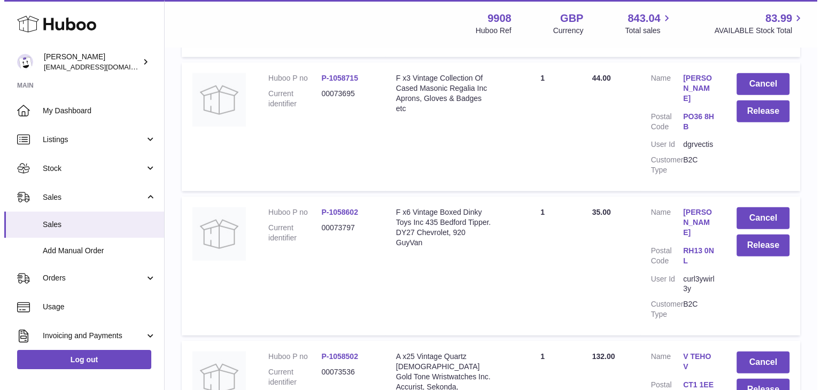
scroll to position [10889, 0]
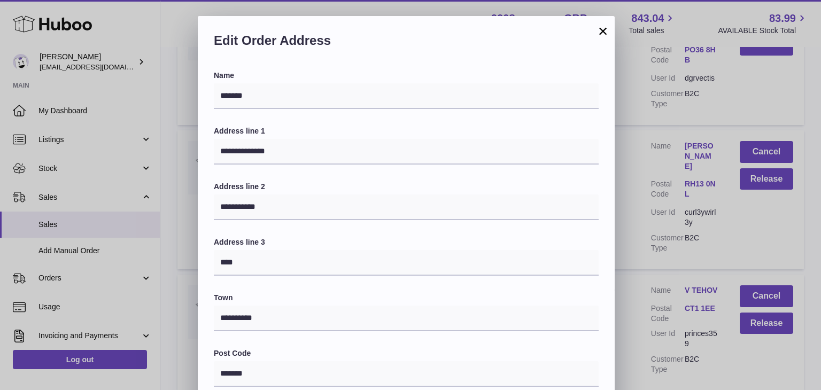
scroll to position [283, 0]
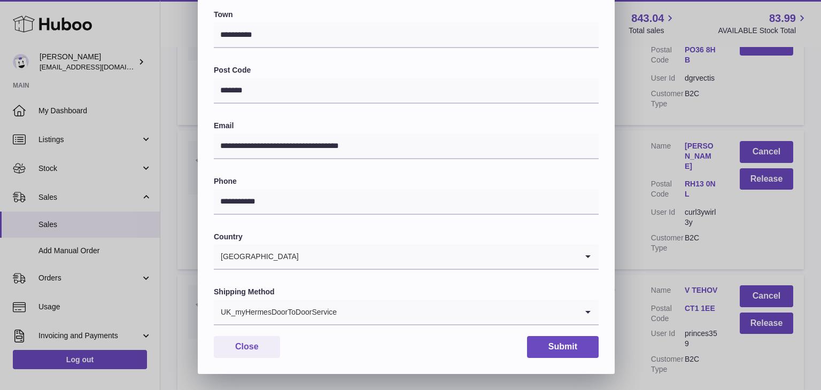
click at [403, 311] on input "Search for option" at bounding box center [457, 312] width 240 height 25
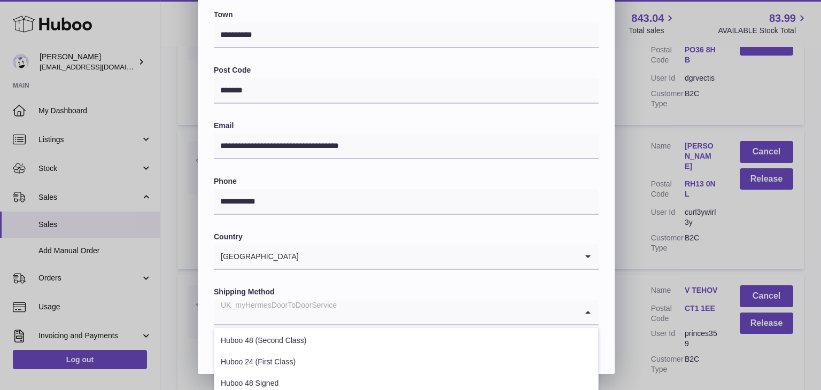
scroll to position [408, 0]
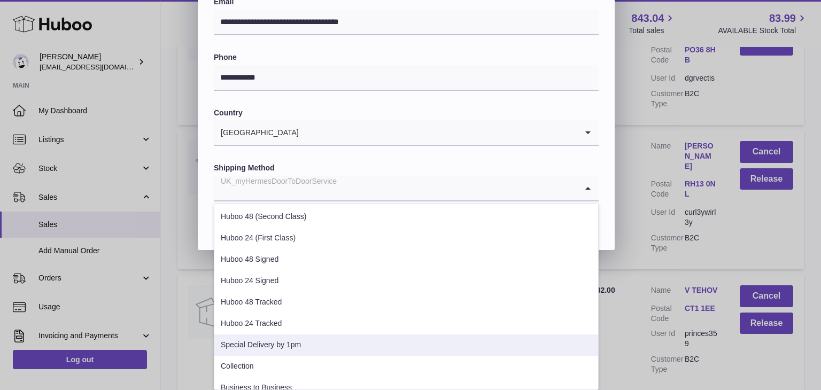
click at [358, 341] on li "Special Delivery by 1pm" at bounding box center [406, 345] width 384 height 21
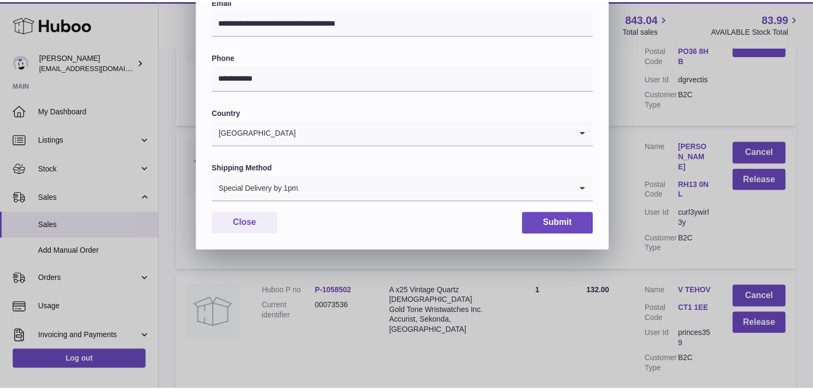
scroll to position [283, 0]
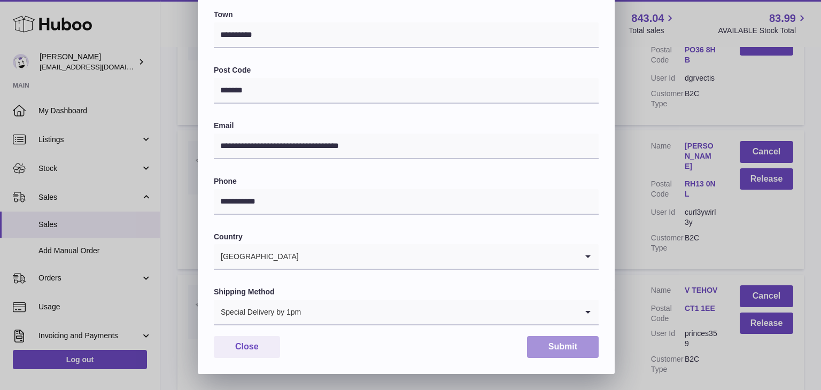
click at [544, 343] on button "Submit" at bounding box center [563, 347] width 72 height 22
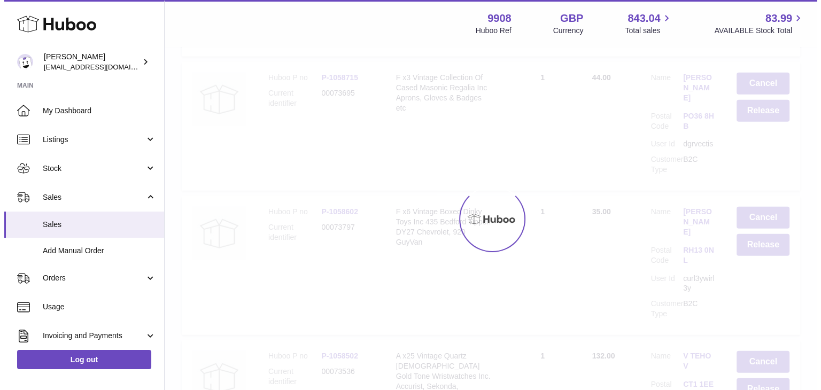
scroll to position [0, 0]
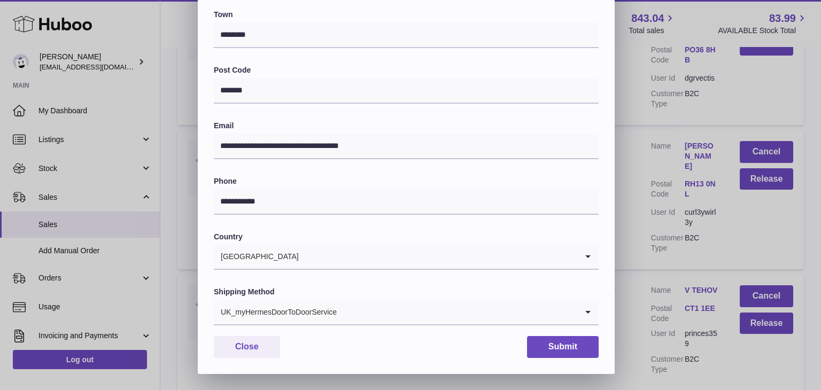
click at [390, 319] on input "Search for option" at bounding box center [457, 312] width 240 height 25
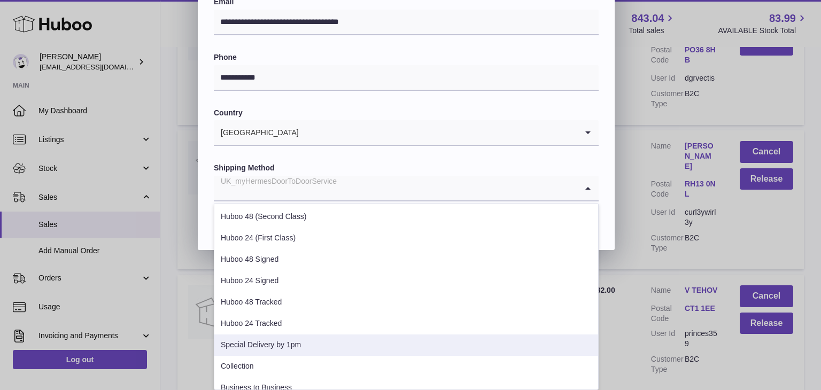
click at [361, 336] on li "Special Delivery by 1pm" at bounding box center [406, 345] width 384 height 21
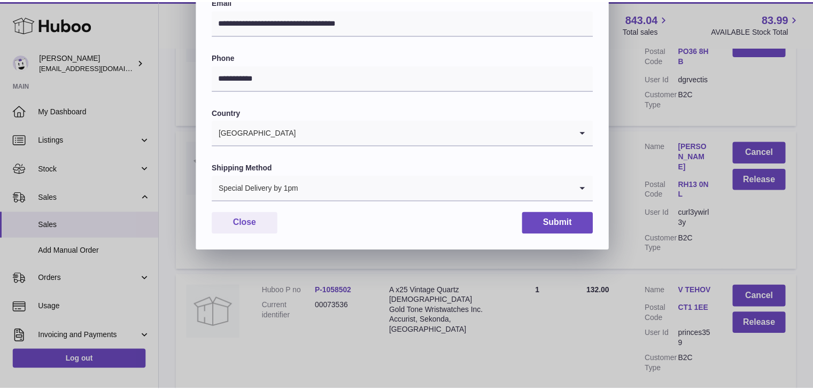
scroll to position [283, 0]
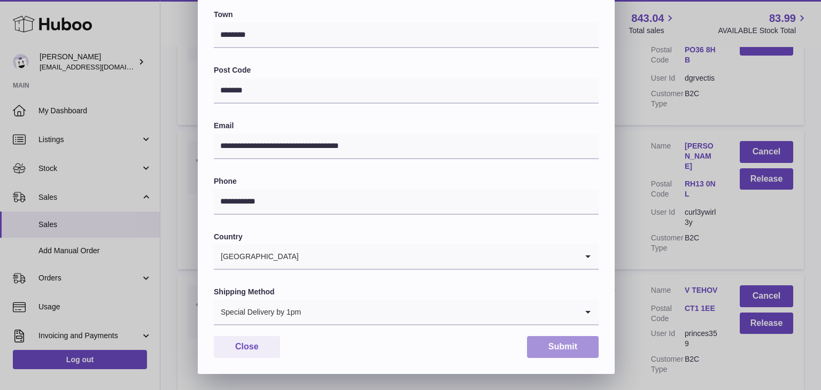
click at [549, 344] on button "Submit" at bounding box center [563, 347] width 72 height 22
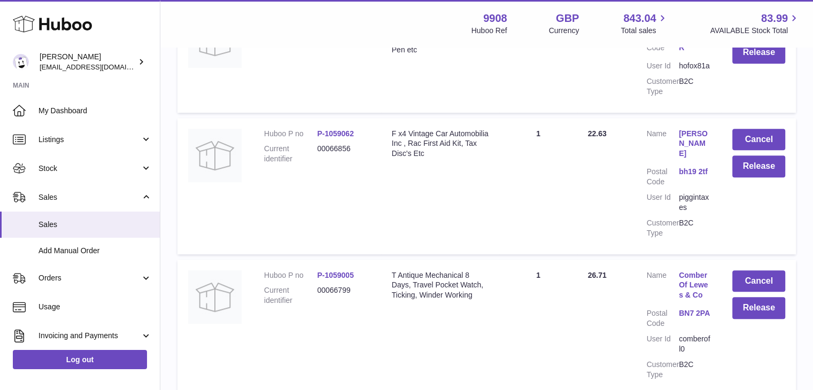
scroll to position [12705, 0]
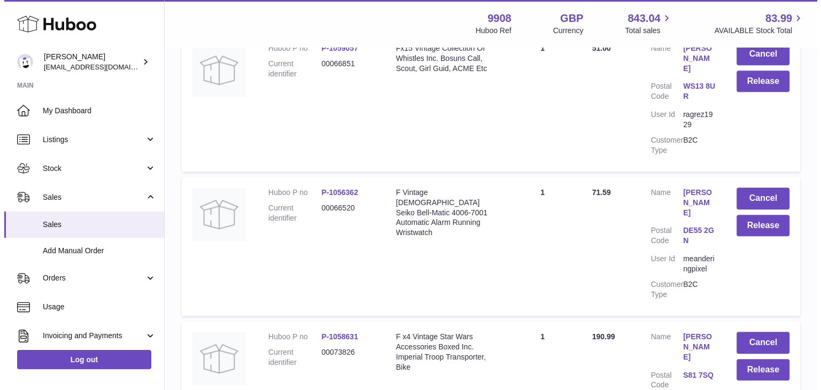
scroll to position [1070, 0]
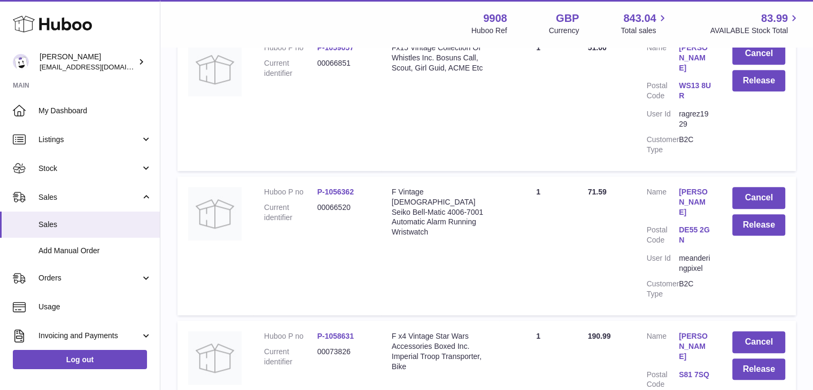
click at [694, 331] on link "[PERSON_NAME]" at bounding box center [695, 346] width 32 height 30
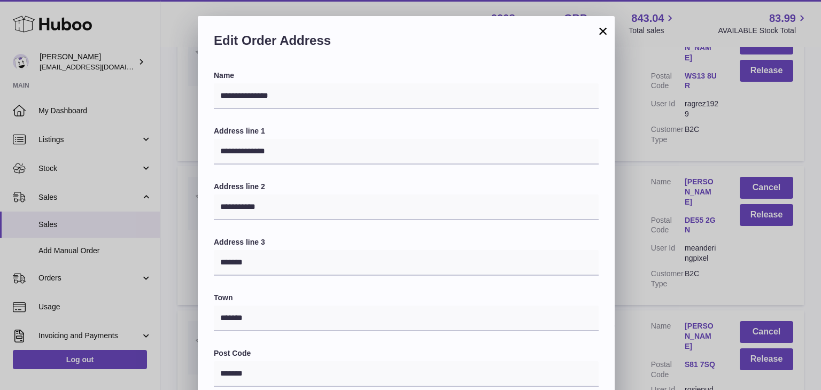
scroll to position [283, 0]
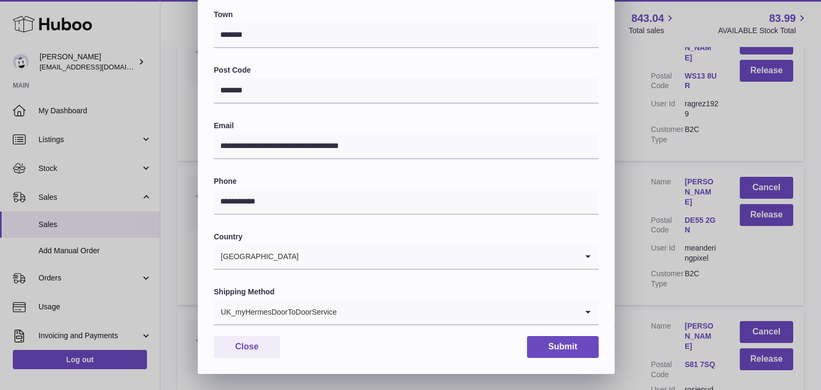
click at [382, 306] on input "Search for option" at bounding box center [457, 312] width 240 height 25
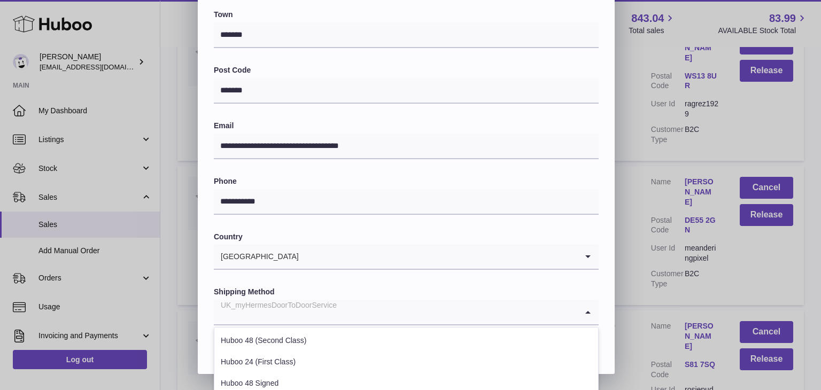
scroll to position [408, 0]
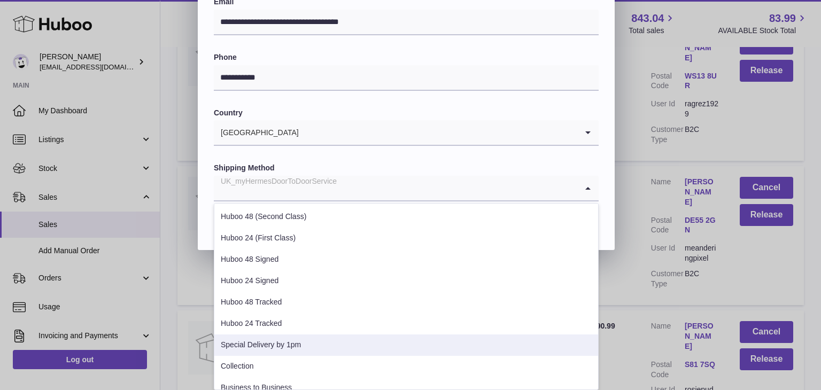
click at [326, 341] on li "Special Delivery by 1pm" at bounding box center [406, 345] width 384 height 21
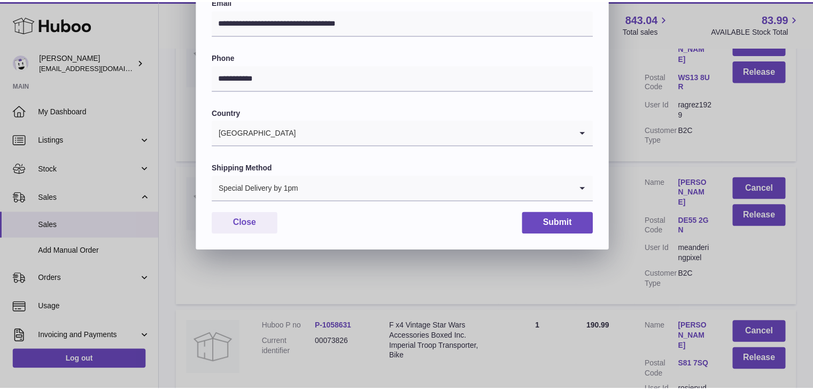
scroll to position [283, 0]
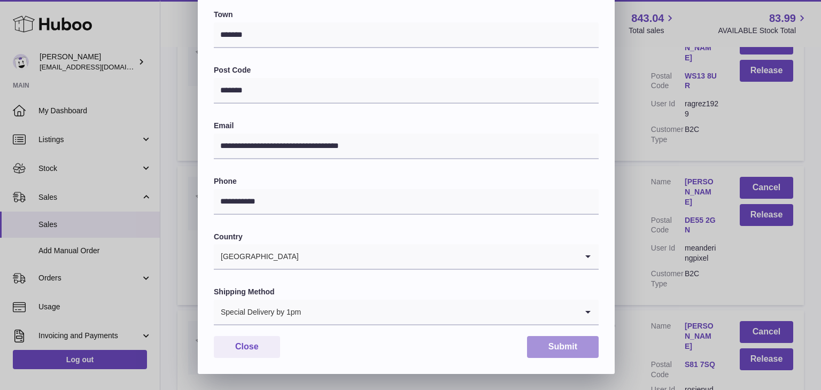
click at [550, 344] on button "Submit" at bounding box center [563, 347] width 72 height 22
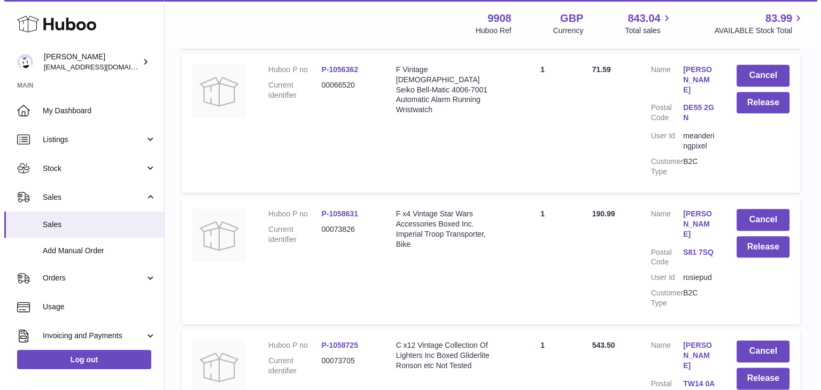
scroll to position [1193, 0]
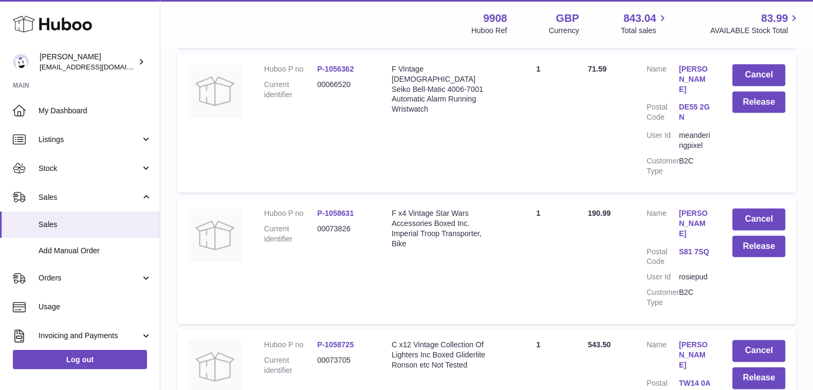
click at [679, 340] on link "[PERSON_NAME]" at bounding box center [695, 355] width 32 height 30
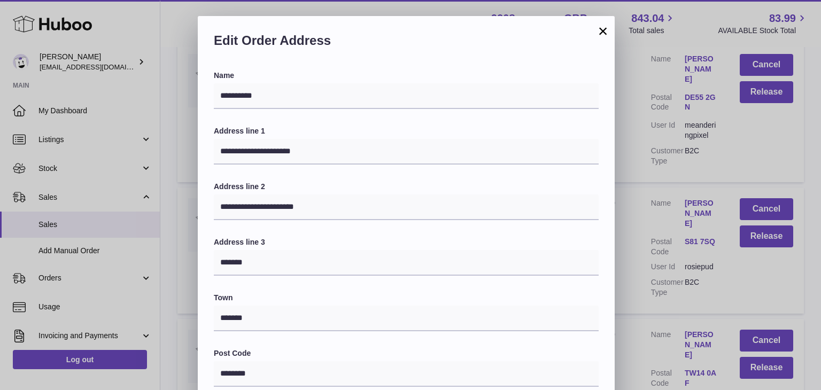
scroll to position [283, 0]
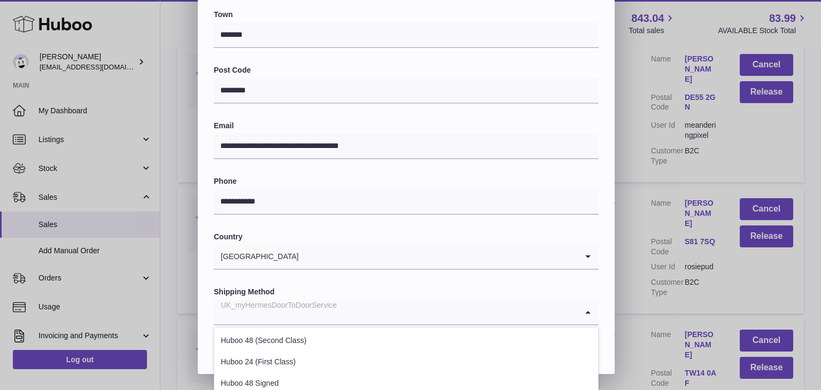
click at [392, 320] on input "Search for option" at bounding box center [396, 312] width 364 height 25
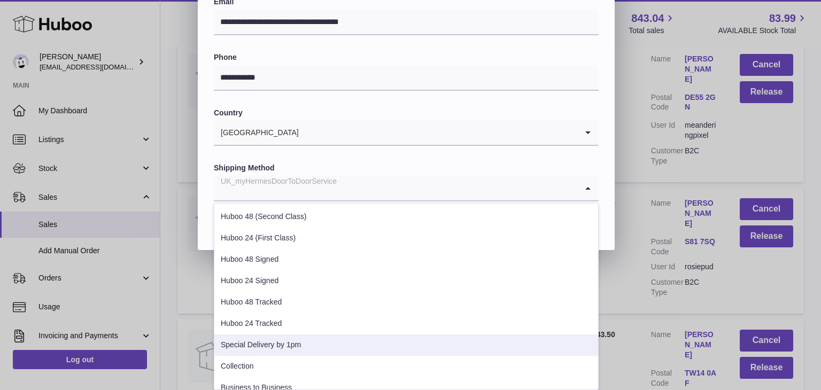
click at [359, 341] on li "Special Delivery by 1pm" at bounding box center [406, 345] width 384 height 21
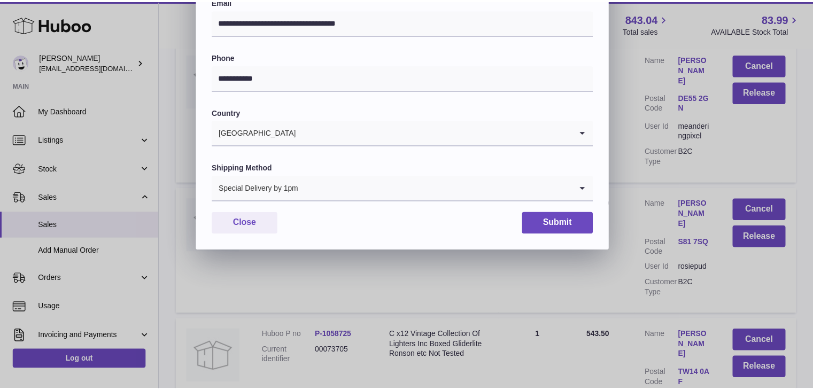
scroll to position [283, 0]
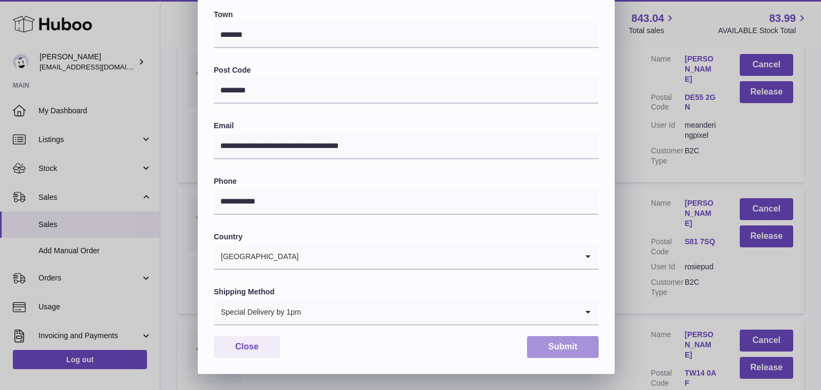
click at [563, 347] on button "Submit" at bounding box center [563, 347] width 72 height 22
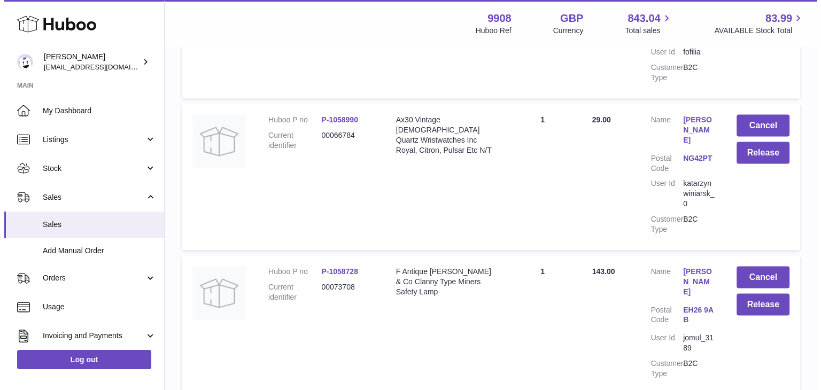
scroll to position [1992, 0]
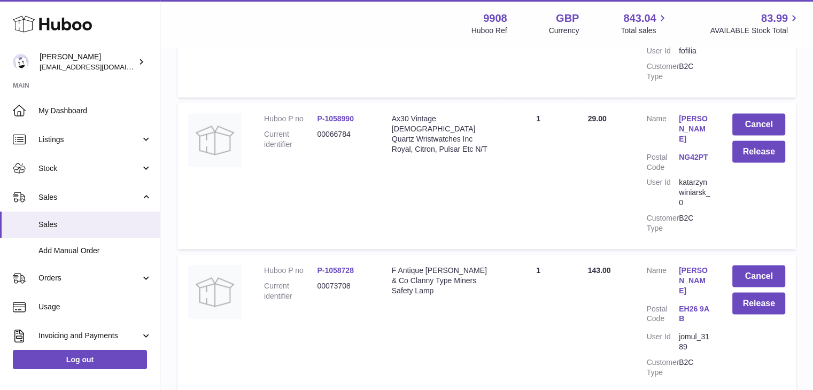
click at [702, 265] on link "[PERSON_NAME]" at bounding box center [695, 280] width 32 height 30
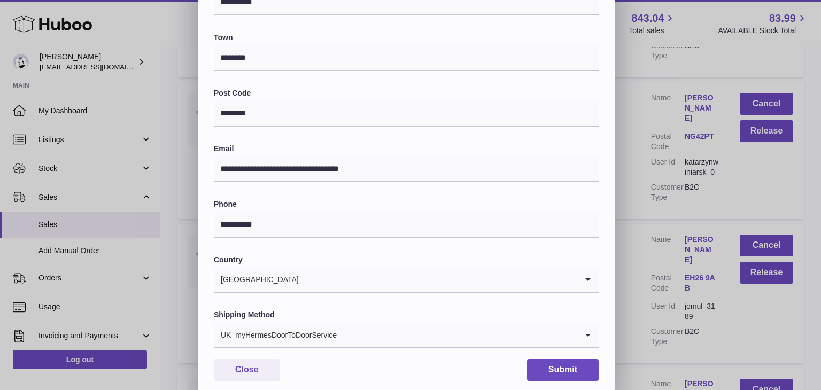
scroll to position [272, 0]
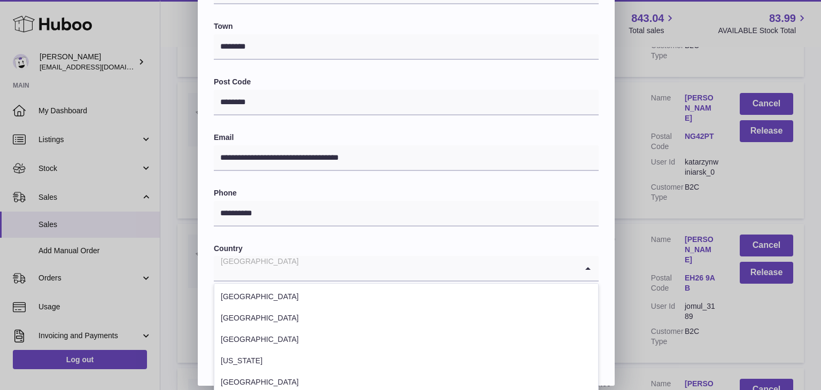
click at [348, 276] on input "Search for option" at bounding box center [396, 268] width 364 height 25
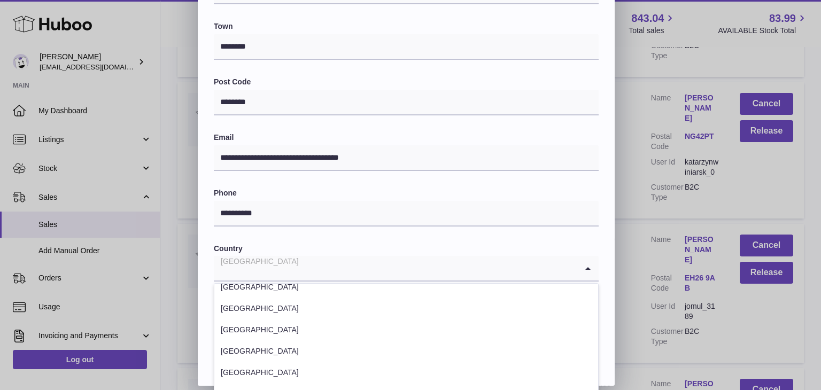
scroll to position [4814, 0]
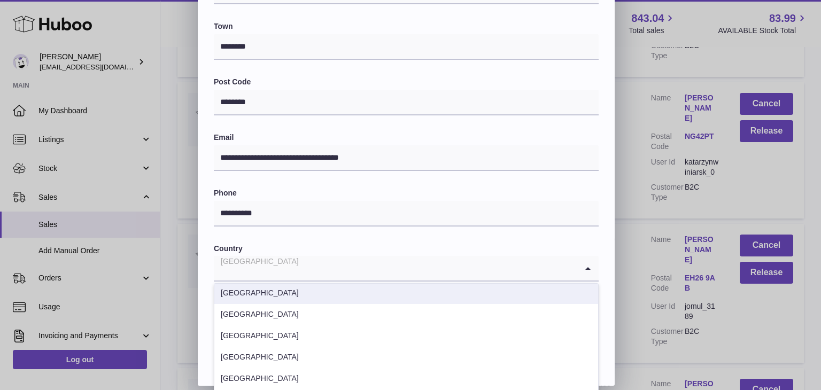
click at [403, 257] on input "Search for option" at bounding box center [396, 268] width 364 height 25
click at [429, 236] on div "**********" at bounding box center [406, 68] width 385 height 538
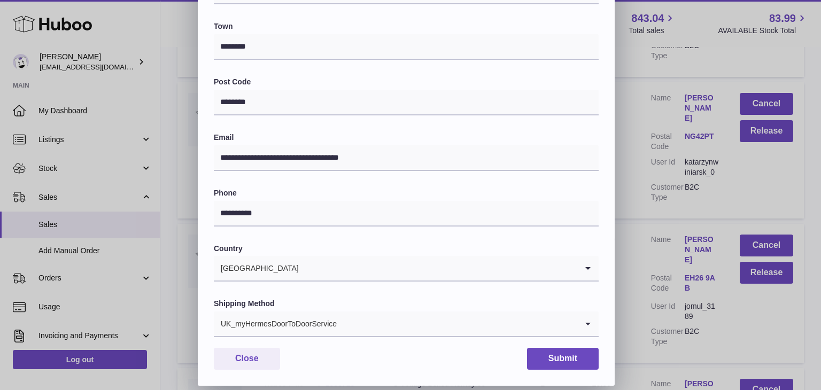
scroll to position [283, 0]
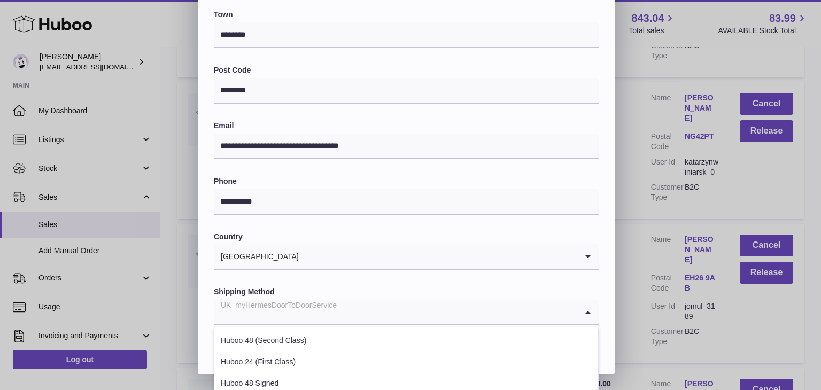
click at [375, 314] on input "Search for option" at bounding box center [396, 312] width 364 height 25
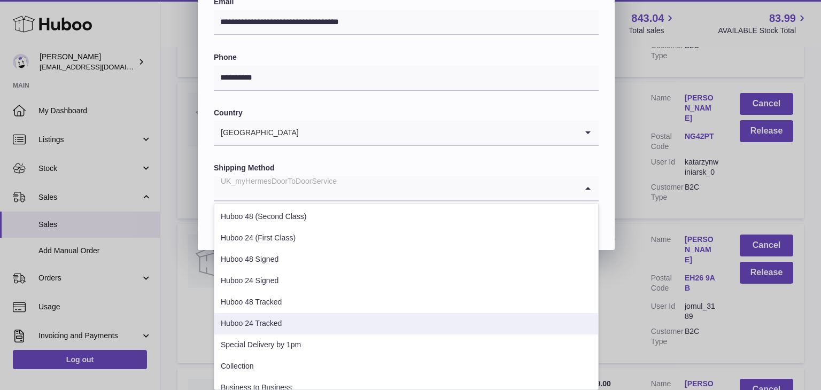
click at [354, 326] on li "Huboo 24 Tracked" at bounding box center [406, 323] width 384 height 21
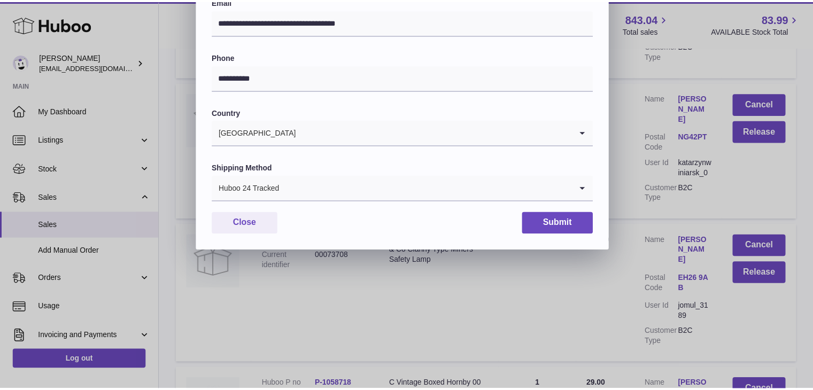
scroll to position [283, 0]
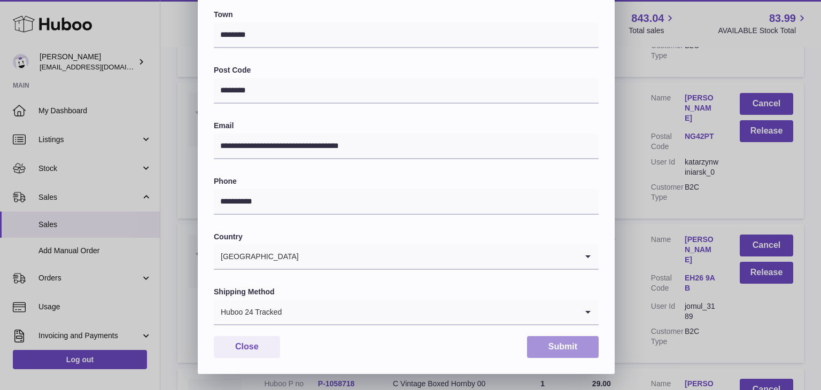
click at [548, 341] on button "Submit" at bounding box center [563, 347] width 72 height 22
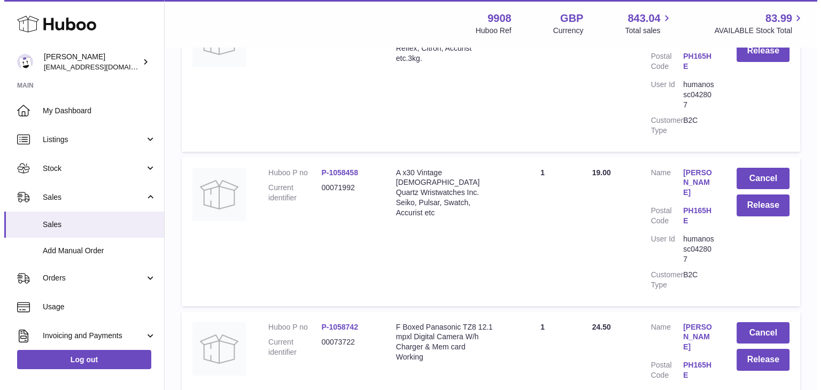
scroll to position [4143, 0]
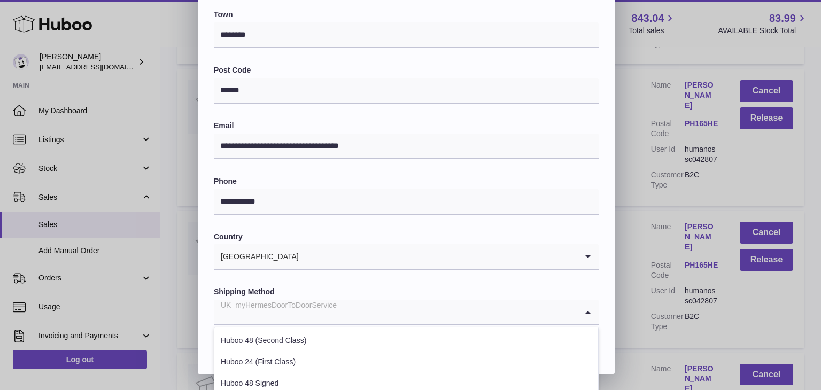
click at [337, 302] on input "Search for option" at bounding box center [396, 312] width 364 height 25
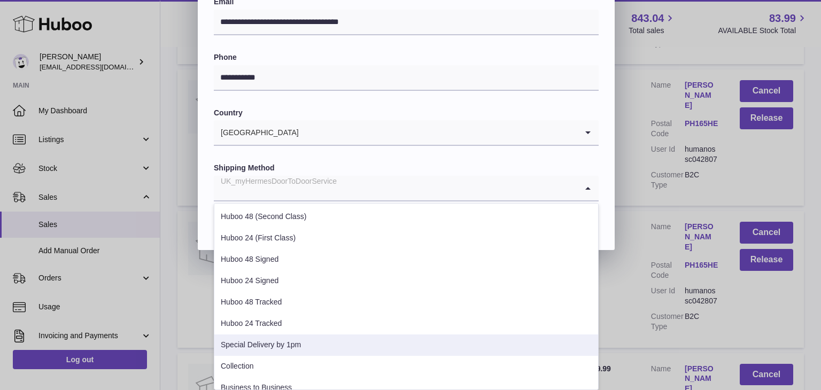
click at [304, 350] on li "Special Delivery by 1pm" at bounding box center [406, 345] width 384 height 21
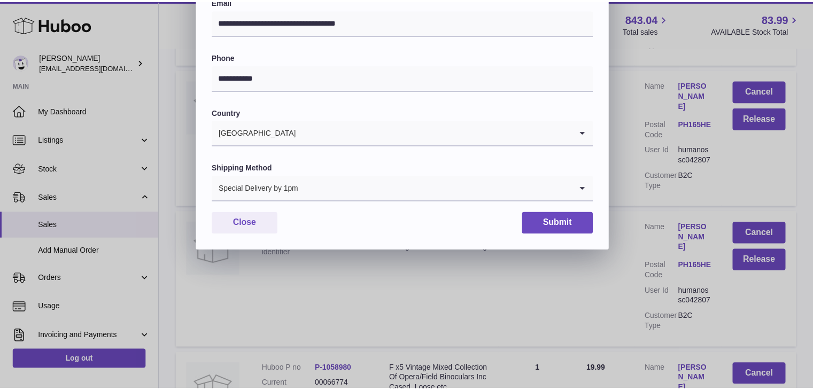
scroll to position [283, 0]
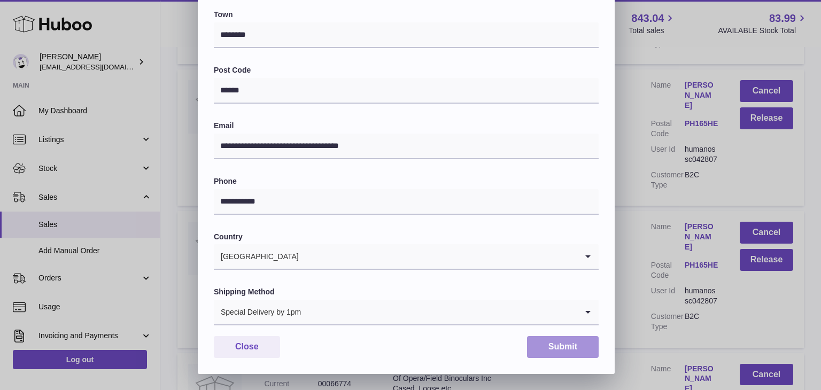
click at [560, 347] on button "Submit" at bounding box center [563, 347] width 72 height 22
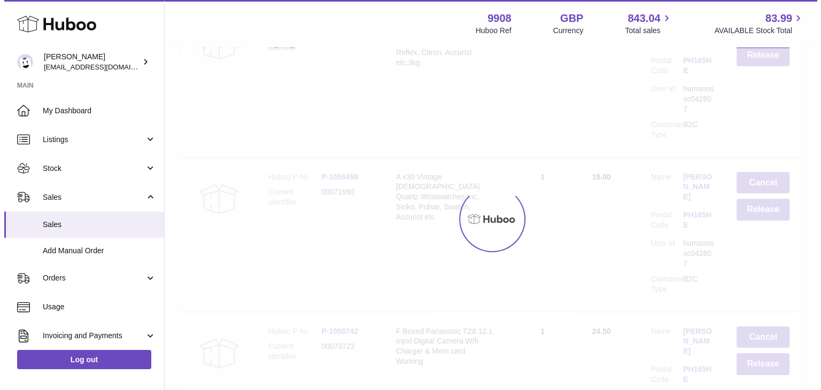
scroll to position [0, 0]
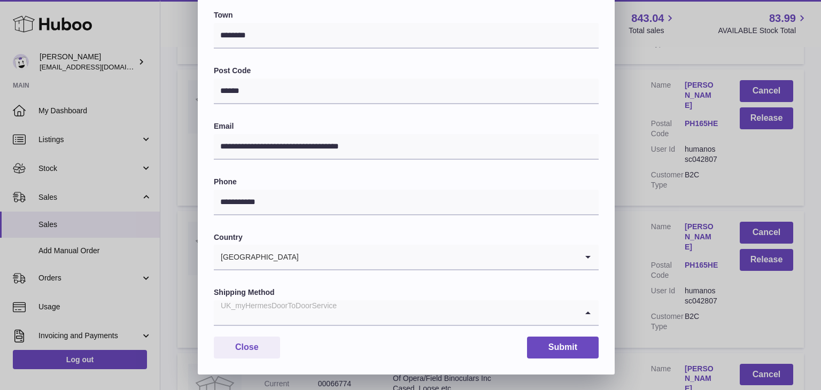
click at [367, 311] on input "Search for option" at bounding box center [396, 312] width 364 height 25
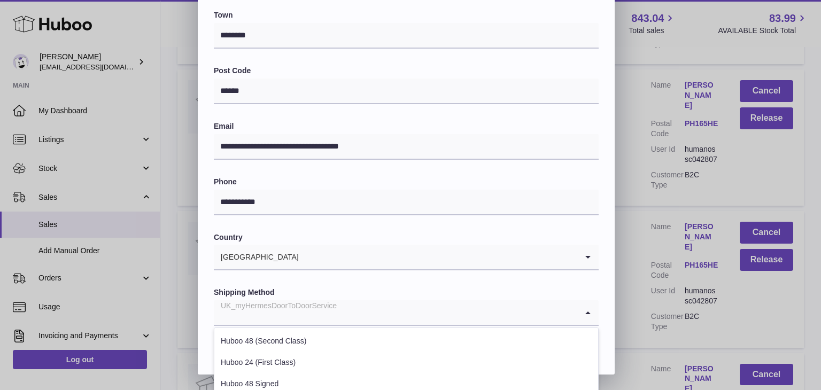
scroll to position [408, 0]
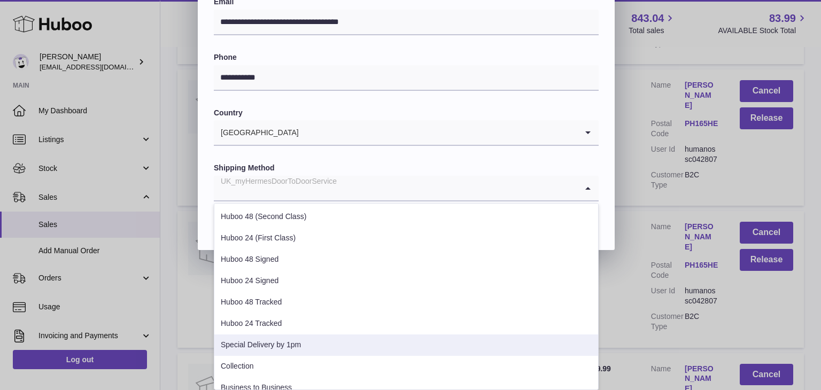
click at [331, 335] on li "Special Delivery by 1pm" at bounding box center [406, 345] width 384 height 21
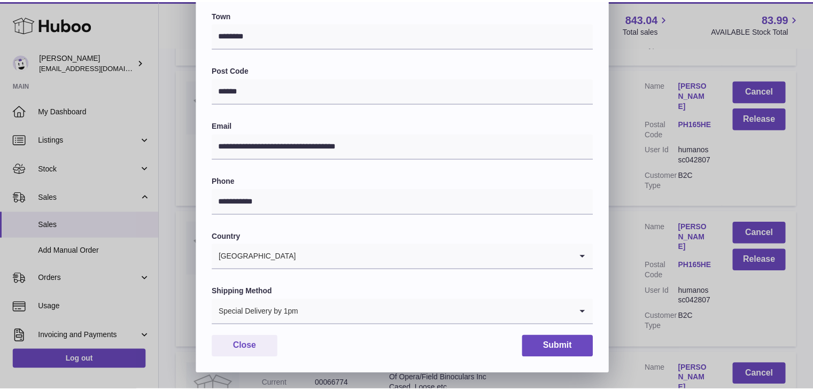
scroll to position [283, 0]
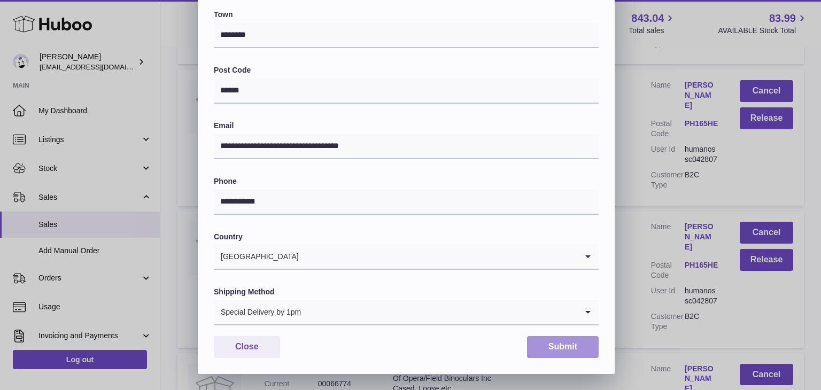
click at [548, 343] on button "Submit" at bounding box center [563, 347] width 72 height 22
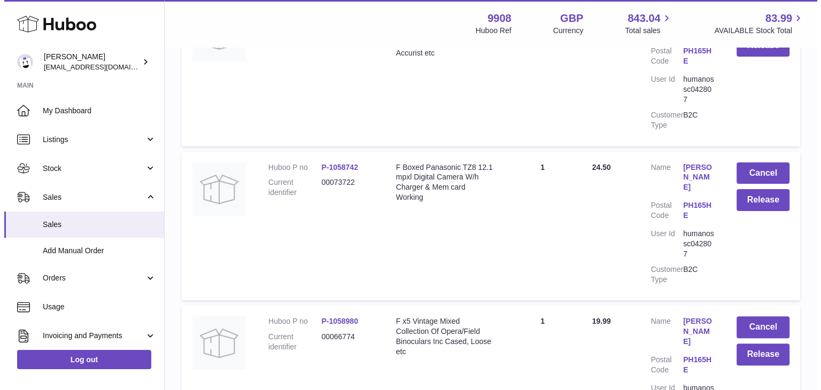
scroll to position [4322, 0]
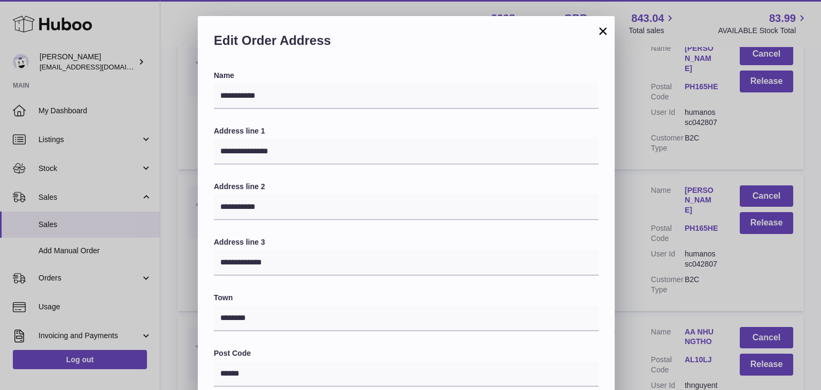
scroll to position [283, 0]
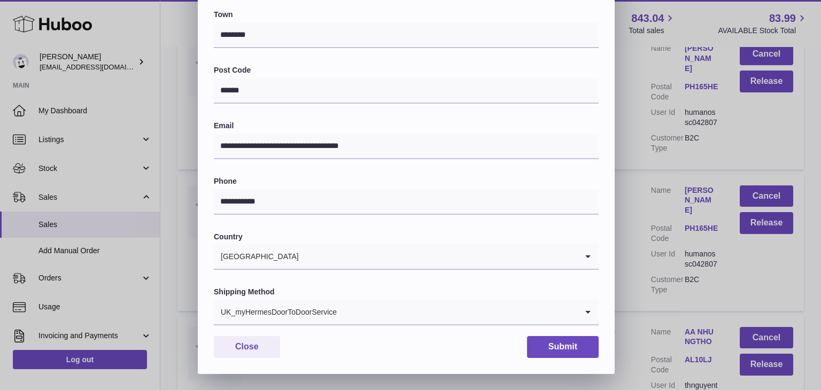
click at [390, 318] on input "Search for option" at bounding box center [457, 312] width 240 height 25
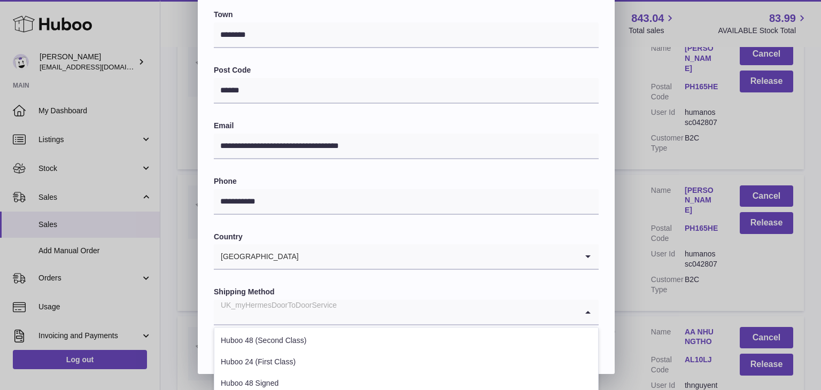
scroll to position [408, 0]
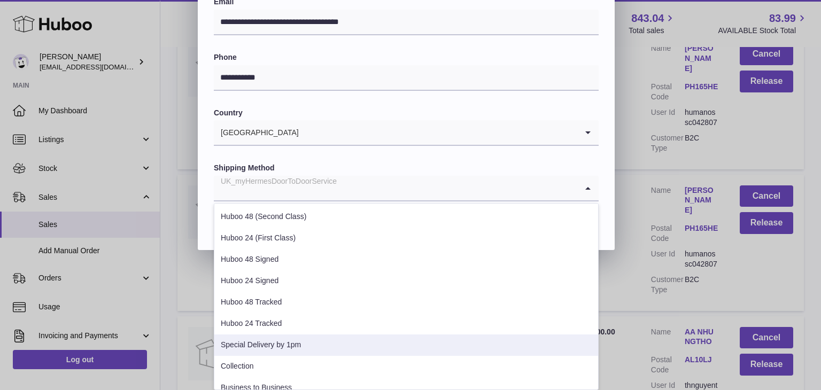
click at [353, 345] on li "Special Delivery by 1pm" at bounding box center [406, 345] width 384 height 21
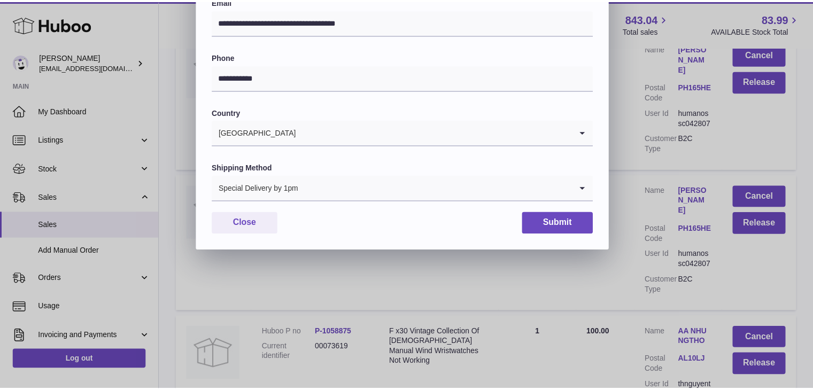
scroll to position [283, 0]
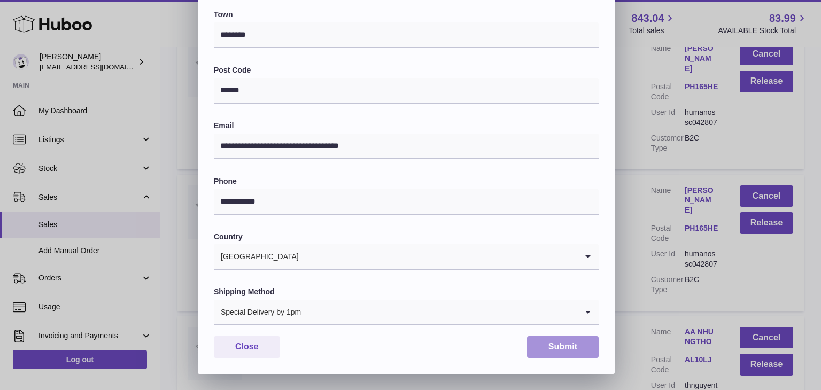
click at [550, 339] on button "Submit" at bounding box center [563, 347] width 72 height 22
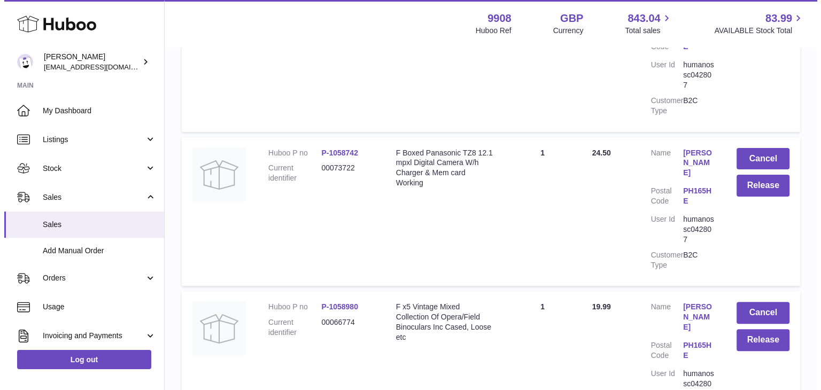
scroll to position [4384, 0]
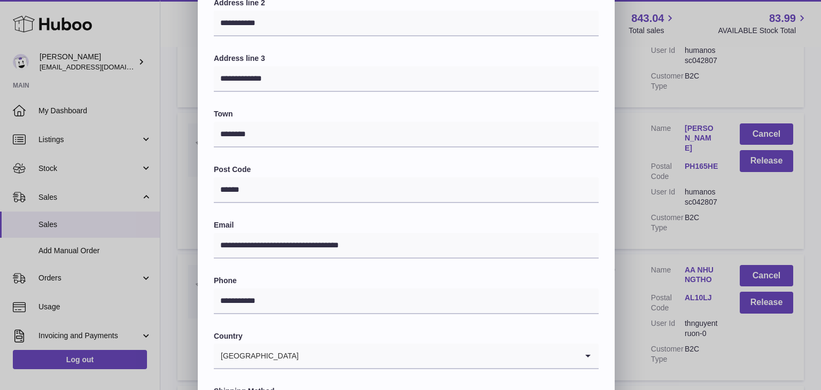
scroll to position [283, 0]
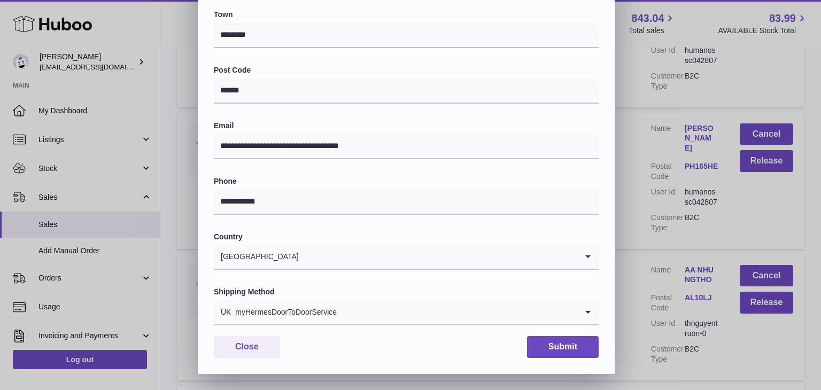
click at [304, 317] on div "UK_myHermesDoorToDoorService" at bounding box center [396, 312] width 364 height 25
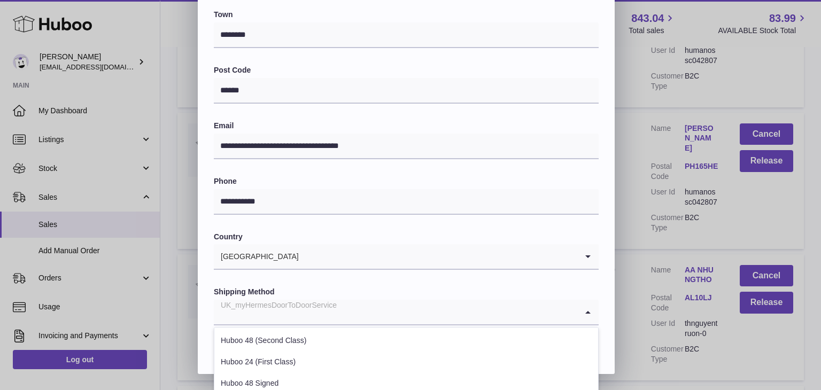
scroll to position [408, 0]
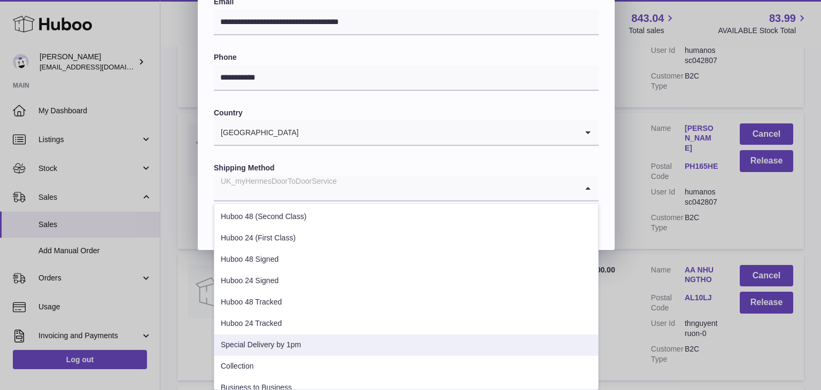
click at [285, 343] on li "Special Delivery by 1pm" at bounding box center [406, 345] width 384 height 21
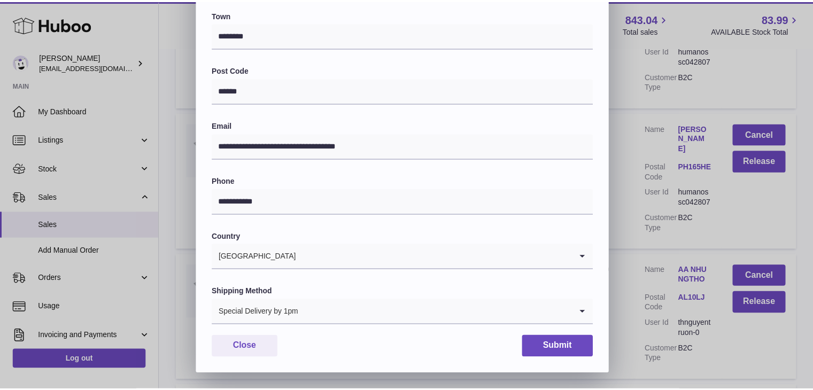
scroll to position [283, 0]
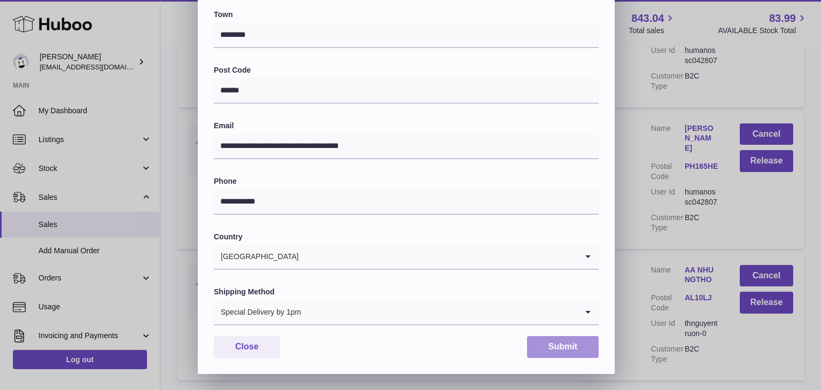
click at [570, 341] on button "Submit" at bounding box center [563, 347] width 72 height 22
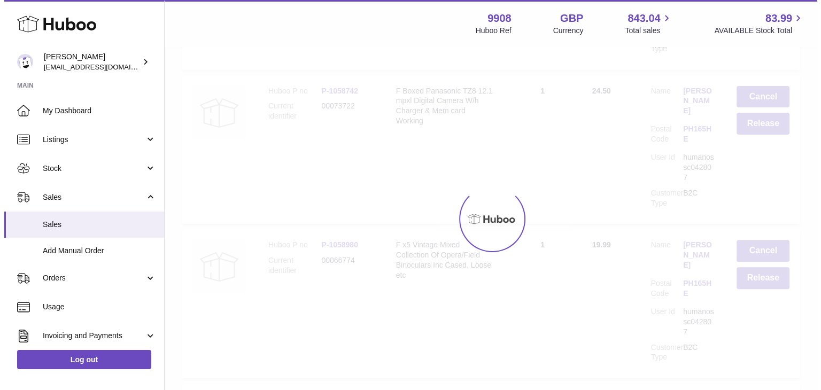
scroll to position [0, 0]
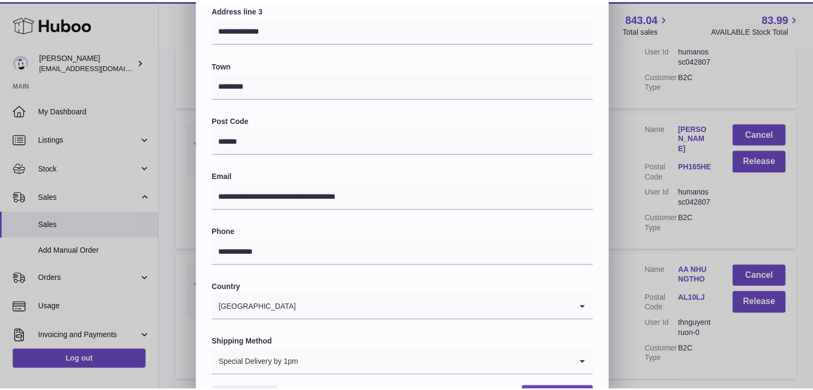
scroll to position [283, 0]
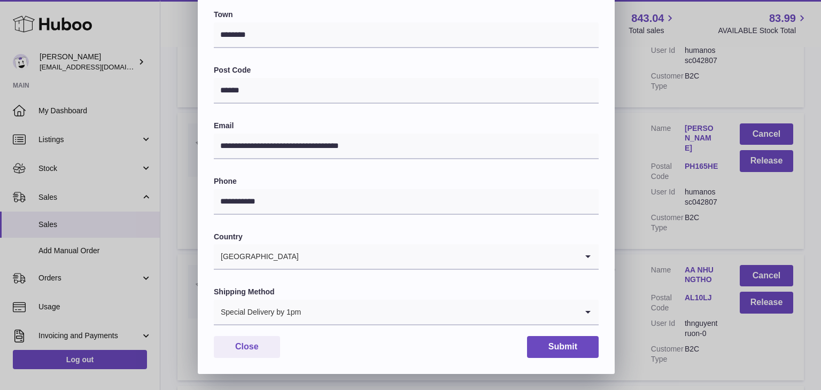
click at [628, 251] on div "**********" at bounding box center [410, 54] width 821 height 642
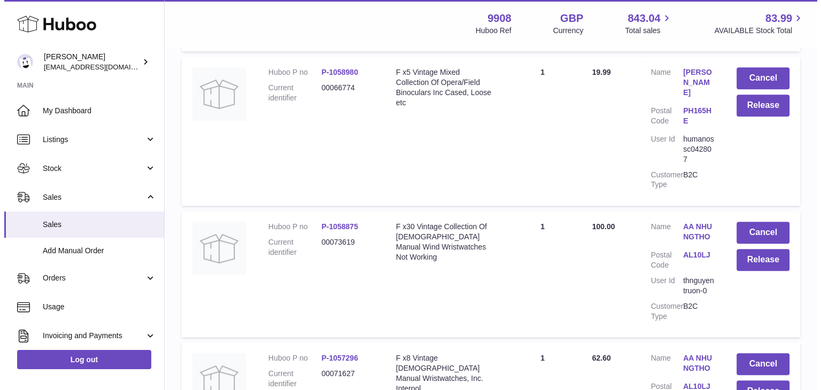
scroll to position [4559, 0]
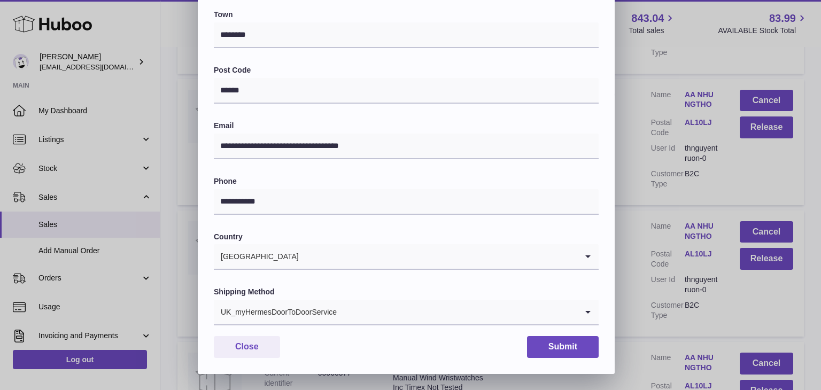
click at [353, 307] on input "Search for option" at bounding box center [457, 312] width 240 height 25
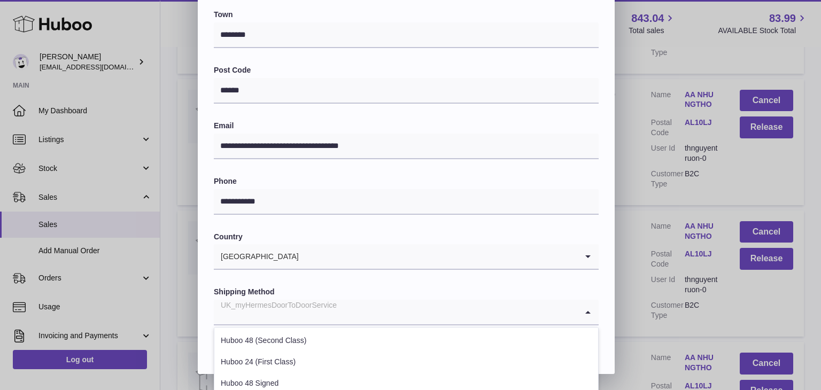
scroll to position [408, 0]
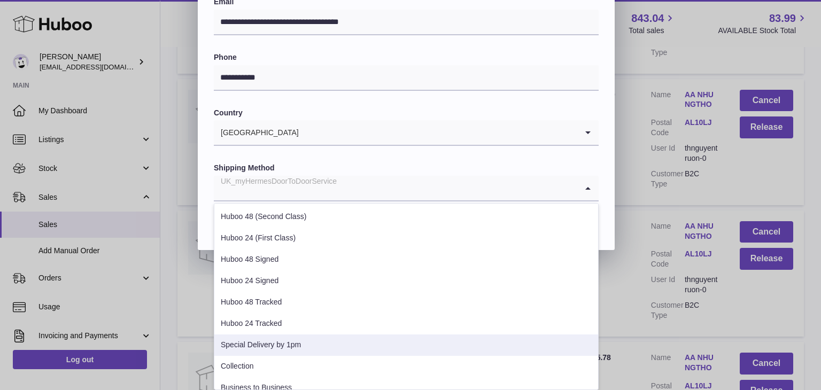
click at [318, 338] on li "Special Delivery by 1pm" at bounding box center [406, 345] width 384 height 21
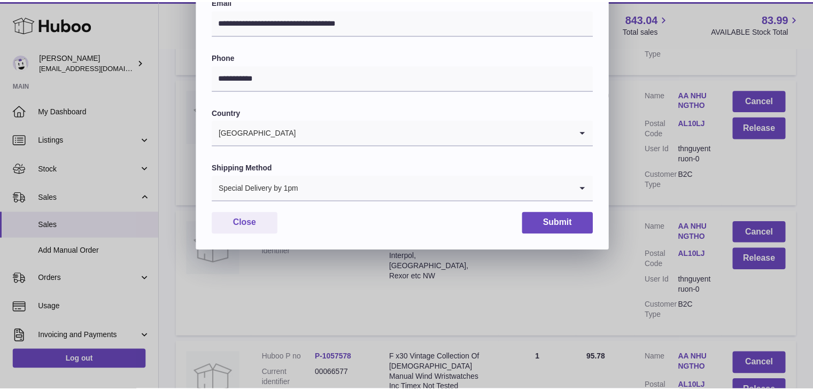
scroll to position [283, 0]
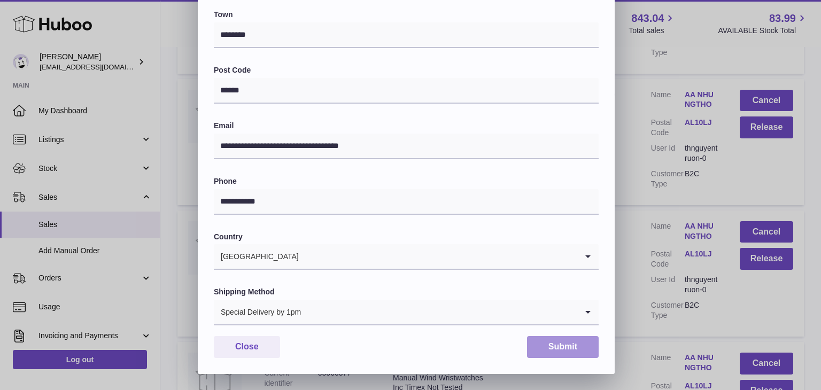
click at [549, 336] on button "Submit" at bounding box center [563, 347] width 72 height 22
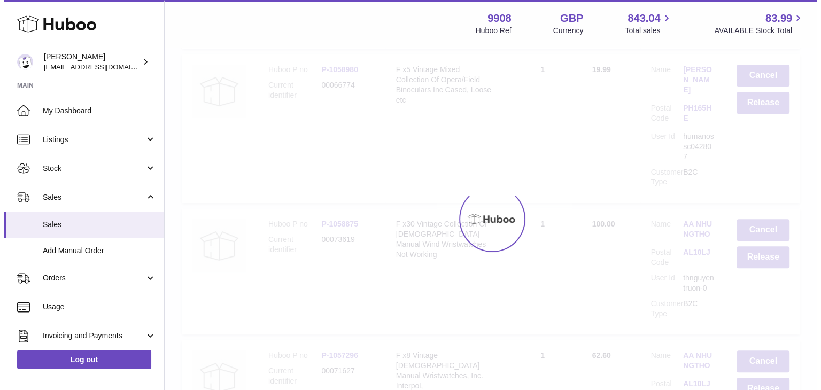
scroll to position [0, 0]
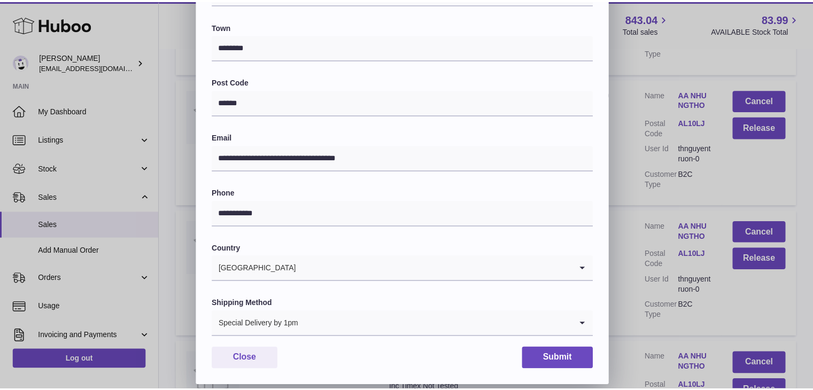
scroll to position [273, 0]
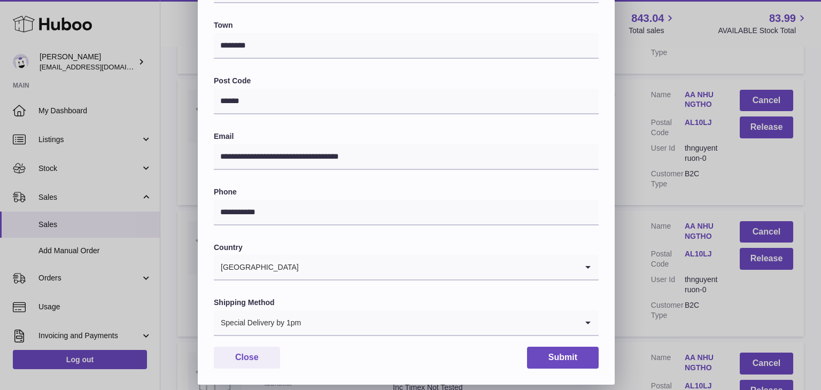
click at [627, 145] on div "**********" at bounding box center [410, 64] width 821 height 642
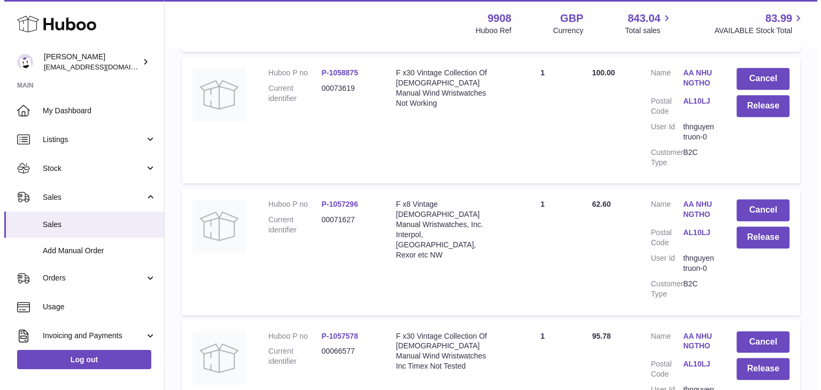
scroll to position [4726, 0]
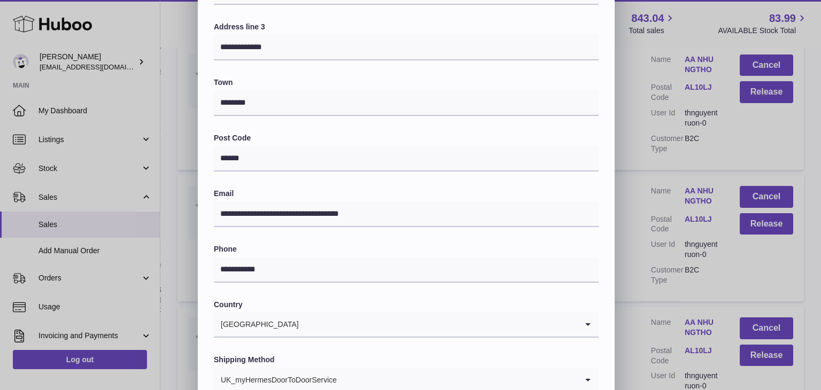
scroll to position [237, 0]
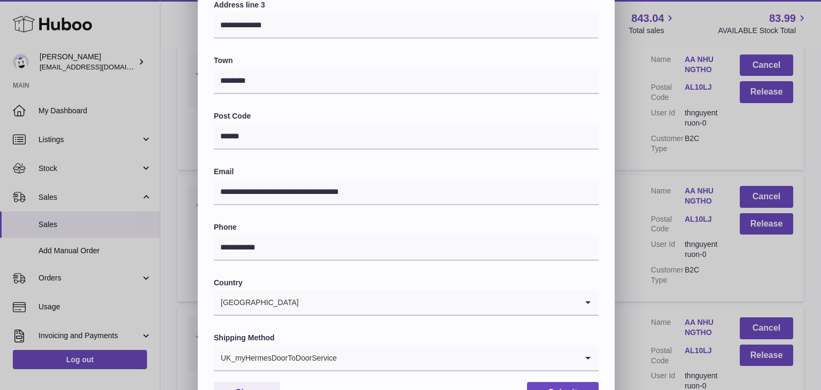
click at [362, 354] on input "Search for option" at bounding box center [457, 358] width 240 height 25
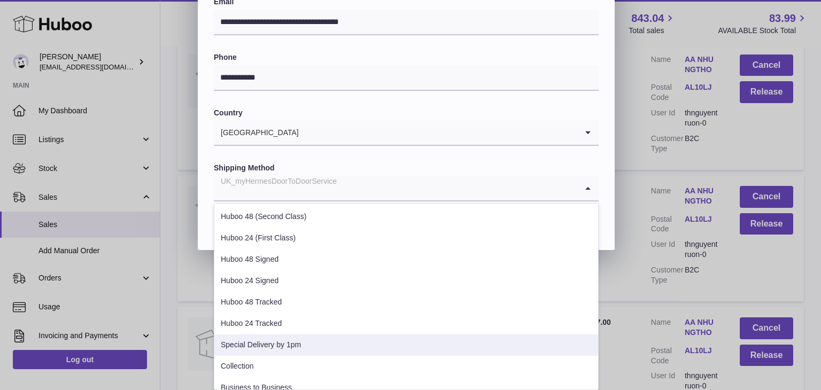
drag, startPoint x: 342, startPoint y: 357, endPoint x: 346, endPoint y: 345, distance: 12.0
click at [346, 345] on ul "Huboo 48 (Second Class) Huboo 24 (First Class) Huboo 48 Signed Huboo 24 Signed …" at bounding box center [406, 296] width 385 height 187
click at [346, 345] on li "Special Delivery by 1pm" at bounding box center [406, 345] width 384 height 21
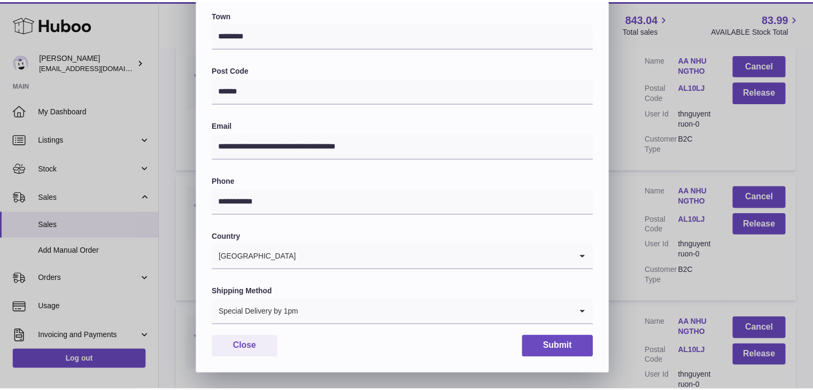
scroll to position [283, 0]
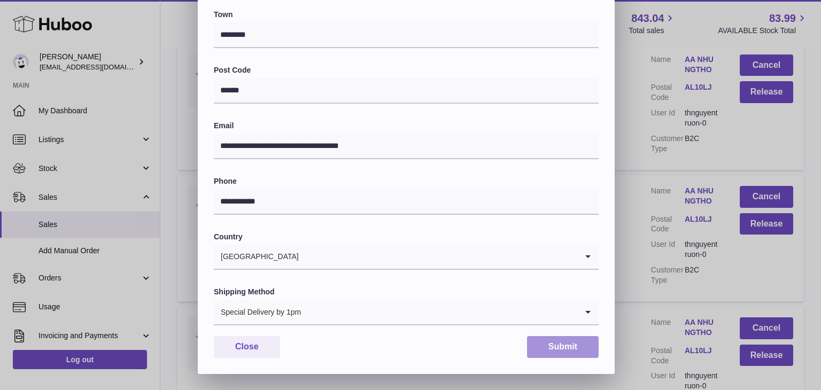
click at [560, 351] on button "Submit" at bounding box center [563, 347] width 72 height 22
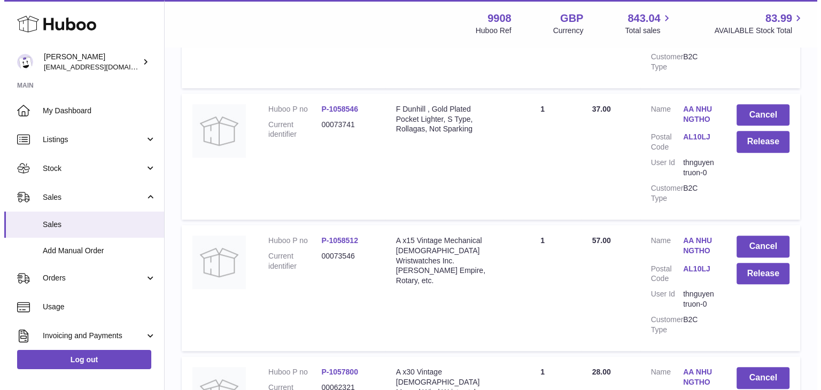
scroll to position [5068, 0]
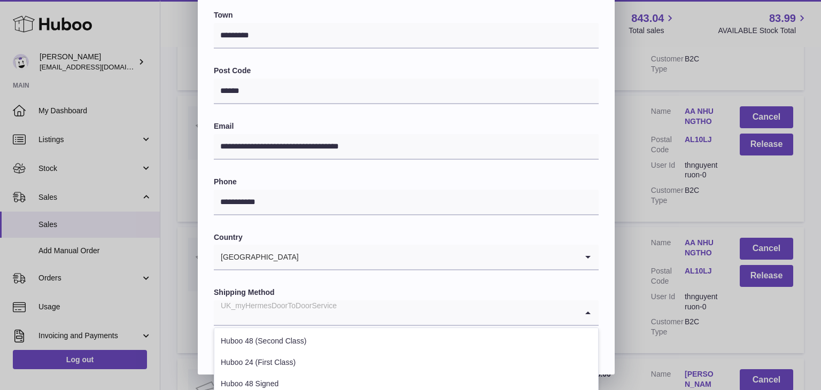
click at [341, 305] on input "Search for option" at bounding box center [396, 312] width 364 height 25
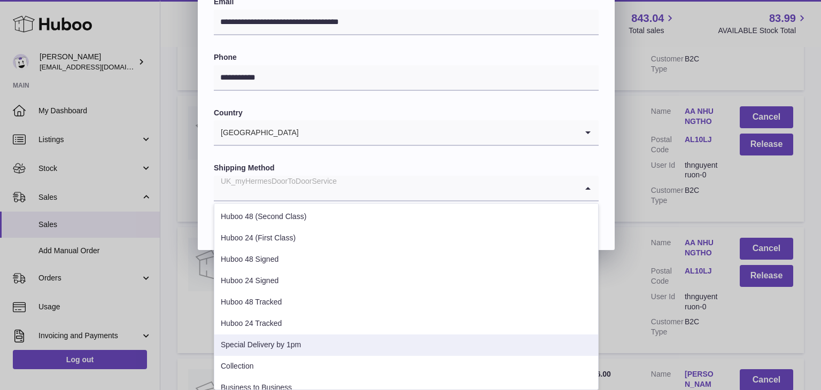
click at [308, 346] on li "Special Delivery by 1pm" at bounding box center [406, 345] width 384 height 21
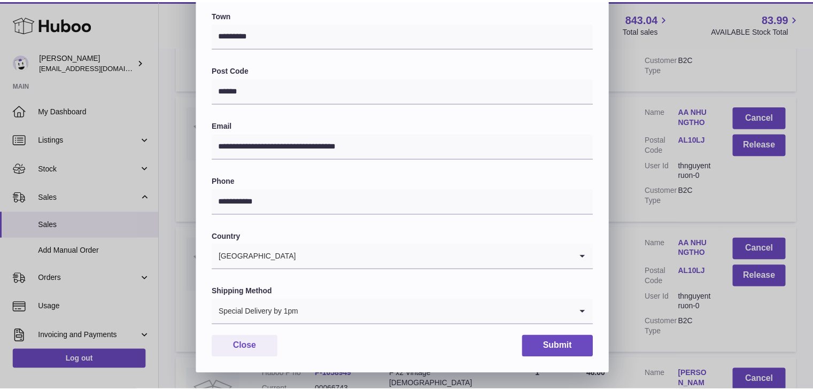
scroll to position [283, 0]
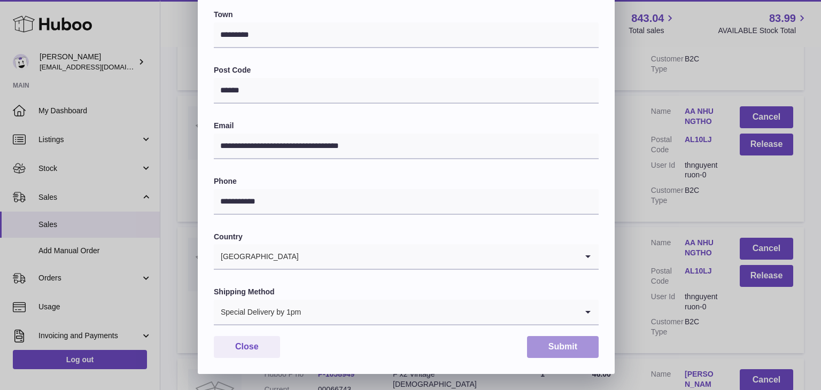
click at [561, 346] on button "Submit" at bounding box center [563, 347] width 72 height 22
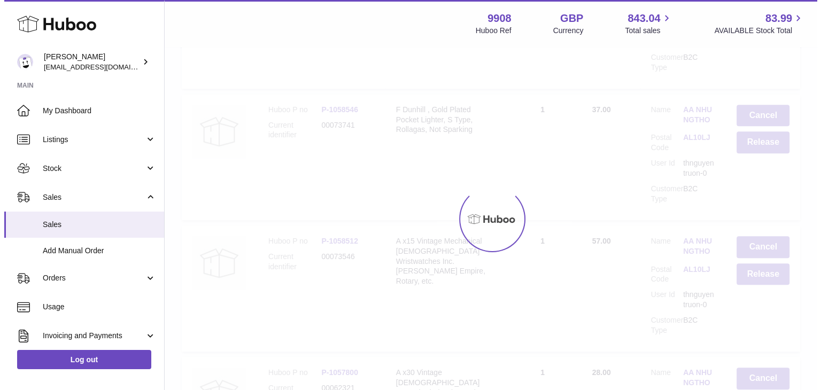
scroll to position [0, 0]
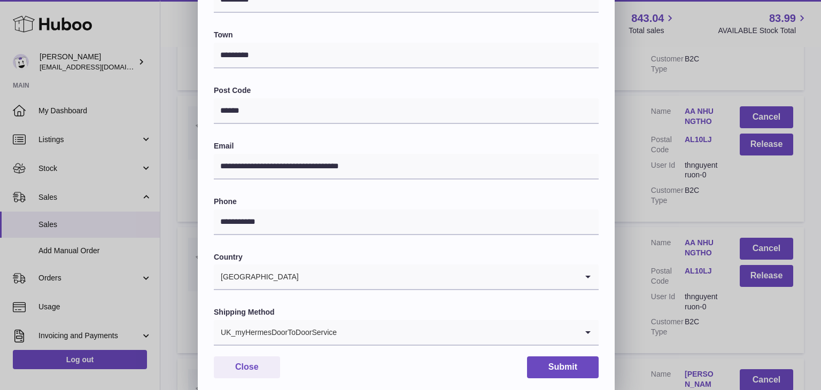
scroll to position [283, 0]
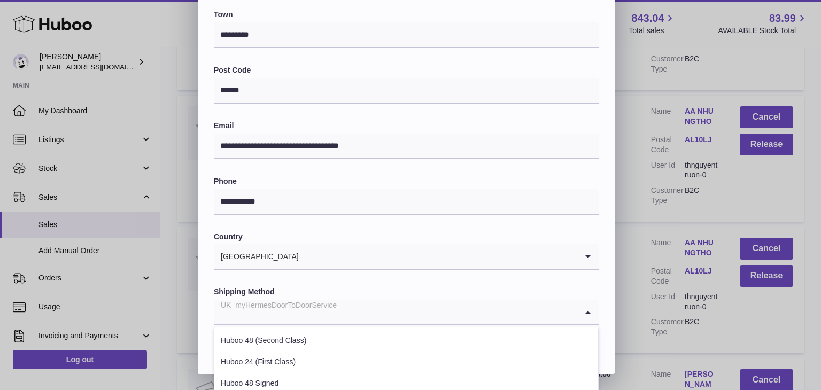
click at [368, 313] on input "Search for option" at bounding box center [396, 312] width 364 height 25
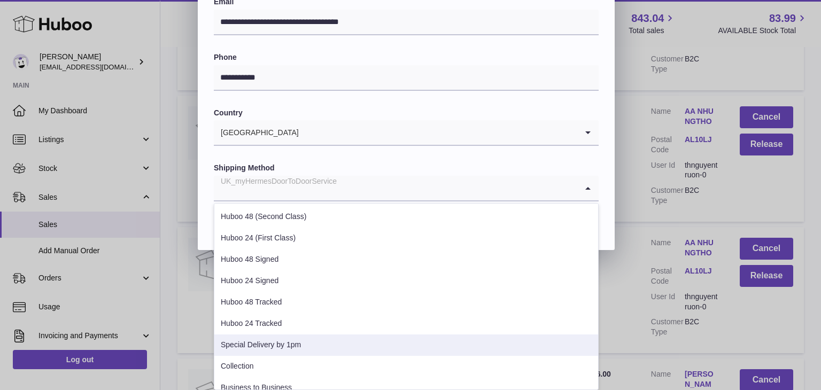
click at [336, 337] on li "Special Delivery by 1pm" at bounding box center [406, 345] width 384 height 21
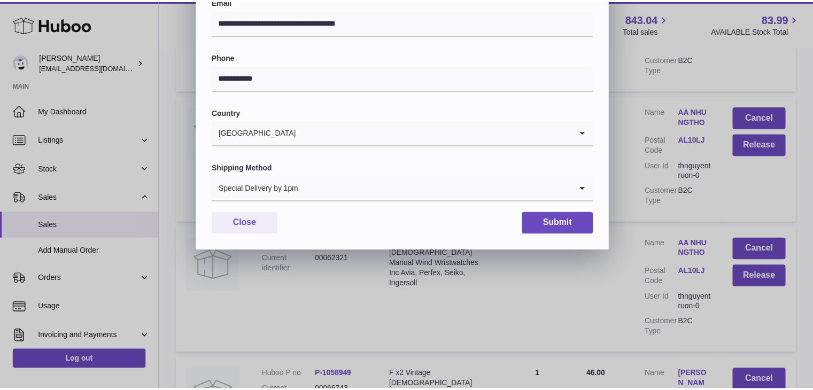
scroll to position [283, 0]
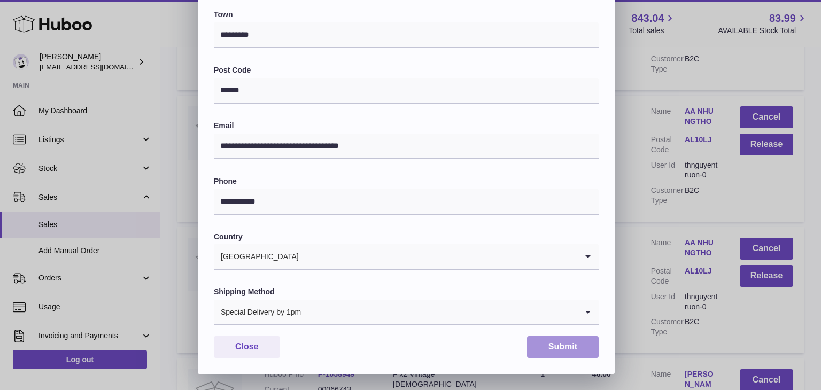
click at [546, 357] on button "Submit" at bounding box center [563, 347] width 72 height 22
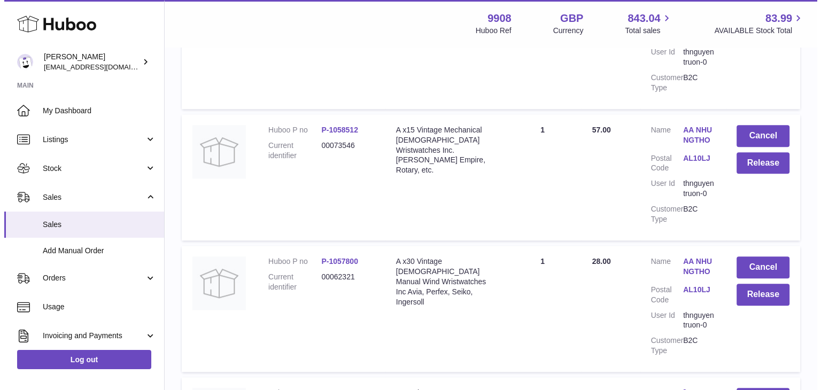
scroll to position [5191, 0]
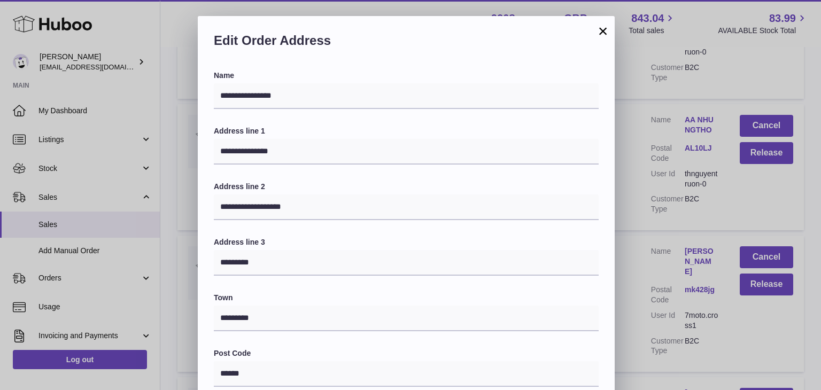
scroll to position [283, 0]
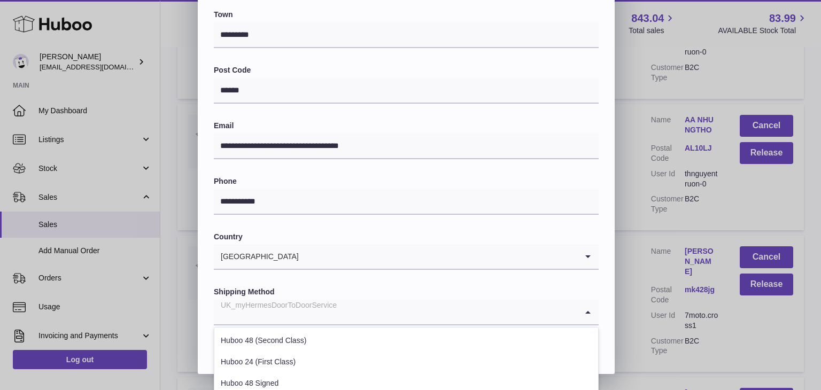
click at [397, 316] on input "Search for option" at bounding box center [396, 312] width 364 height 25
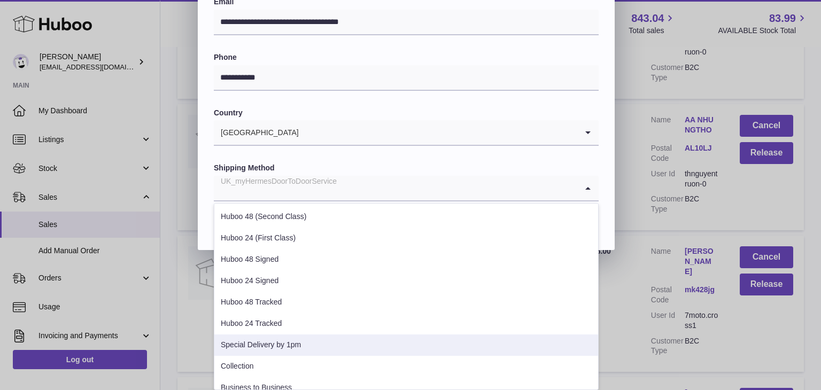
click at [374, 338] on li "Special Delivery by 1pm" at bounding box center [406, 345] width 384 height 21
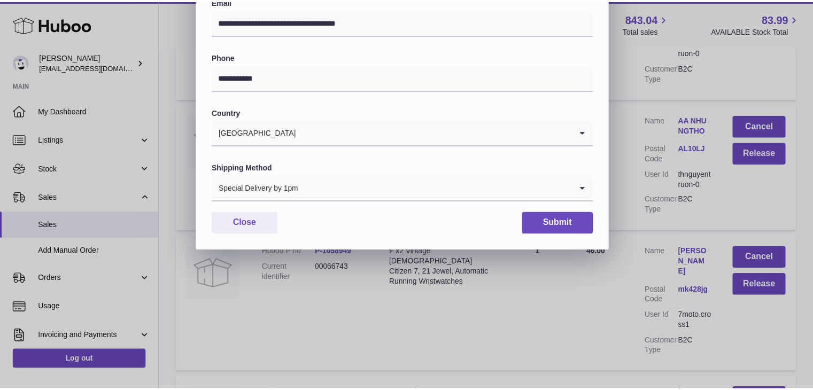
scroll to position [283, 0]
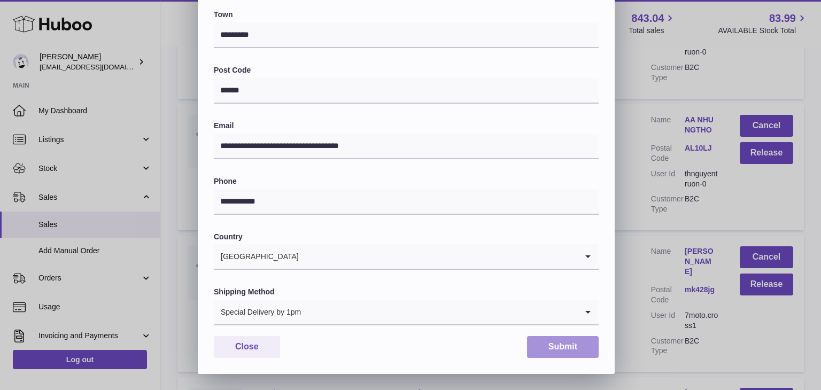
click at [537, 341] on button "Submit" at bounding box center [563, 347] width 72 height 22
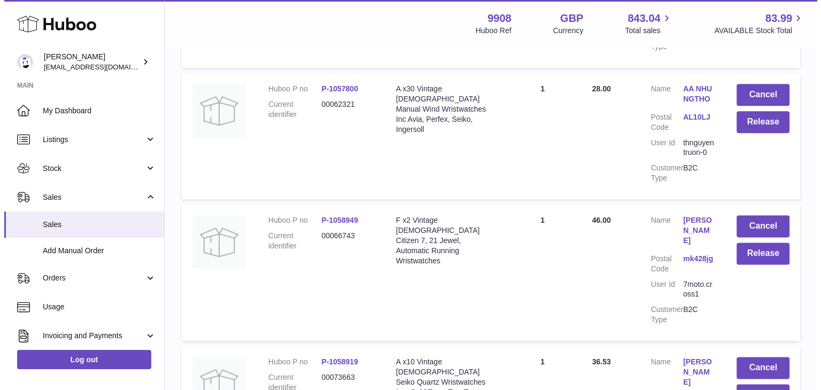
scroll to position [5353, 0]
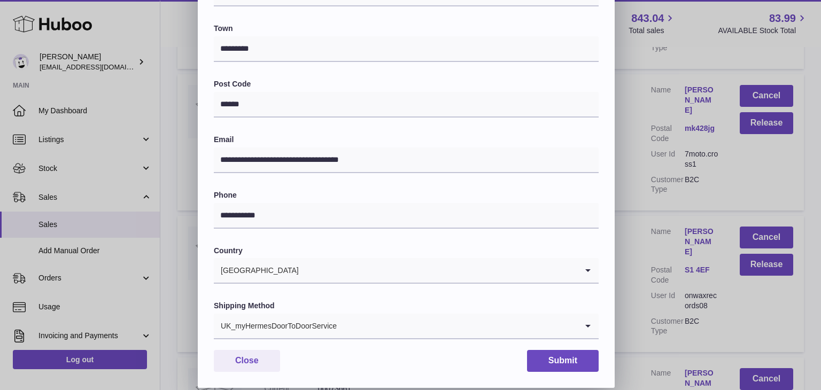
scroll to position [283, 0]
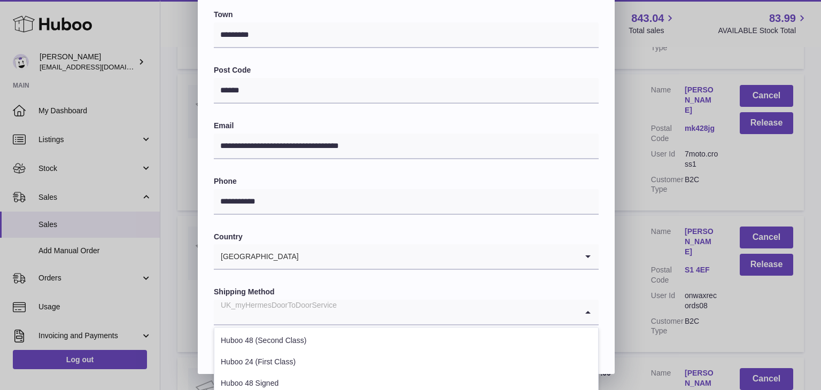
click at [372, 324] on input "Search for option" at bounding box center [396, 312] width 364 height 25
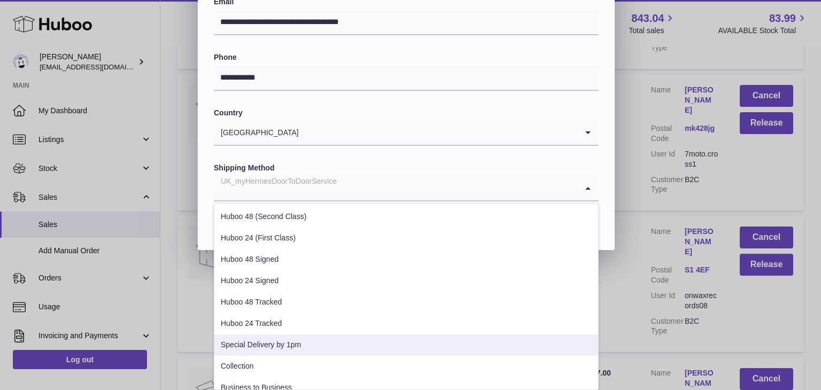
click at [356, 335] on li "Special Delivery by 1pm" at bounding box center [406, 345] width 384 height 21
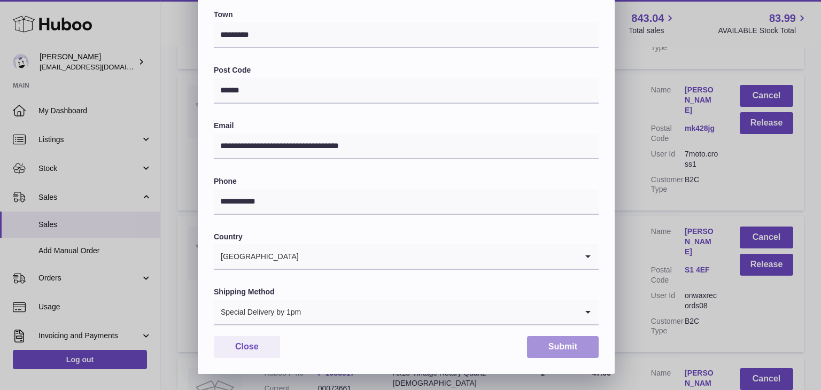
click at [549, 342] on button "Submit" at bounding box center [563, 347] width 72 height 22
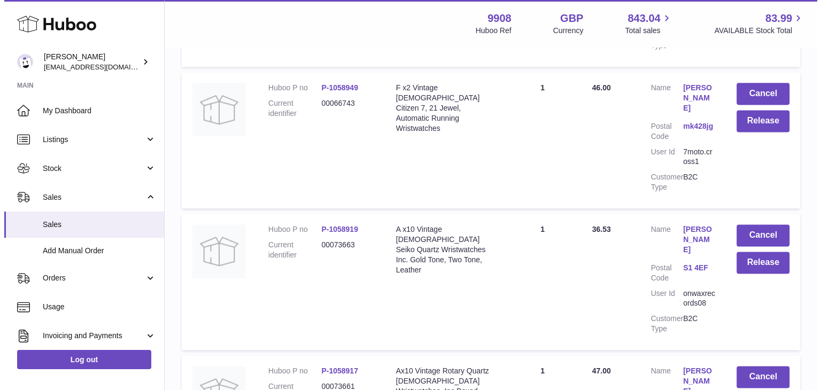
scroll to position [5485, 0]
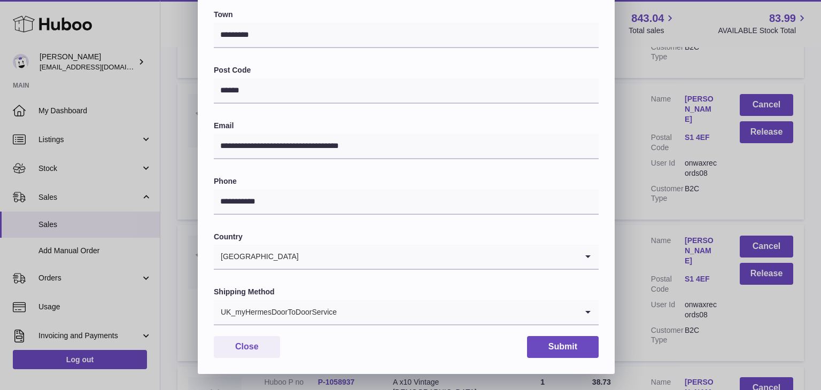
click at [382, 322] on input "Search for option" at bounding box center [457, 312] width 240 height 25
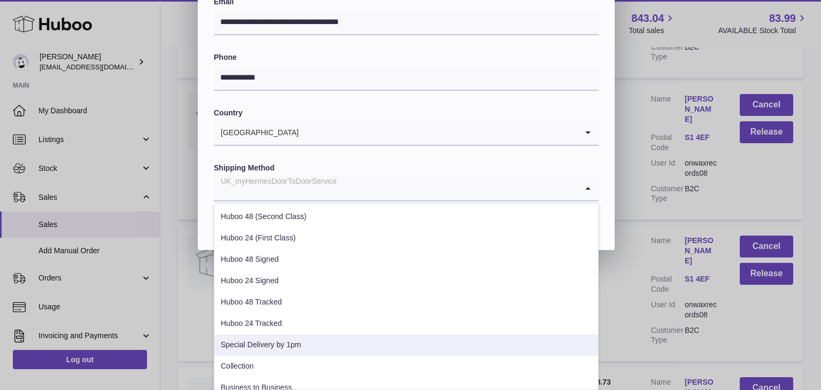
click at [352, 337] on li "Special Delivery by 1pm" at bounding box center [406, 345] width 384 height 21
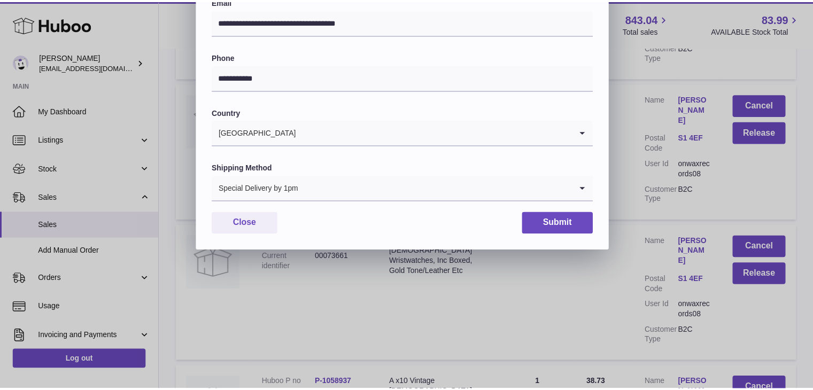
scroll to position [283, 0]
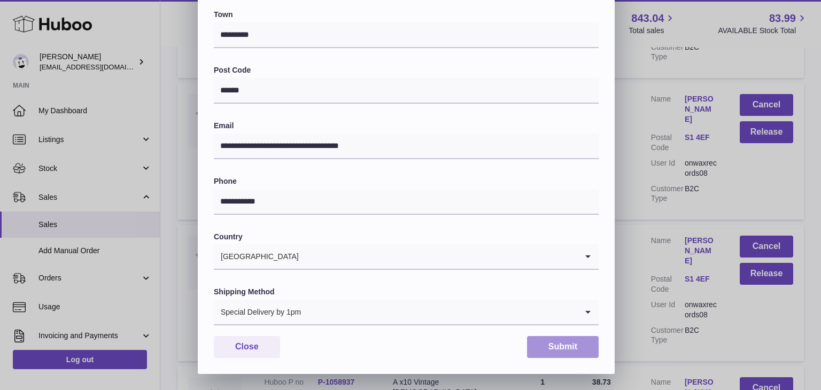
click at [545, 346] on button "Submit" at bounding box center [563, 347] width 72 height 22
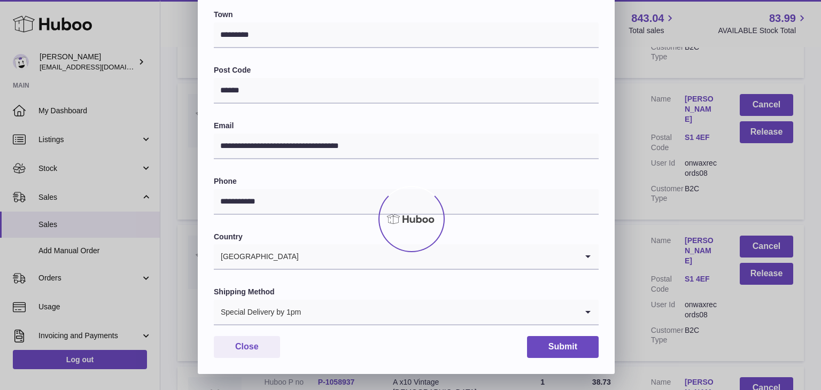
scroll to position [0, 0]
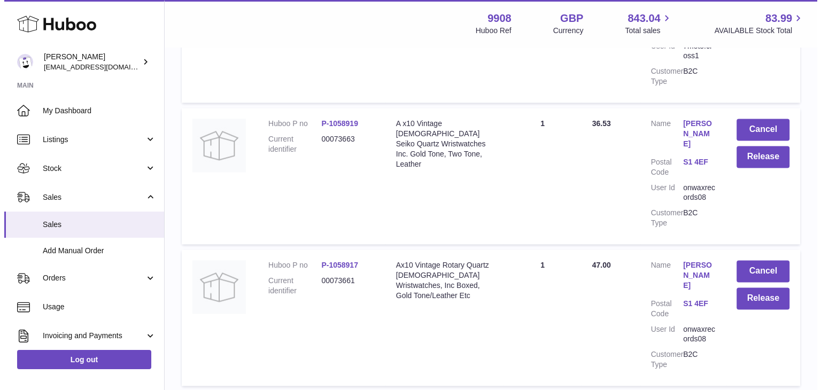
scroll to position [5592, 0]
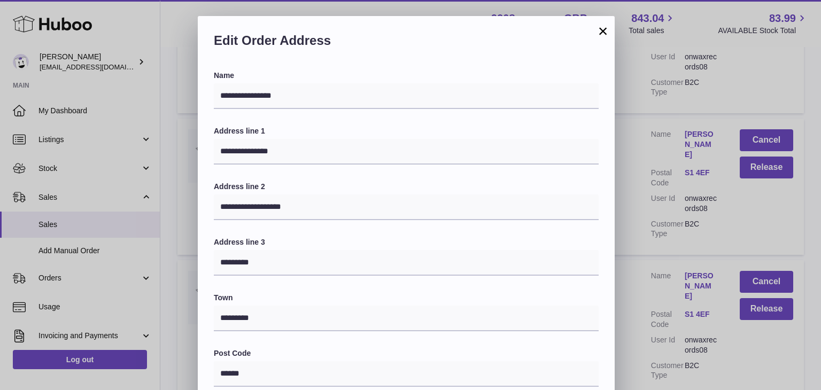
scroll to position [283, 0]
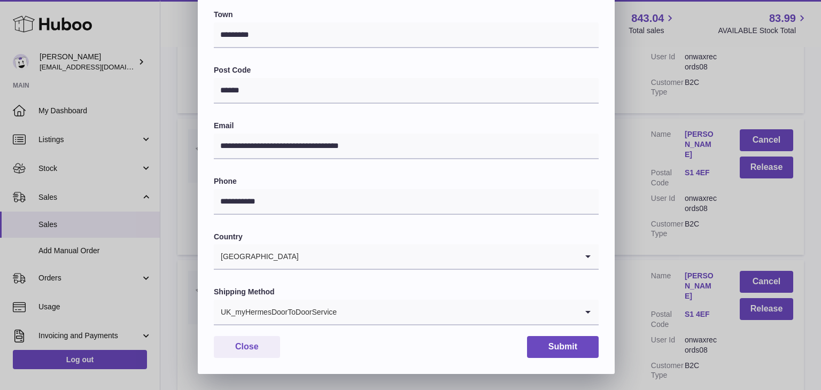
click at [406, 317] on input "Search for option" at bounding box center [457, 312] width 240 height 25
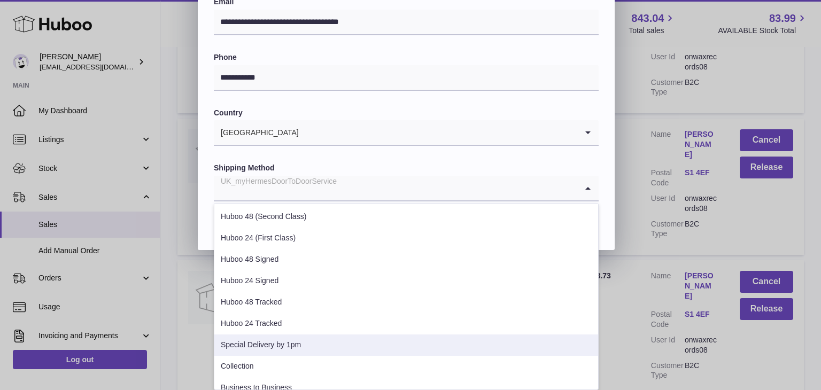
click at [363, 339] on li "Special Delivery by 1pm" at bounding box center [406, 345] width 384 height 21
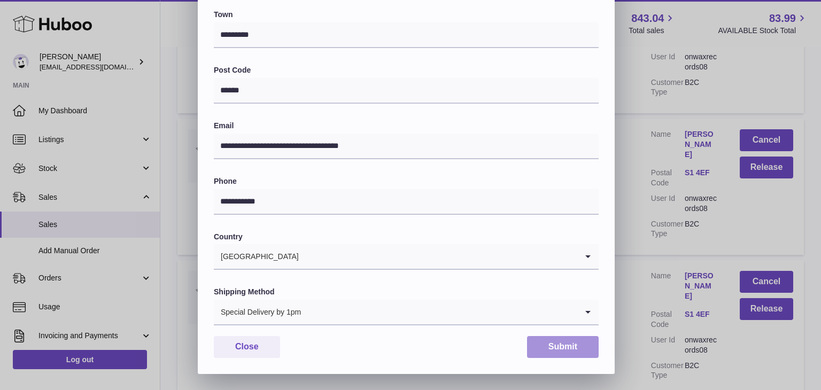
click at [543, 348] on button "Submit" at bounding box center [563, 347] width 72 height 22
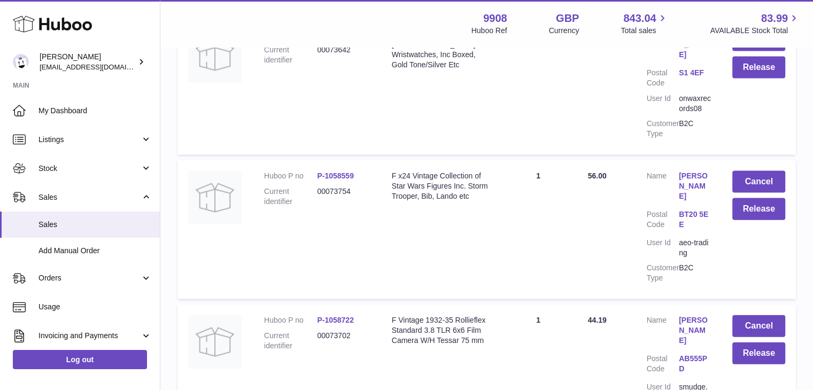
scroll to position [6399, 0]
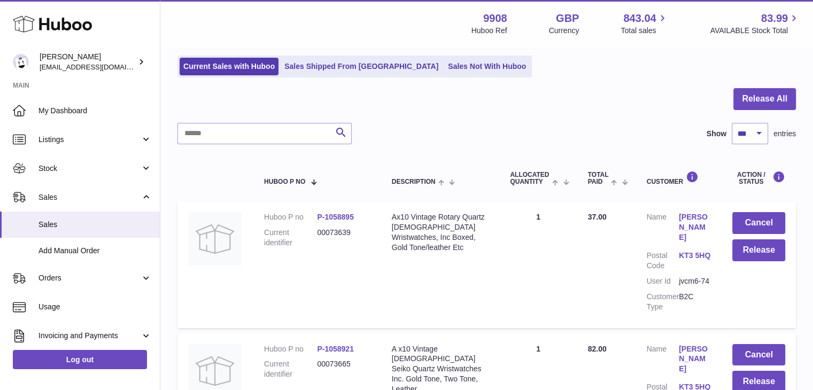
scroll to position [66, 0]
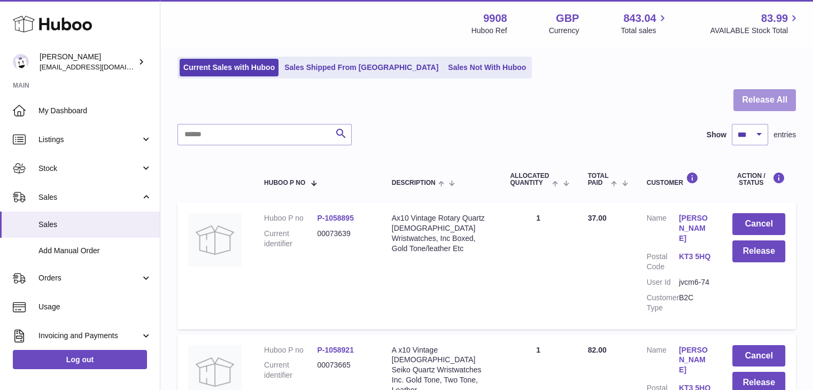
click at [769, 101] on button "Release All" at bounding box center [765, 100] width 63 height 22
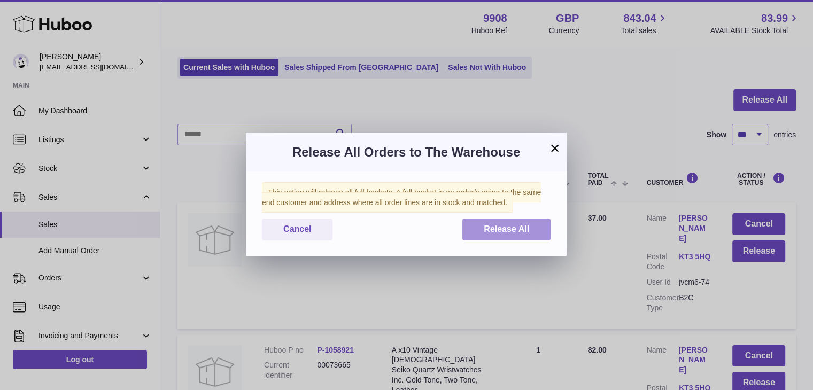
click at [536, 228] on button "Release All" at bounding box center [506, 230] width 88 height 22
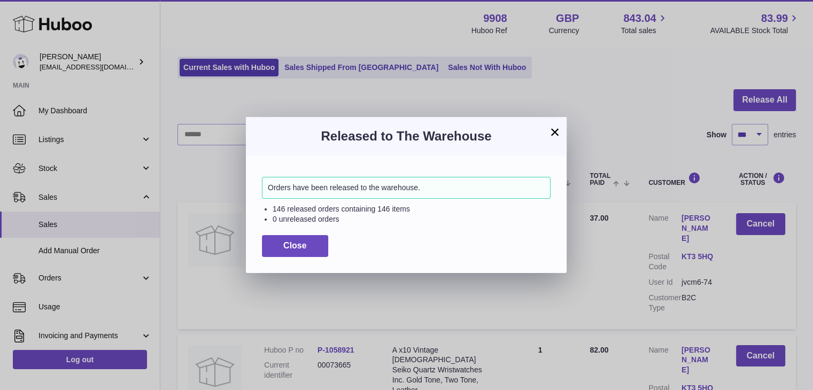
click at [554, 130] on button "×" at bounding box center [555, 132] width 13 height 13
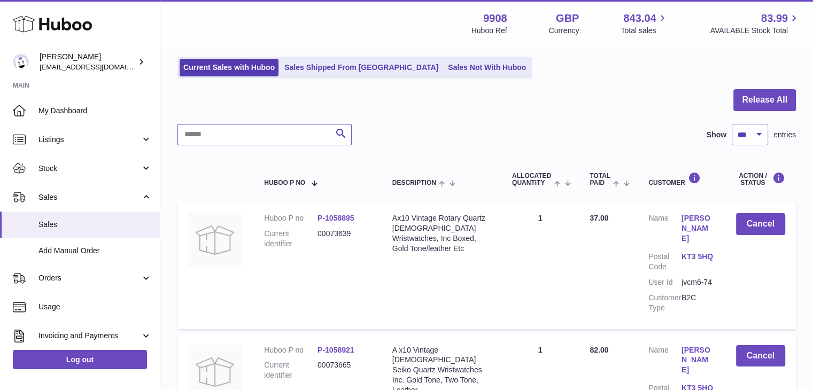
click at [200, 128] on input "text" at bounding box center [265, 134] width 174 height 21
paste input "********"
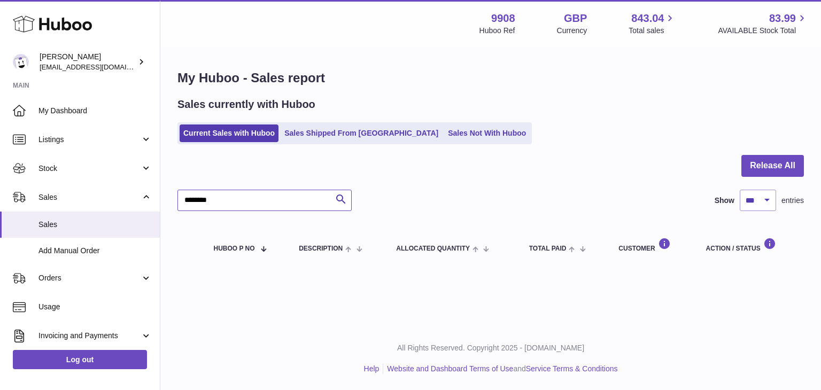
type input "********"
click at [319, 131] on link "Sales Shipped From [GEOGRAPHIC_DATA]" at bounding box center [361, 134] width 161 height 18
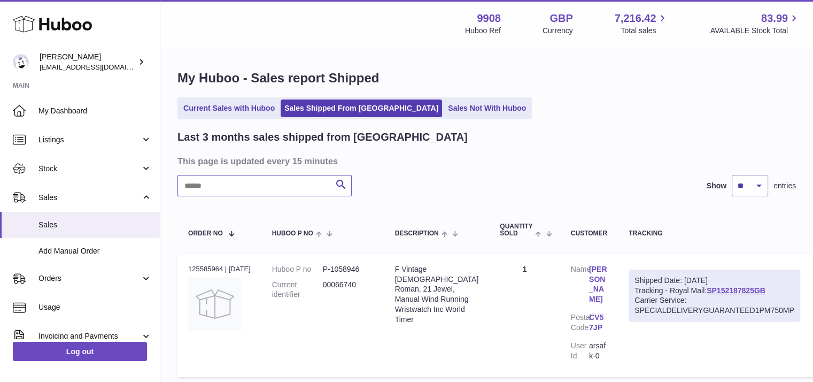
click at [276, 182] on input "text" at bounding box center [265, 185] width 174 height 21
paste input "********"
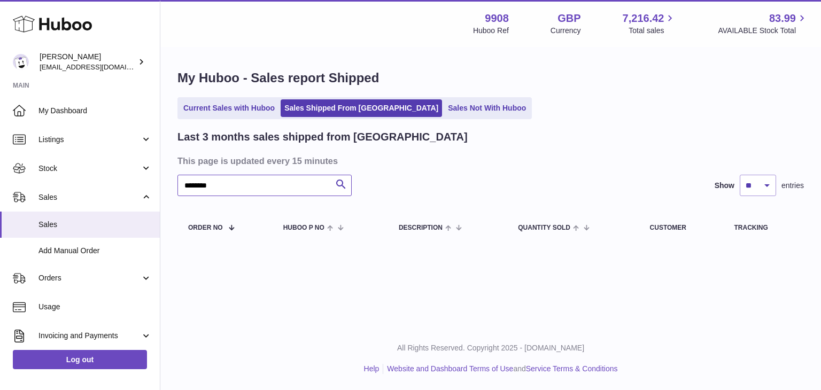
type input "********"
